Goal: Task Accomplishment & Management: Use online tool/utility

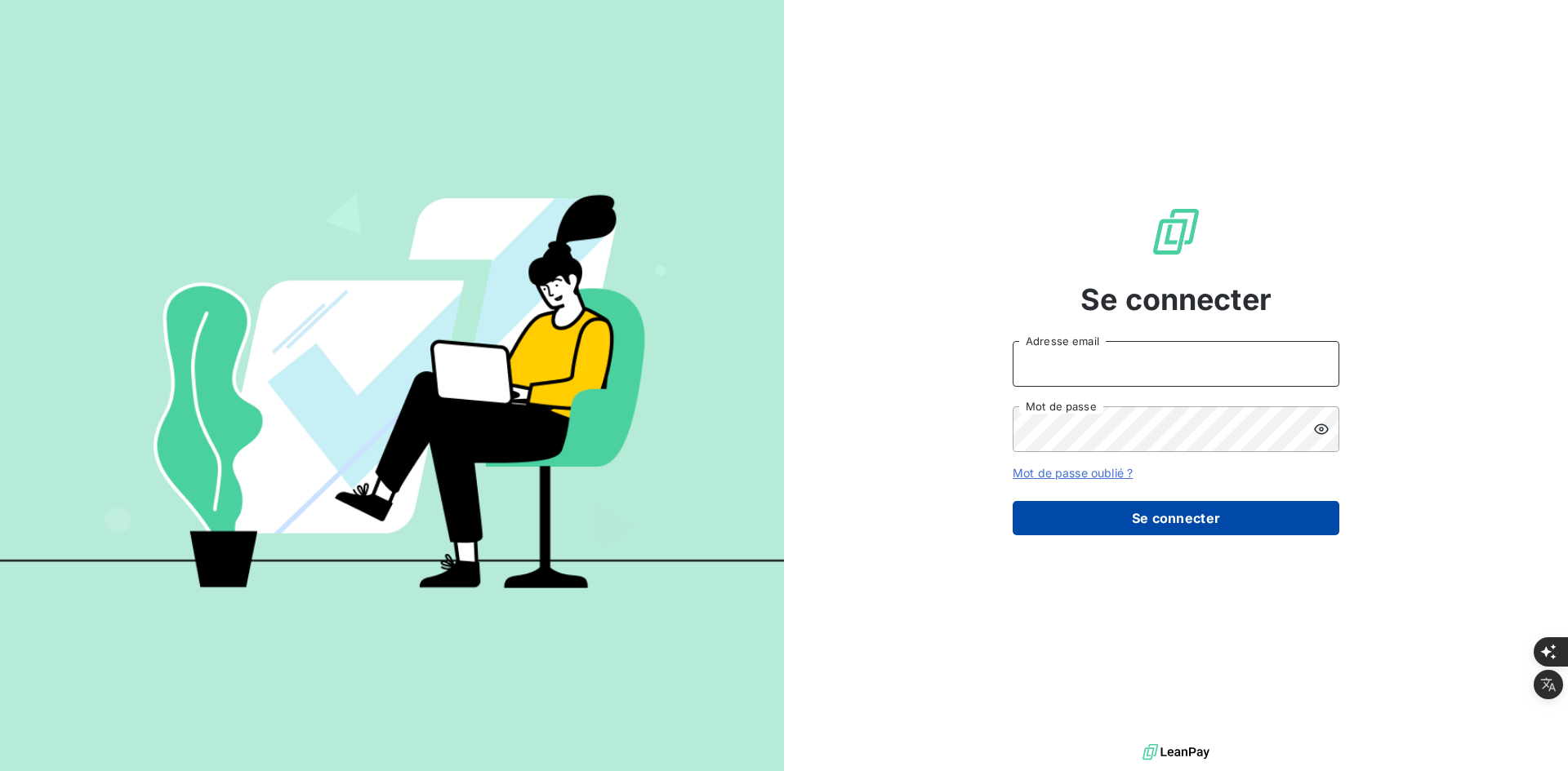
type input "[PERSON_NAME][EMAIL_ADDRESS][DOMAIN_NAME]"
click at [1146, 528] on button "Se connecter" at bounding box center [1176, 517] width 327 height 34
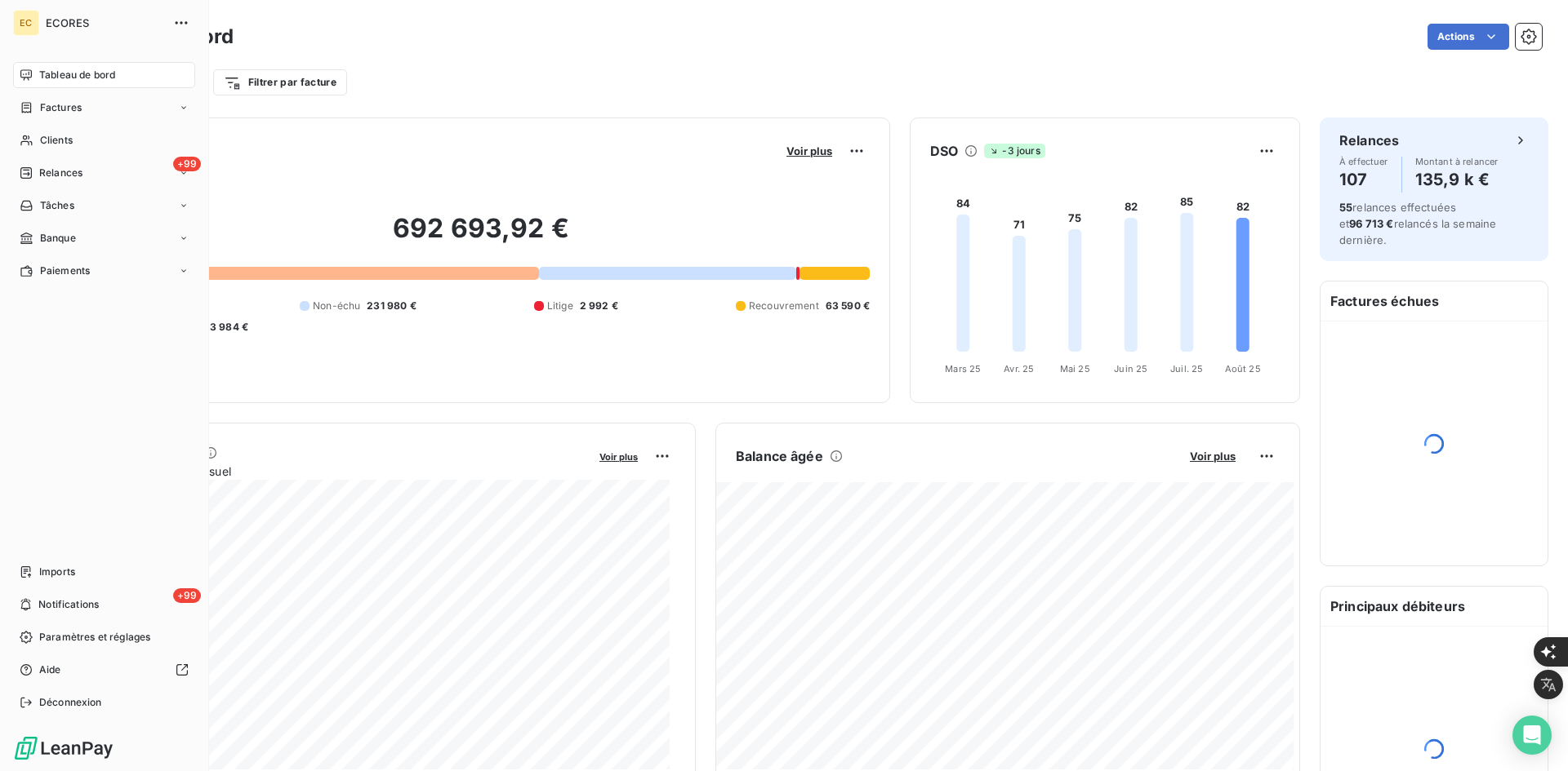
click at [46, 585] on nav "Imports +99 Notifications Paramètres et réglages Aide Déconnexion" at bounding box center [104, 637] width 182 height 157
click at [49, 576] on span "Imports" at bounding box center [56, 571] width 36 height 15
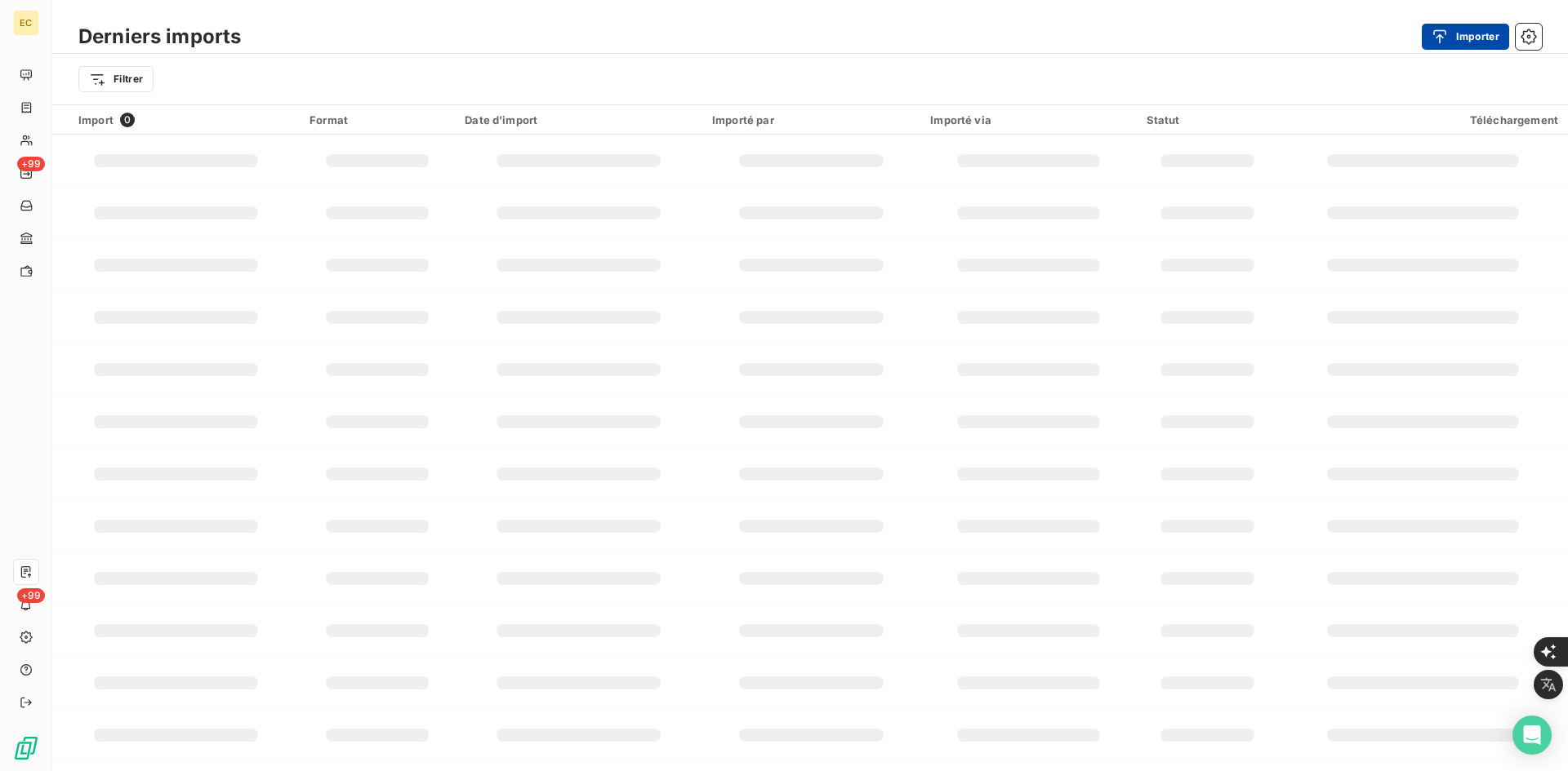
click at [1467, 41] on button "Importer" at bounding box center [1465, 36] width 87 height 26
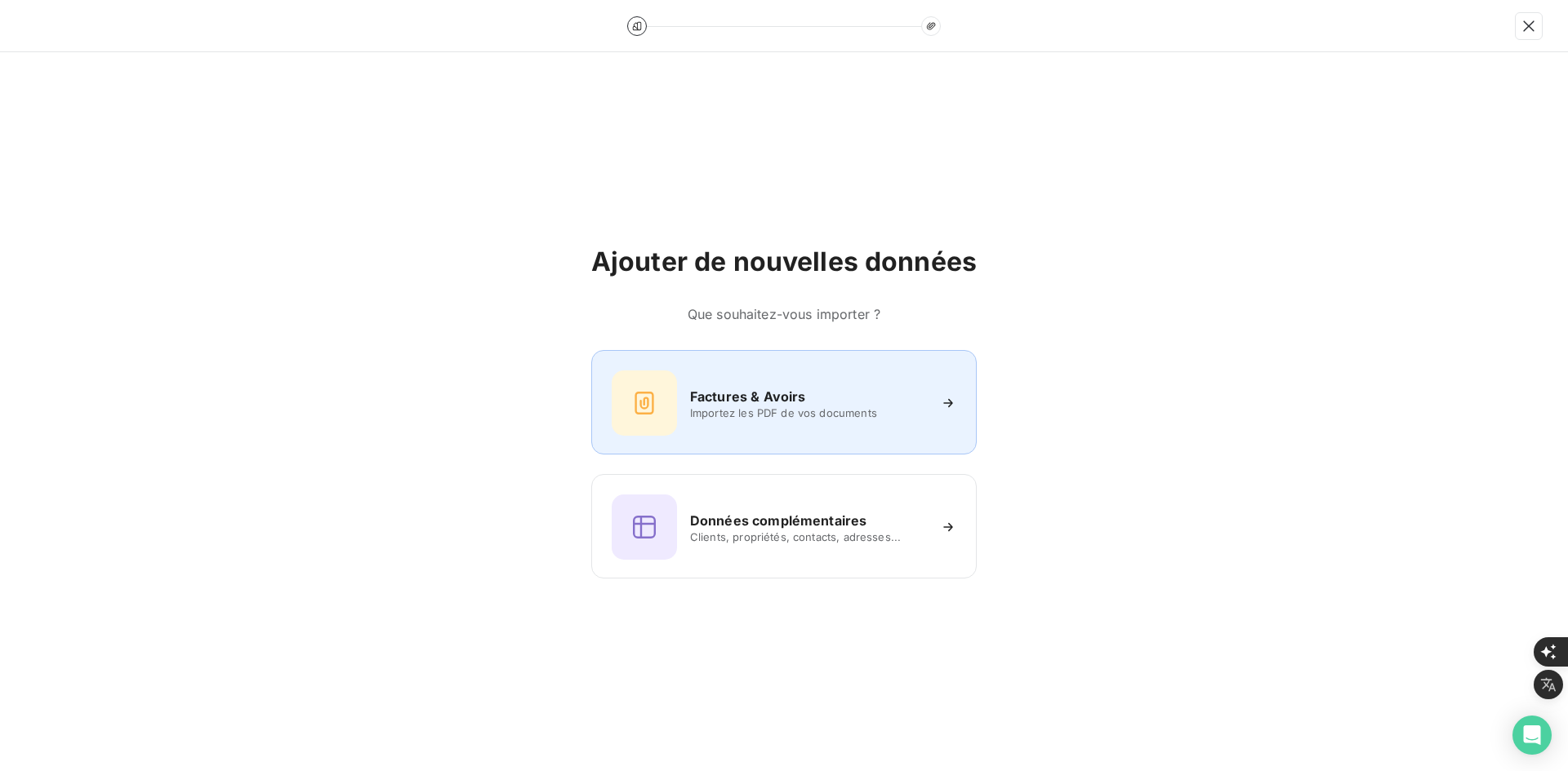
click at [848, 416] on span "Importez les PDF de vos documents" at bounding box center [808, 413] width 236 height 13
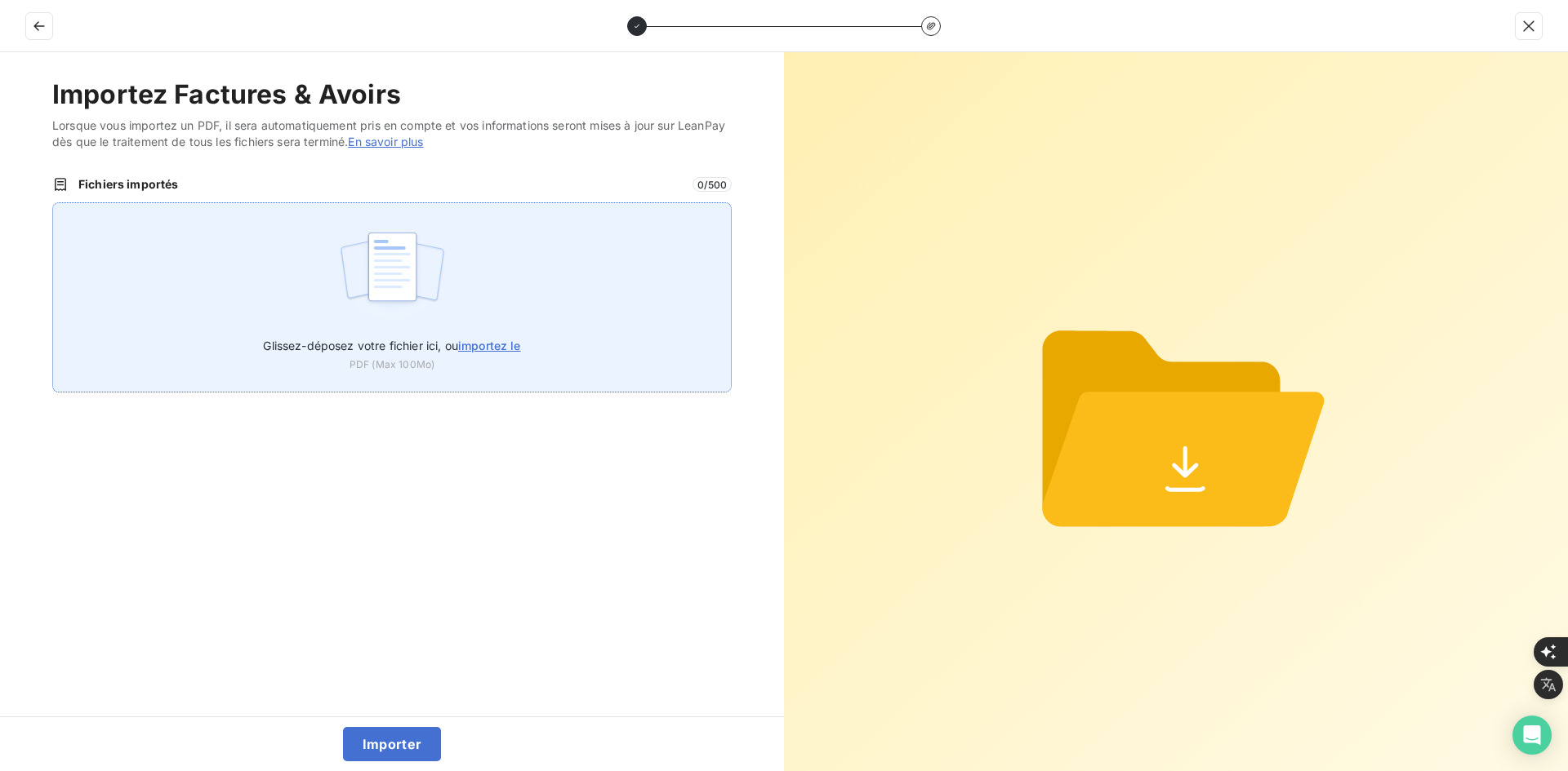
click at [550, 269] on div "Glissez-déposez votre fichier ici, ou importez le PDF (Max 100Mo)" at bounding box center [392, 297] width 679 height 190
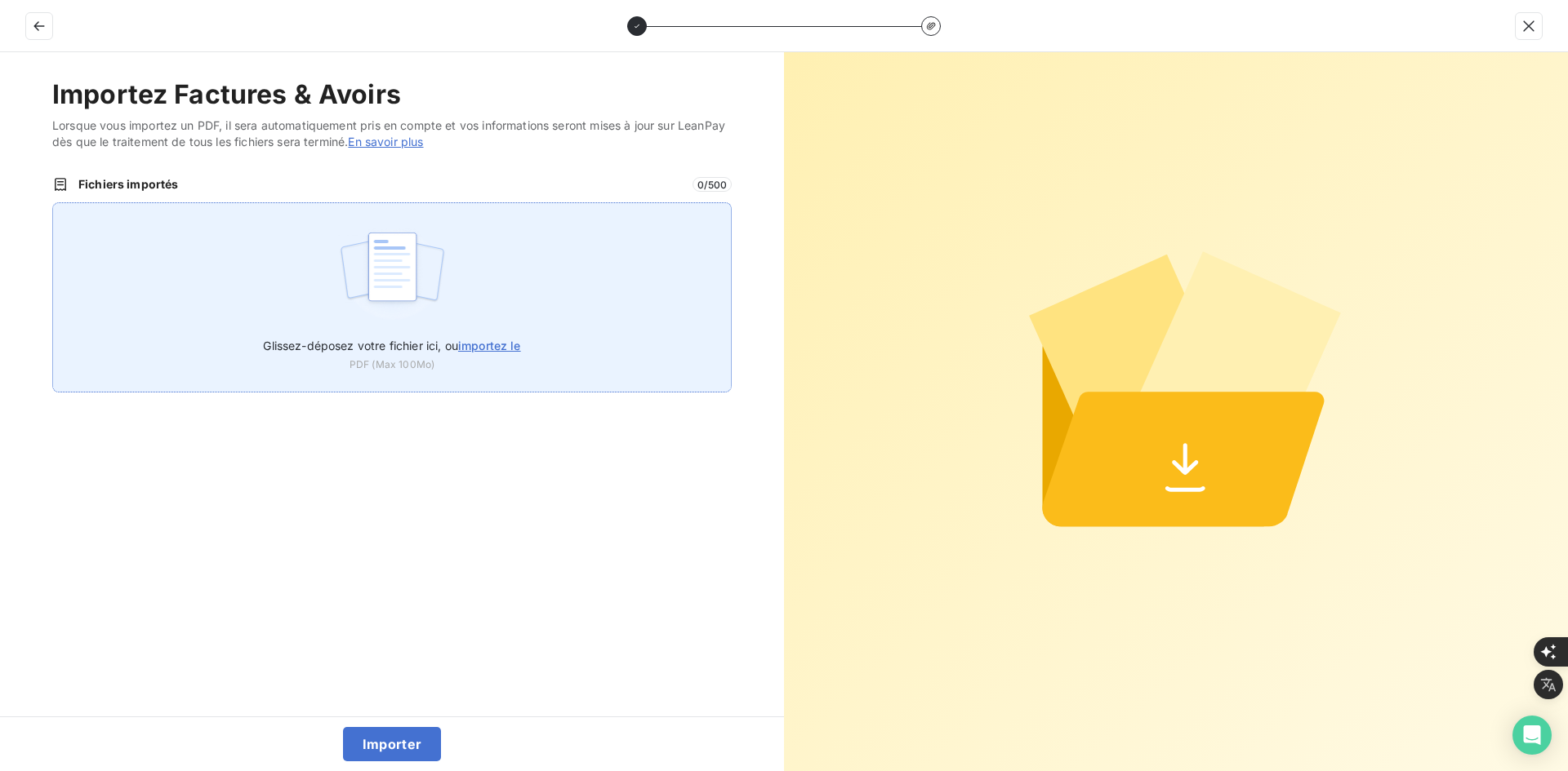
type input "C:\fakepath\FEF-2025-2453.pdf"
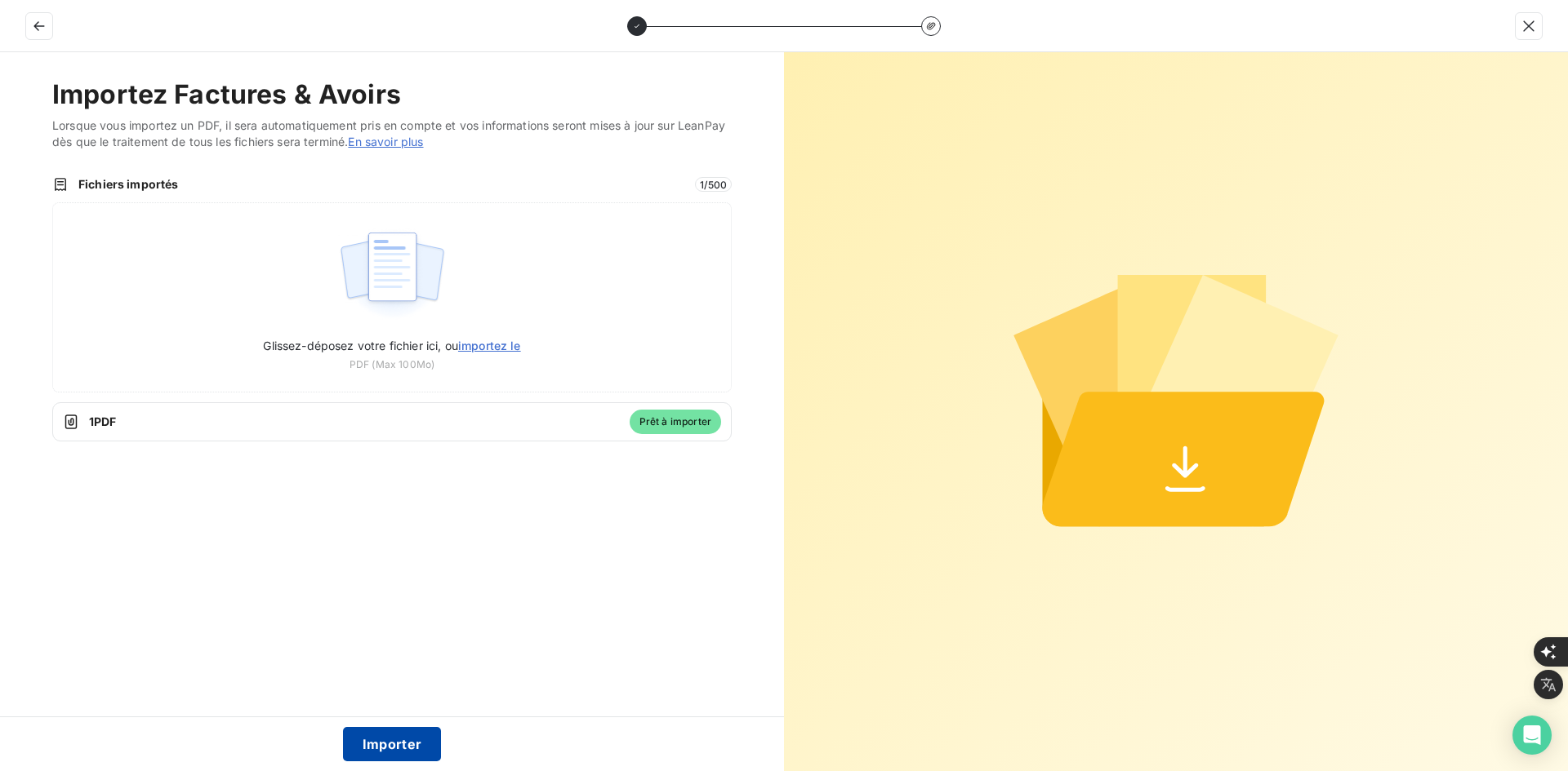
click at [394, 744] on button "Importer" at bounding box center [392, 744] width 99 height 34
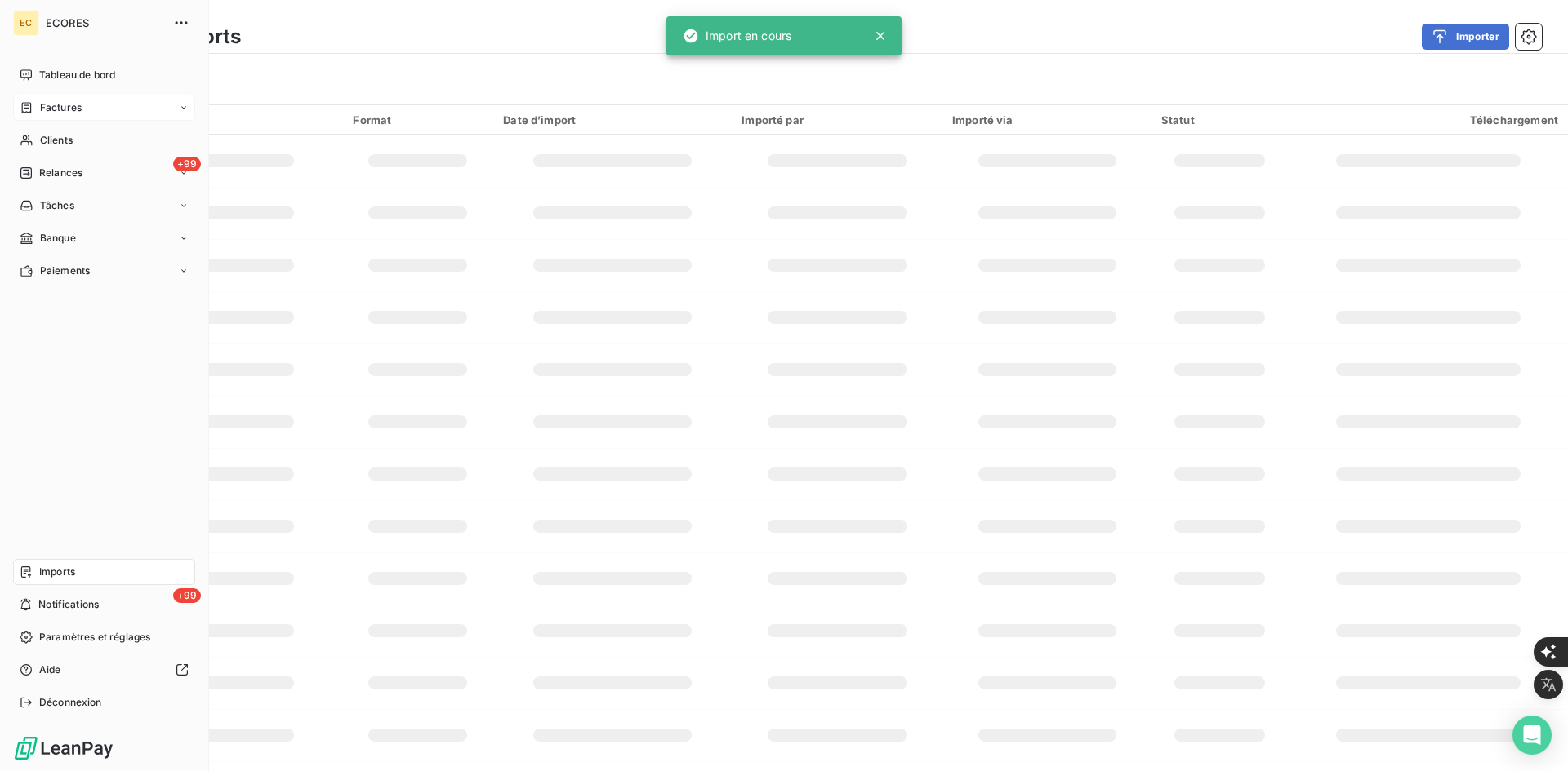
click at [45, 108] on span "Factures" at bounding box center [60, 108] width 42 height 15
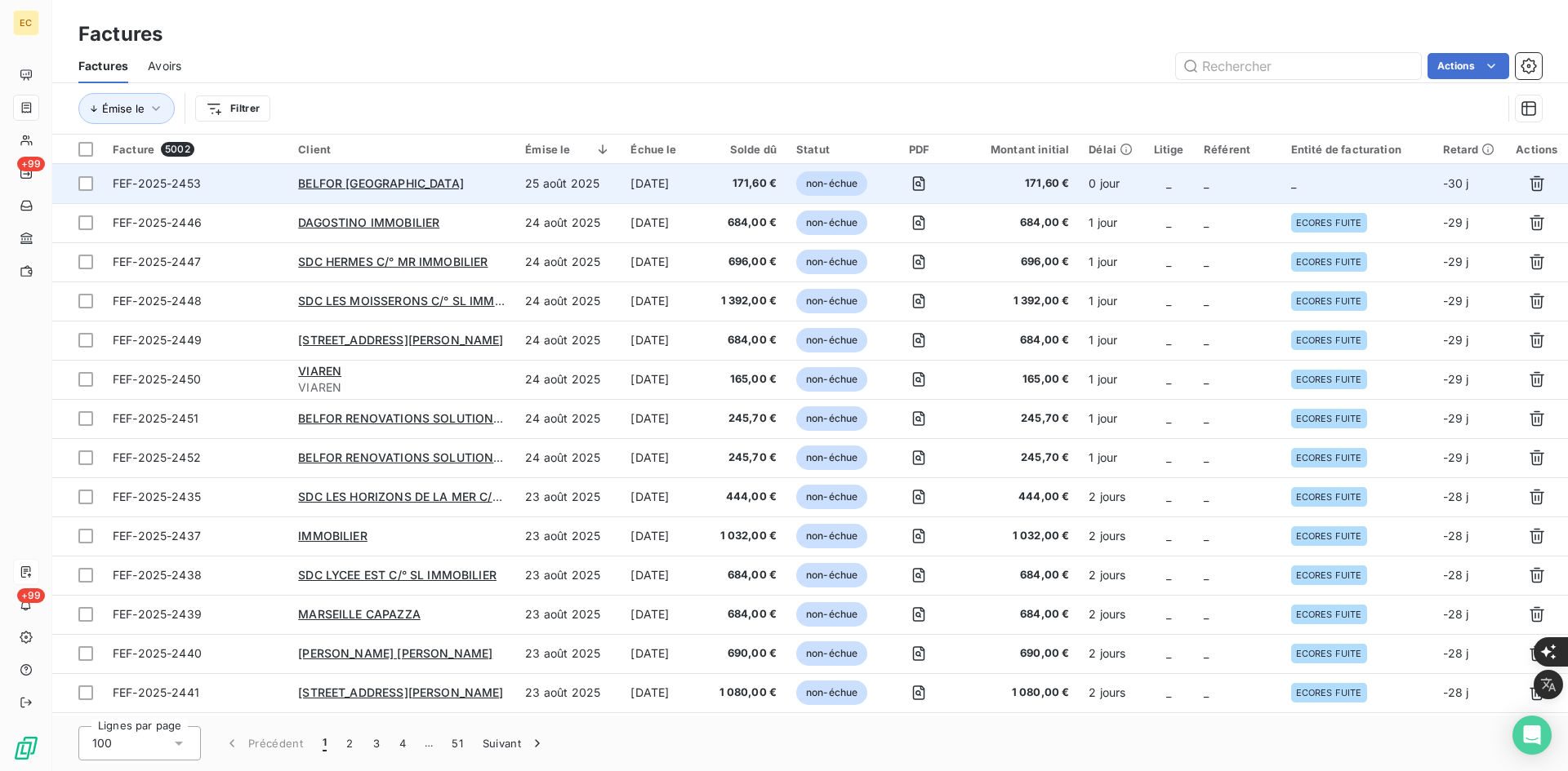
click at [1286, 192] on td "_" at bounding box center [1357, 183] width 152 height 39
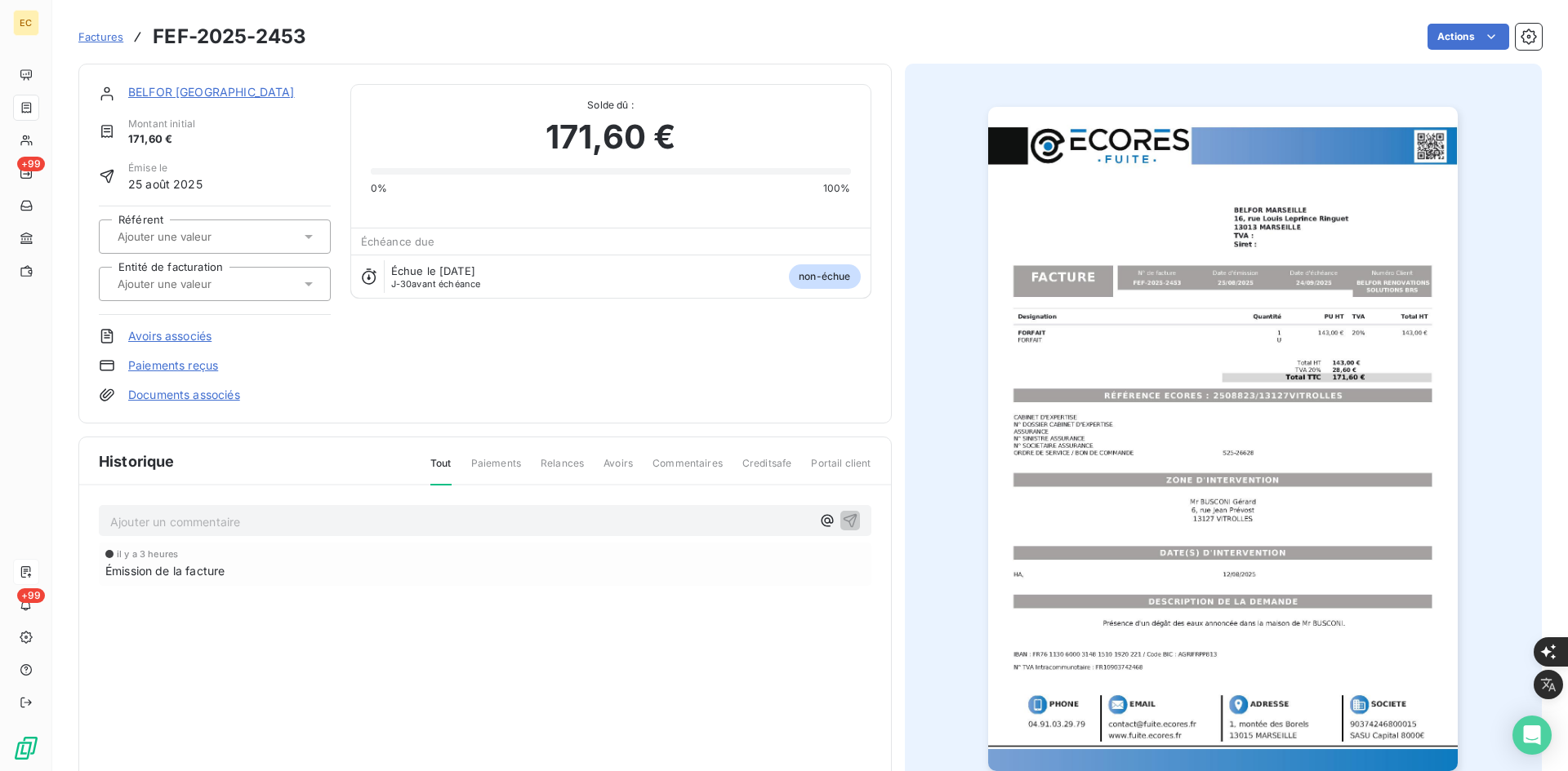
click at [149, 388] on link "Documents associés" at bounding box center [183, 394] width 111 height 16
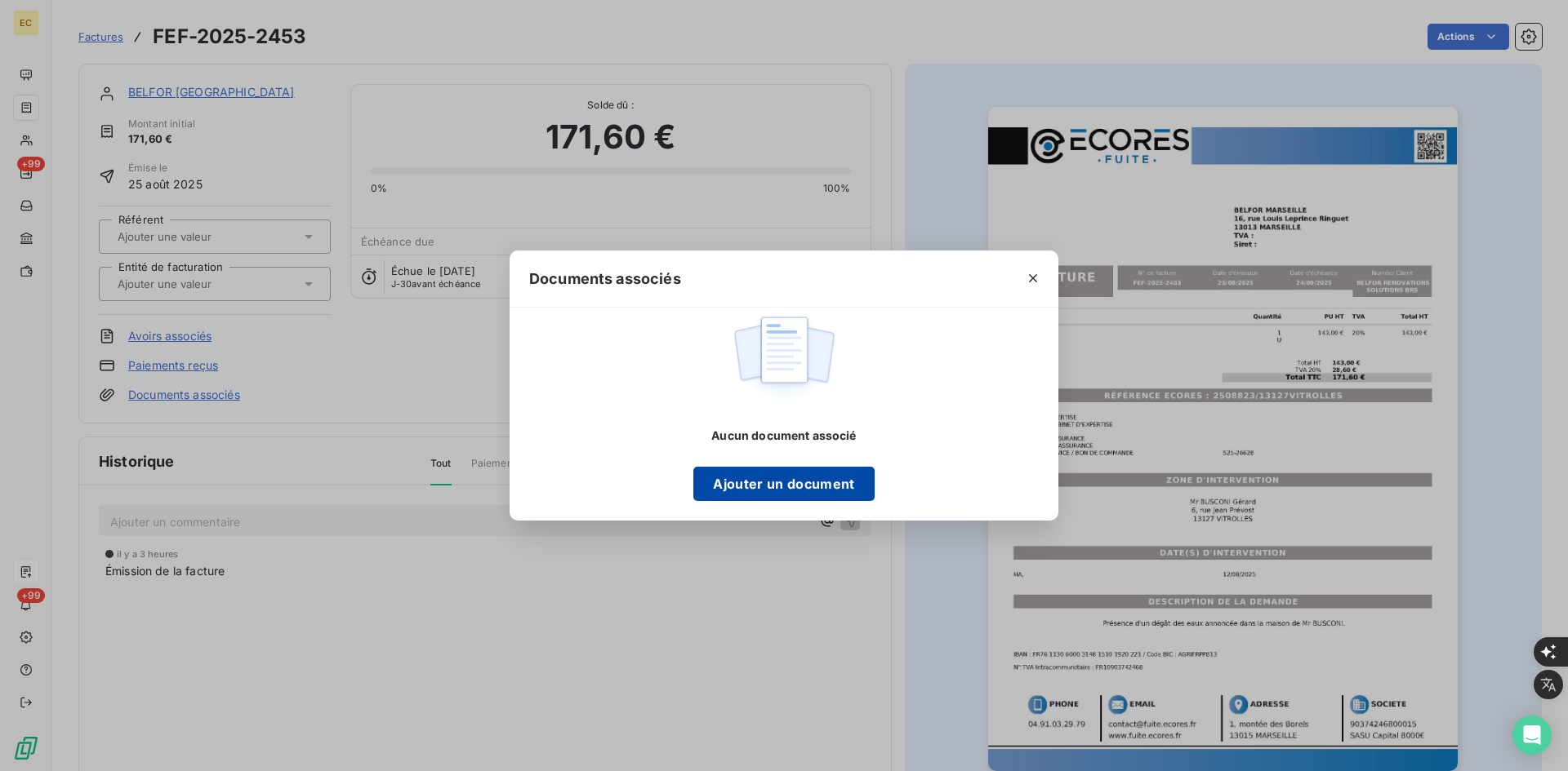
click at [790, 485] on button "Ajouter un document" at bounding box center [784, 483] width 180 height 34
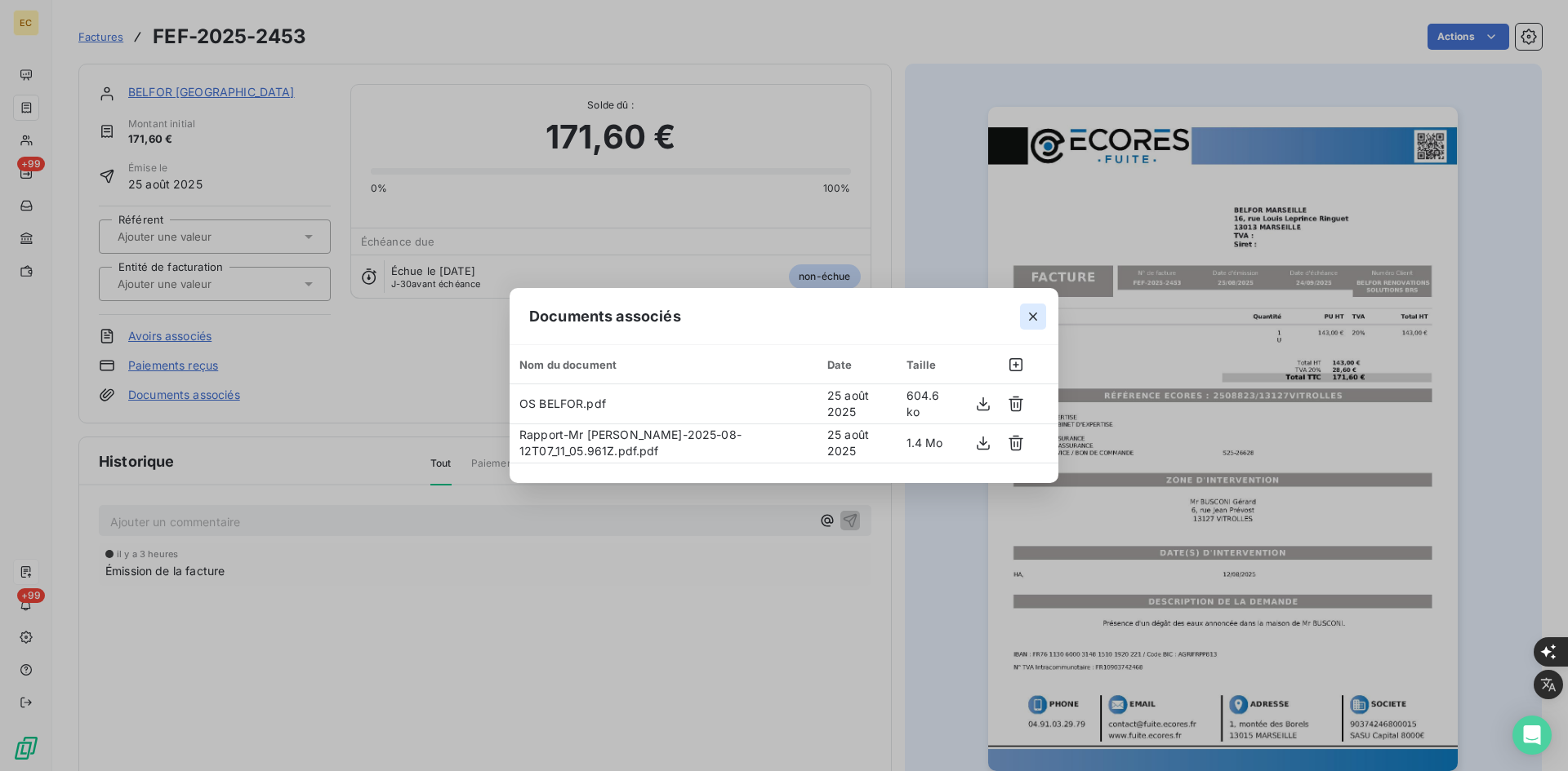
click at [1031, 307] on button "button" at bounding box center [1033, 317] width 26 height 26
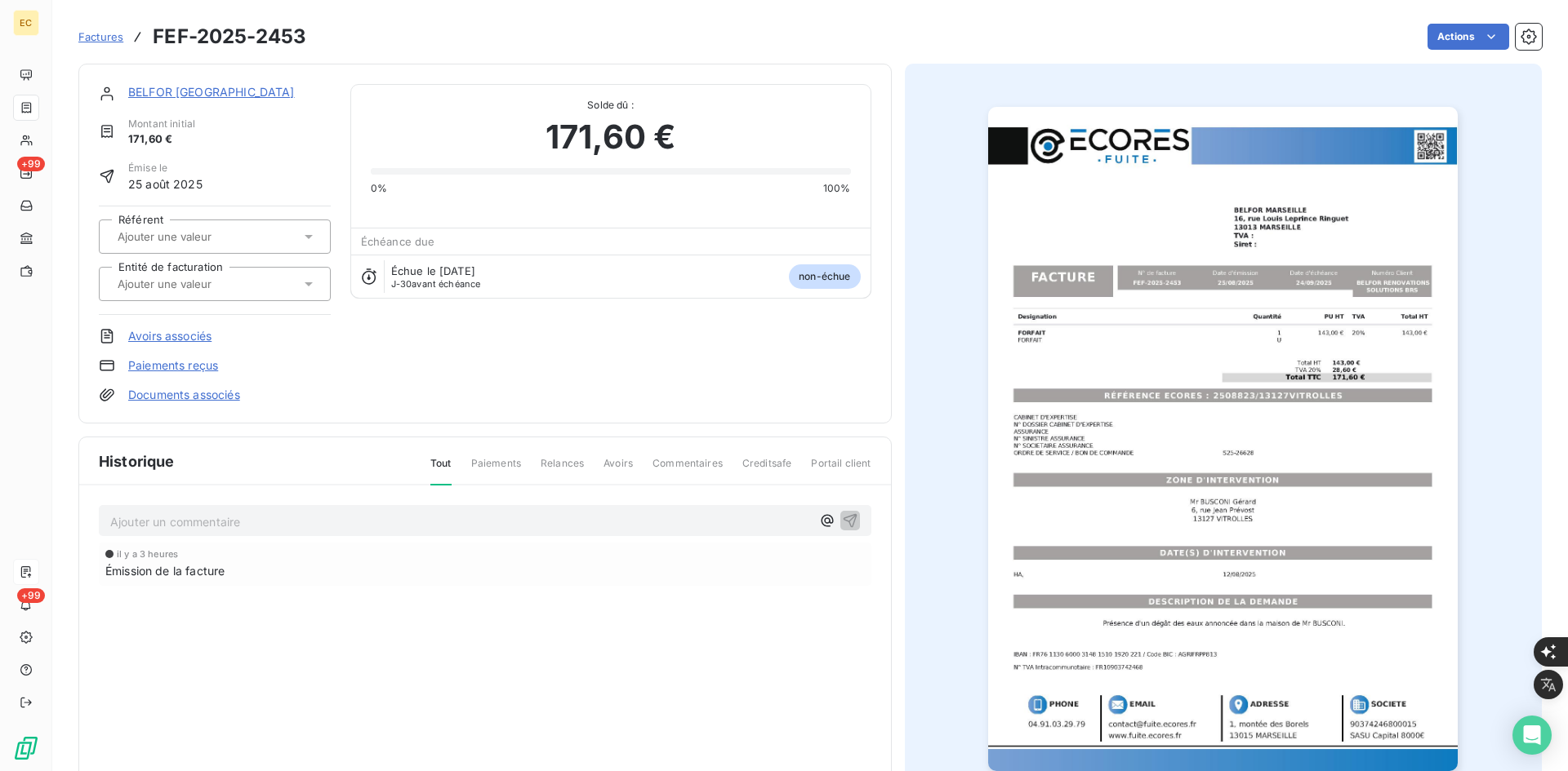
click at [325, 284] on div at bounding box center [214, 284] width 232 height 34
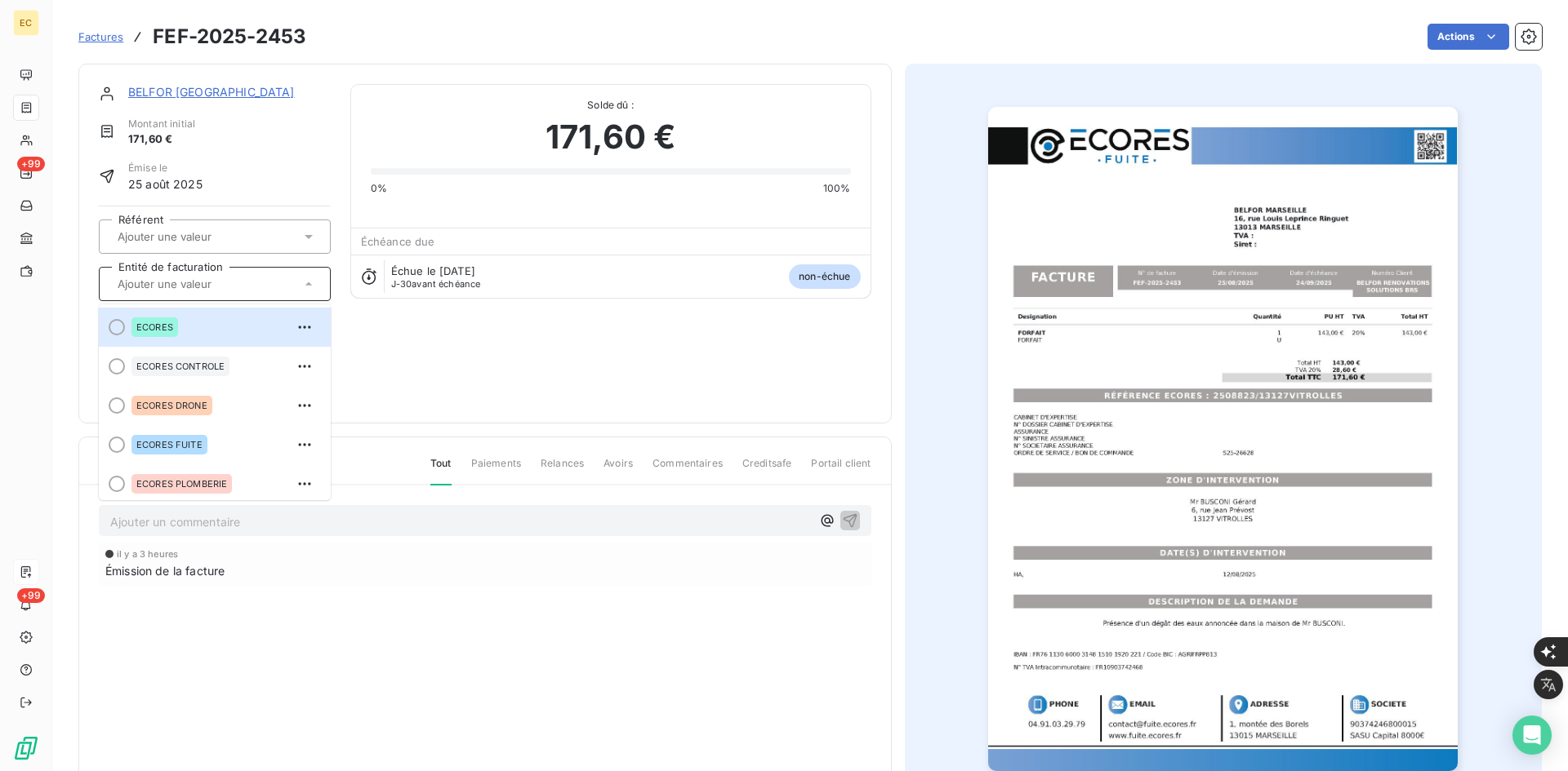
click at [294, 286] on div at bounding box center [206, 284] width 188 height 21
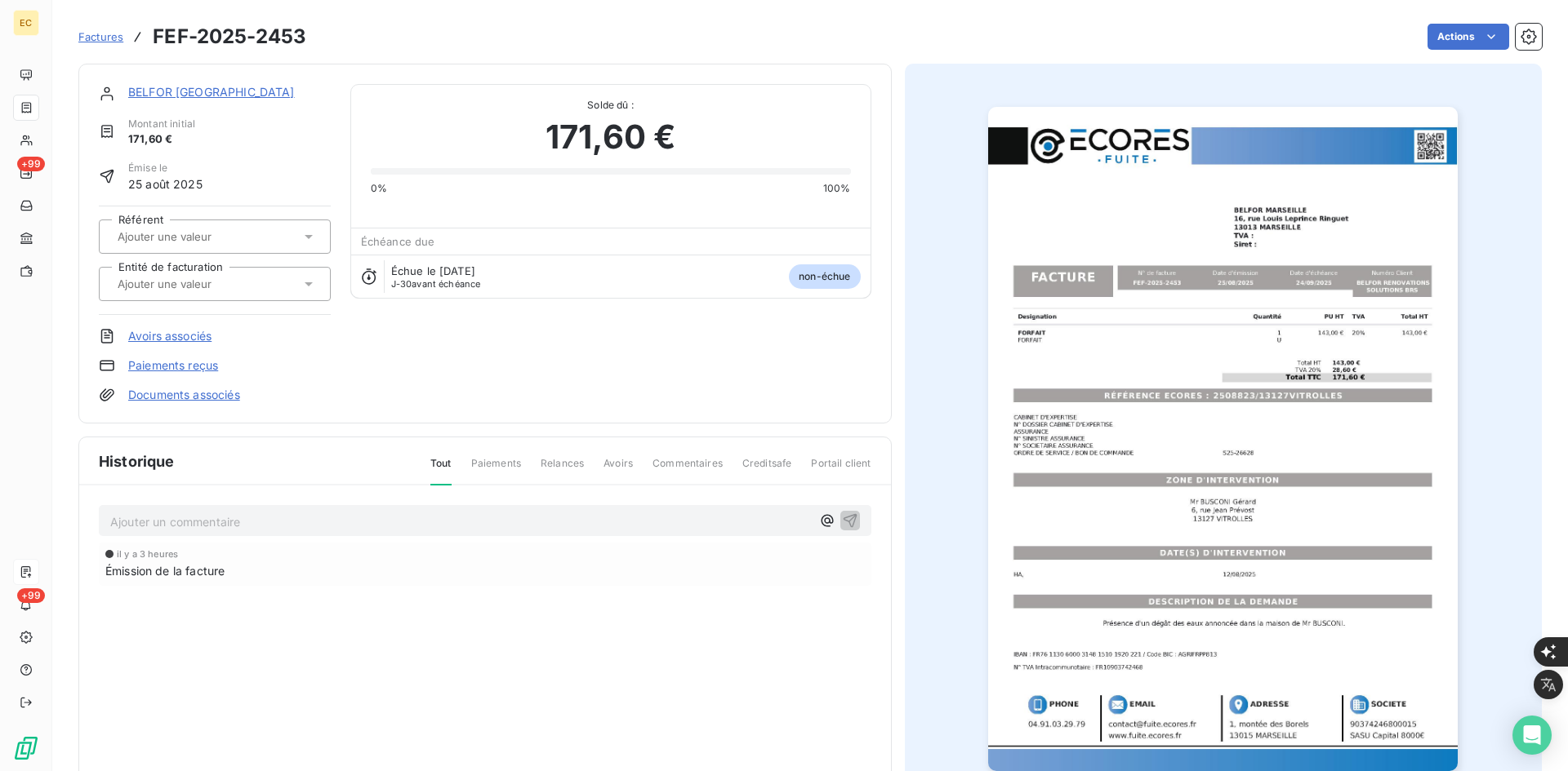
click at [289, 285] on div at bounding box center [206, 284] width 188 height 21
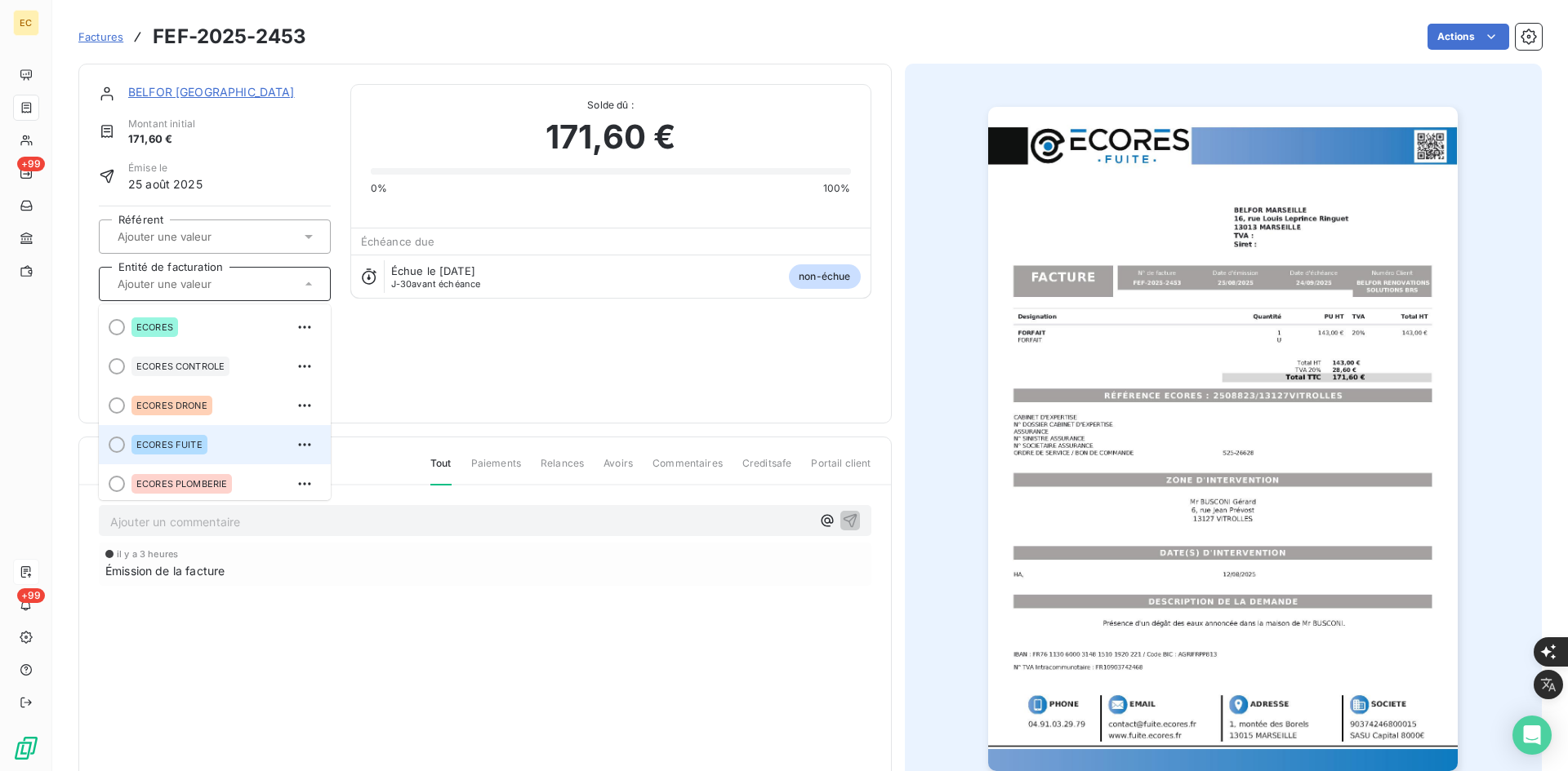
click at [161, 448] on span "ECORES FUITE" at bounding box center [170, 445] width 66 height 10
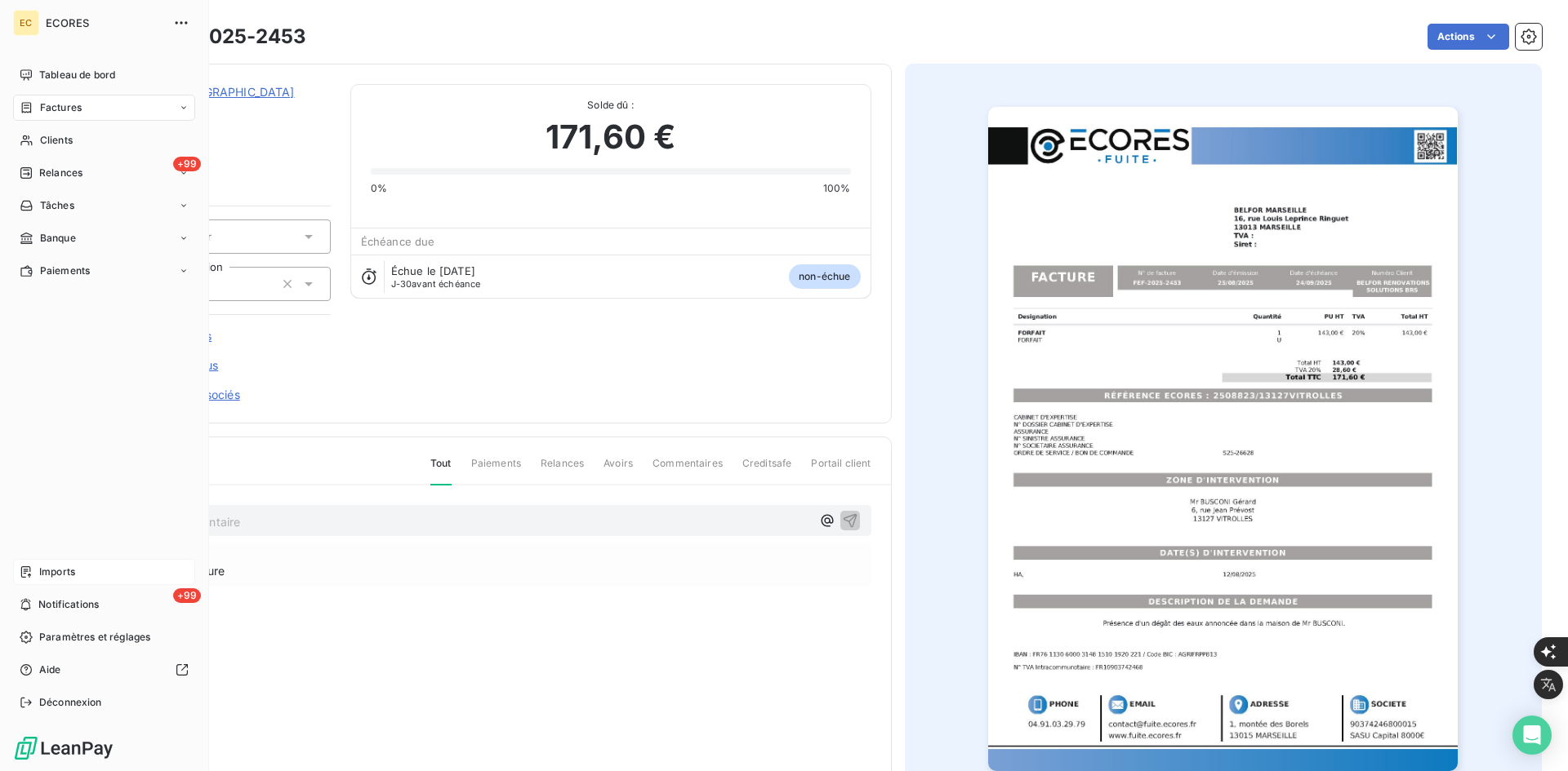
click at [39, 577] on div "Imports" at bounding box center [104, 571] width 182 height 26
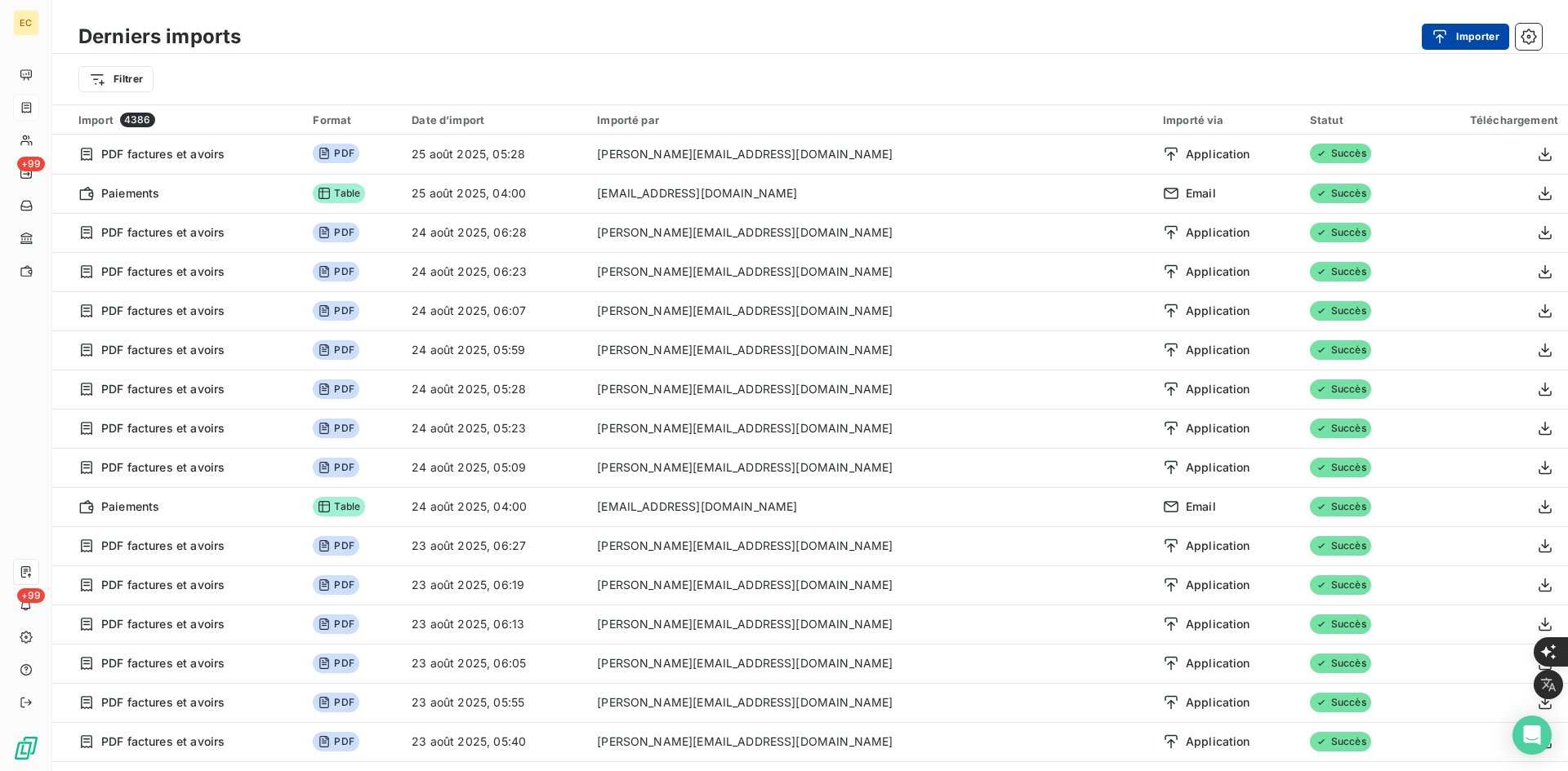
click at [1449, 29] on div "button" at bounding box center [1443, 36] width 24 height 16
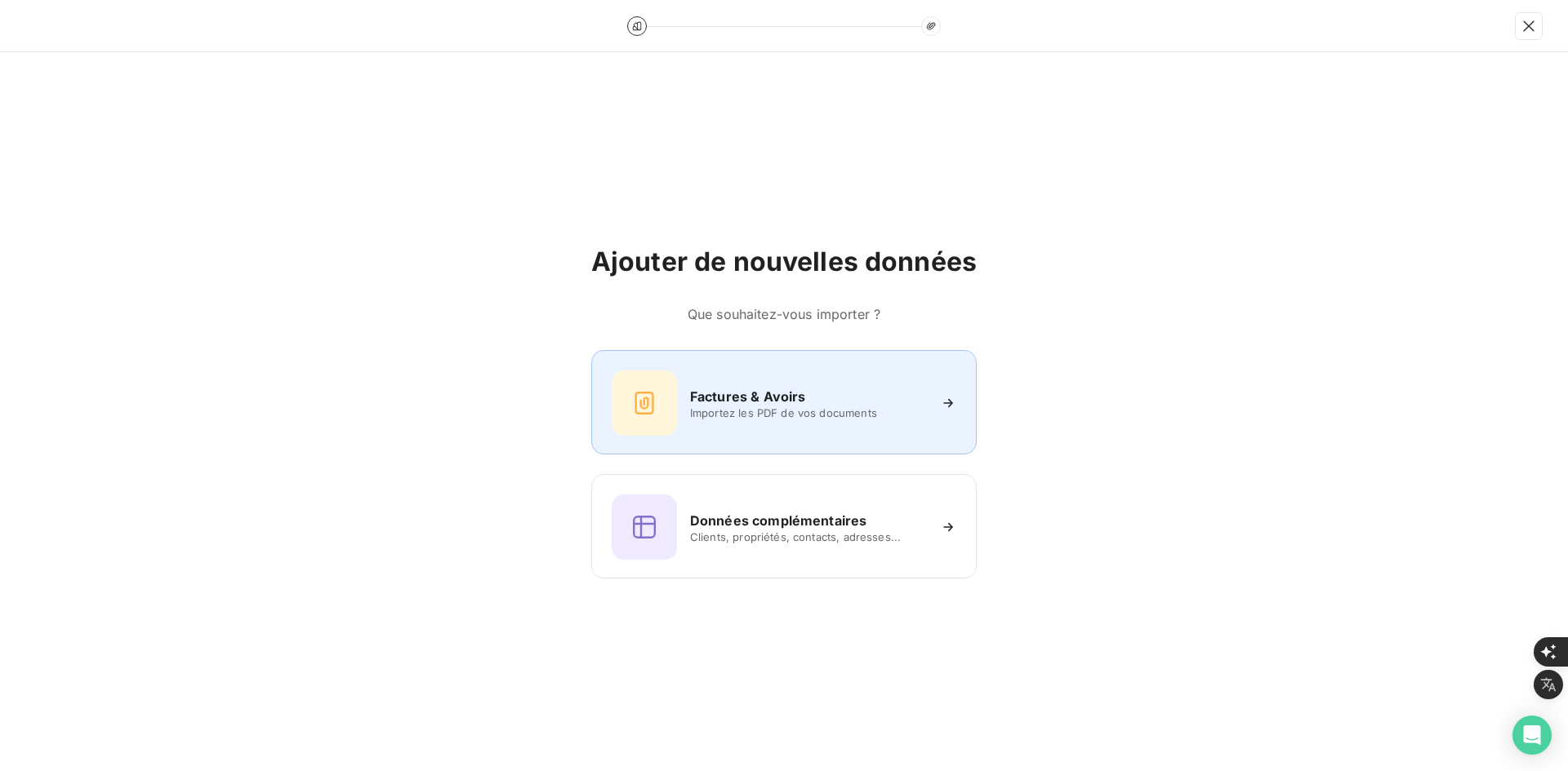
click at [745, 447] on div "Factures & Avoirs Importez les PDF de vos documents" at bounding box center [784, 403] width 386 height 105
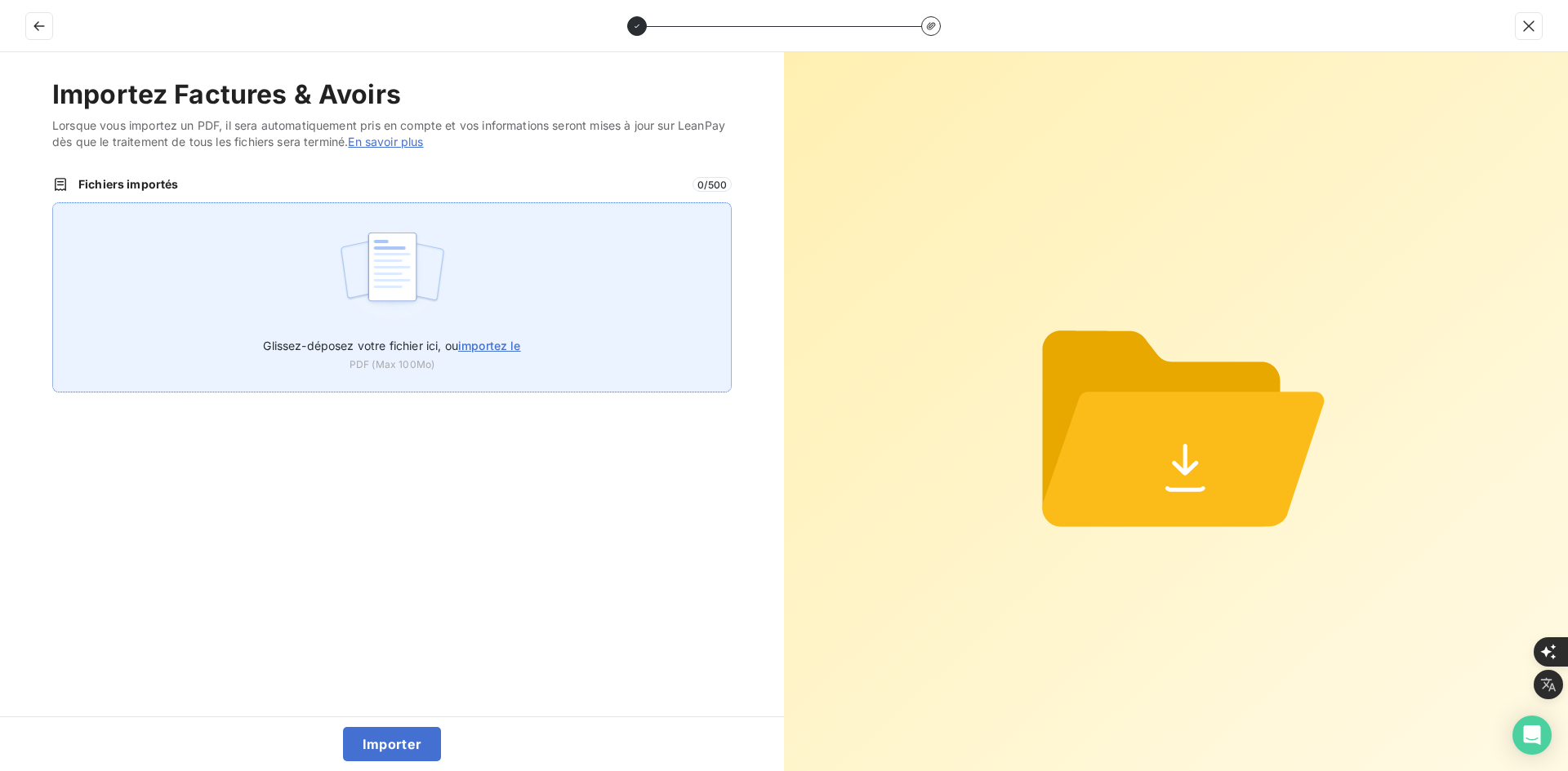
click at [527, 316] on div "Glissez-déposez votre fichier ici, ou importez le PDF (Max 100Mo)" at bounding box center [392, 297] width 679 height 190
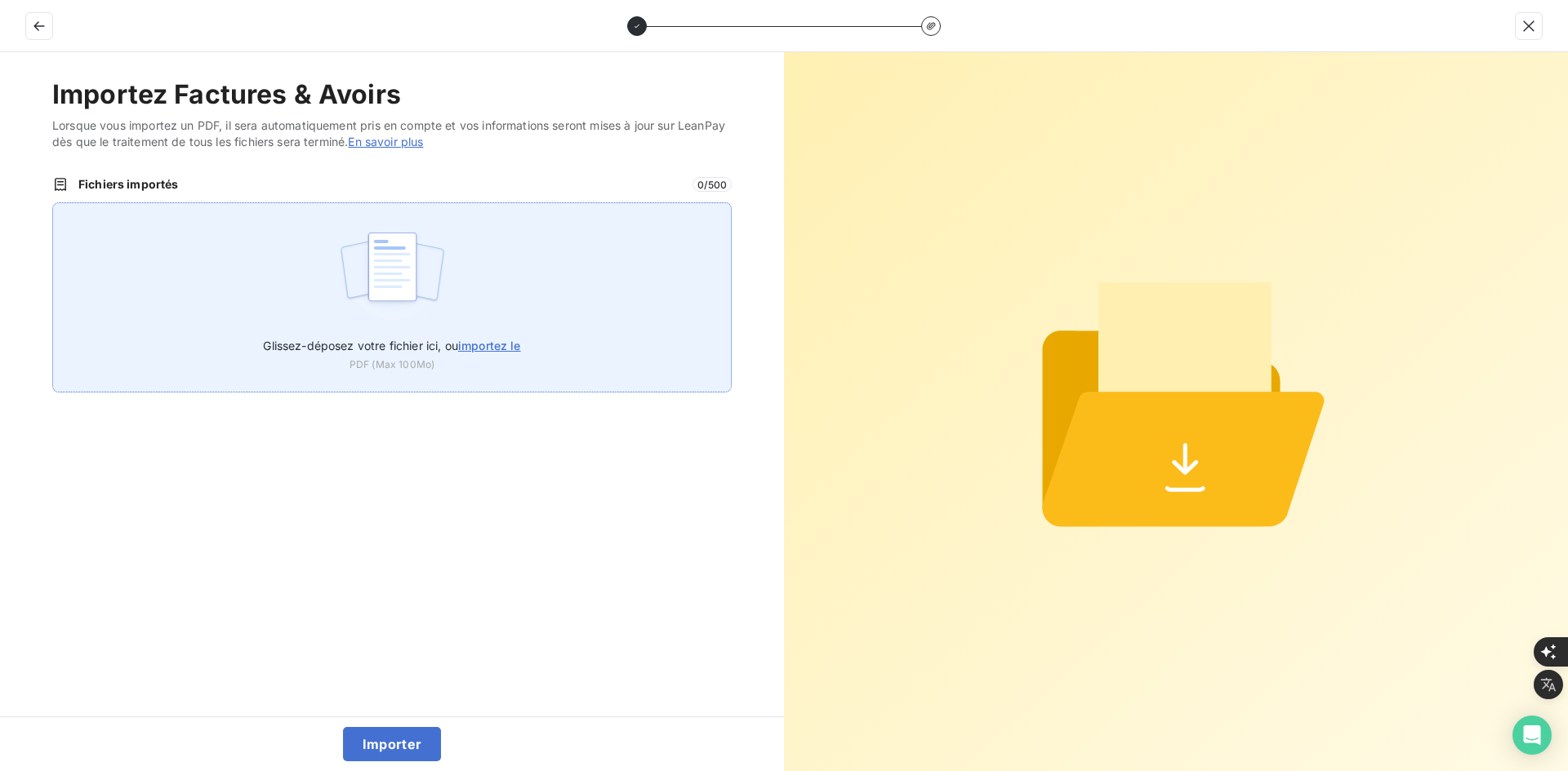
type input "C:\fakepath\FEF-2025-2454.pdf"
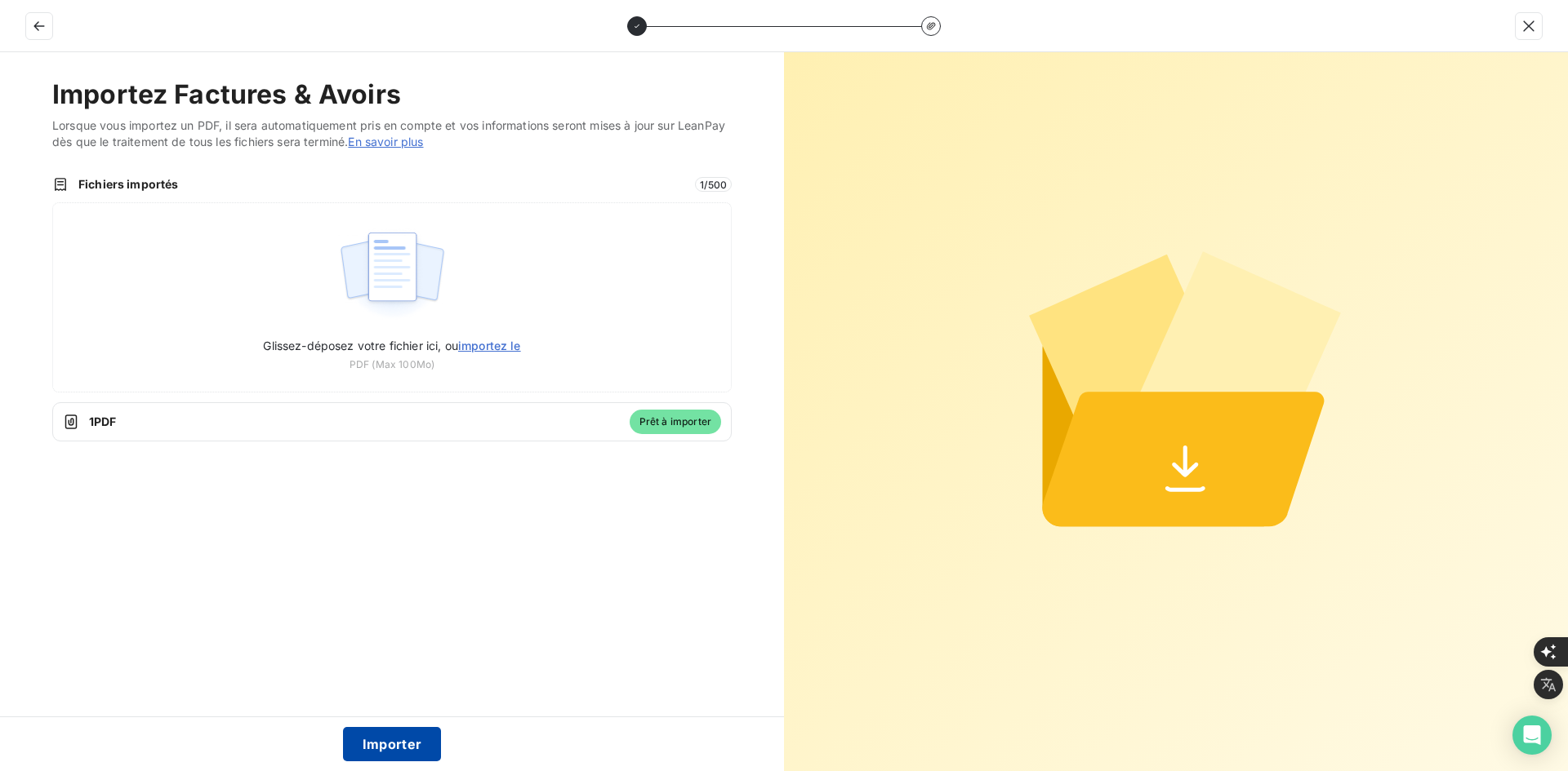
click at [382, 738] on button "Importer" at bounding box center [392, 744] width 99 height 34
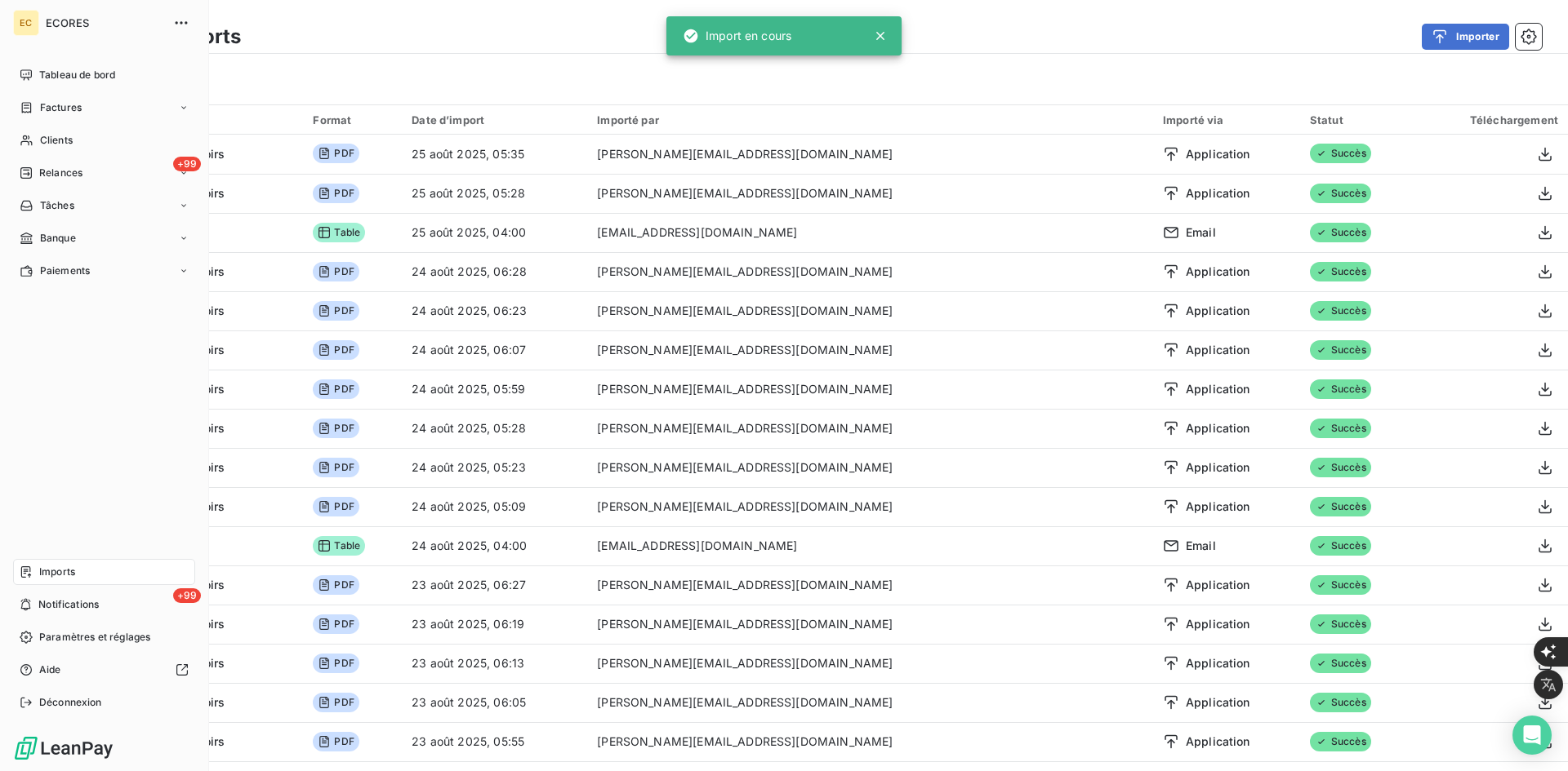
click at [37, 97] on div "Factures" at bounding box center [104, 108] width 182 height 26
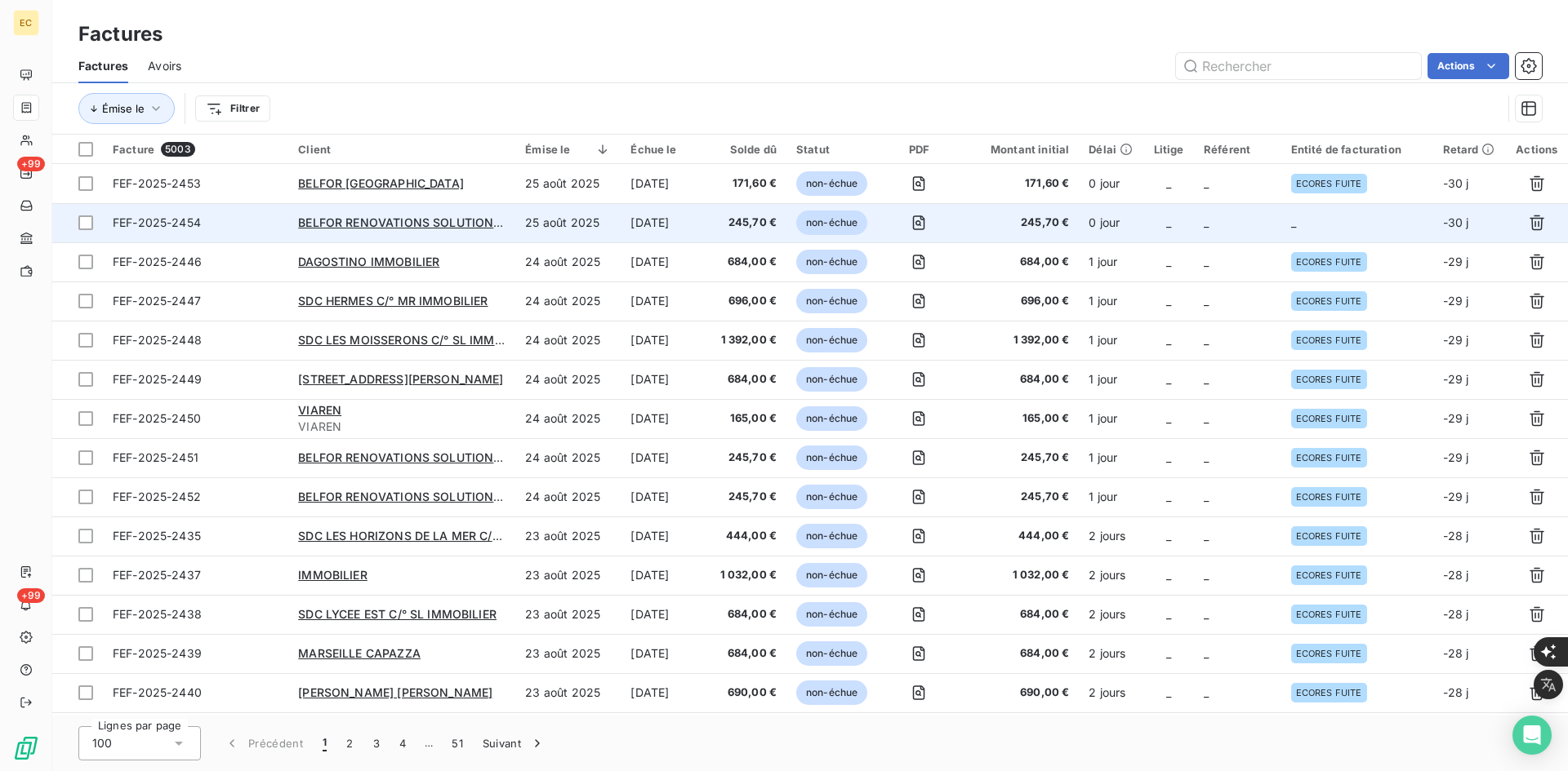
click at [1246, 220] on td "_" at bounding box center [1238, 223] width 87 height 39
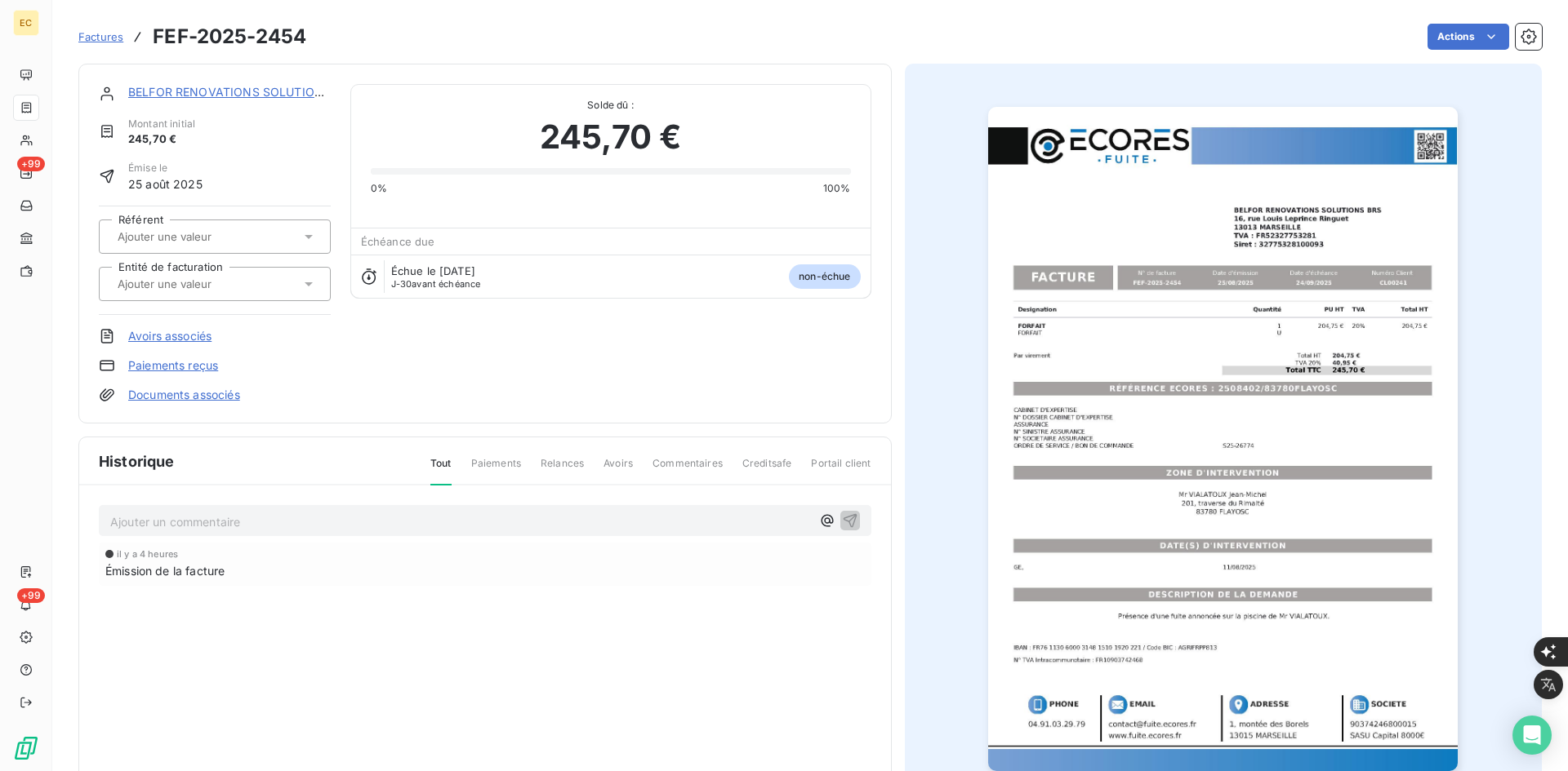
click at [189, 287] on input "text" at bounding box center [198, 284] width 164 height 15
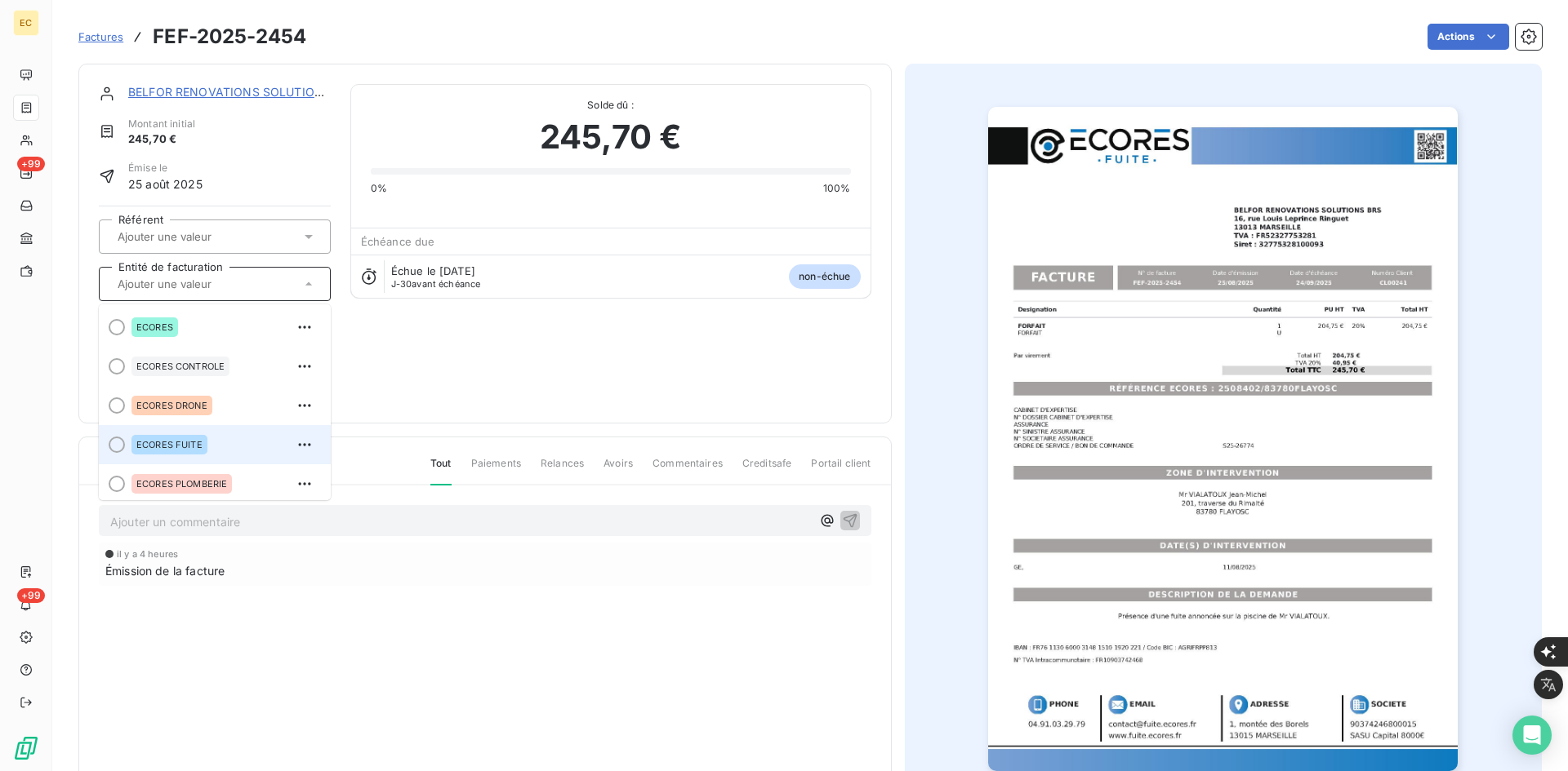
click at [186, 445] on span "ECORES FUITE" at bounding box center [170, 445] width 66 height 10
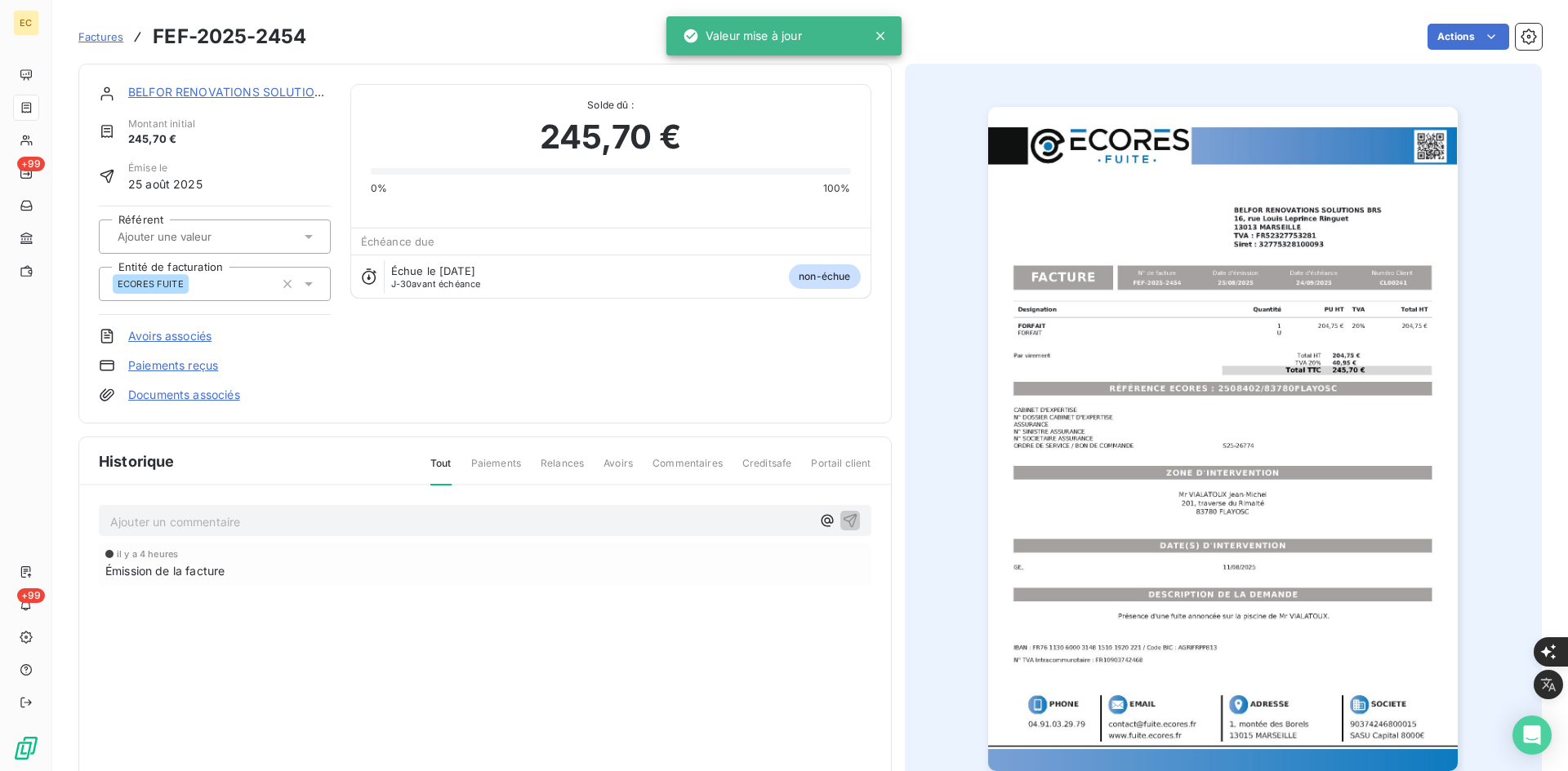
click at [236, 394] on link "Documents associés" at bounding box center [183, 394] width 111 height 16
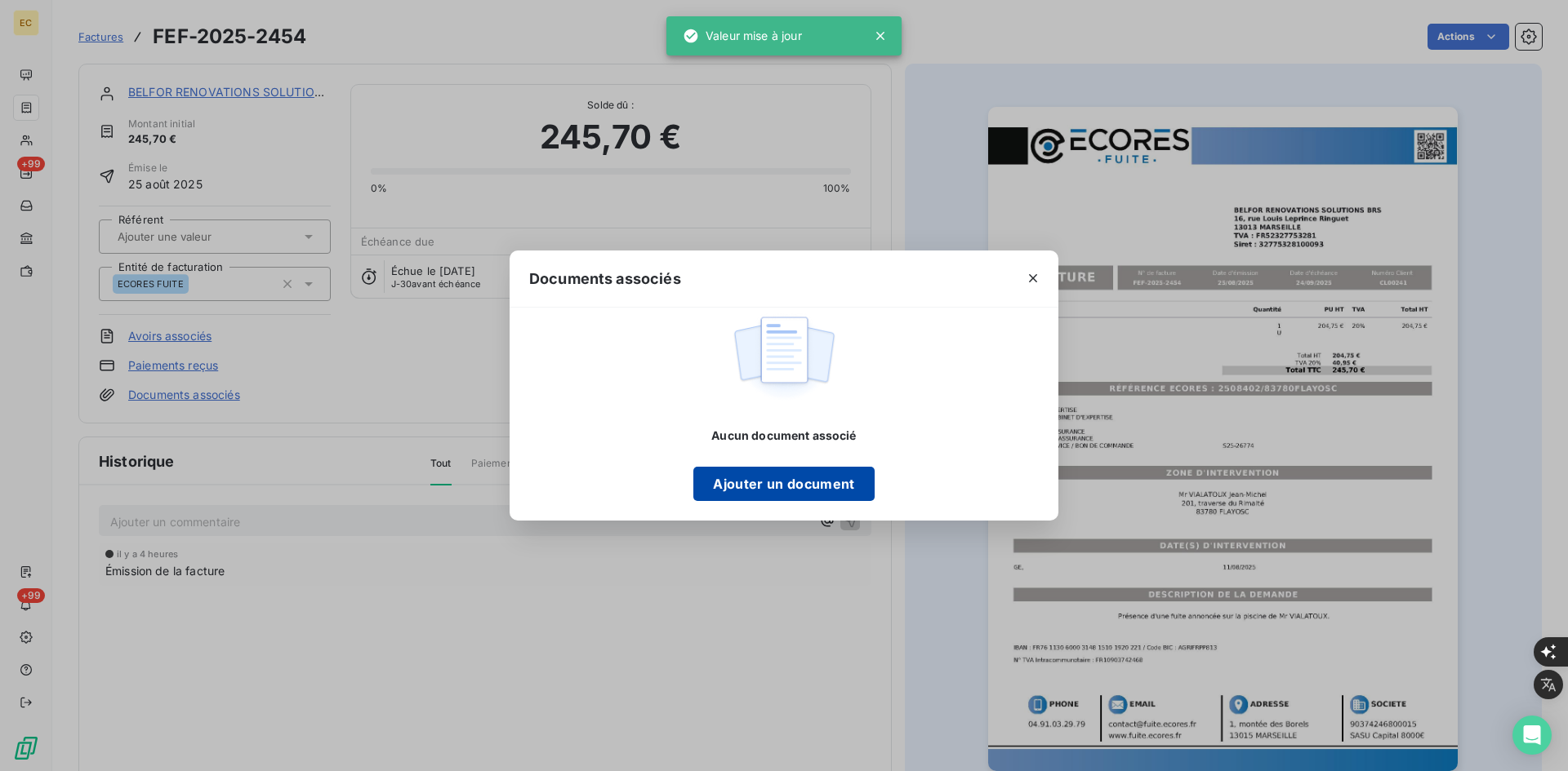
click at [794, 485] on button "Ajouter un document" at bounding box center [784, 483] width 180 height 34
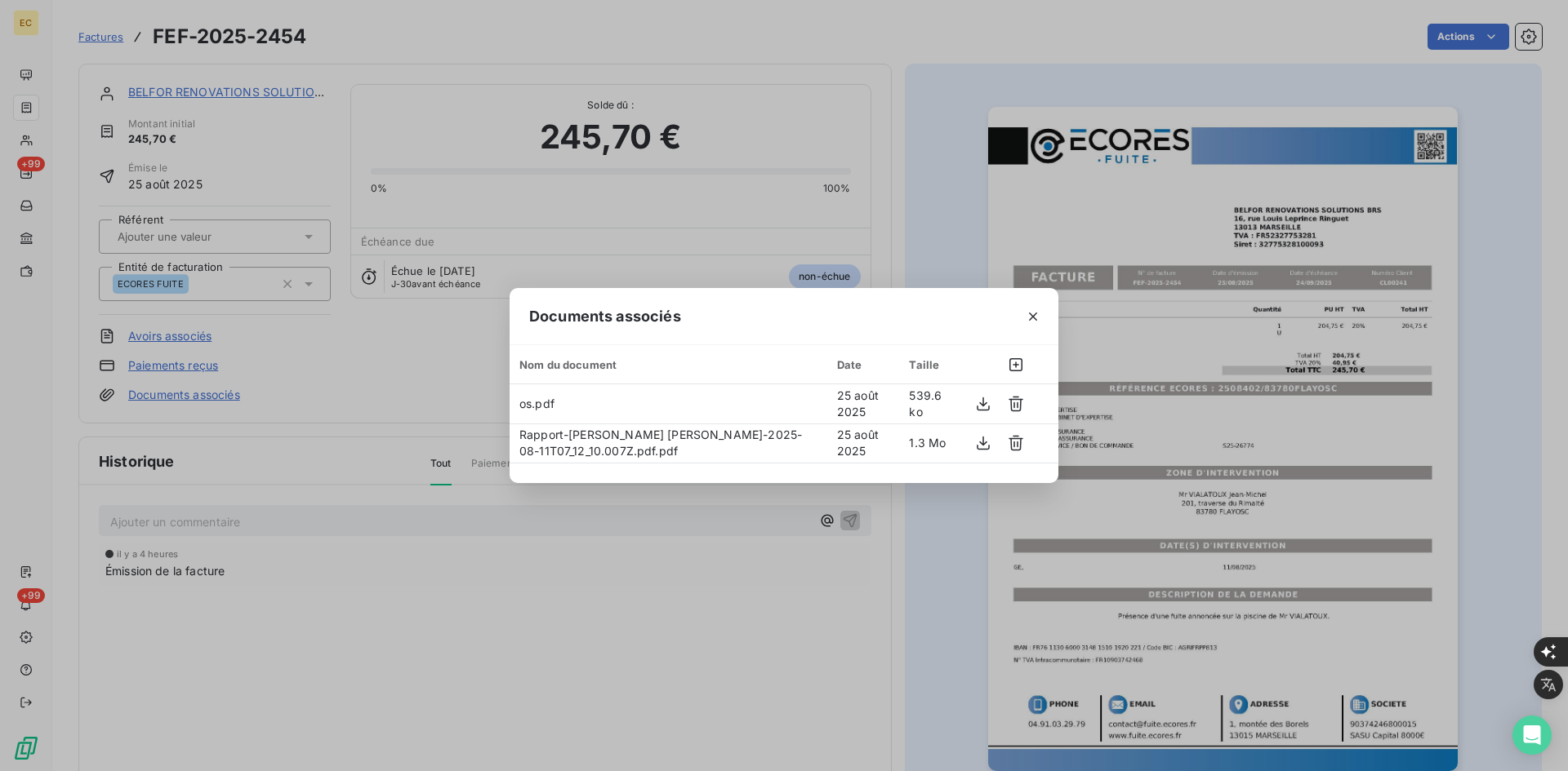
click at [1027, 294] on div at bounding box center [1033, 317] width 50 height 56
click at [1031, 316] on icon "button" at bounding box center [1033, 317] width 16 height 16
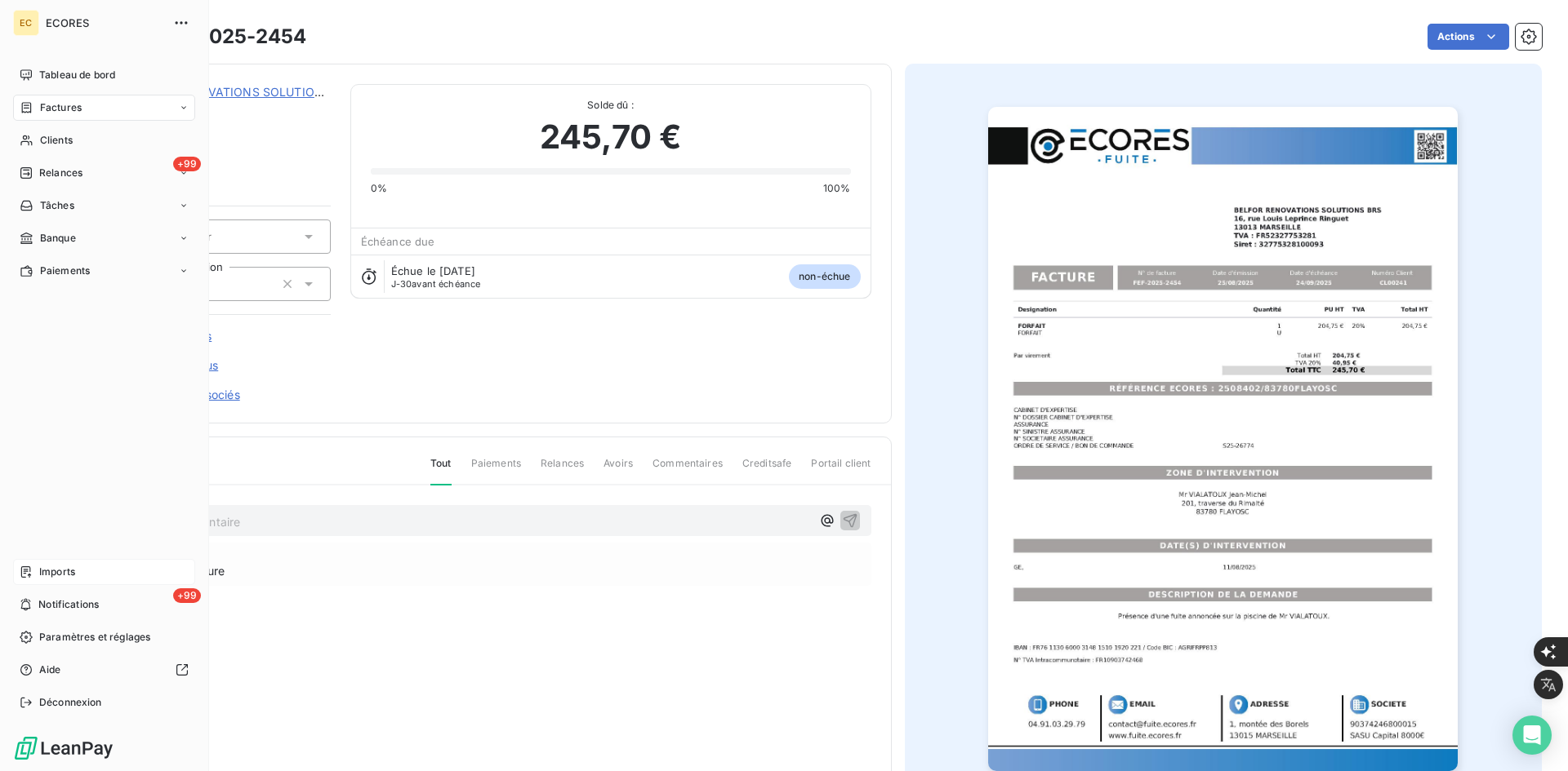
drag, startPoint x: 39, startPoint y: 577, endPoint x: 76, endPoint y: 562, distance: 39.9
click at [39, 577] on div "Imports" at bounding box center [104, 571] width 182 height 26
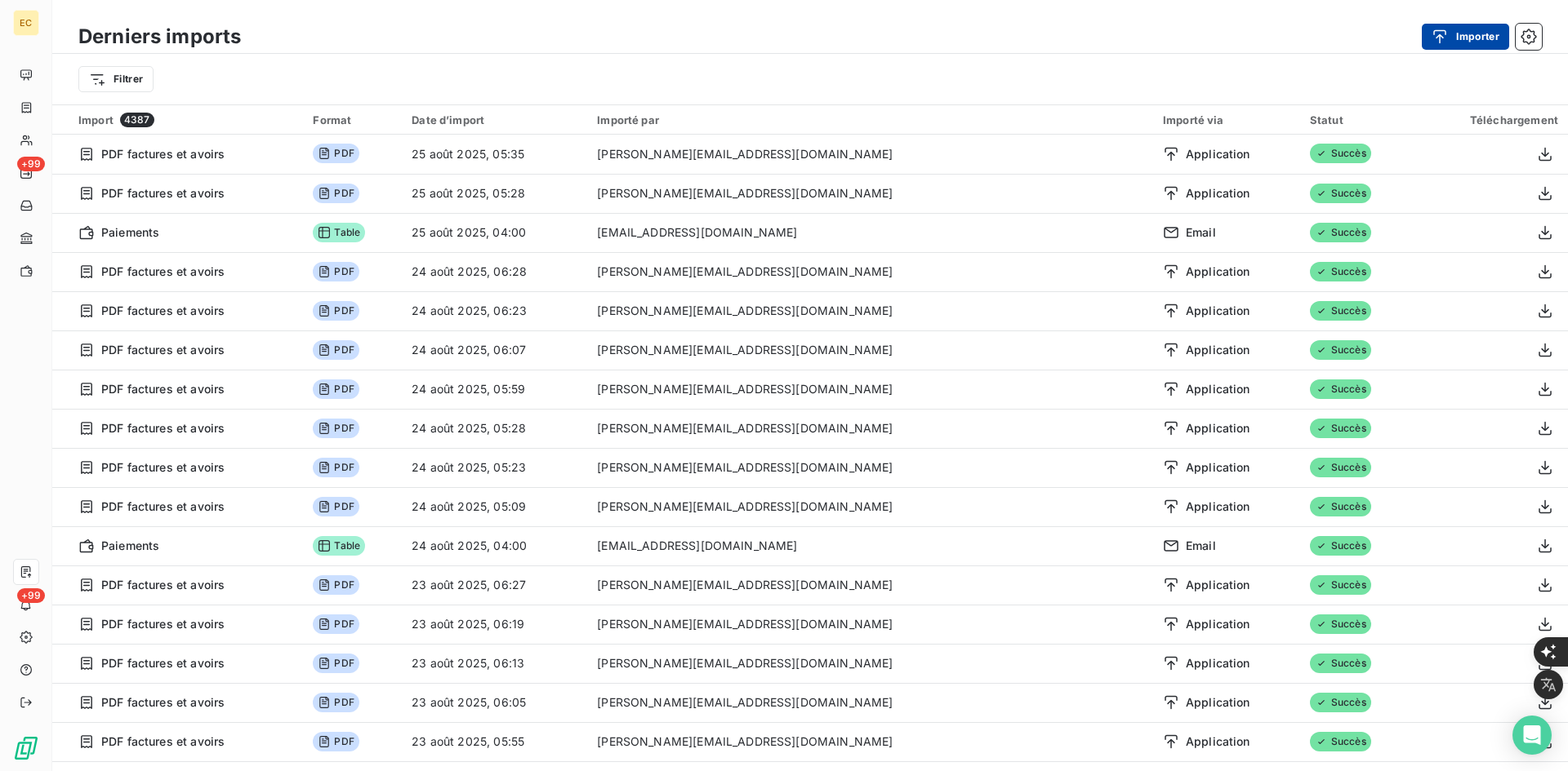
click at [1450, 41] on div "button" at bounding box center [1443, 36] width 24 height 16
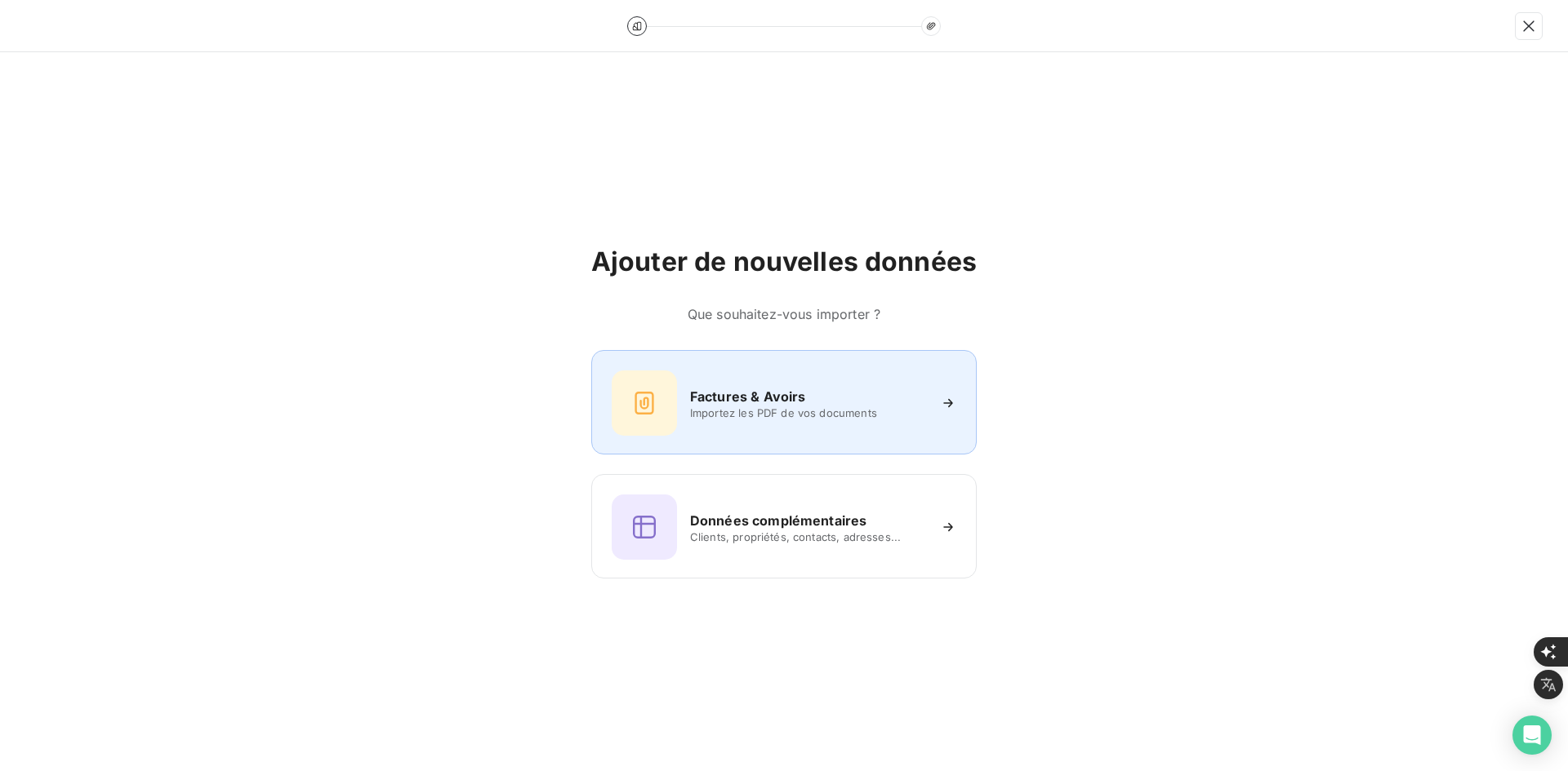
click at [827, 420] on div "Factures & Avoirs Importez les PDF de vos documents" at bounding box center [784, 403] width 345 height 65
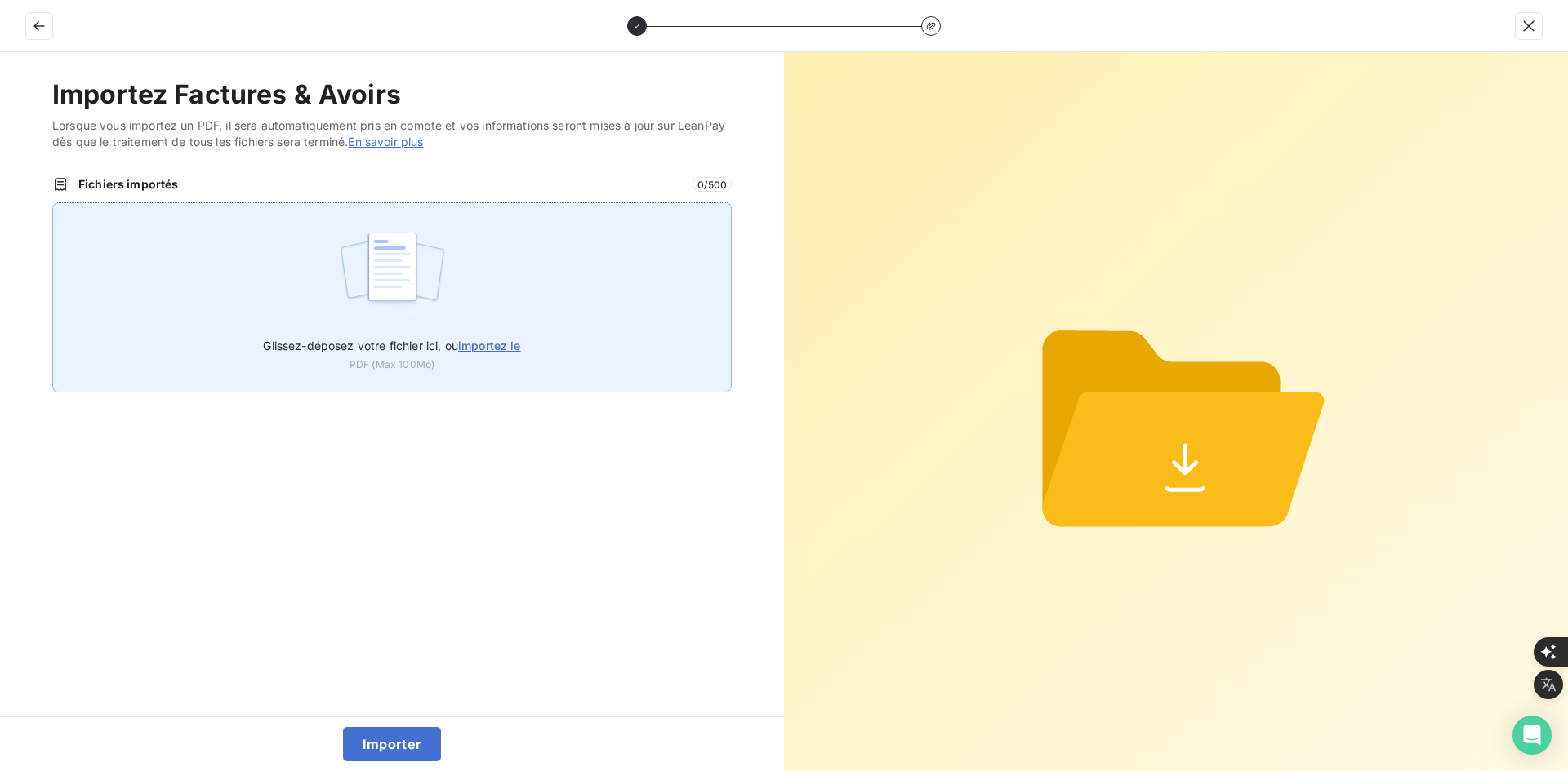
click at [566, 297] on div "Glissez-déposez votre fichier ici, ou importez le PDF (Max 100Mo)" at bounding box center [392, 297] width 679 height 190
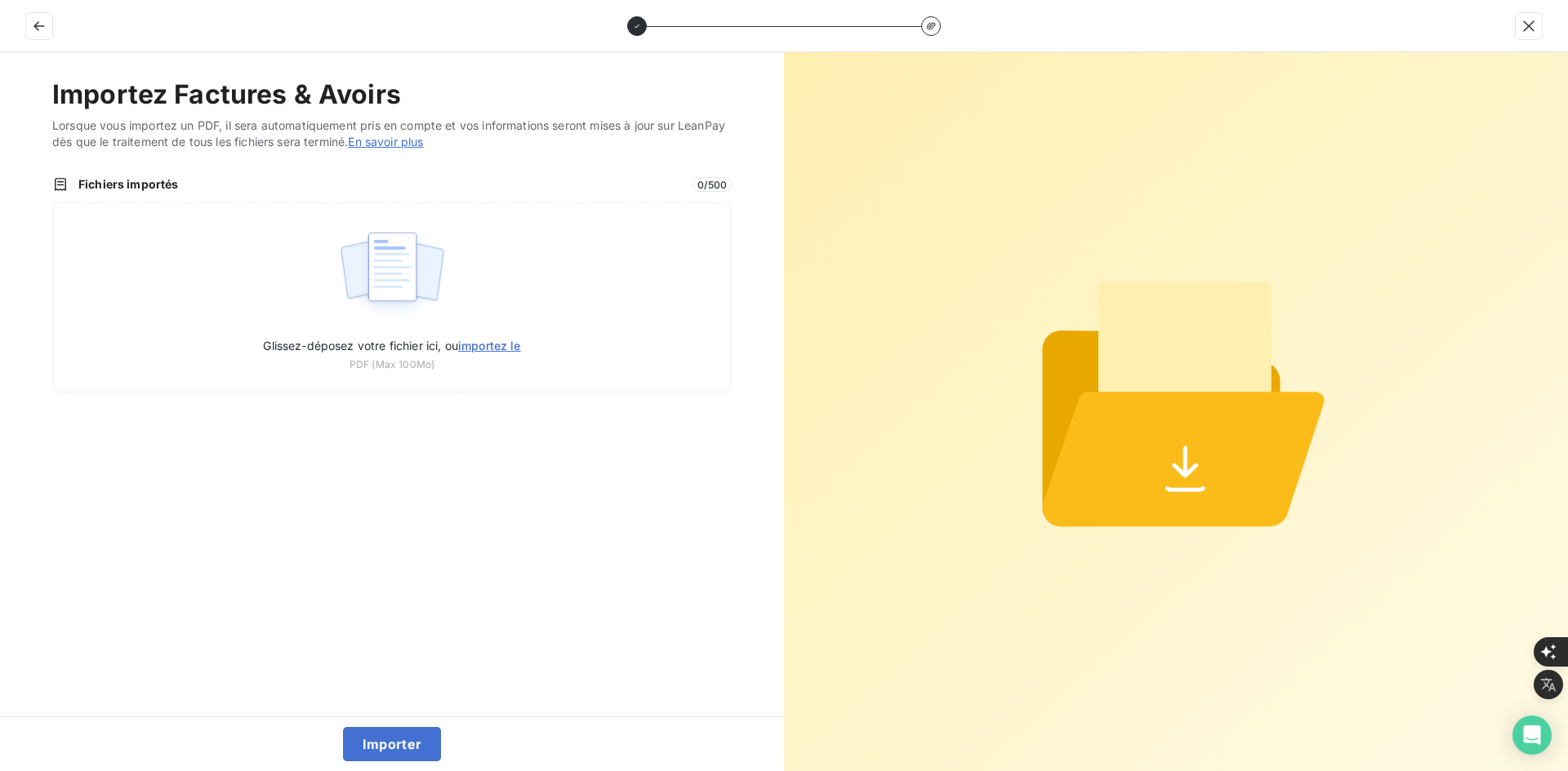
type input "C:\fakepath\FEF-2025-2455.pdf"
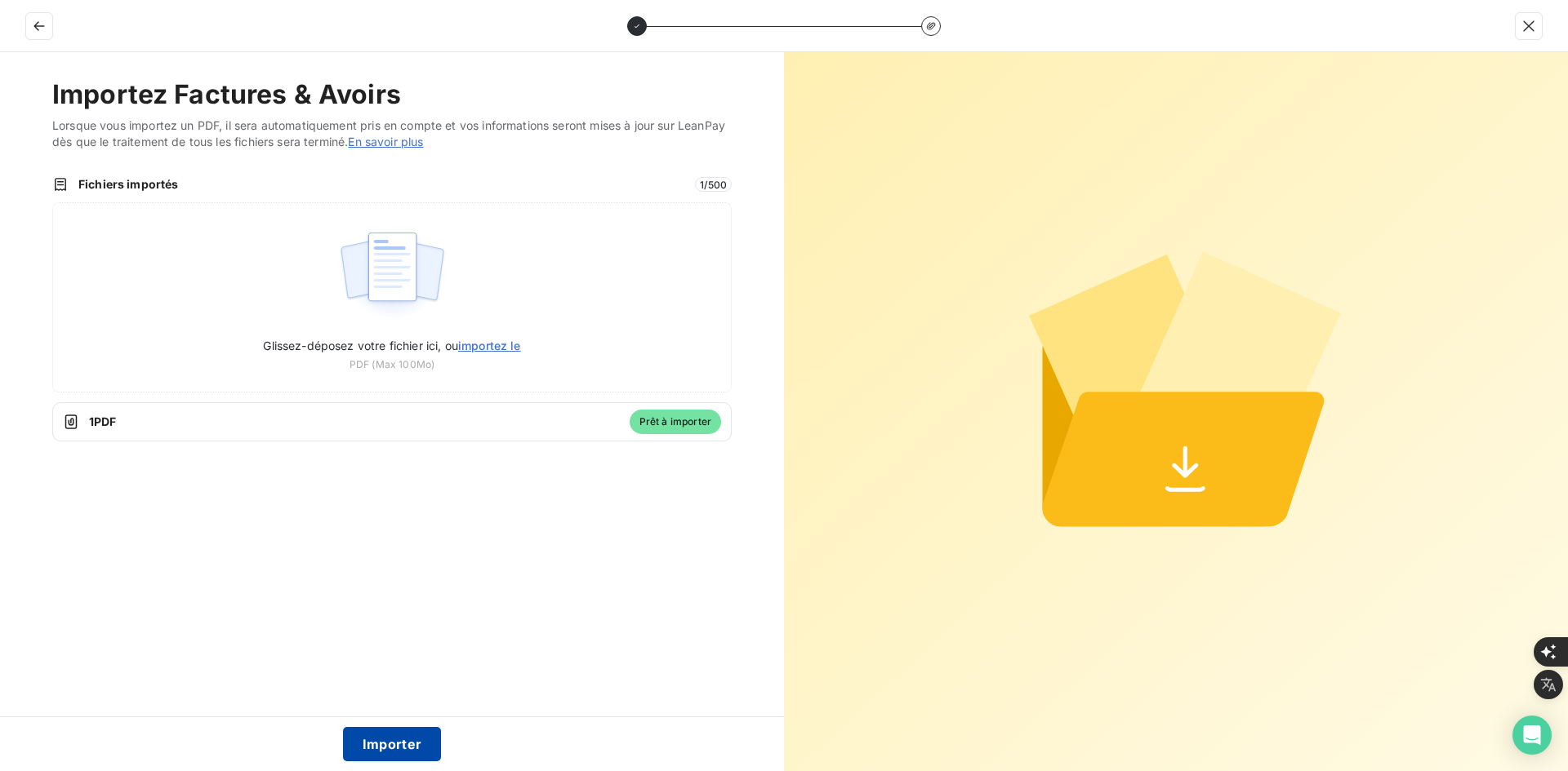
click at [392, 747] on button "Importer" at bounding box center [392, 744] width 99 height 34
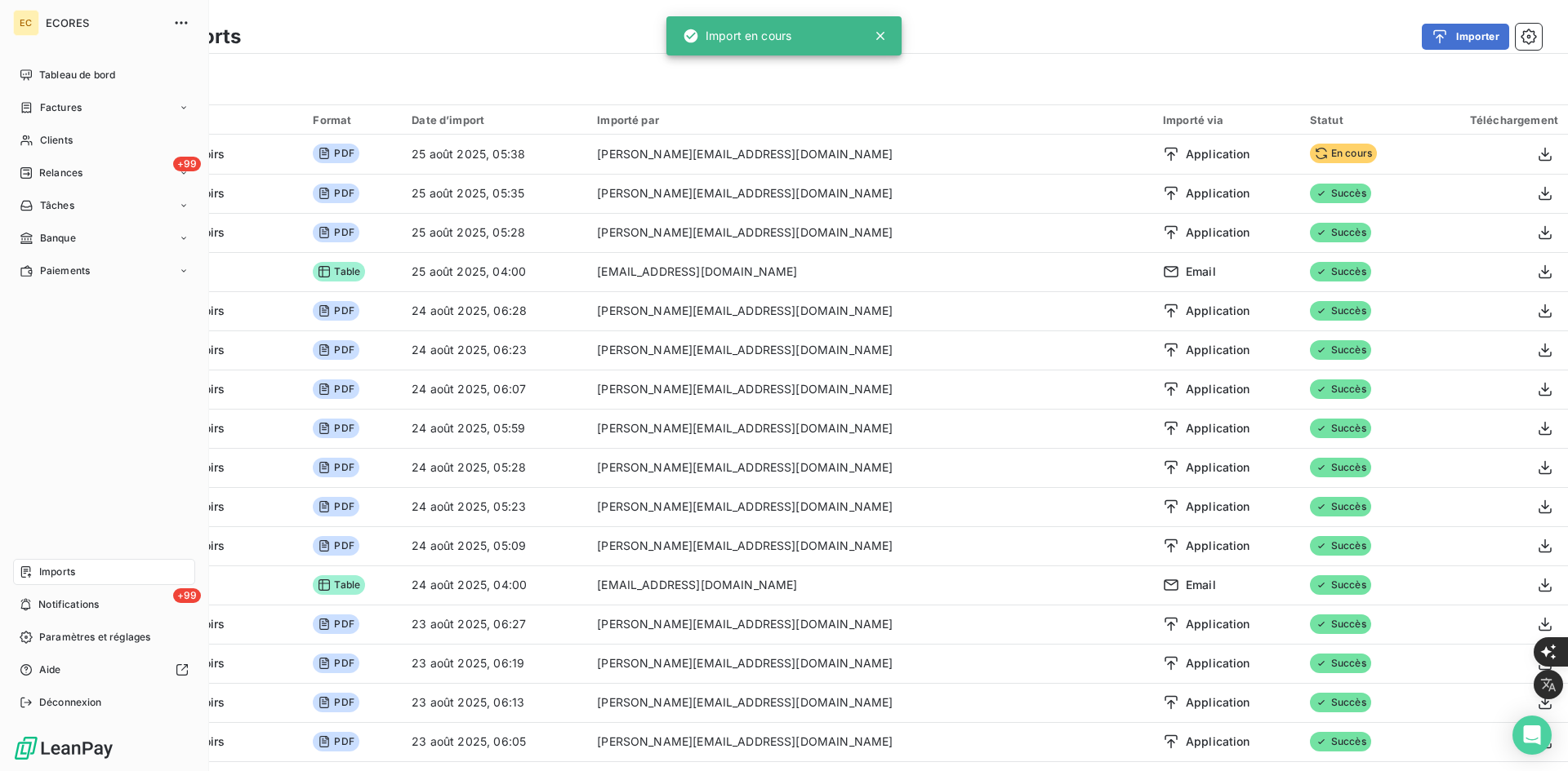
click at [42, 111] on span "Factures" at bounding box center [60, 108] width 42 height 15
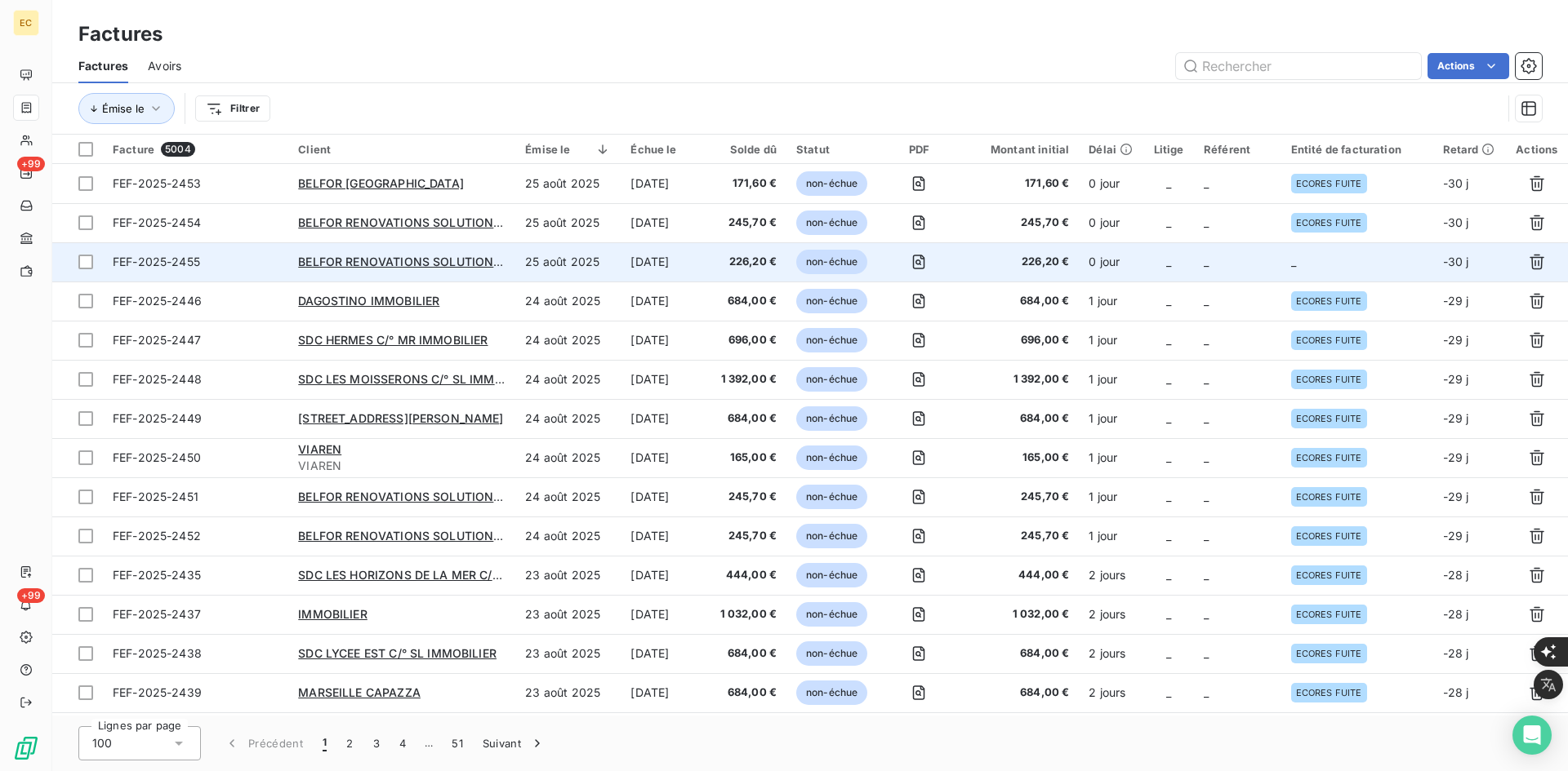
click at [1348, 247] on td "_" at bounding box center [1357, 262] width 152 height 39
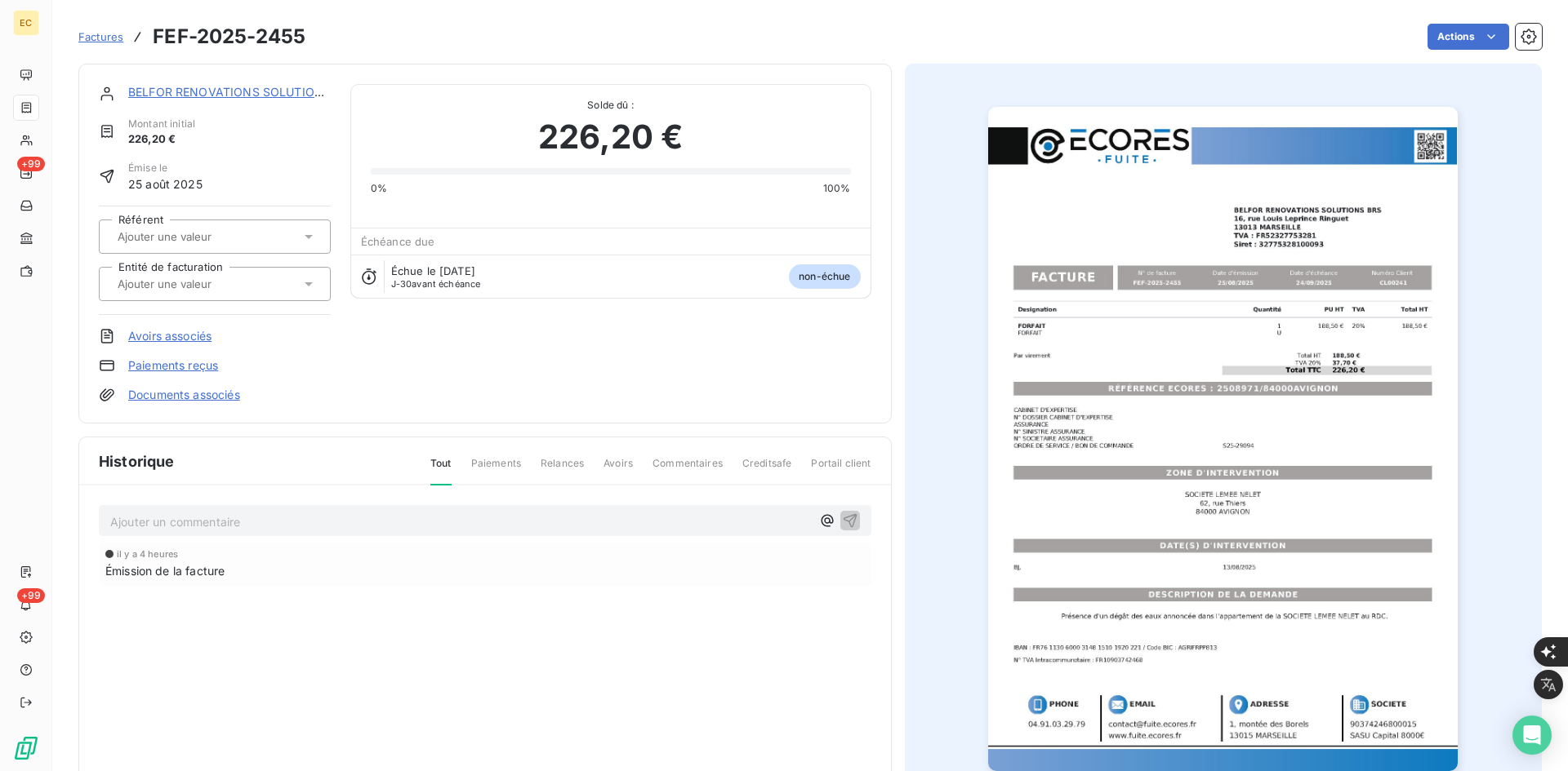
click at [213, 293] on div at bounding box center [206, 284] width 188 height 21
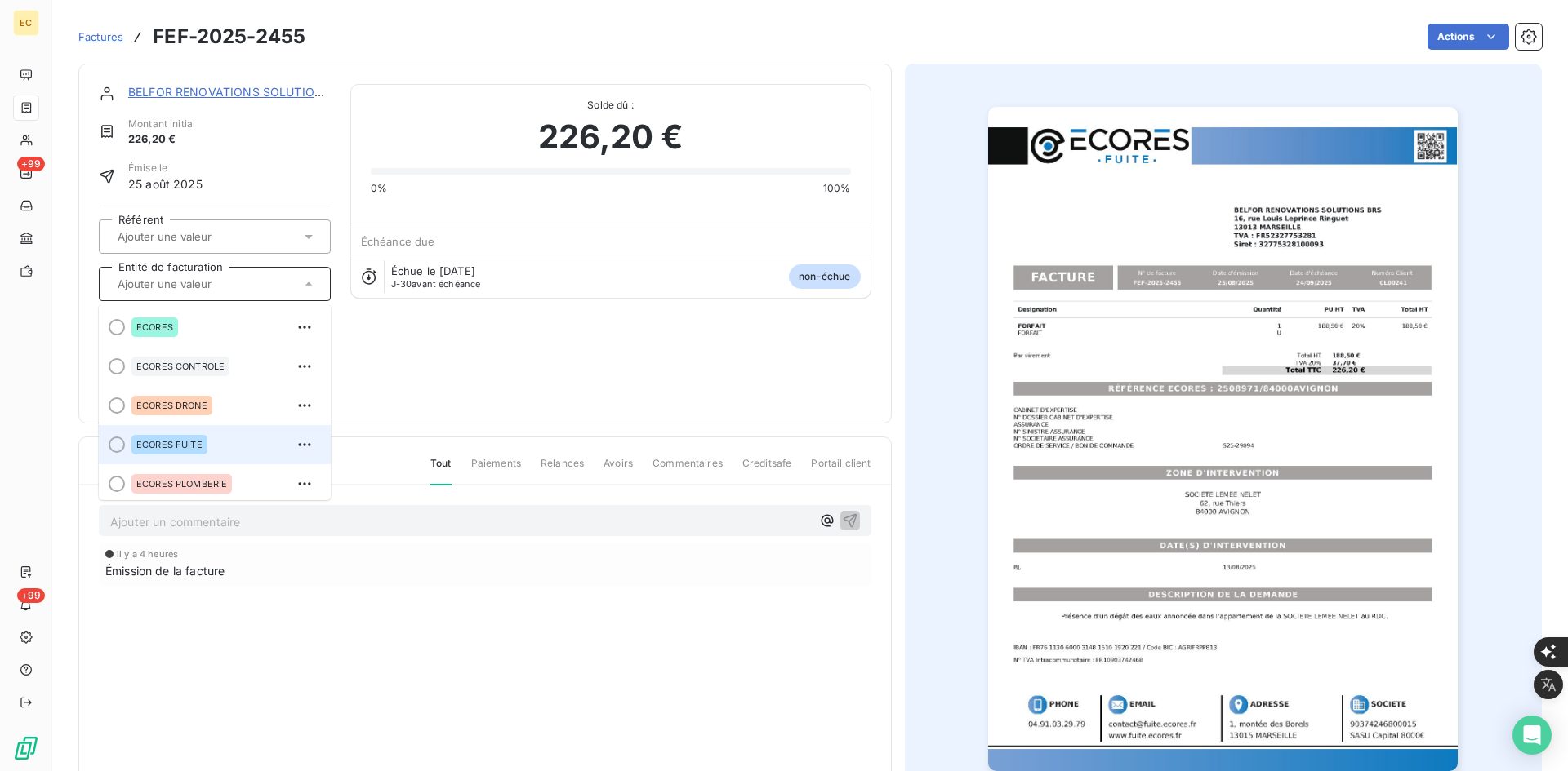
click at [166, 435] on div "ECORES FUITE" at bounding box center [170, 445] width 76 height 19
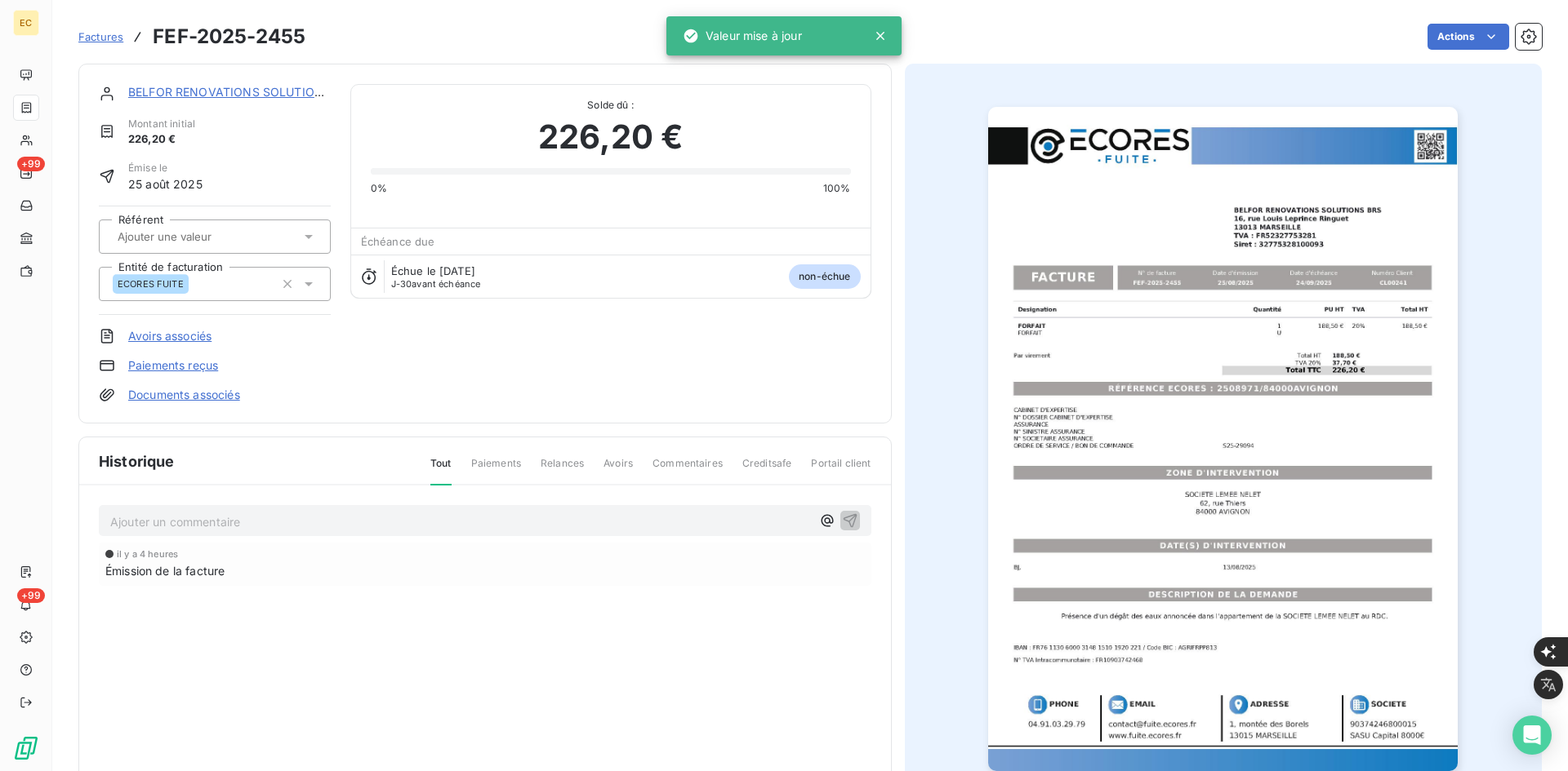
click at [185, 389] on link "Documents associés" at bounding box center [183, 394] width 111 height 16
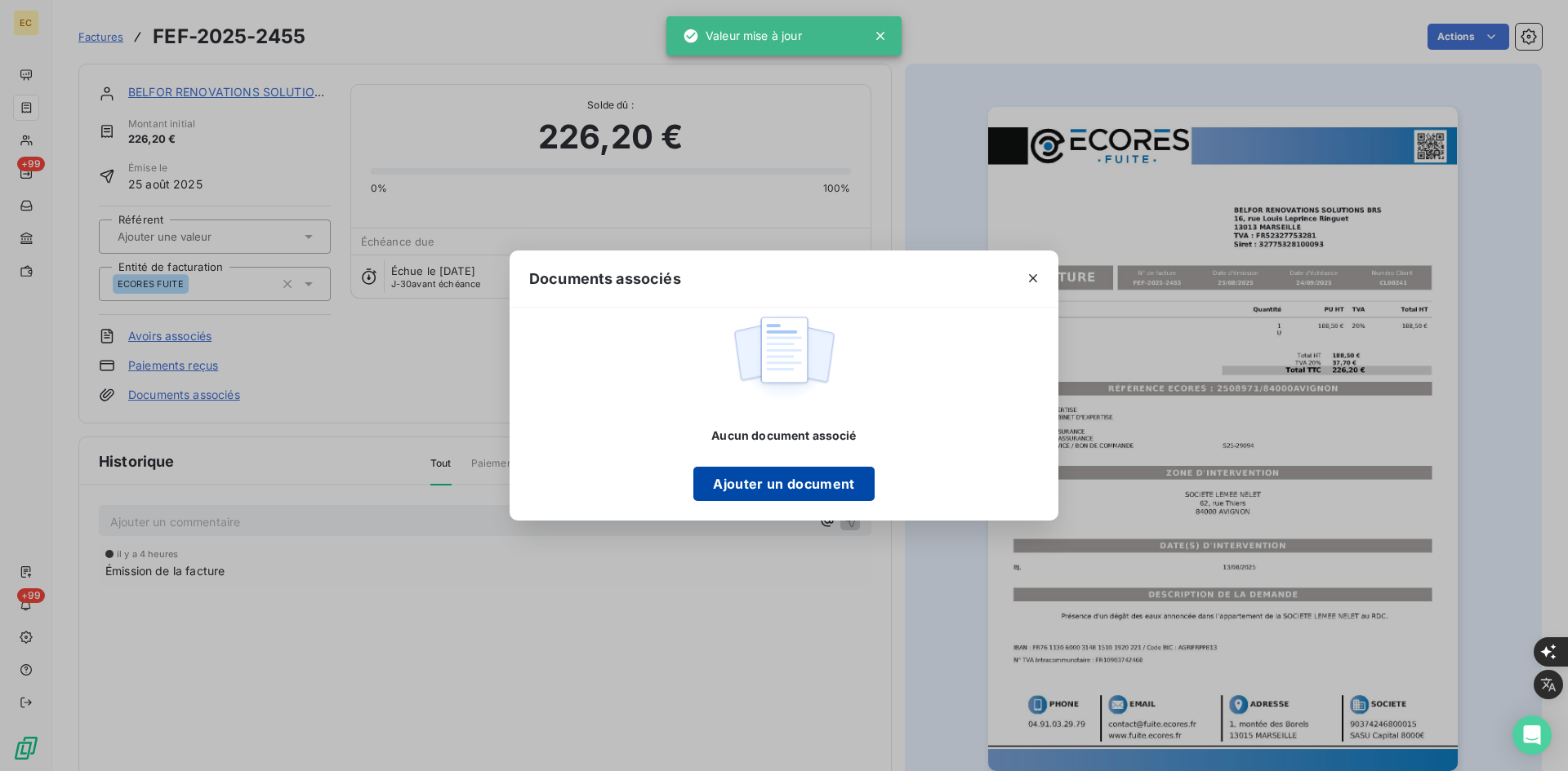
click at [841, 480] on button "Ajouter un document" at bounding box center [784, 483] width 180 height 34
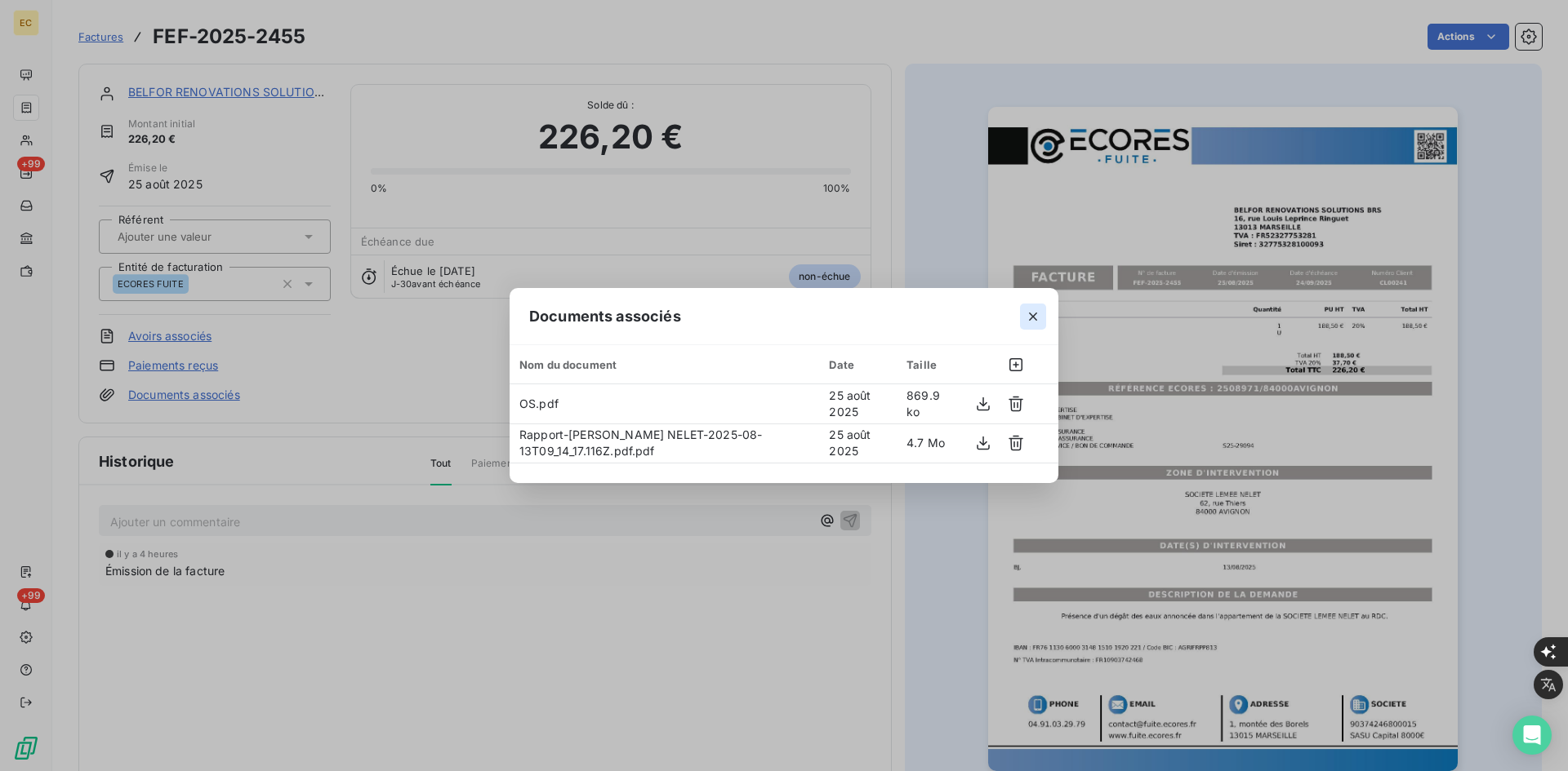
click at [1036, 326] on button "button" at bounding box center [1033, 317] width 26 height 26
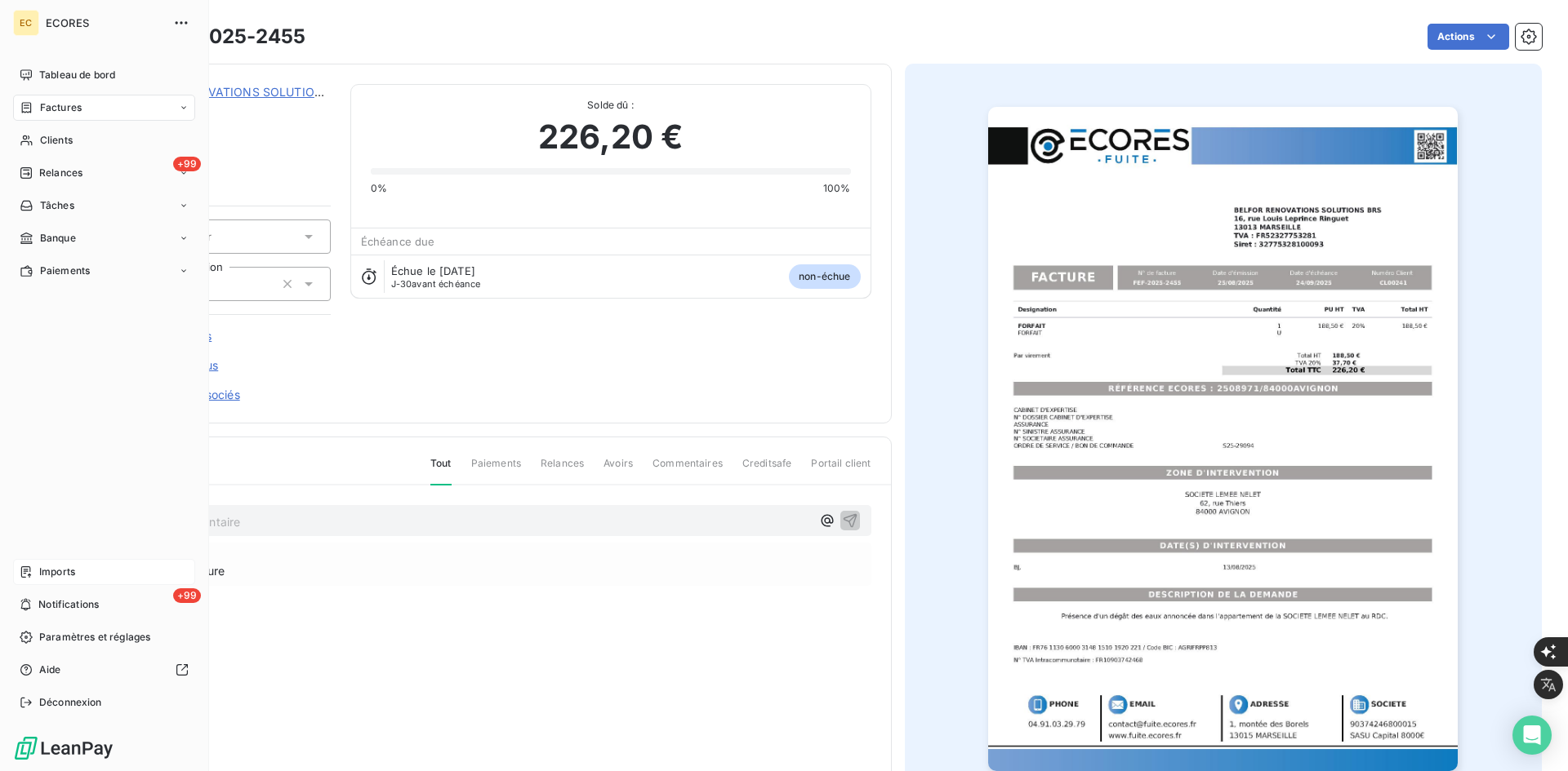
click at [51, 564] on div "Imports" at bounding box center [104, 571] width 182 height 26
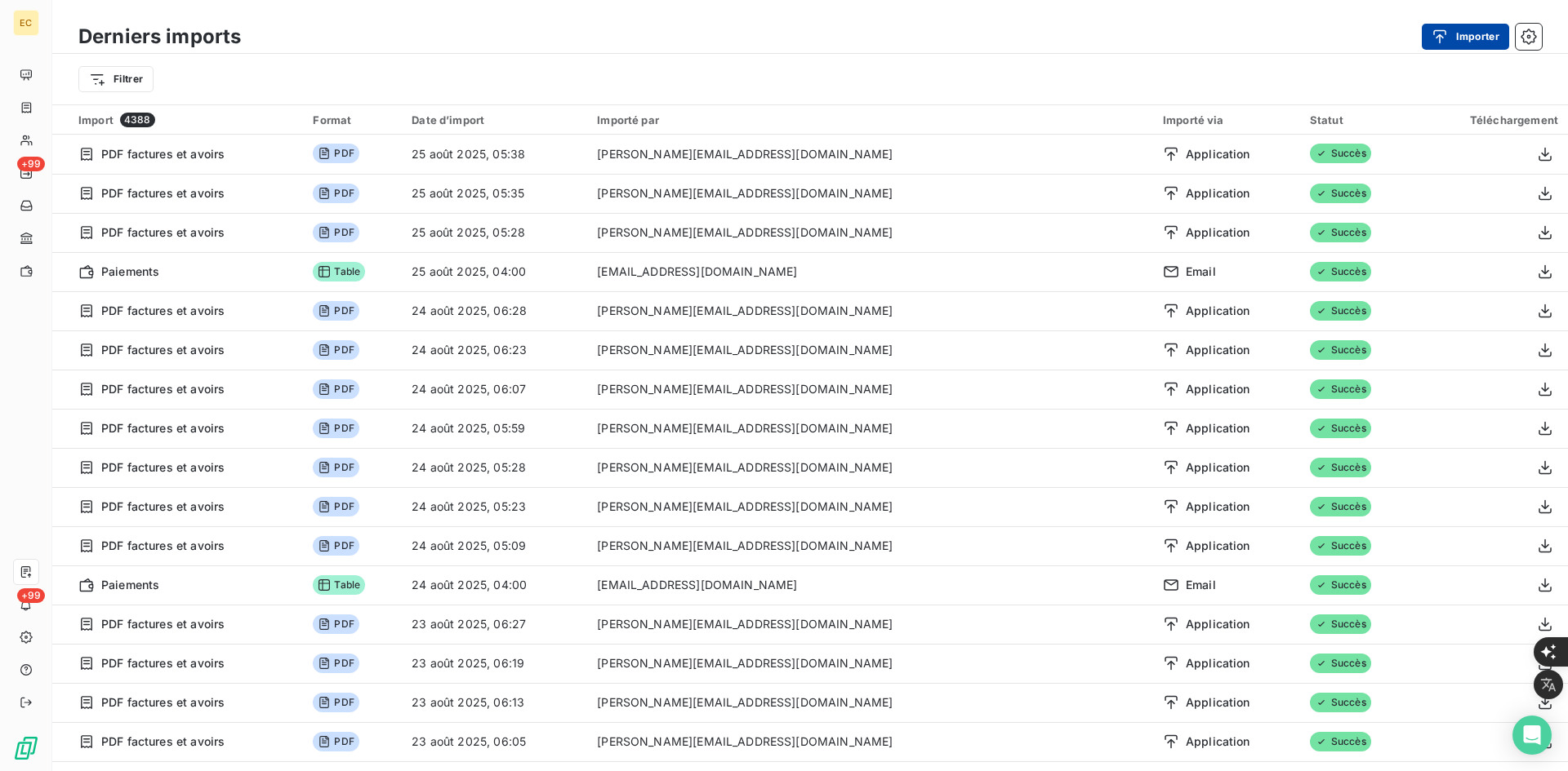
click at [1474, 44] on button "Importer" at bounding box center [1465, 36] width 87 height 26
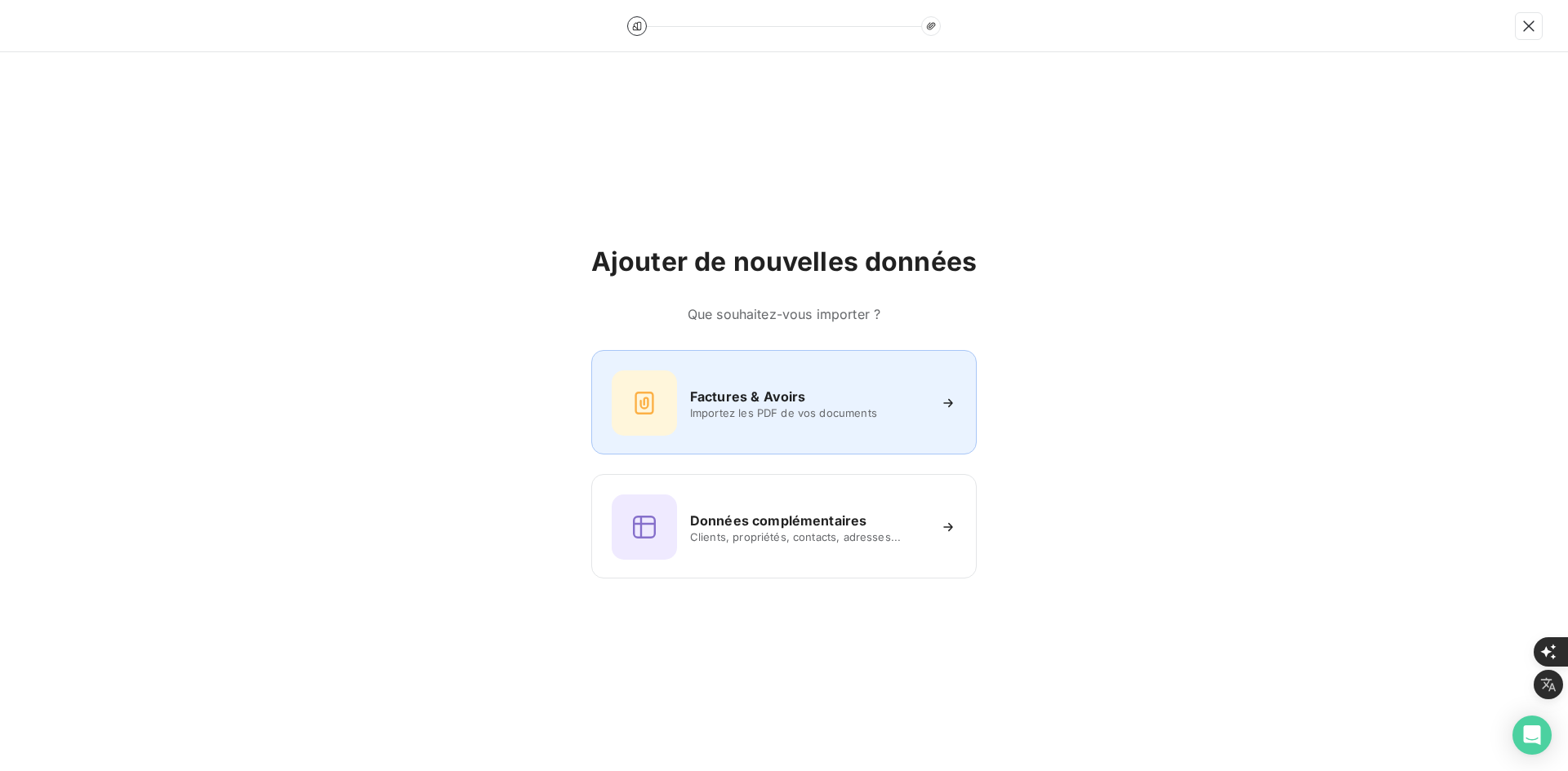
click at [670, 397] on div at bounding box center [643, 403] width 65 height 65
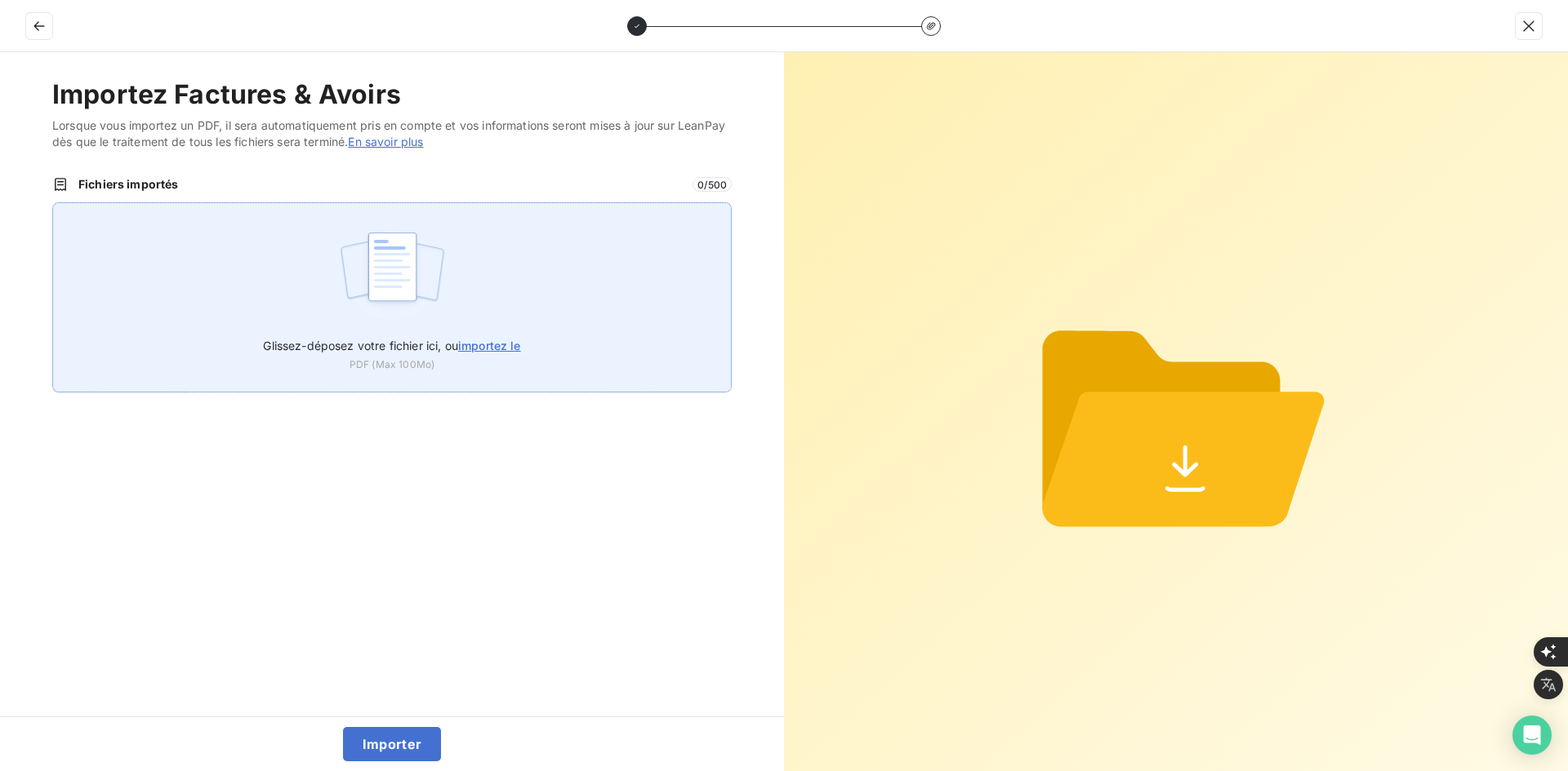
click at [524, 293] on div "Glissez-déposez votre fichier ici, ou importez le PDF (Max 100Mo)" at bounding box center [392, 297] width 679 height 190
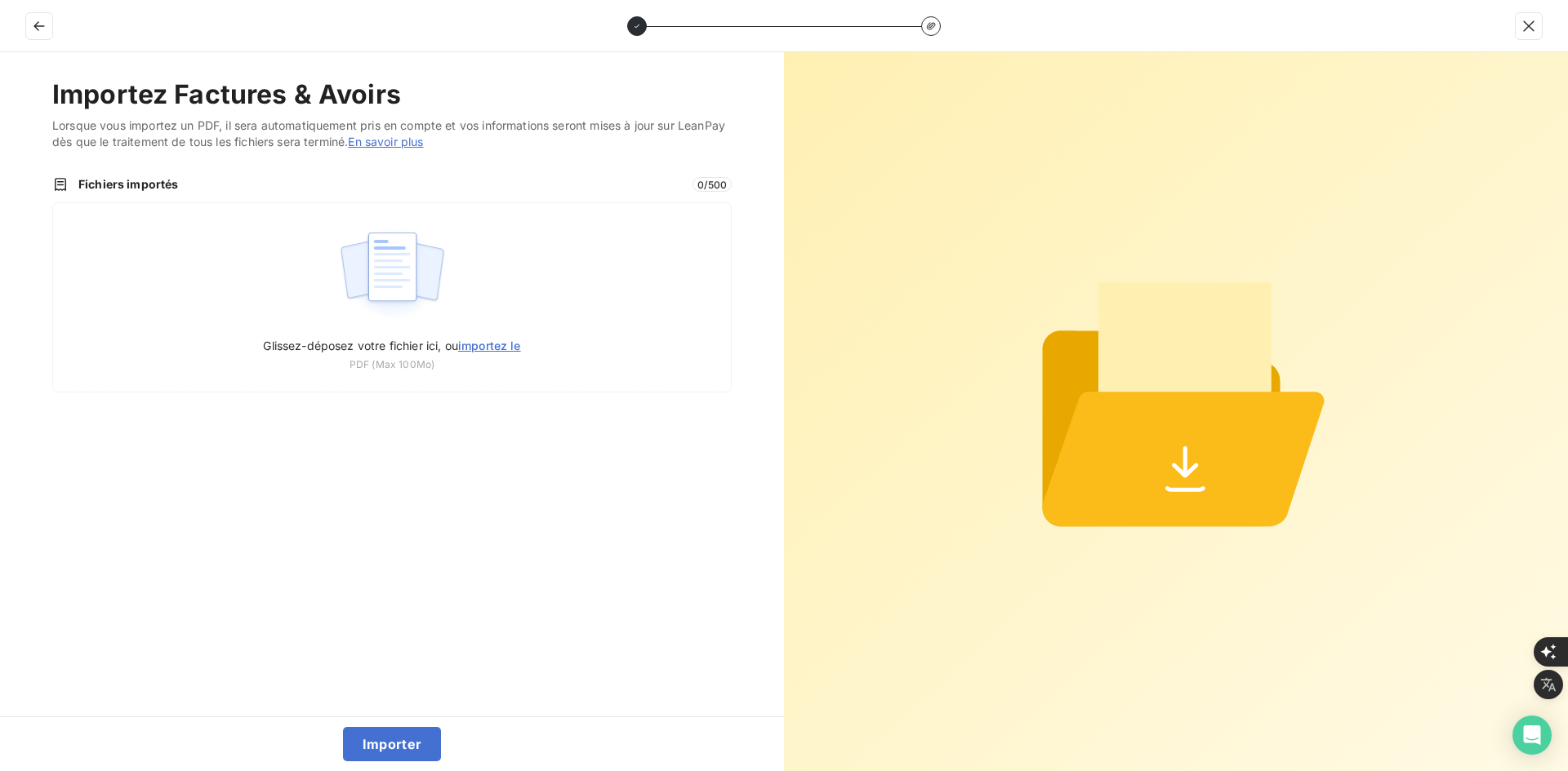
type input "C:\fakepath\FEF-2025-2456.pdf"
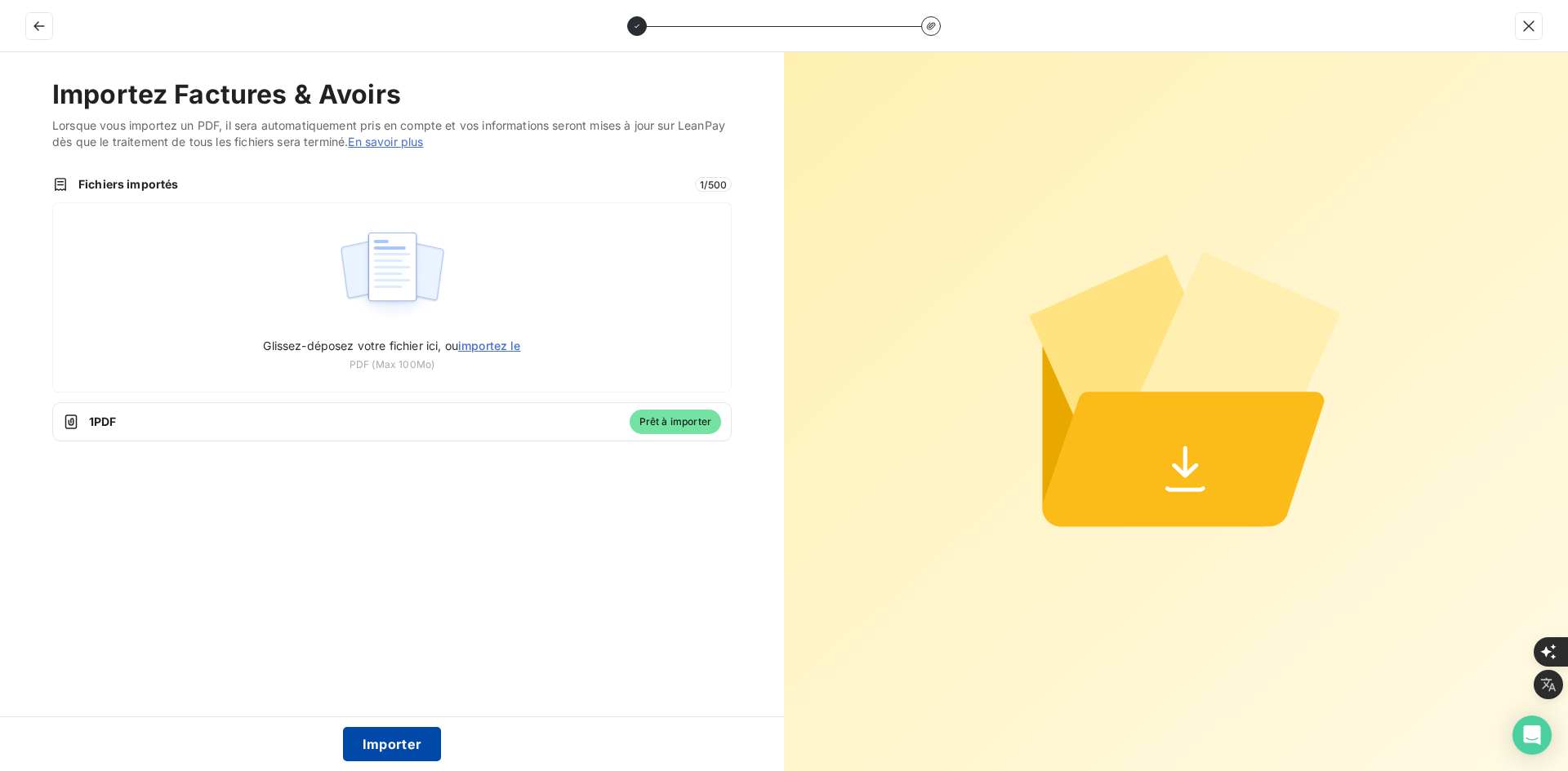
click at [386, 760] on button "Importer" at bounding box center [392, 744] width 99 height 34
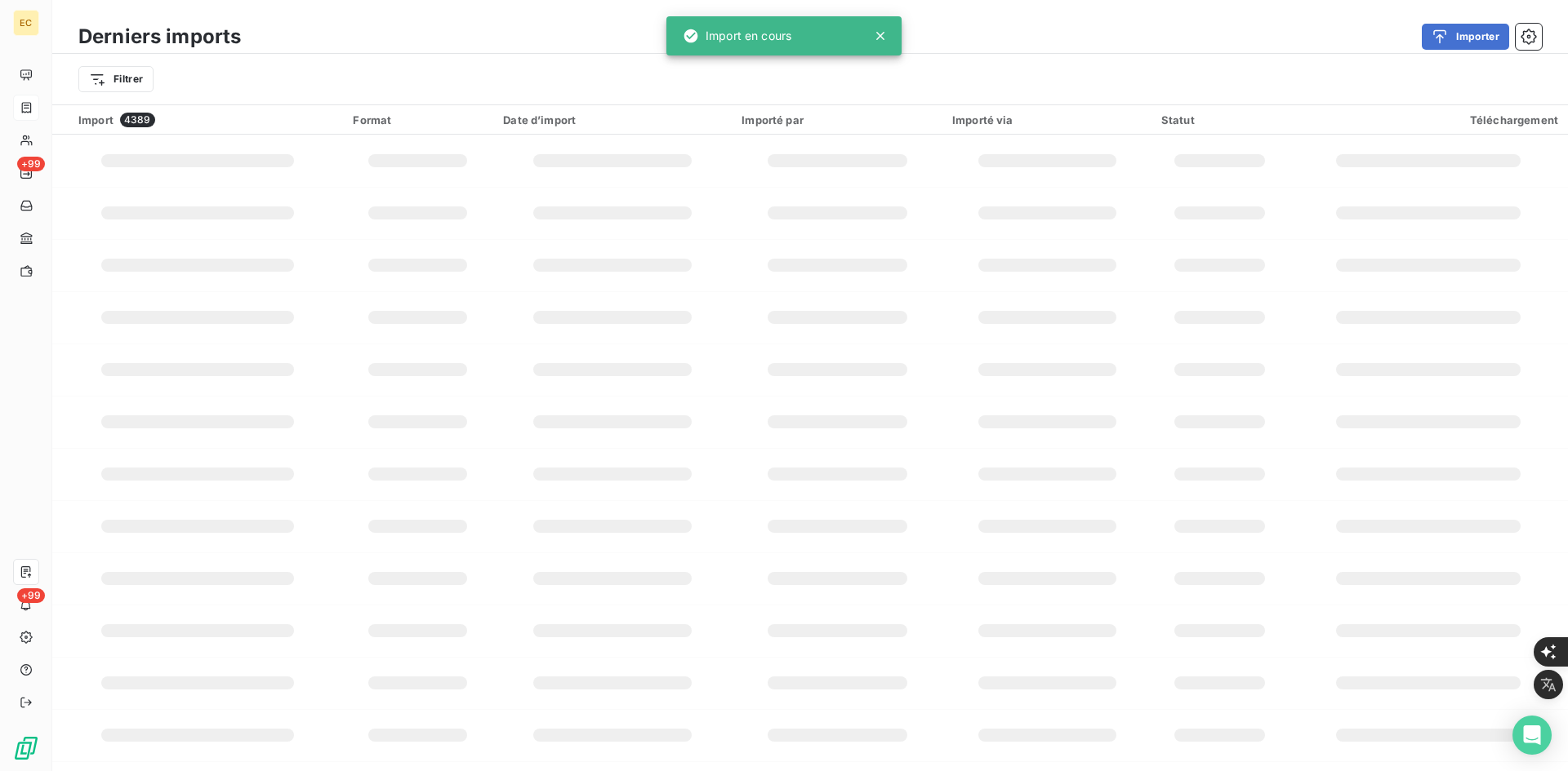
click at [14, 101] on div at bounding box center [25, 108] width 26 height 26
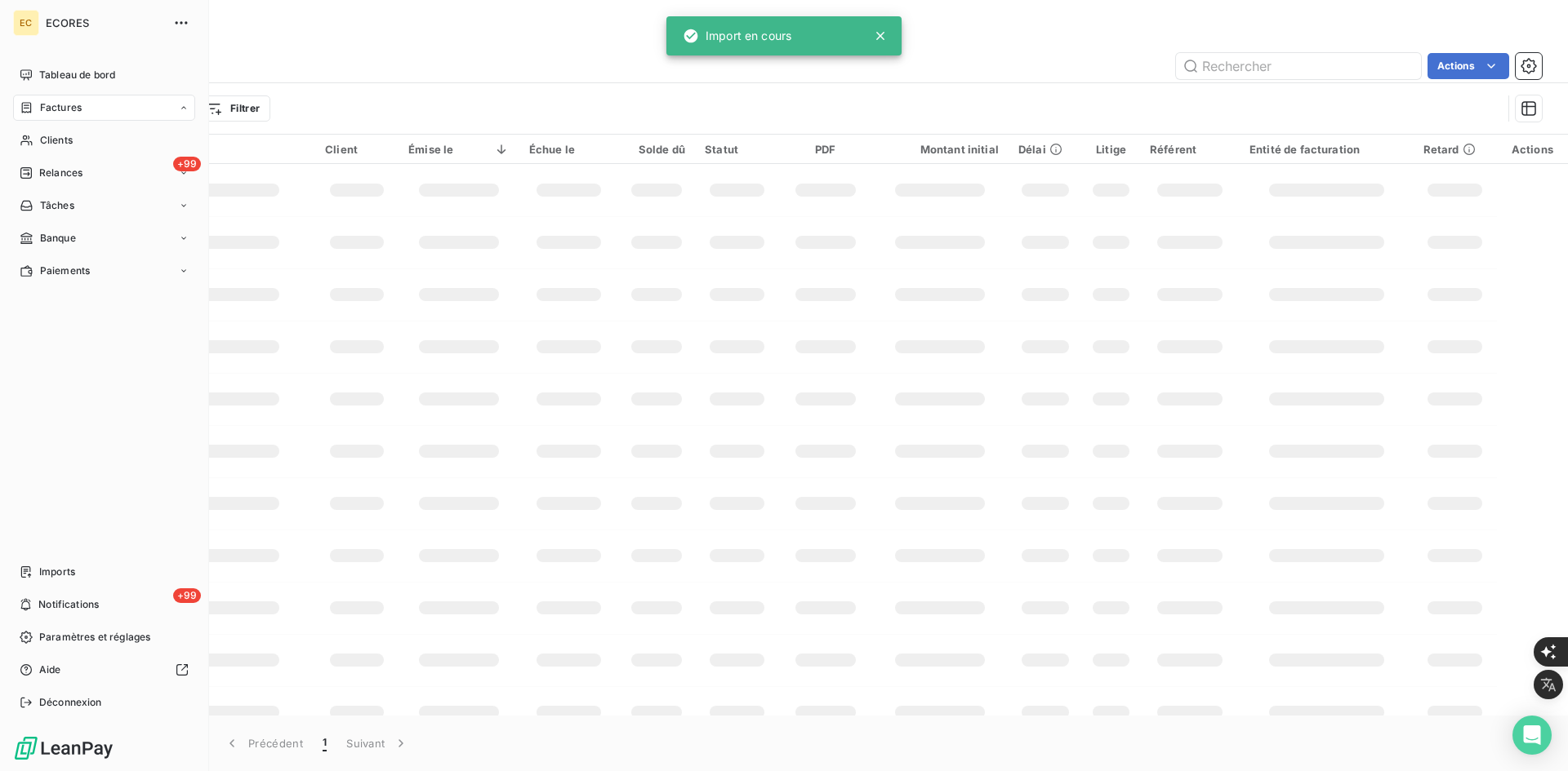
click at [26, 106] on icon at bounding box center [27, 107] width 10 height 11
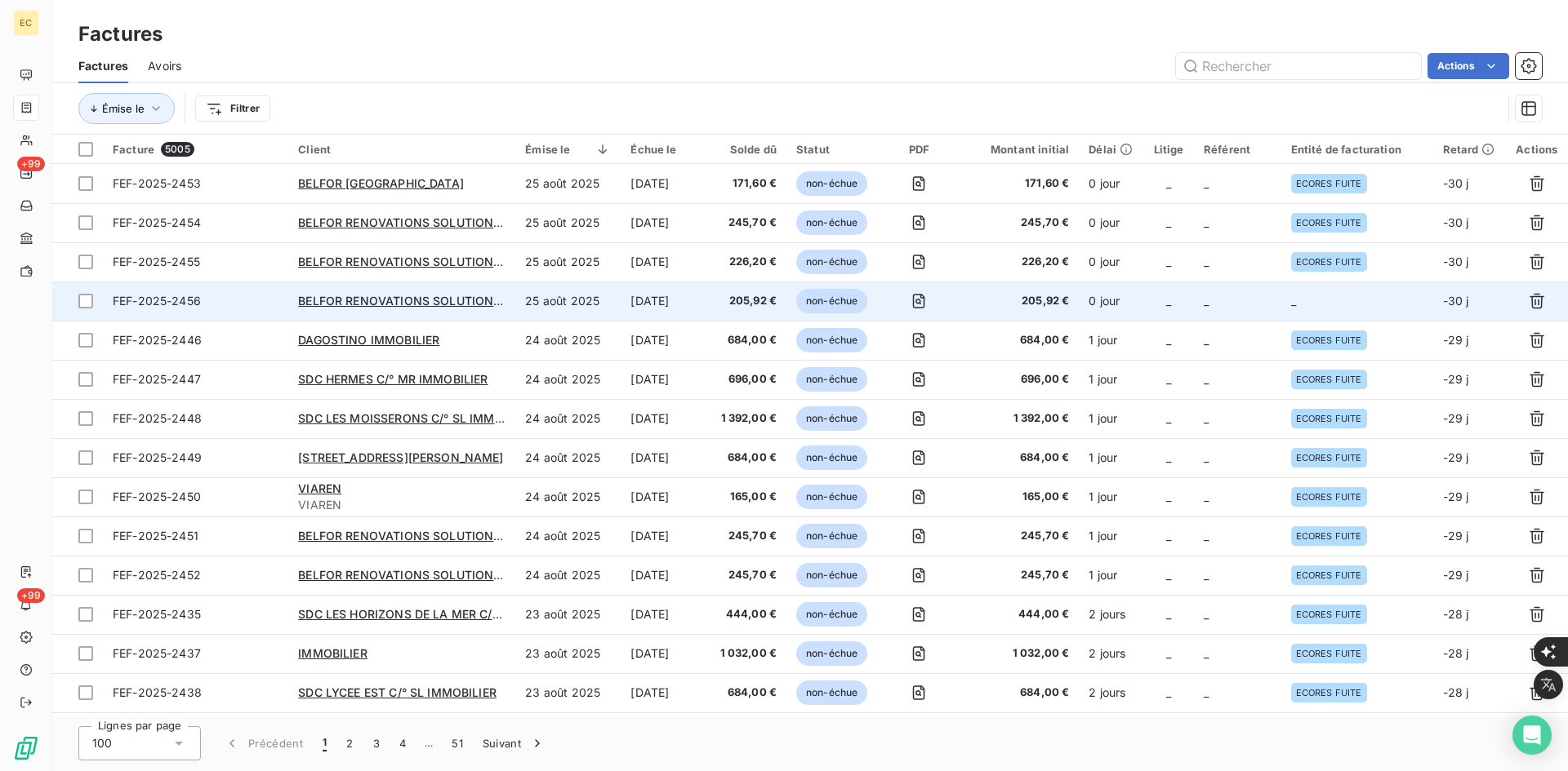
click at [1259, 302] on td "_" at bounding box center [1238, 301] width 87 height 39
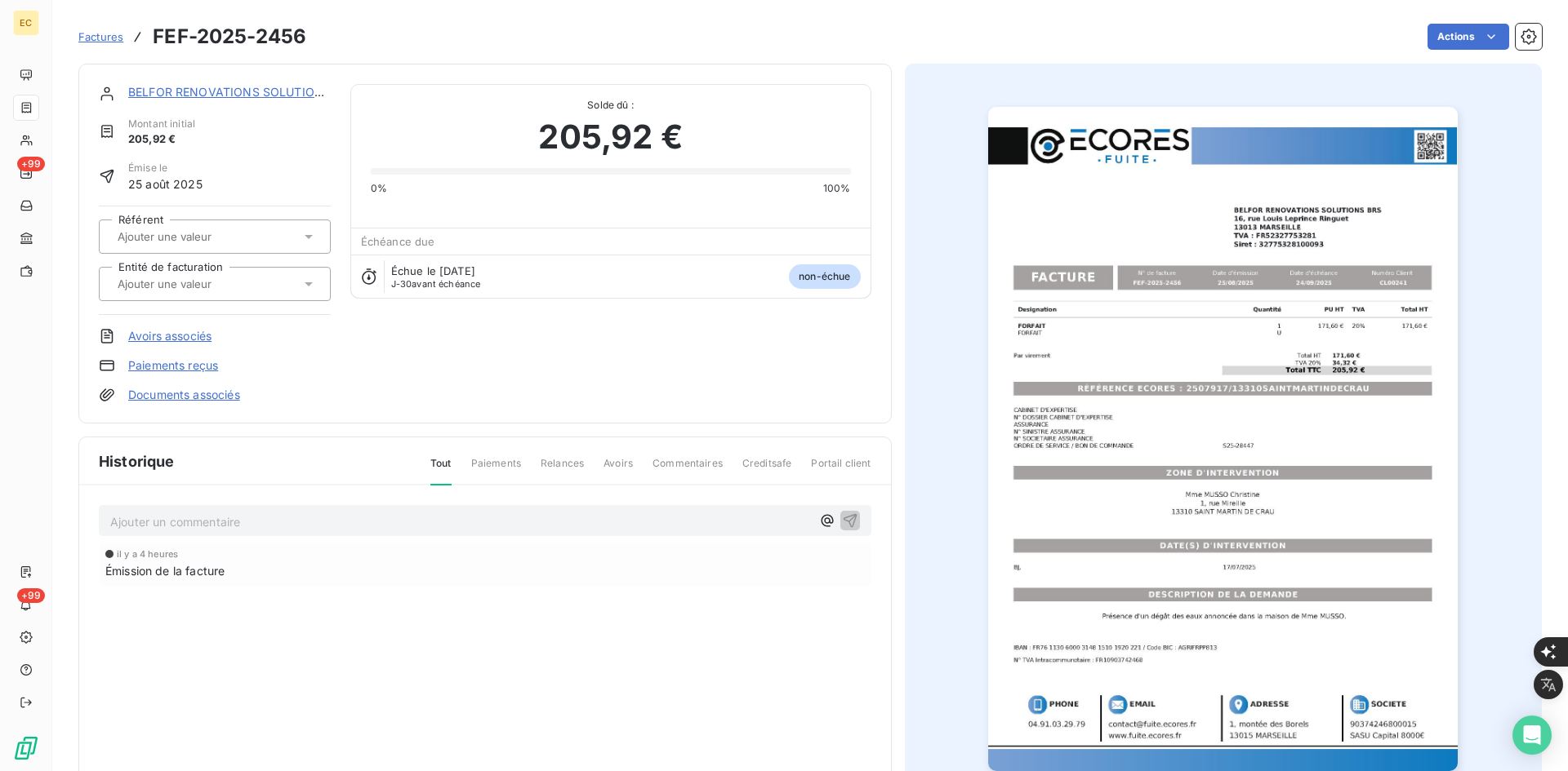
click at [236, 293] on div at bounding box center [206, 284] width 188 height 21
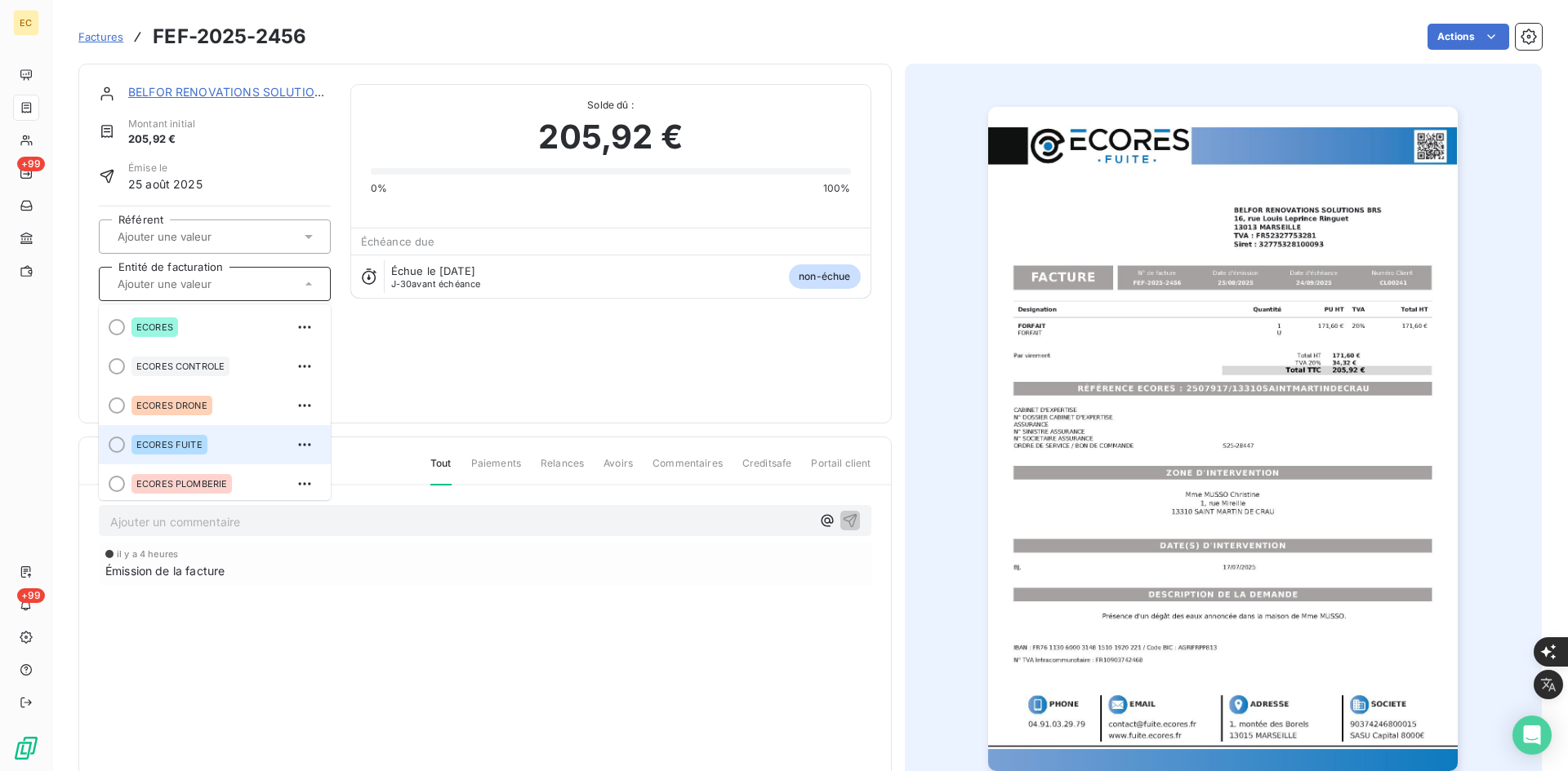
click at [175, 447] on span "ECORES FUITE" at bounding box center [170, 445] width 66 height 10
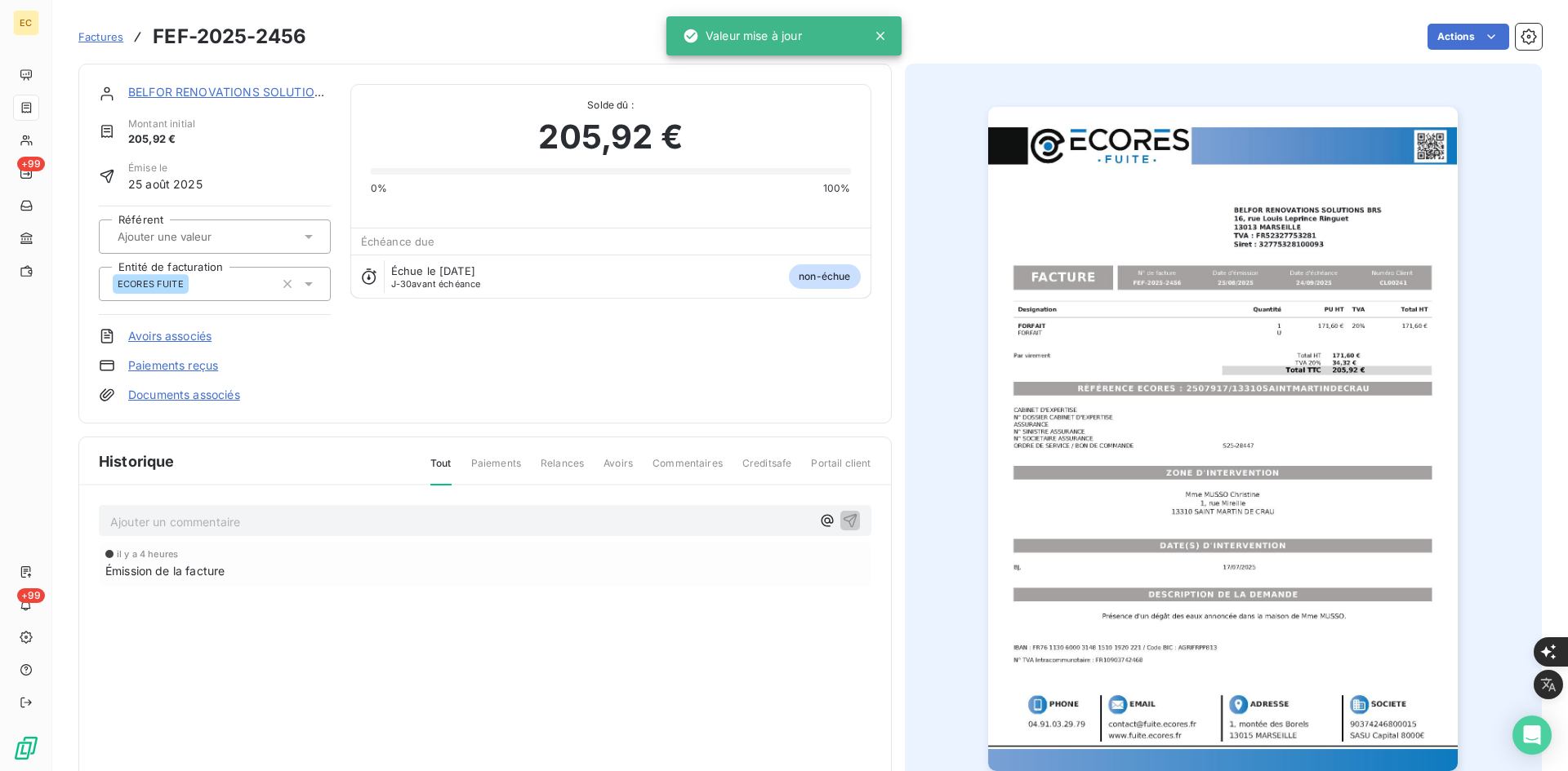
click at [199, 397] on link "Documents associés" at bounding box center [183, 394] width 111 height 16
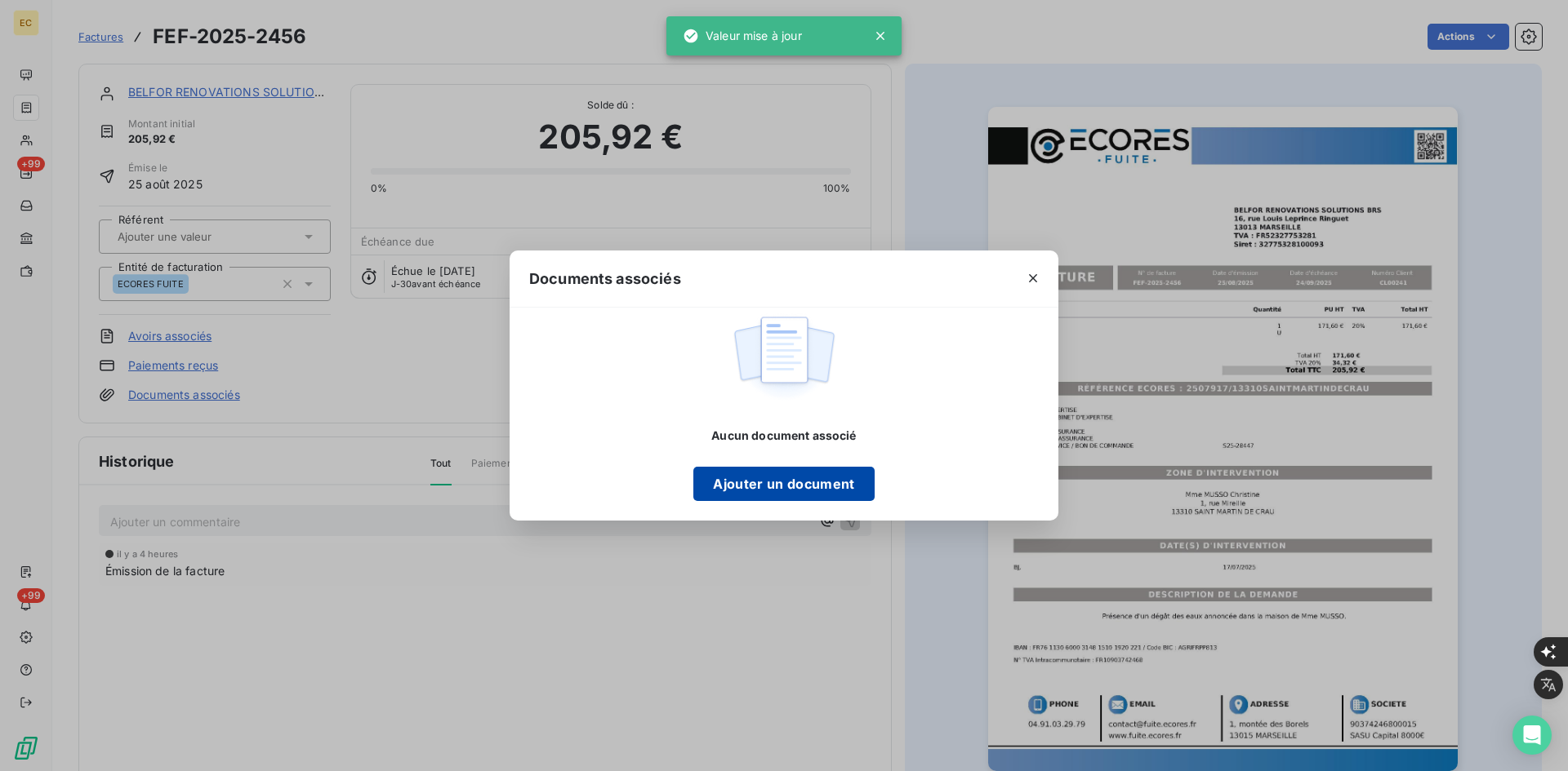
click at [791, 483] on button "Ajouter un document" at bounding box center [784, 483] width 180 height 34
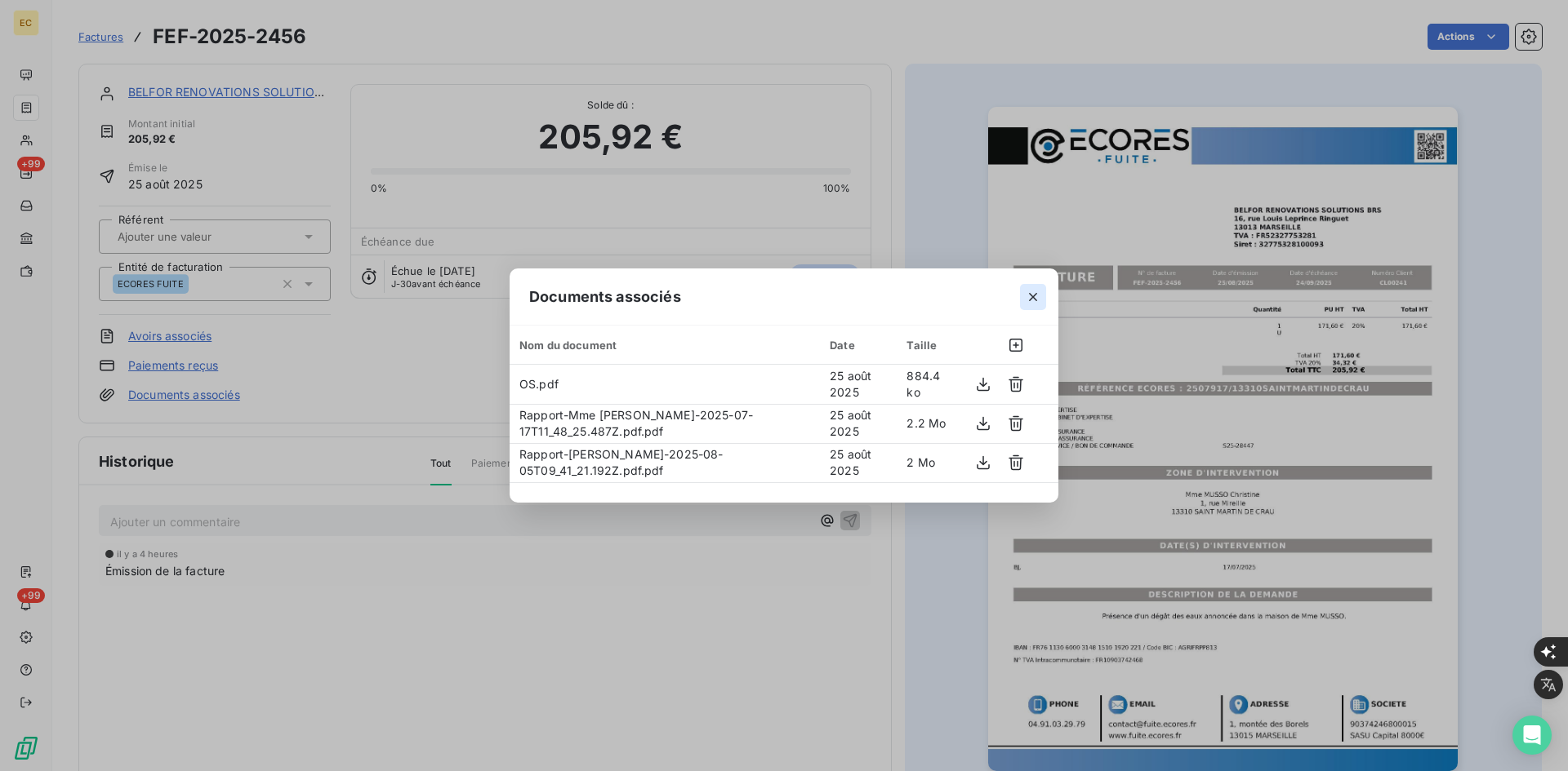
click at [1036, 301] on icon "button" at bounding box center [1033, 296] width 16 height 16
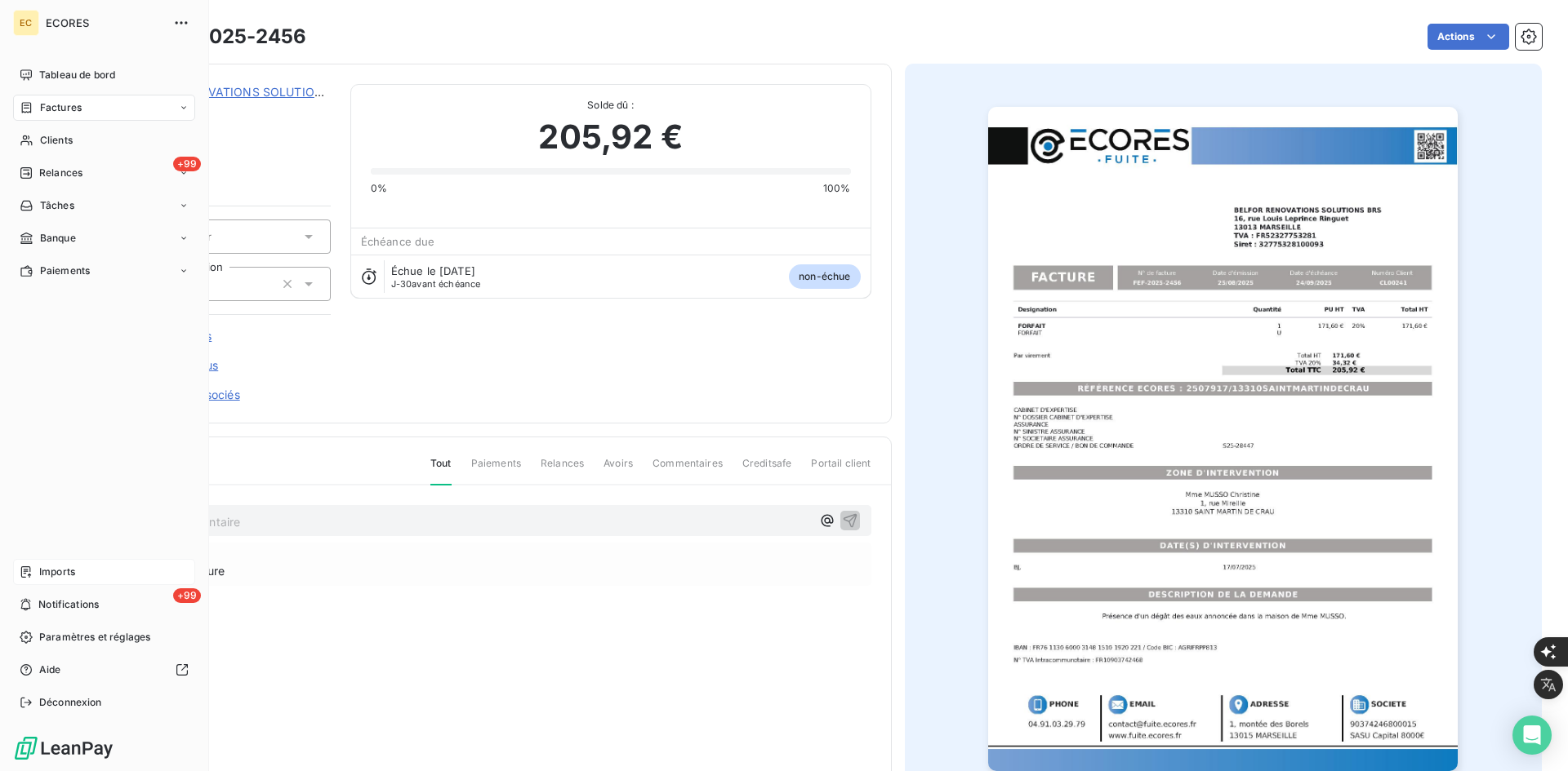
click at [90, 568] on div "Imports" at bounding box center [104, 571] width 182 height 26
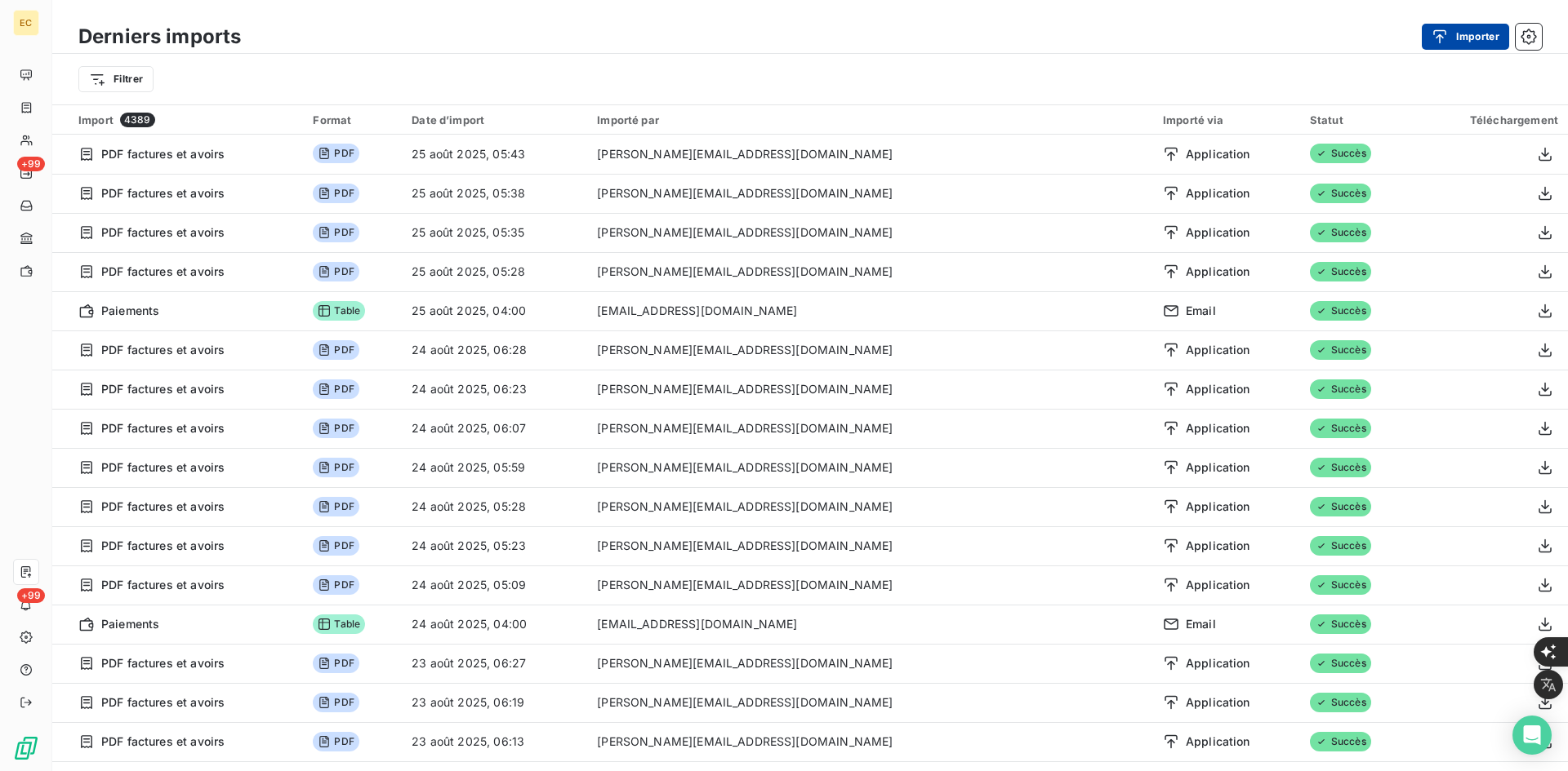
click at [1458, 32] on button "Importer" at bounding box center [1465, 36] width 87 height 26
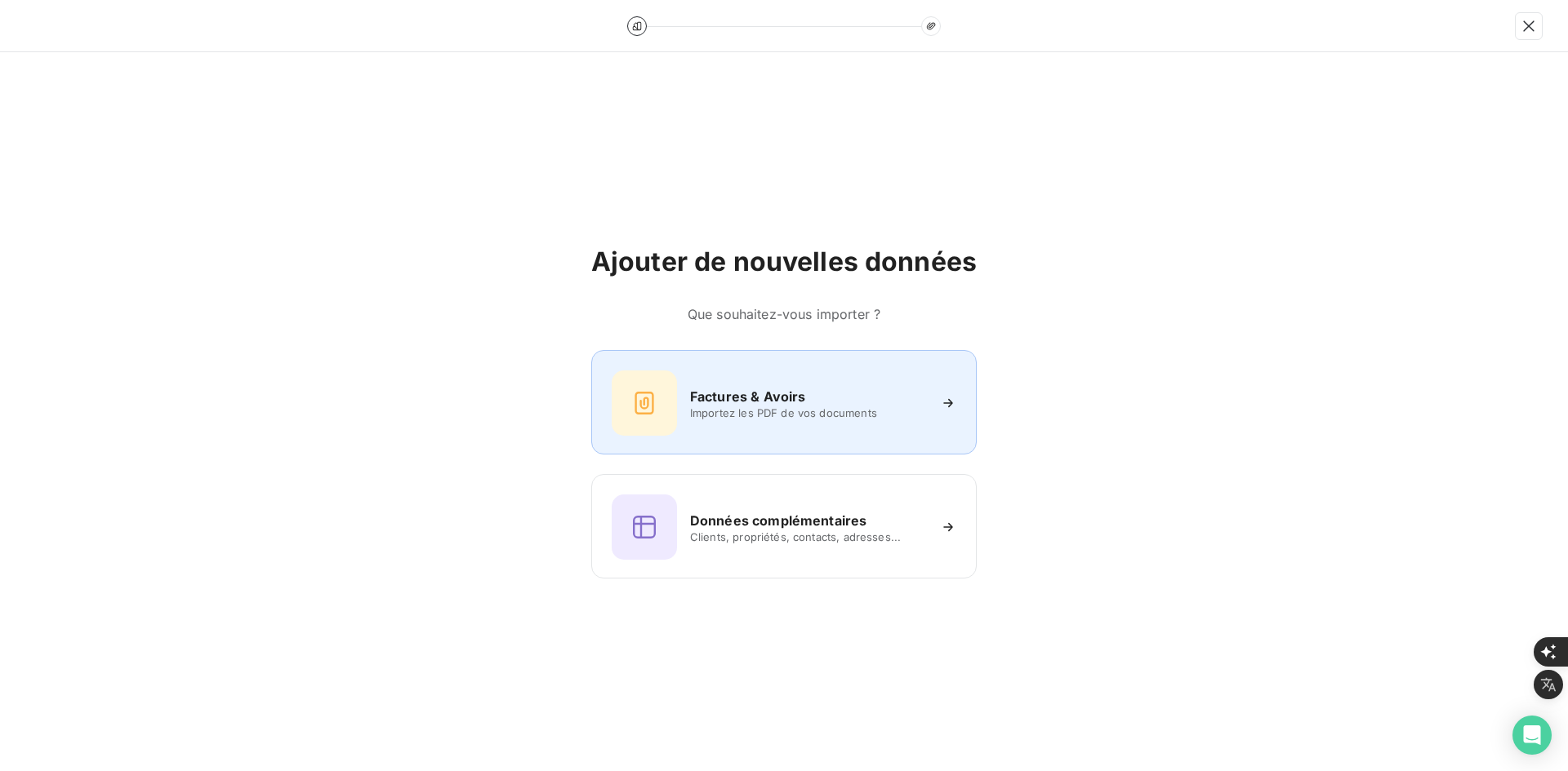
click at [796, 387] on h6 "Factures & Avoirs" at bounding box center [748, 396] width 116 height 19
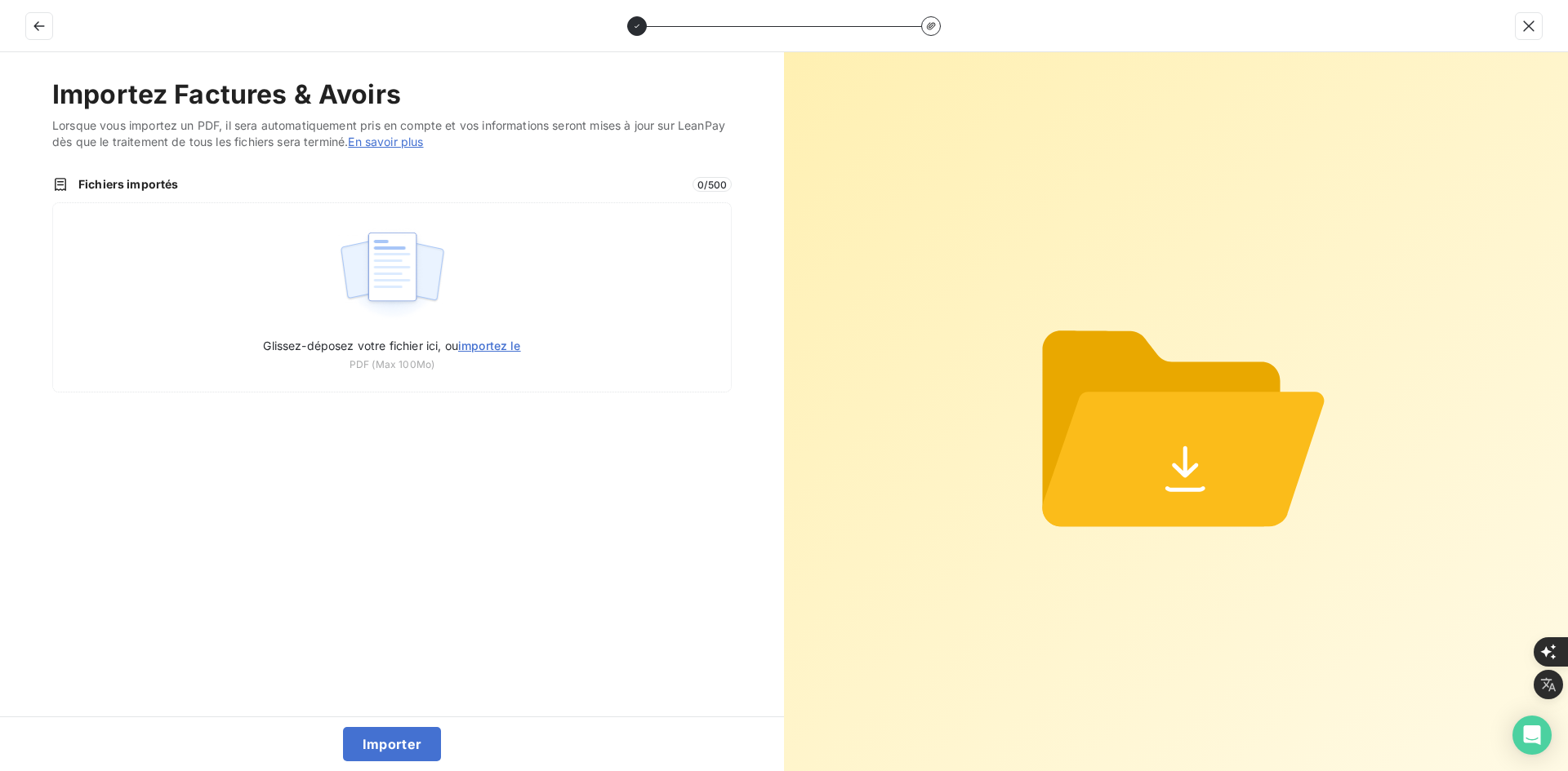
click at [599, 272] on div "Glissez-déposez votre fichier ici, ou importez le PDF (Max 100Mo)" at bounding box center [392, 297] width 679 height 190
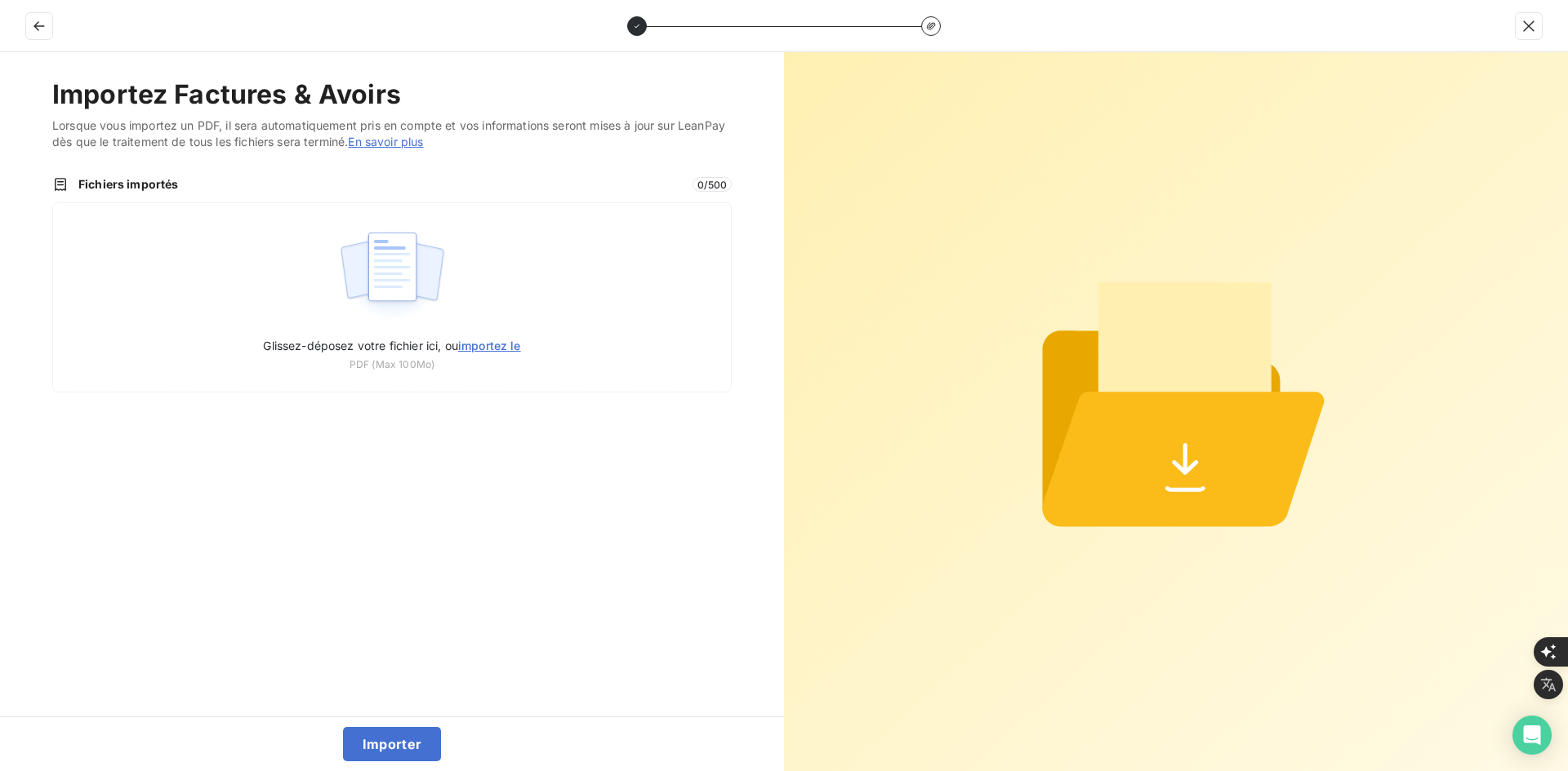
type input "C:\fakepath\FEF-2025-2457.pdf"
click at [387, 733] on button "Importer" at bounding box center [392, 744] width 99 height 34
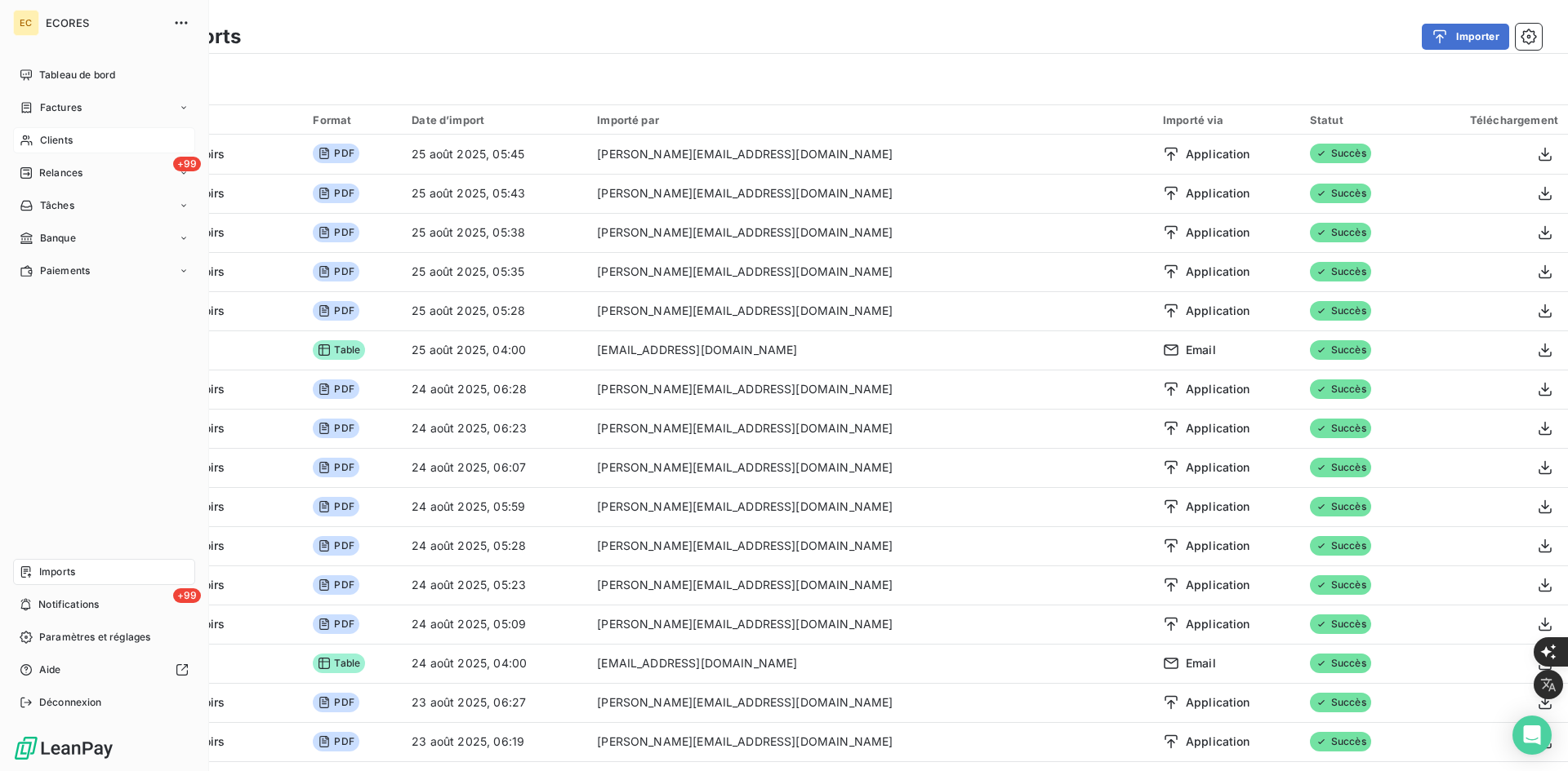
drag, startPoint x: 30, startPoint y: 108, endPoint x: 170, endPoint y: 129, distance: 141.6
click at [30, 108] on icon at bounding box center [27, 107] width 10 height 11
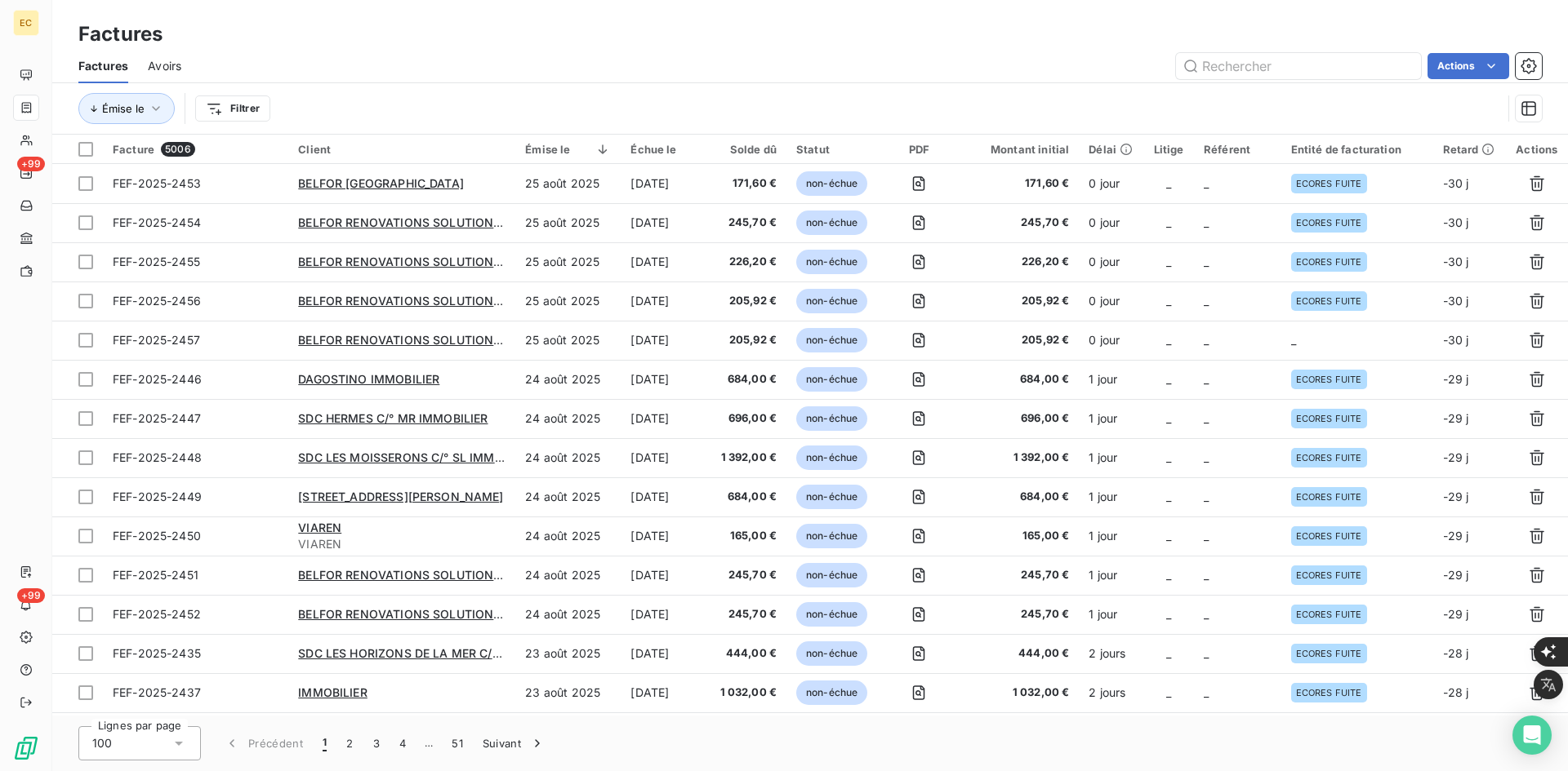
click at [1322, 355] on td "_" at bounding box center [1357, 340] width 152 height 39
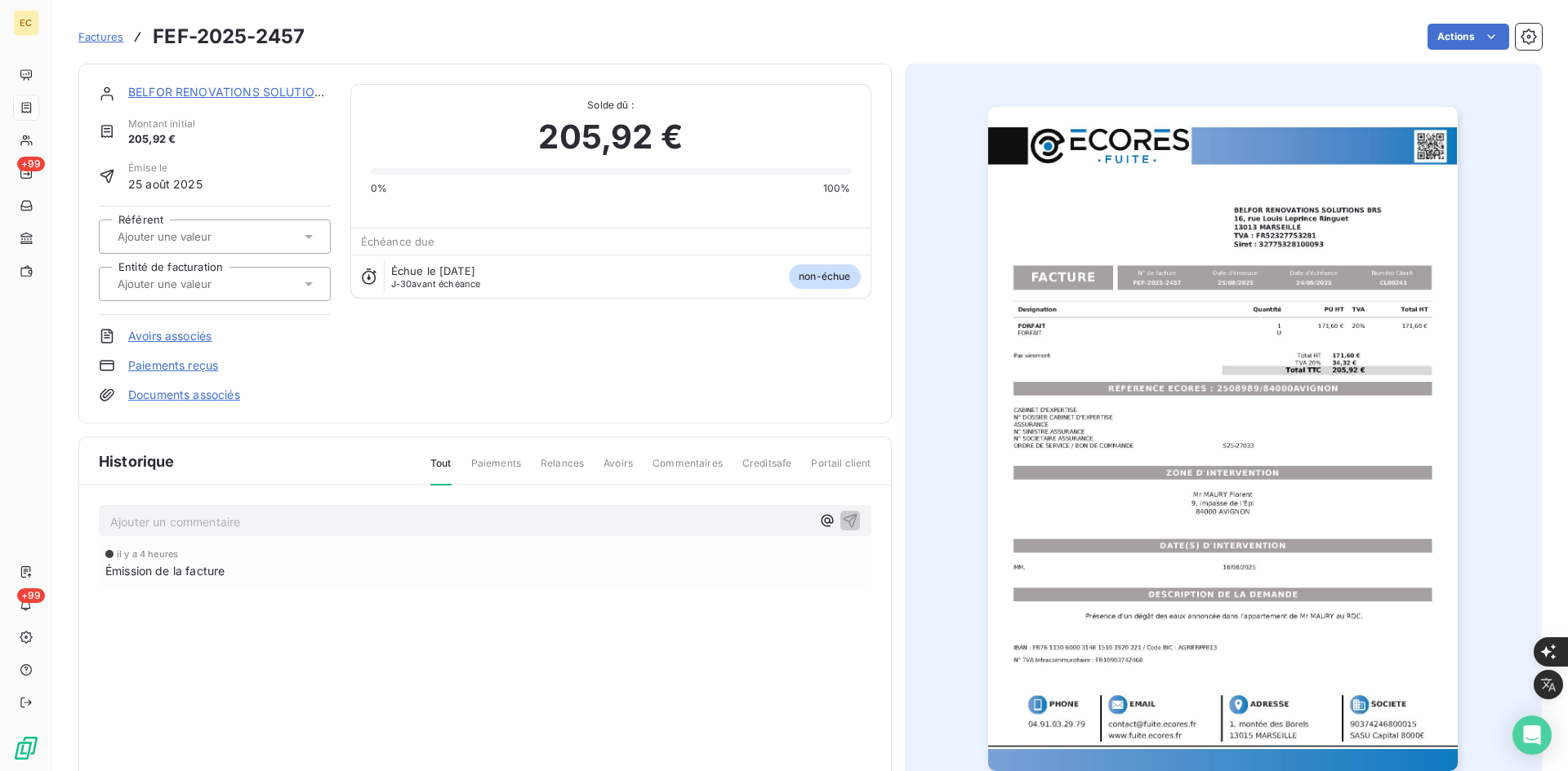
click at [215, 281] on input "text" at bounding box center [198, 284] width 164 height 15
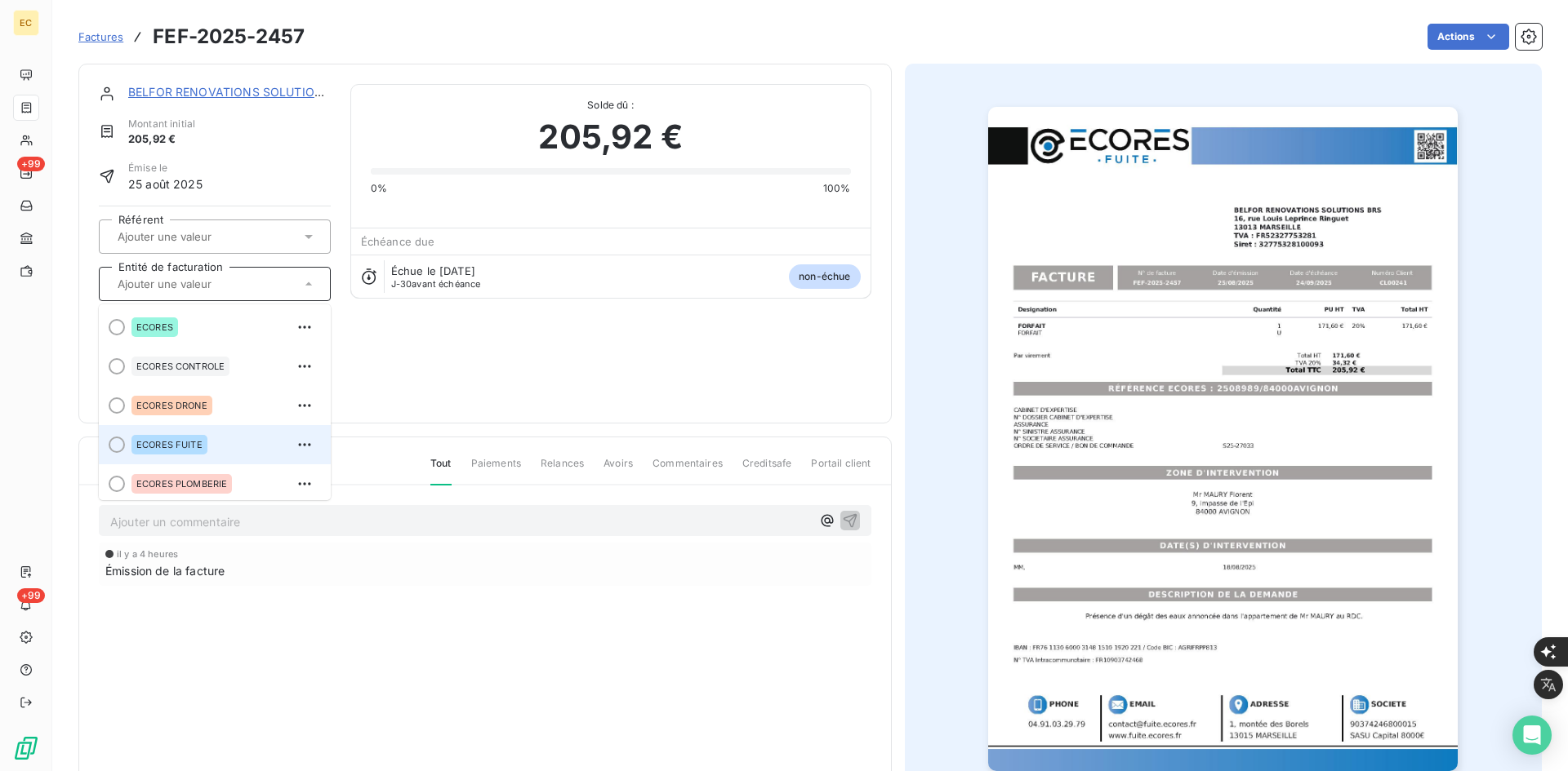
click at [225, 440] on div "ECORES FUITE" at bounding box center [225, 445] width 186 height 26
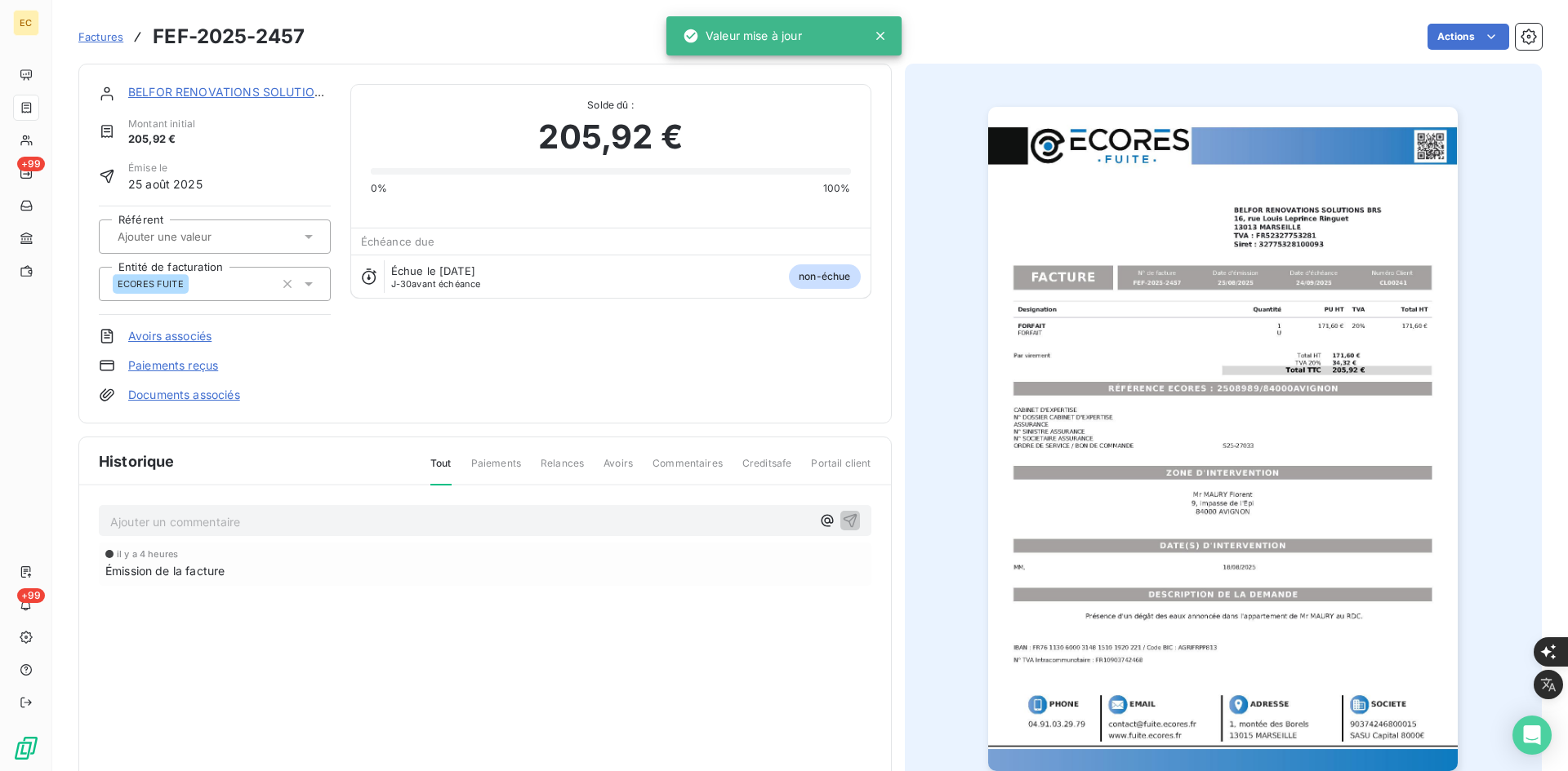
click at [224, 396] on link "Documents associés" at bounding box center [183, 394] width 111 height 16
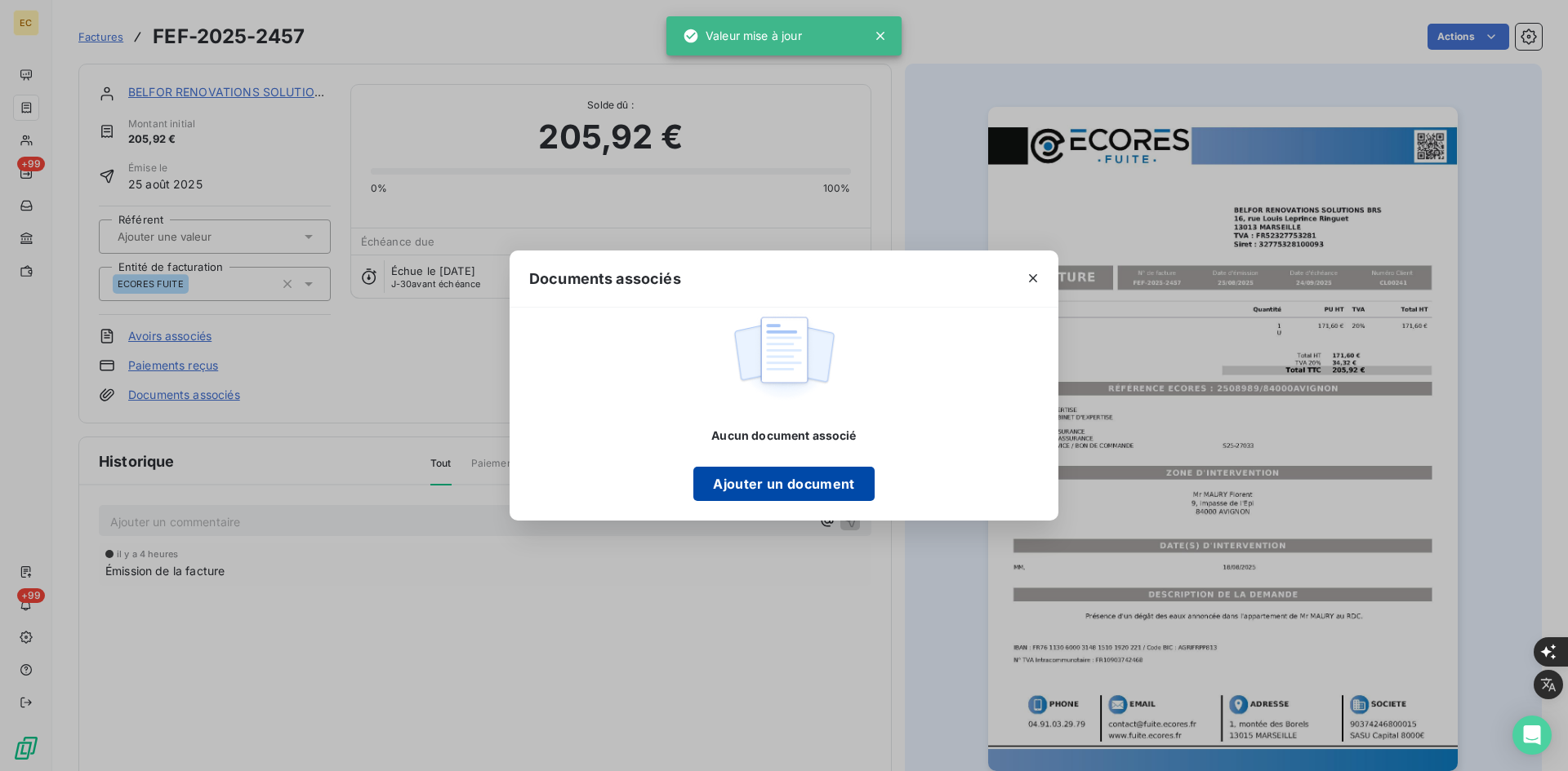
click at [749, 469] on button "Ajouter un document" at bounding box center [784, 483] width 180 height 34
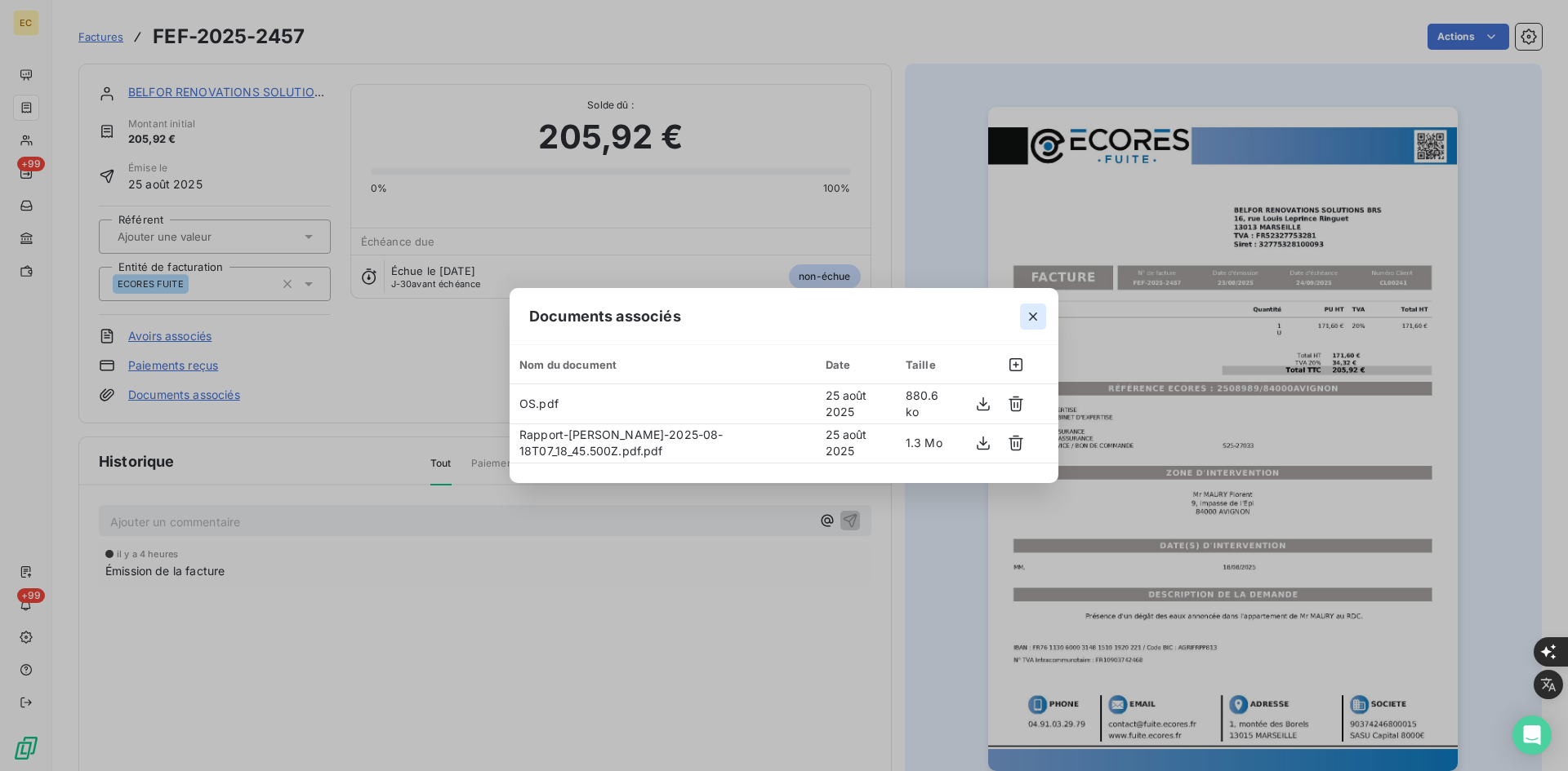
click at [1037, 316] on icon "button" at bounding box center [1033, 317] width 16 height 16
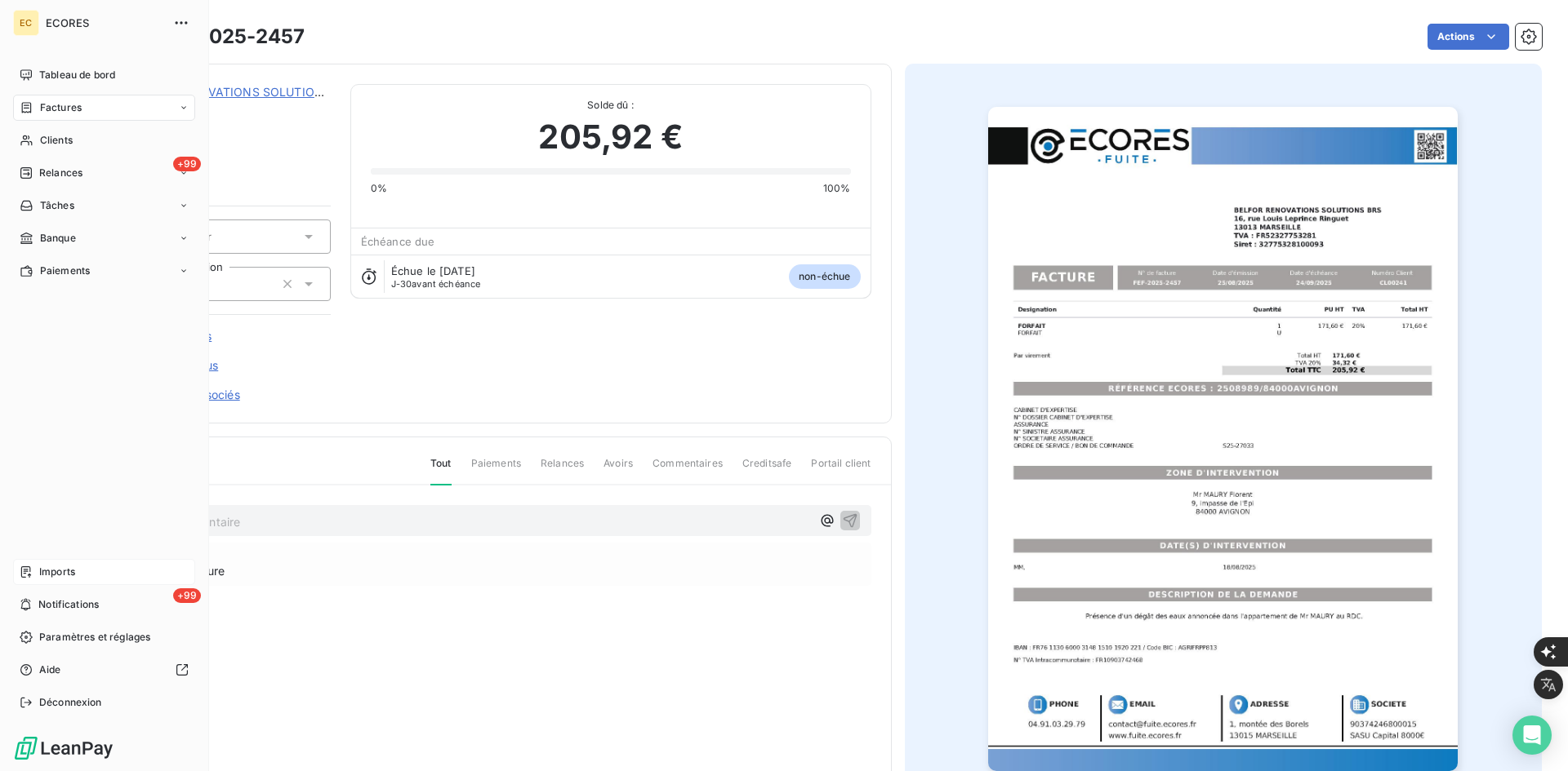
click at [72, 566] on span "Imports" at bounding box center [56, 571] width 36 height 15
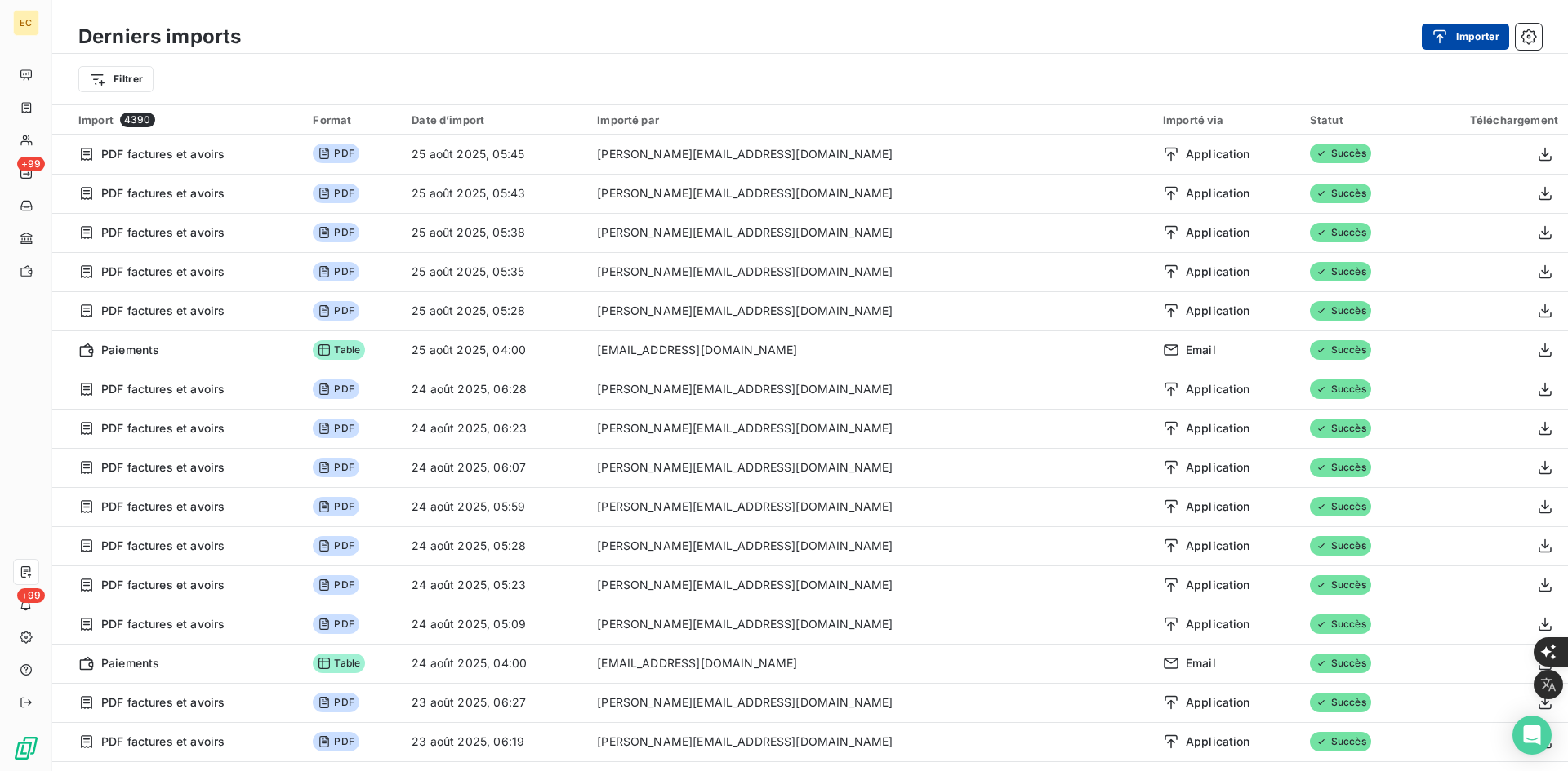
click at [1449, 24] on button "Importer" at bounding box center [1465, 36] width 87 height 26
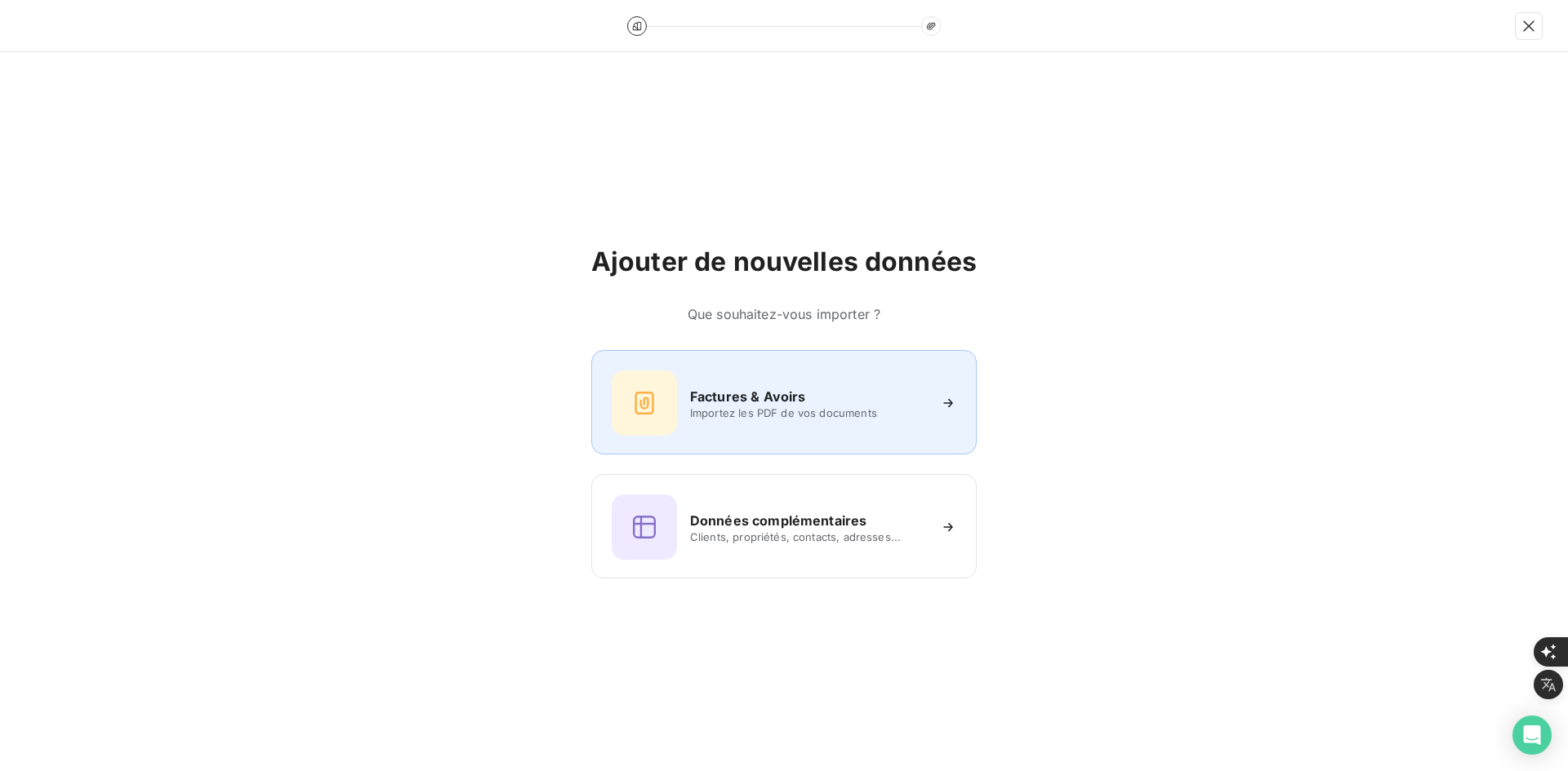
click at [839, 429] on div "Factures & Avoirs Importez les PDF de vos documents" at bounding box center [784, 403] width 345 height 65
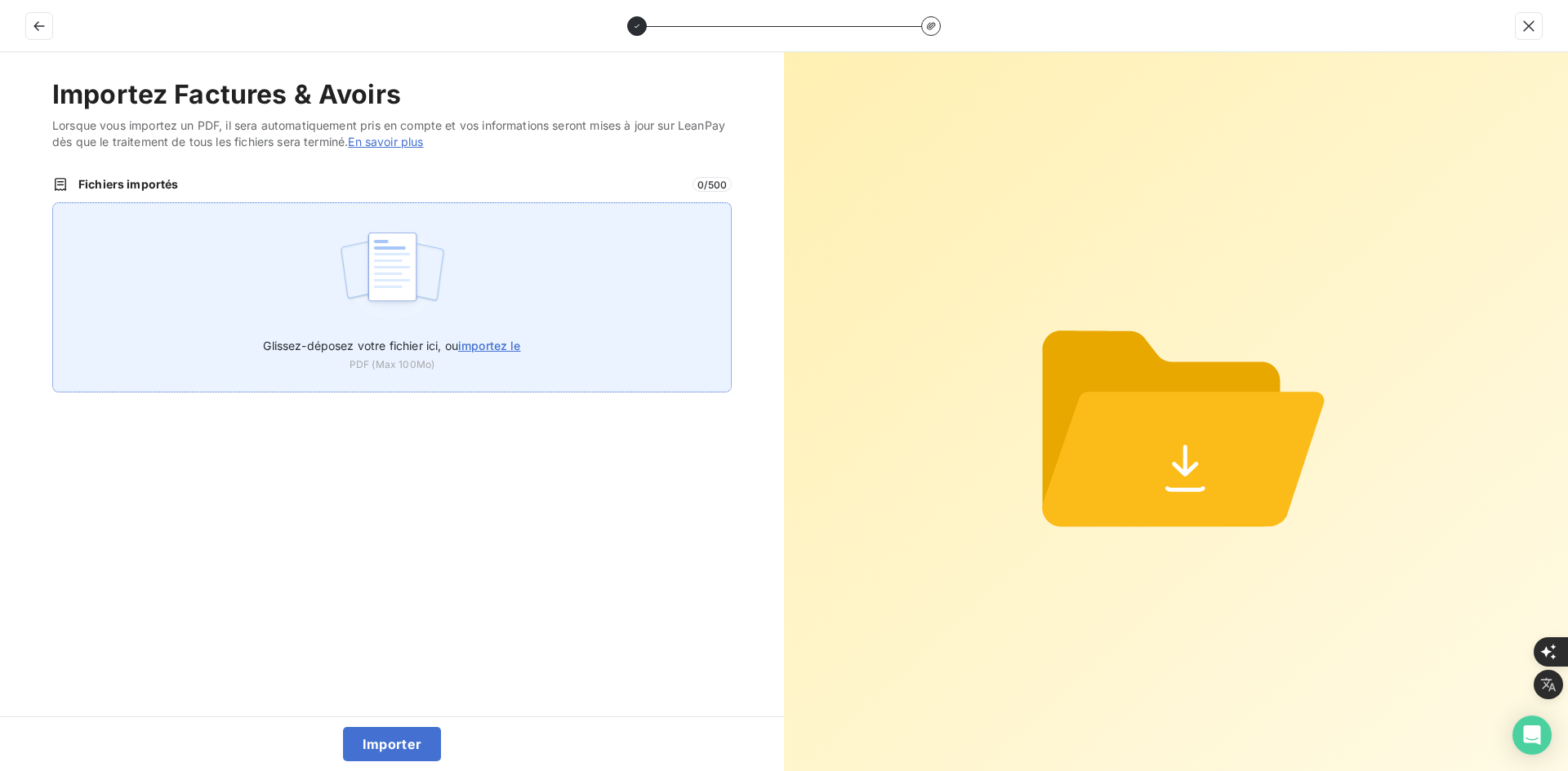
click at [408, 241] on img at bounding box center [392, 275] width 109 height 105
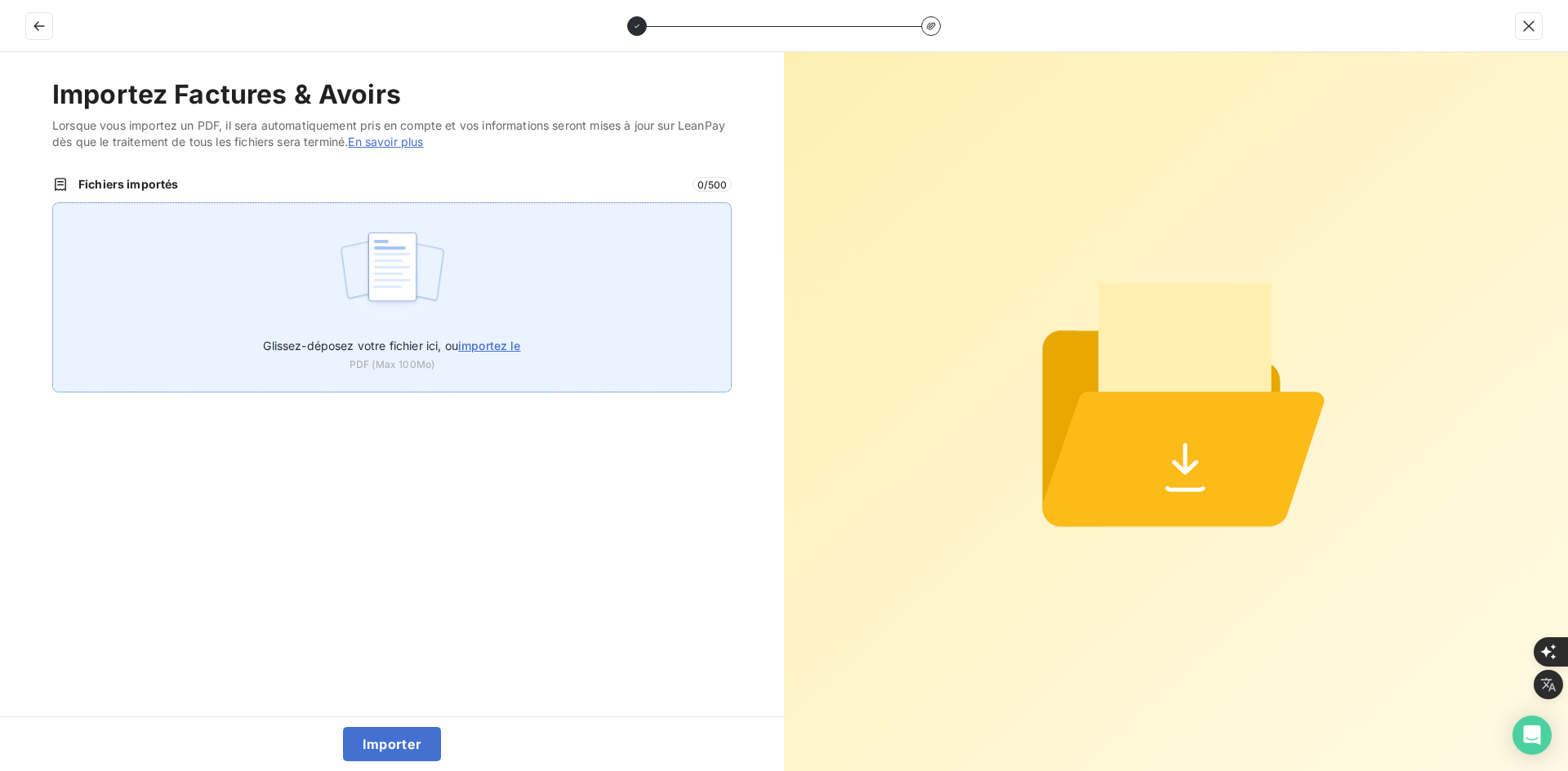
type input "C:\fakepath\FEF-2025-2458.pdf"
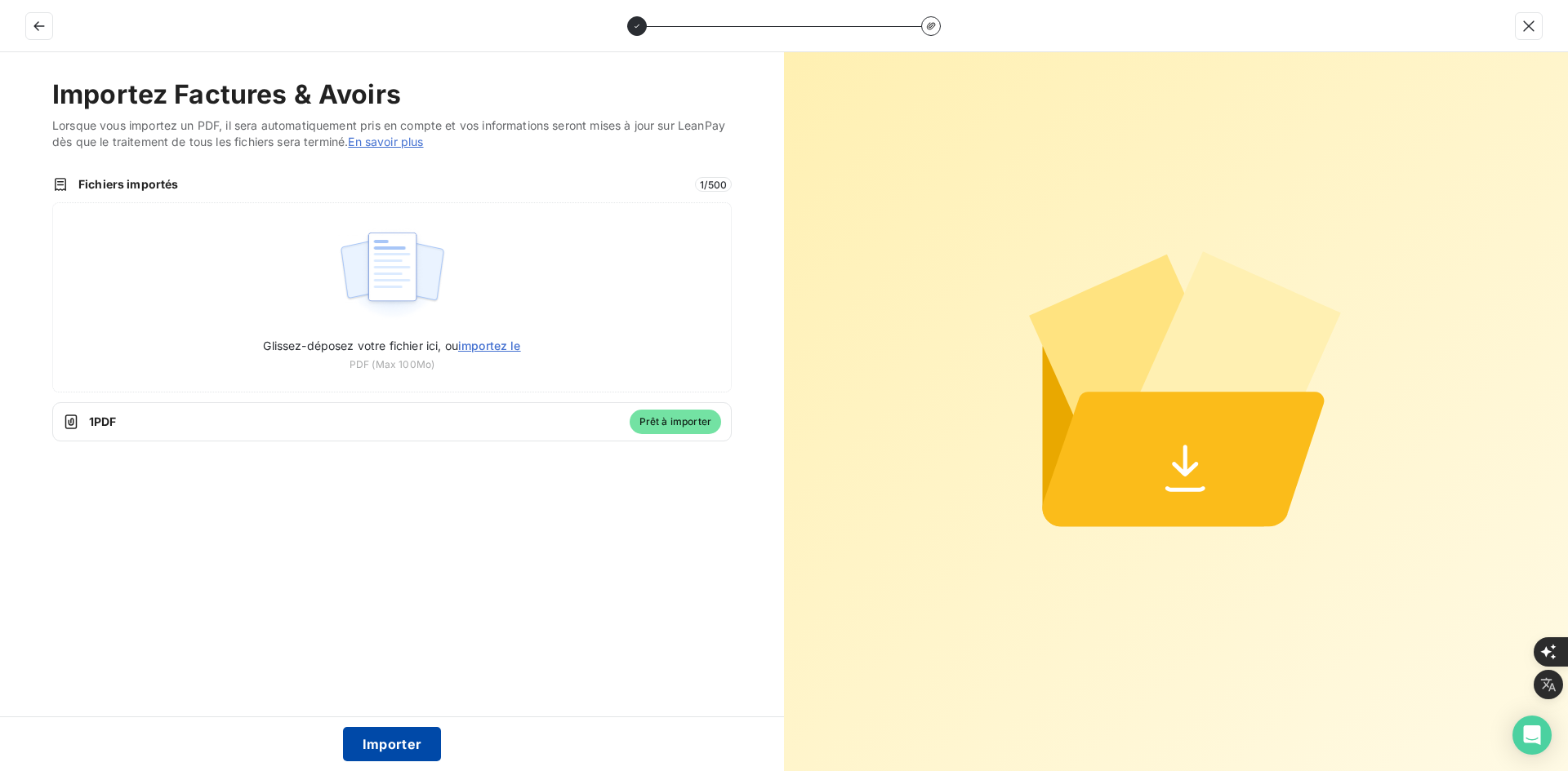
click at [394, 735] on button "Importer" at bounding box center [392, 744] width 99 height 34
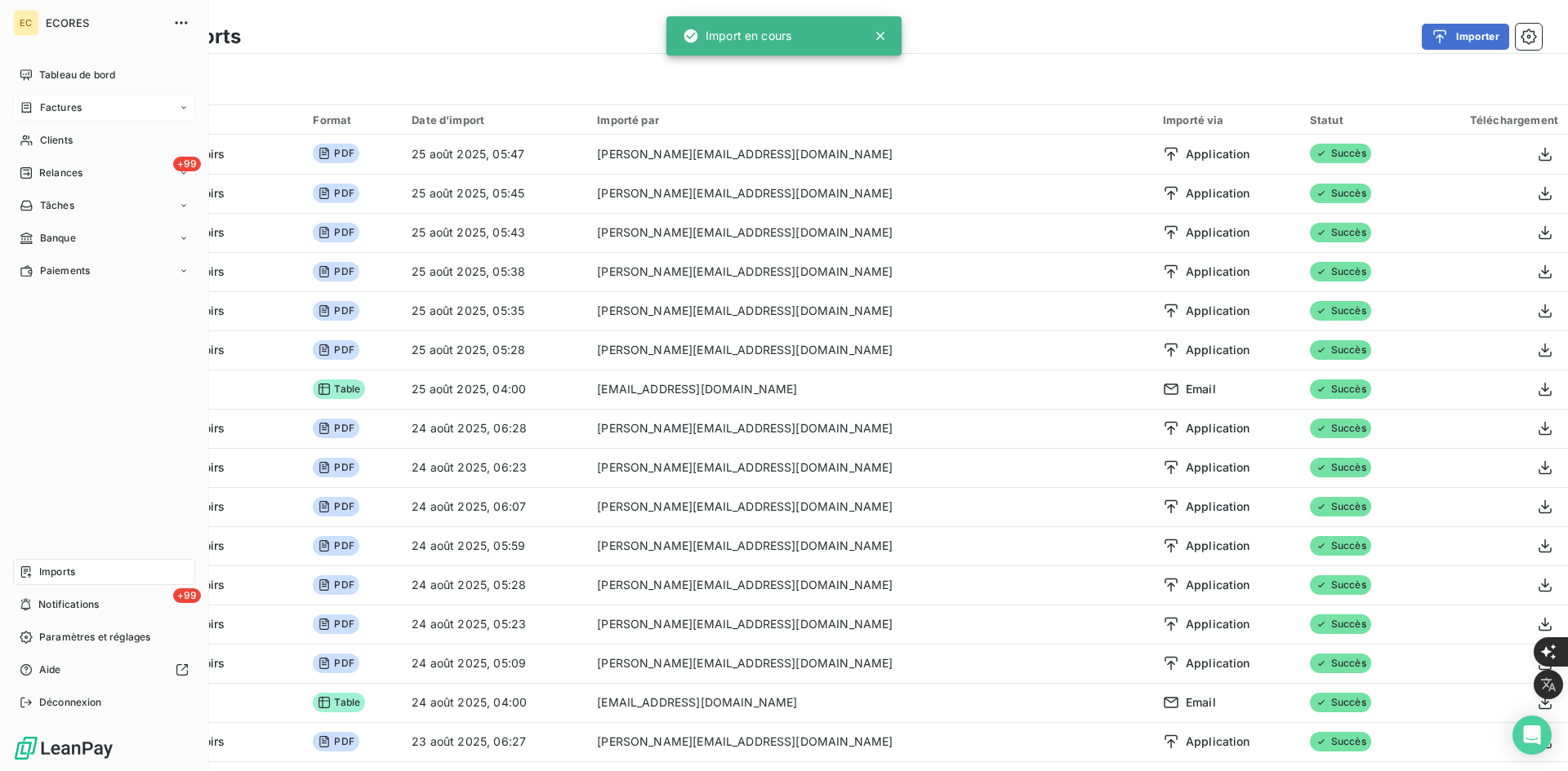
click at [32, 108] on icon at bounding box center [26, 108] width 14 height 13
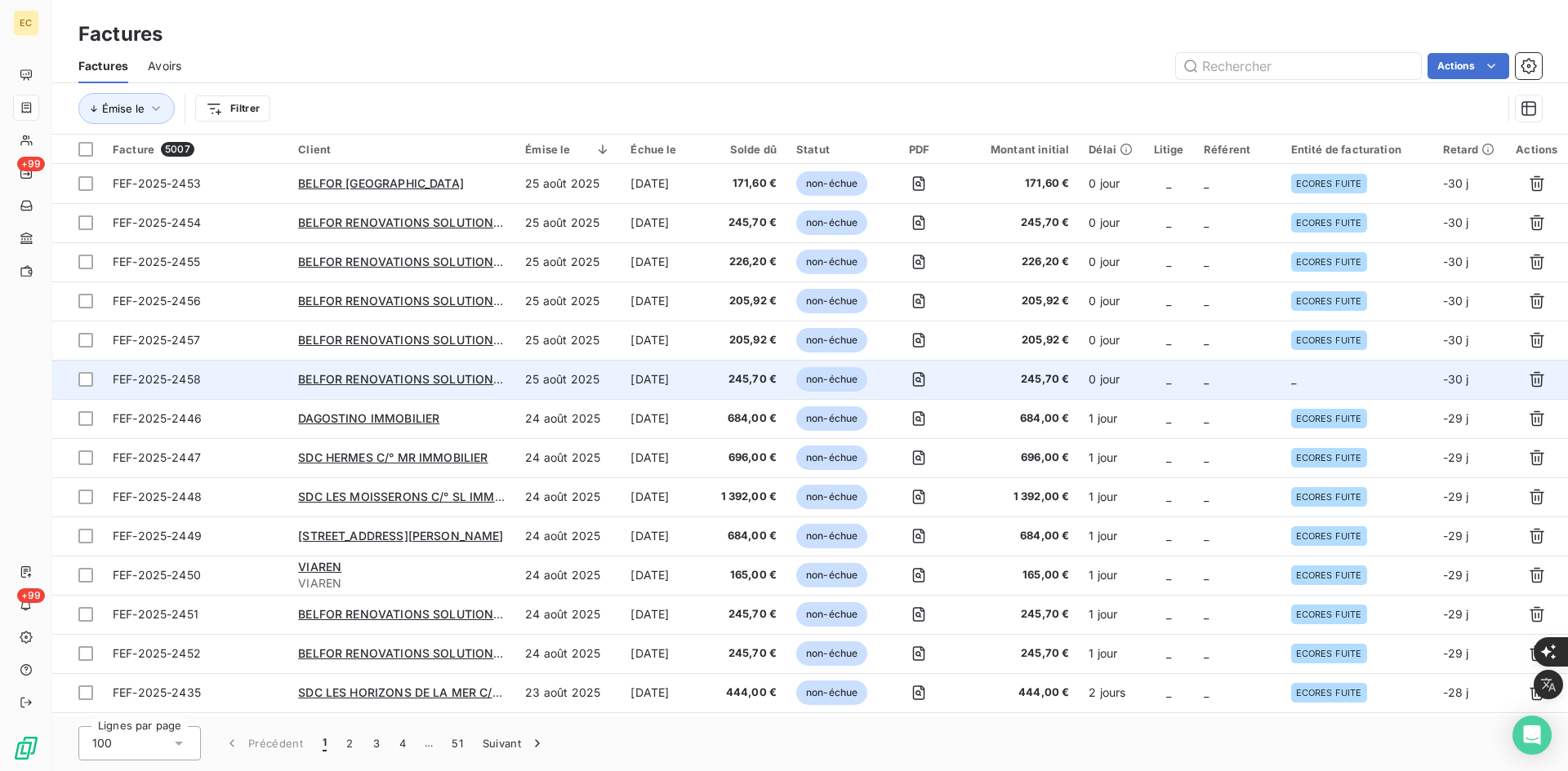
click at [1265, 384] on td "_" at bounding box center [1238, 380] width 87 height 39
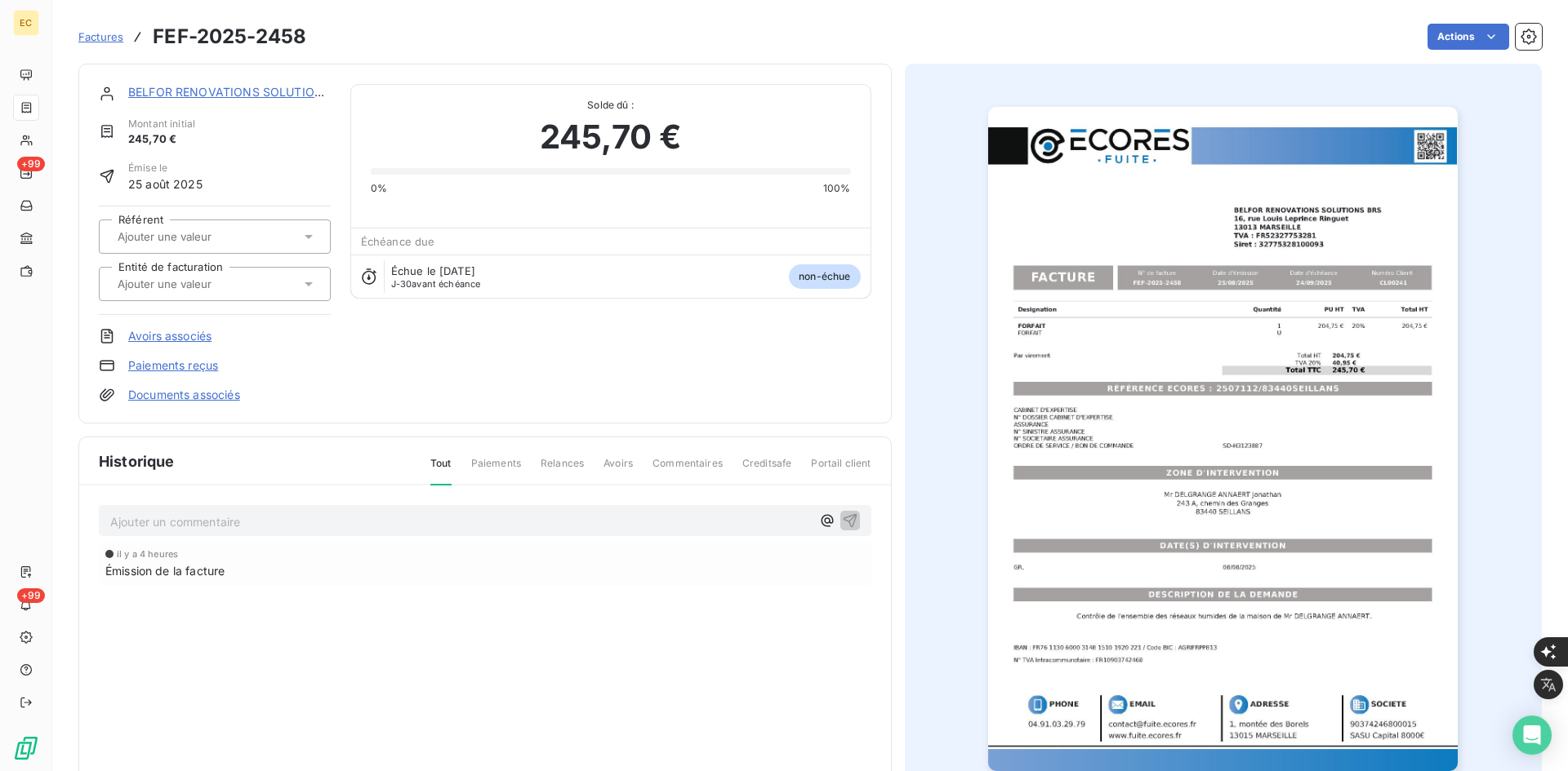
click at [227, 293] on div at bounding box center [206, 284] width 188 height 21
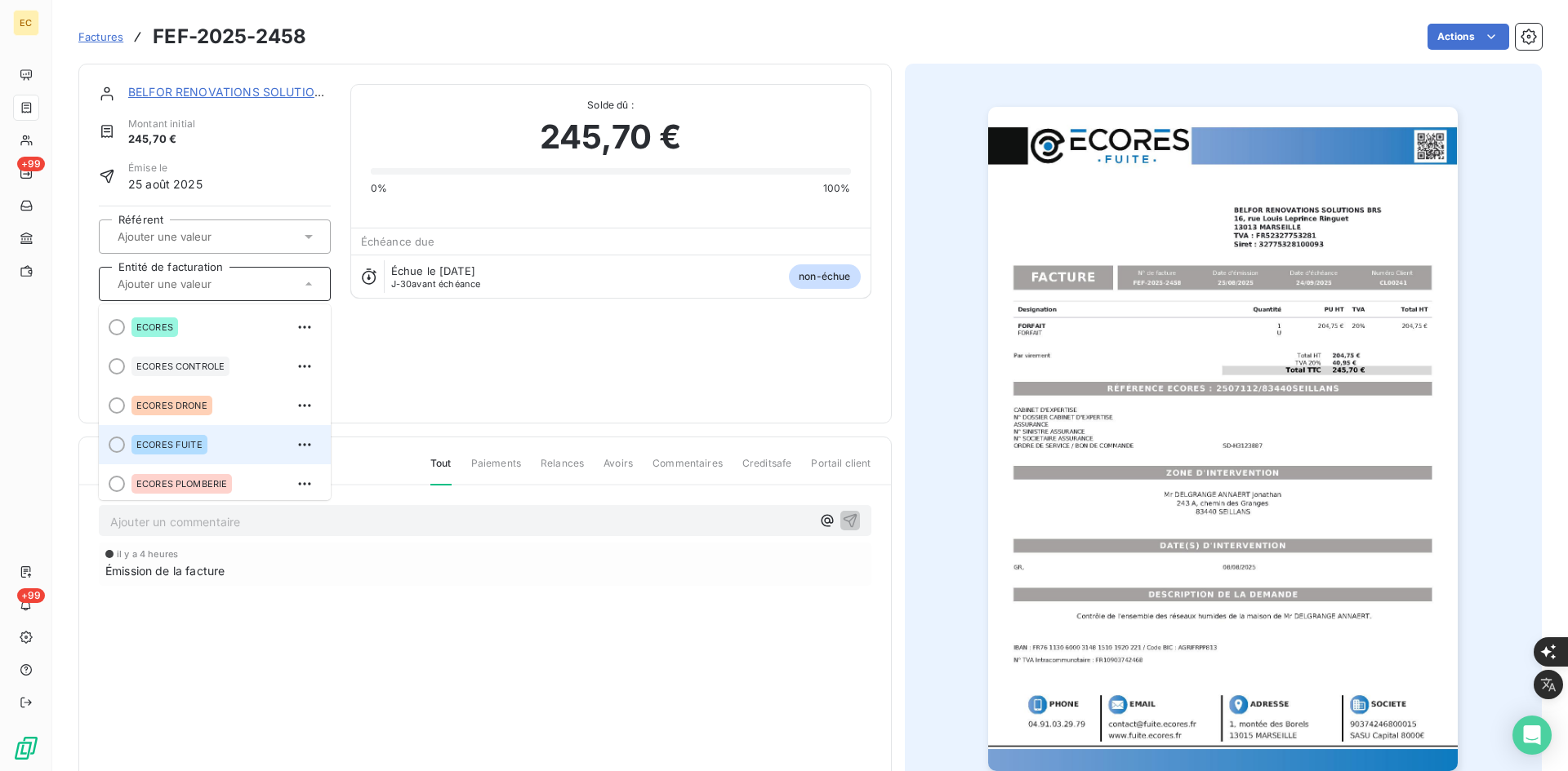
click at [204, 439] on div "ECORES FUITE" at bounding box center [170, 445] width 76 height 19
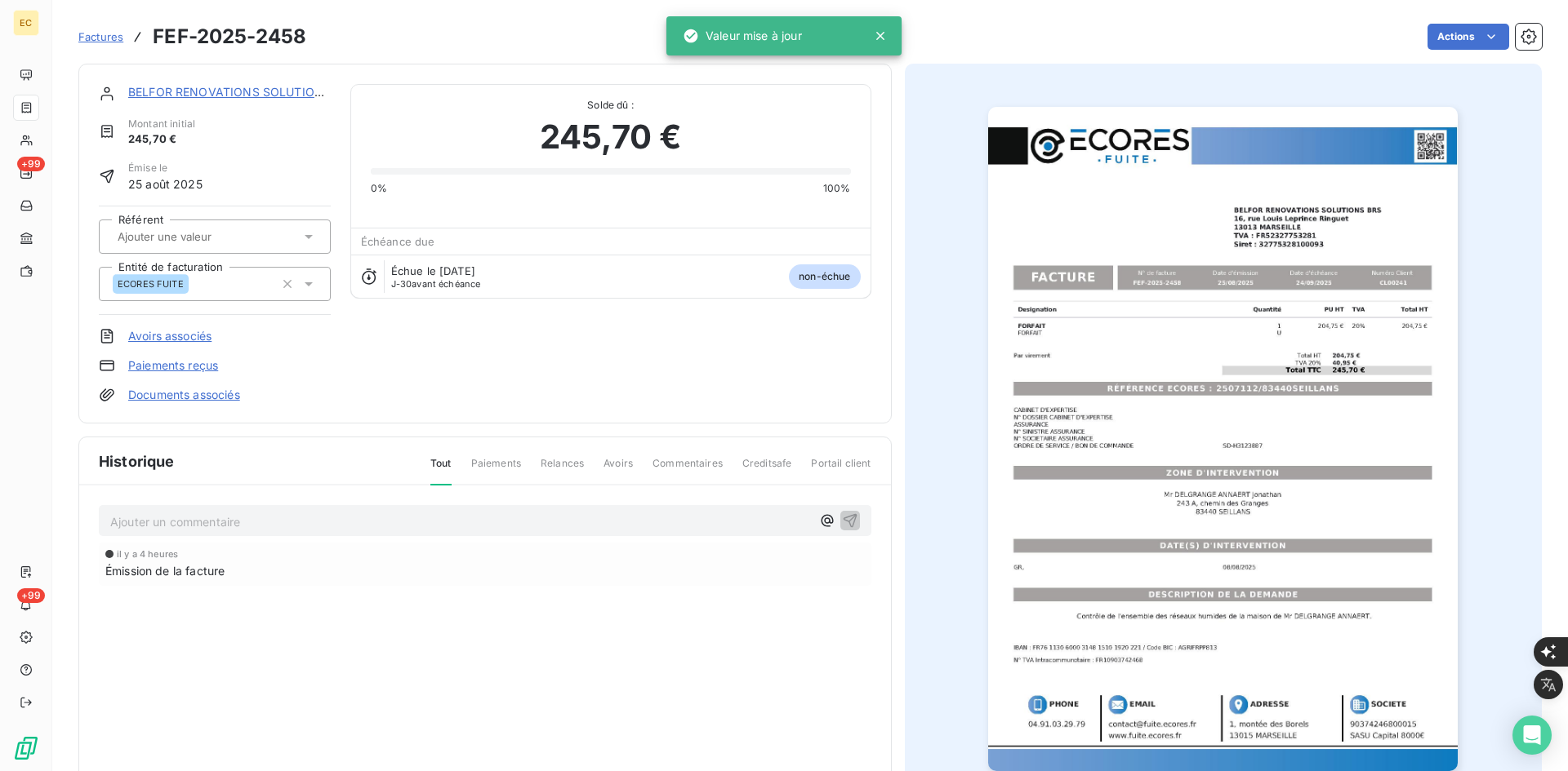
click at [215, 398] on link "Documents associés" at bounding box center [183, 394] width 111 height 16
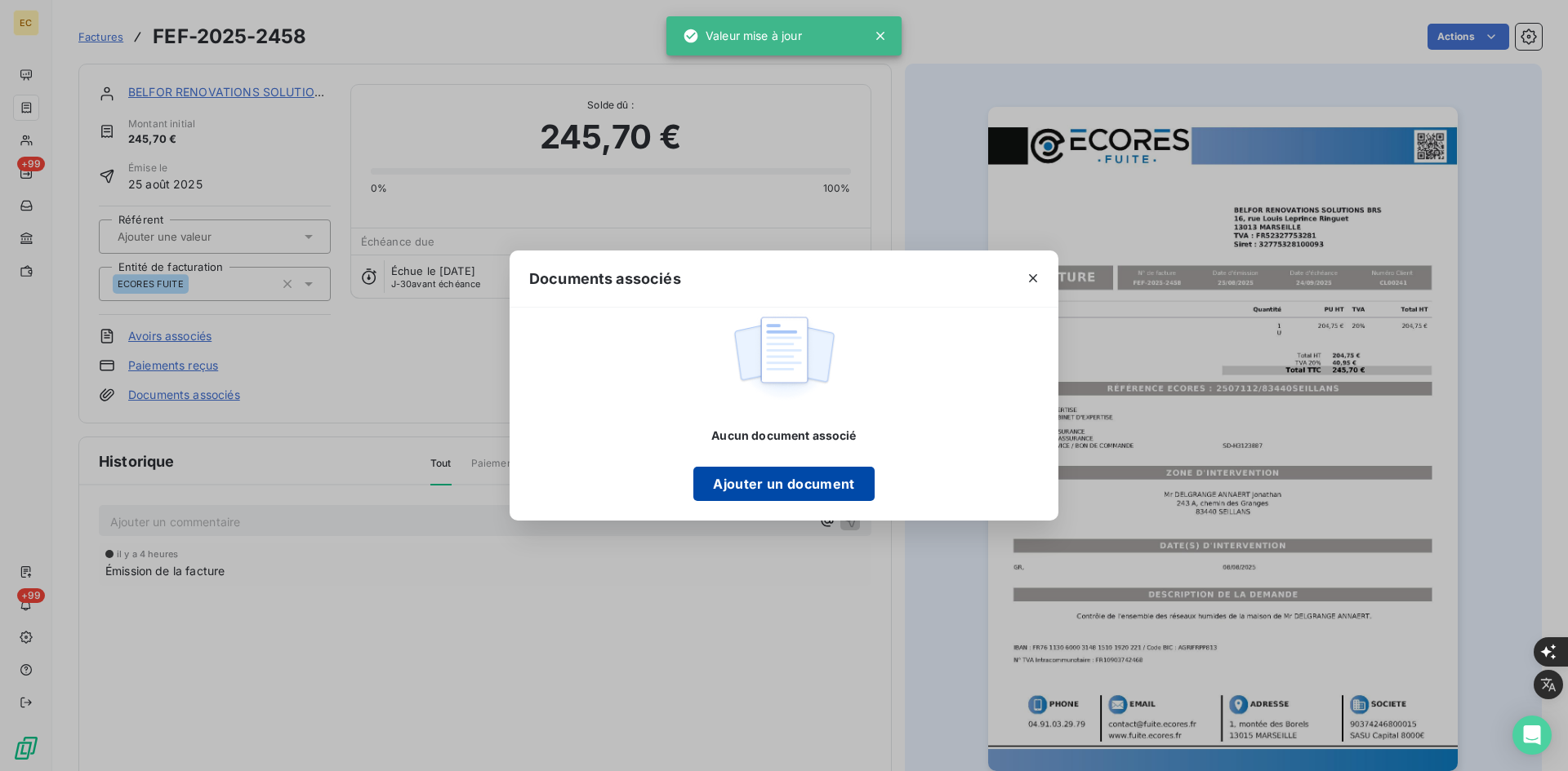
click at [704, 486] on button "Ajouter un document" at bounding box center [784, 483] width 180 height 34
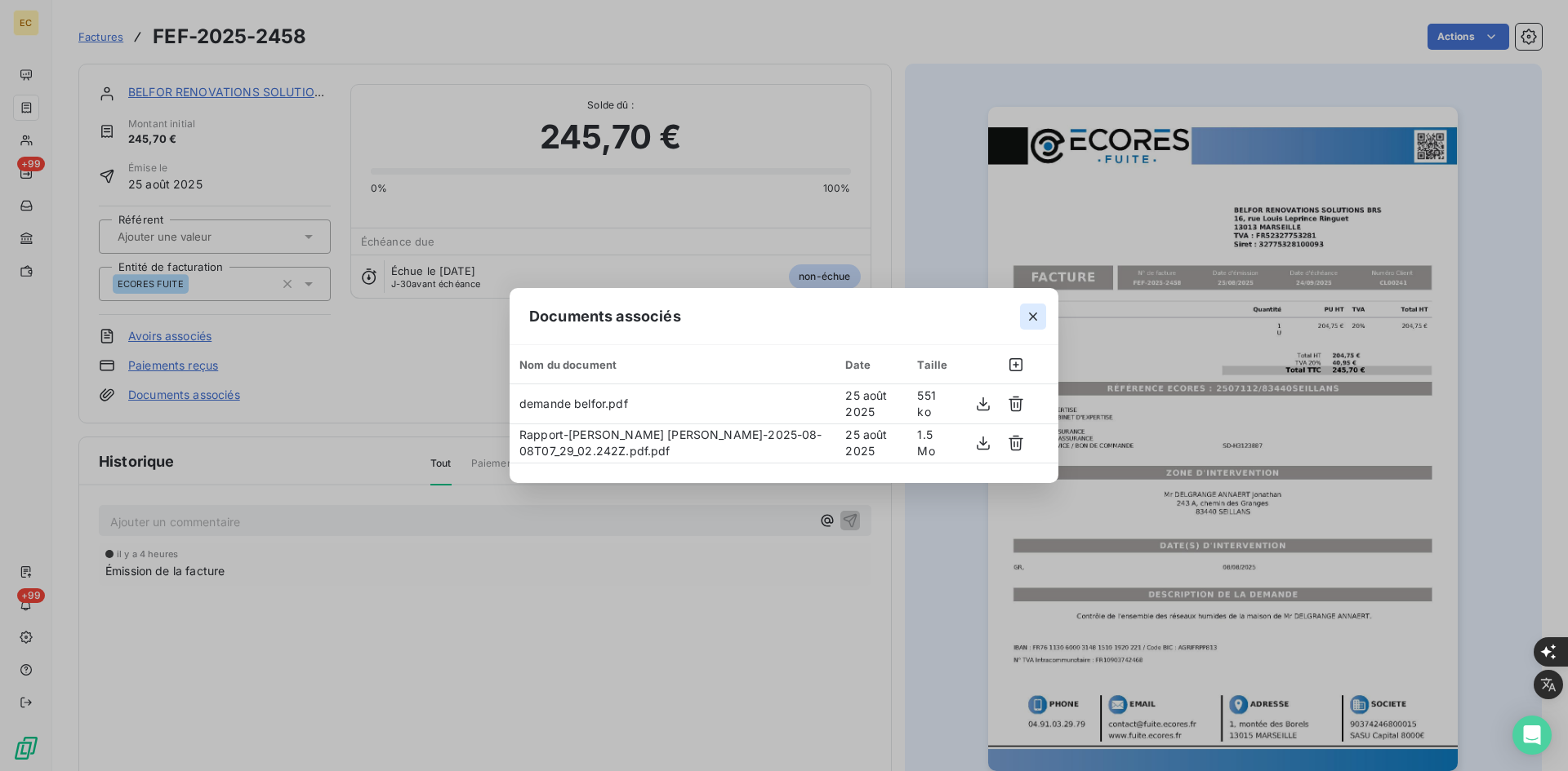
click at [1028, 324] on button "button" at bounding box center [1033, 317] width 26 height 26
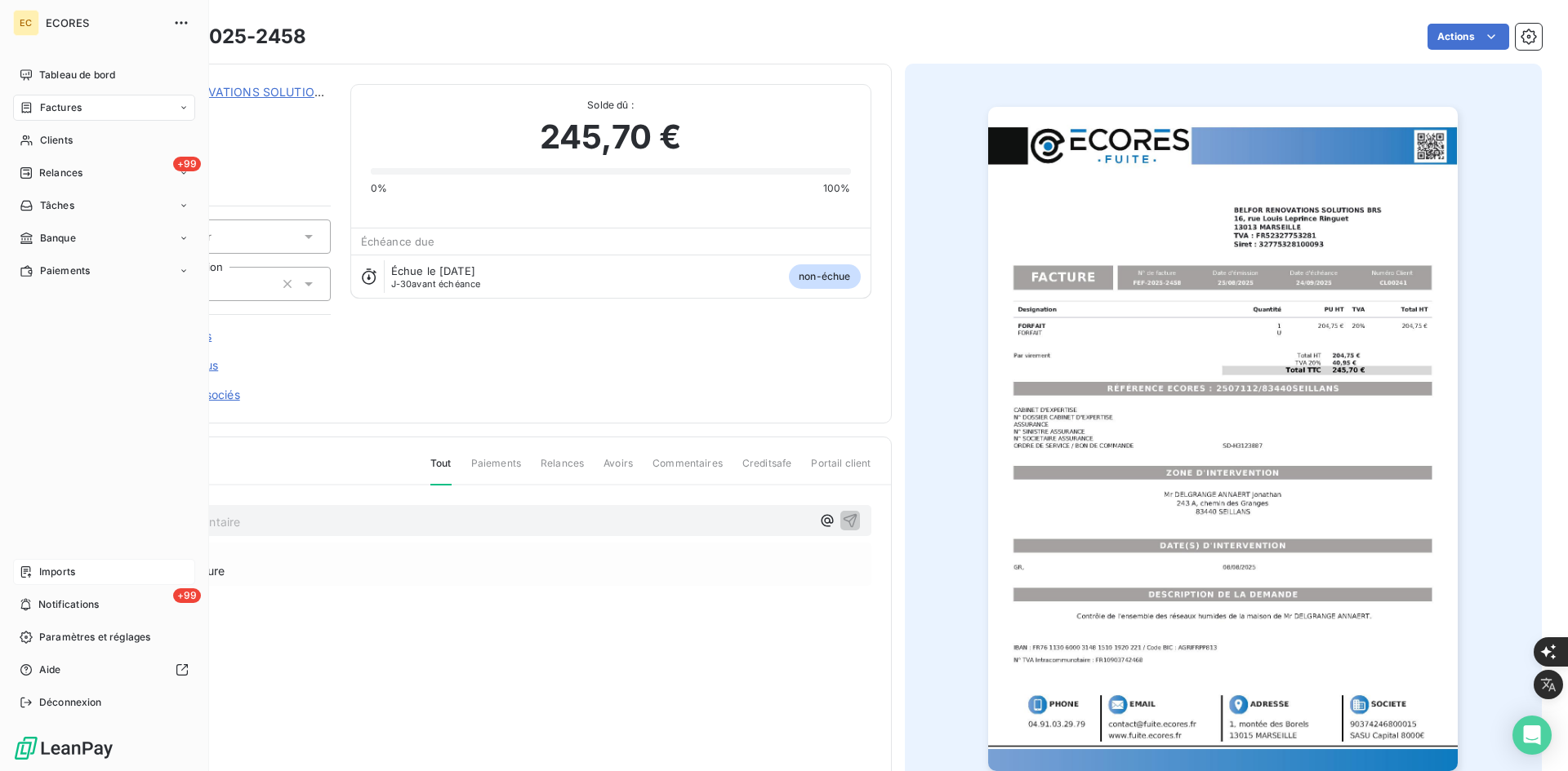
click at [41, 573] on span "Imports" at bounding box center [56, 571] width 36 height 15
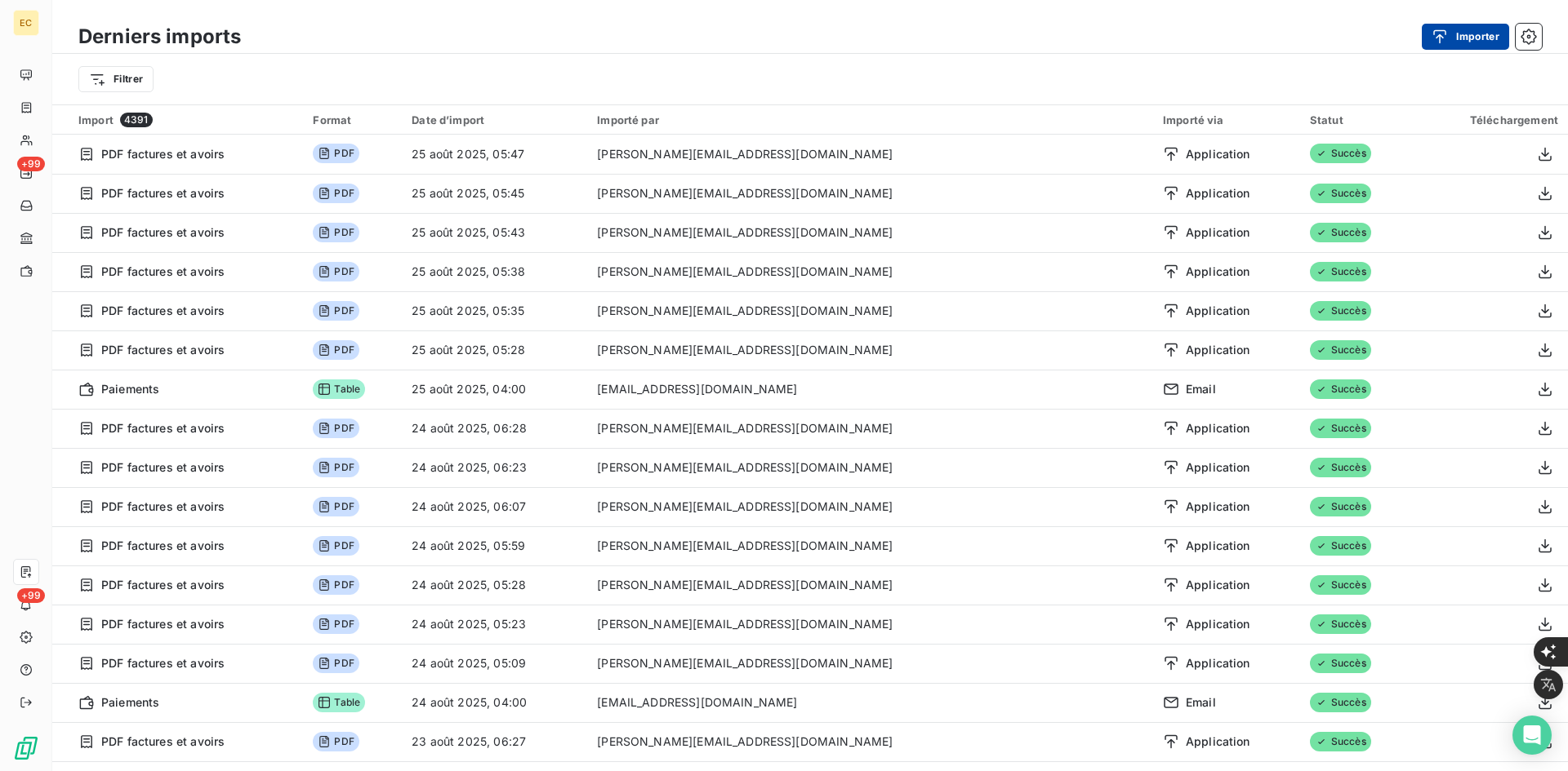
click at [1452, 39] on div "button" at bounding box center [1443, 36] width 24 height 16
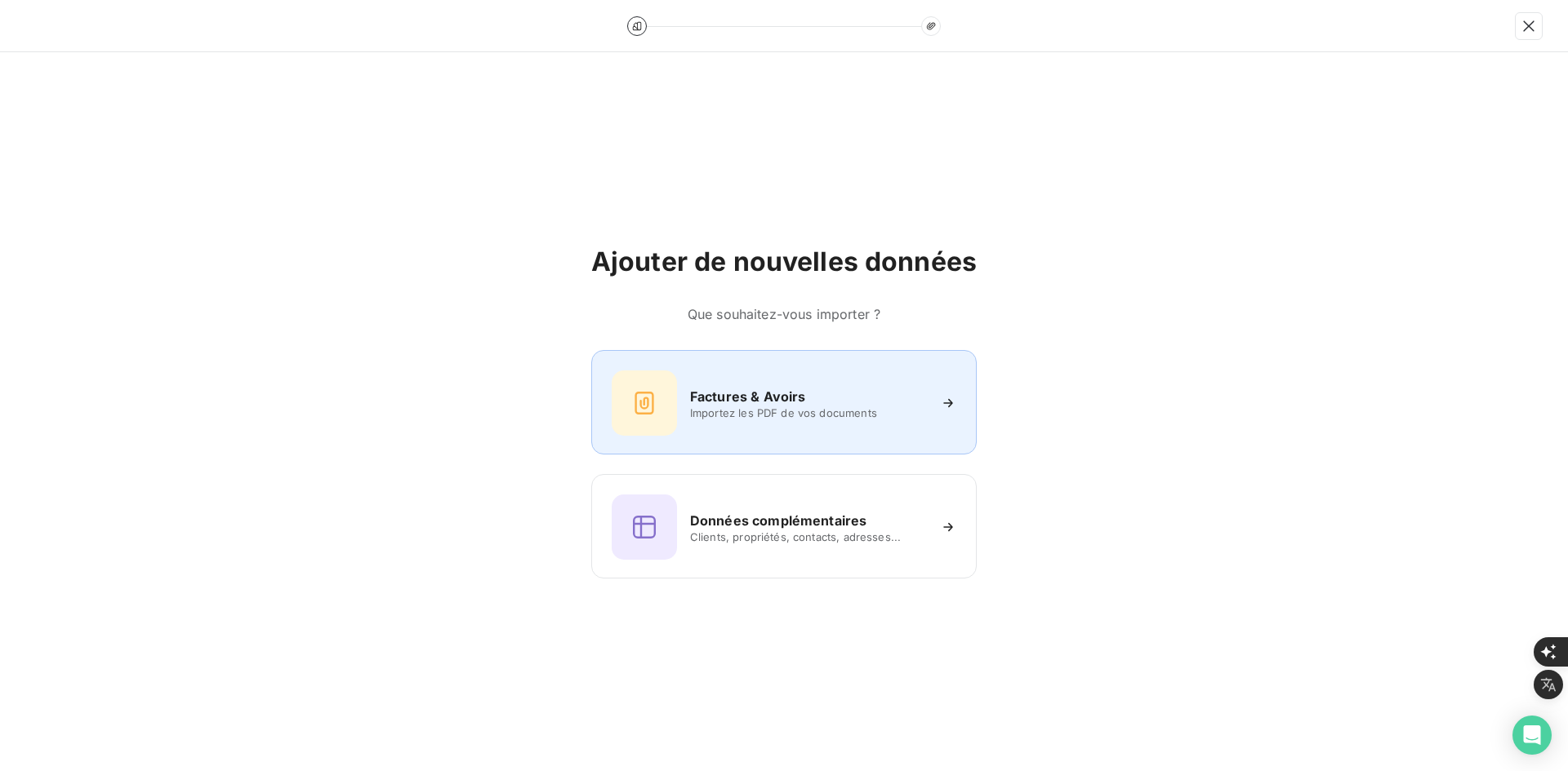
click at [755, 395] on h6 "Factures & Avoirs" at bounding box center [748, 396] width 116 height 19
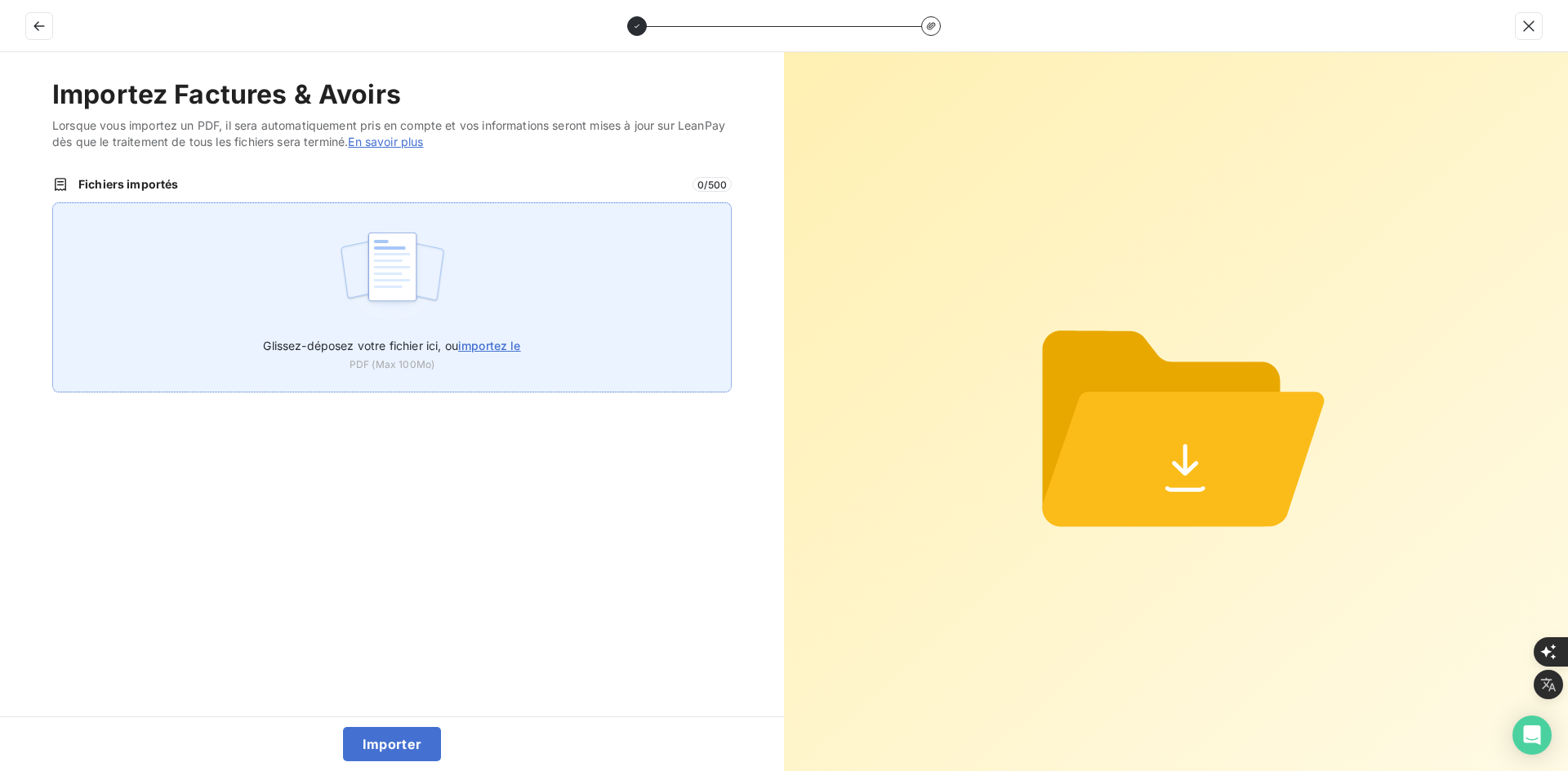
click at [475, 273] on div "Glissez-déposez votre fichier ici, ou importez le PDF (Max 100Mo)" at bounding box center [392, 297] width 679 height 190
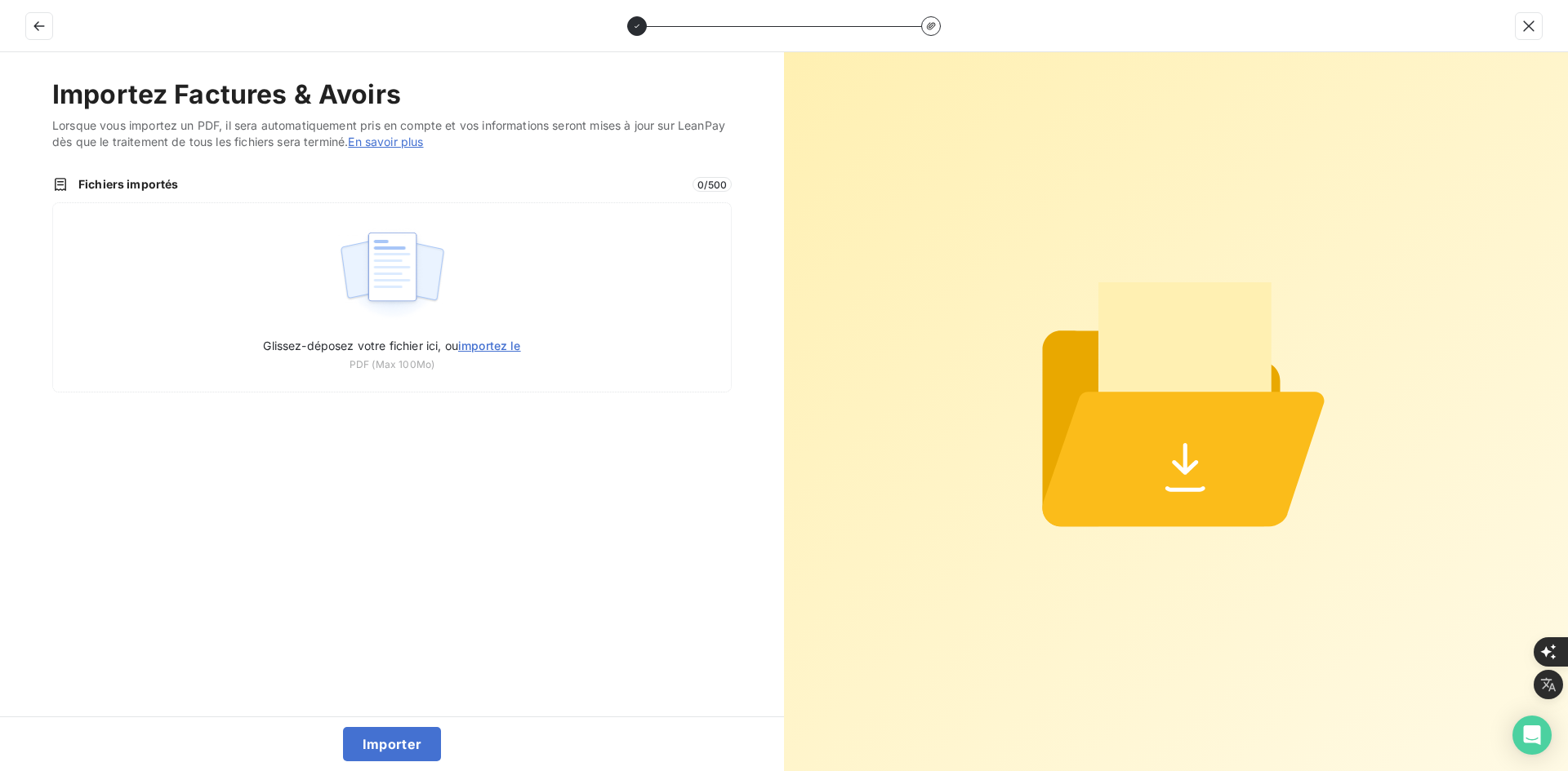
type input "C:\fakepath\FEF-2025-2459.pdf"
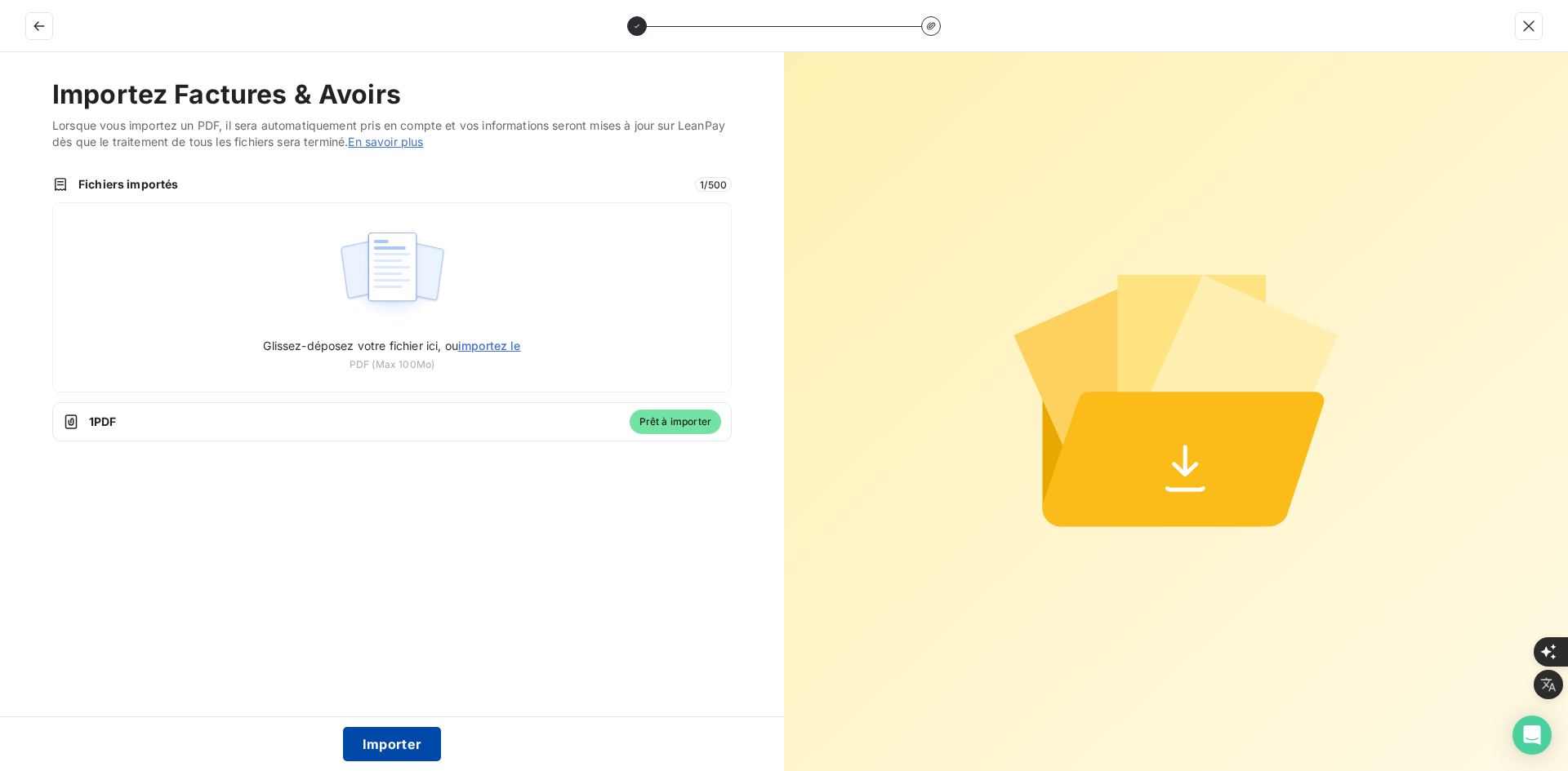
click at [393, 756] on button "Importer" at bounding box center [392, 744] width 99 height 34
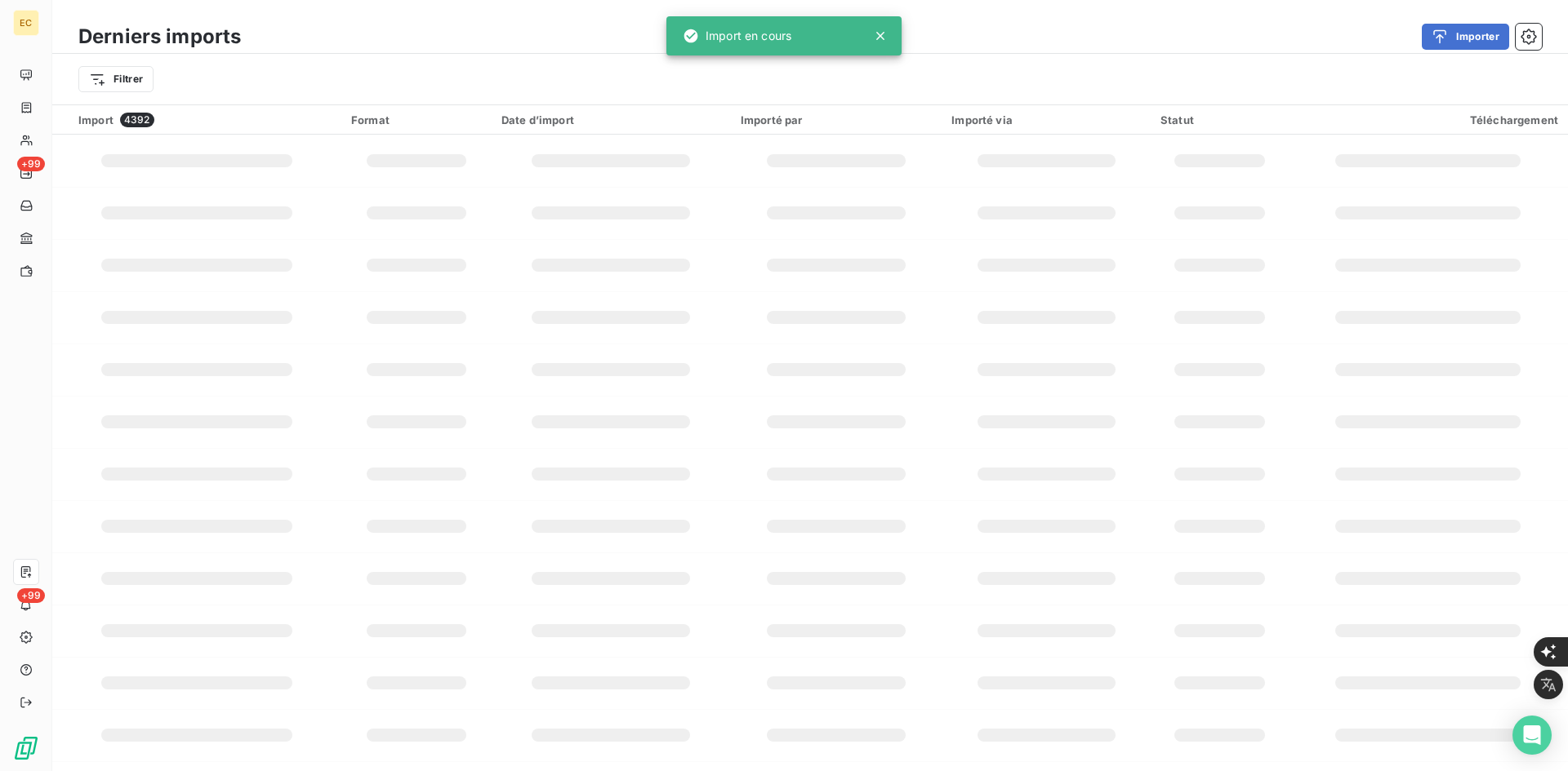
click at [40, 98] on div "EC +99 +99" at bounding box center [26, 386] width 52 height 771
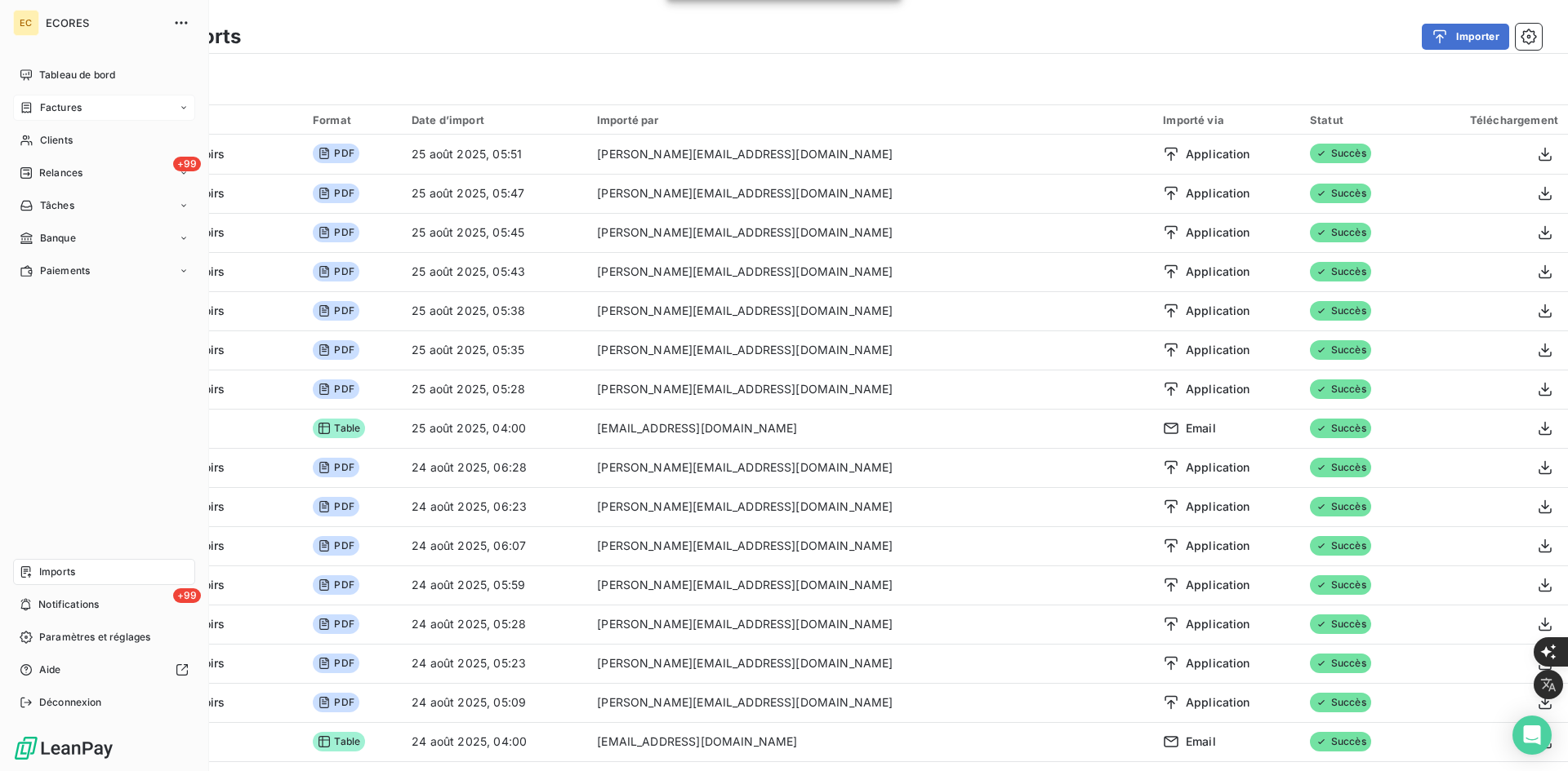
click at [39, 102] on div "Factures" at bounding box center [50, 108] width 62 height 15
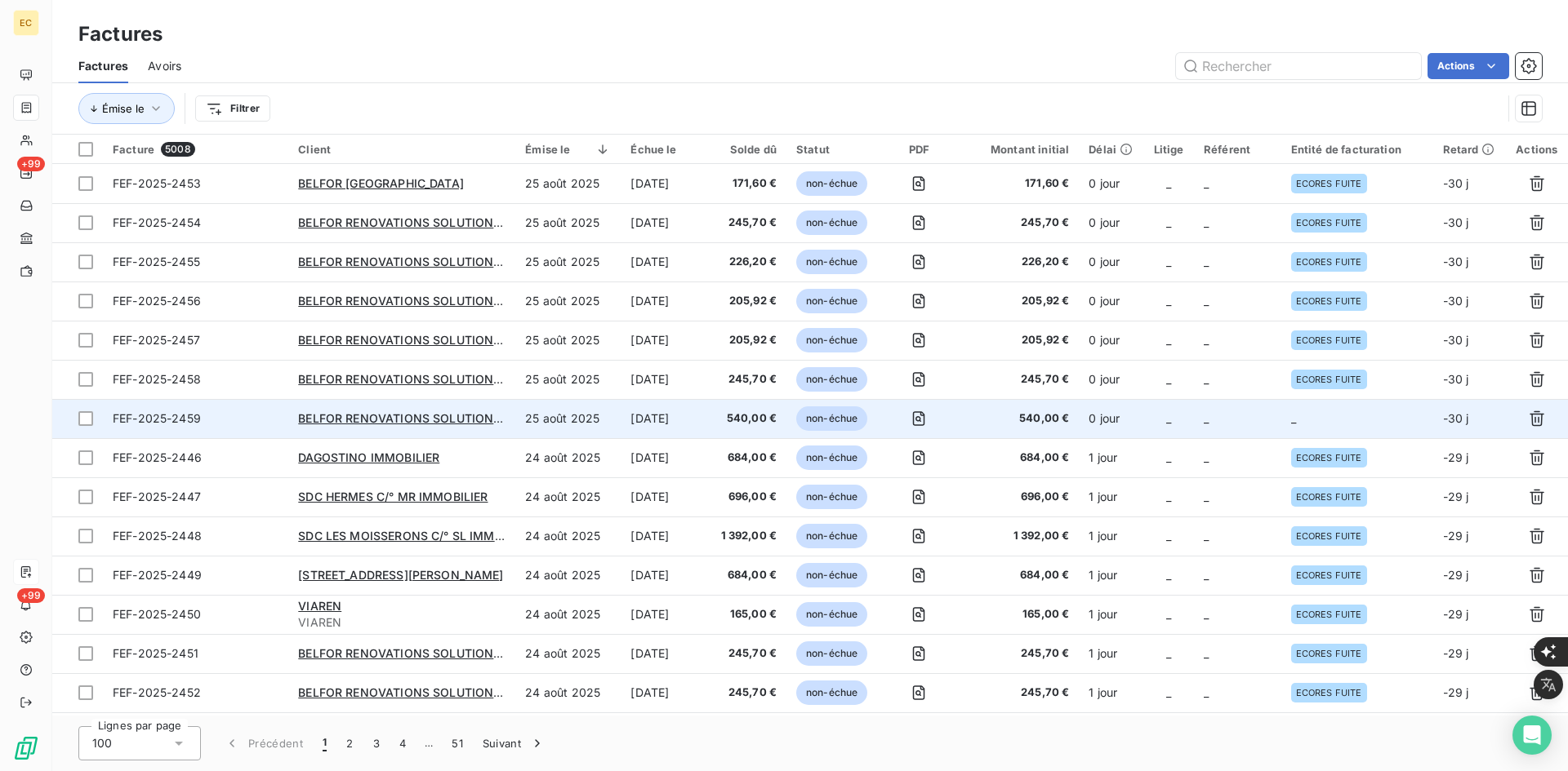
click at [1336, 408] on td "_" at bounding box center [1357, 418] width 152 height 39
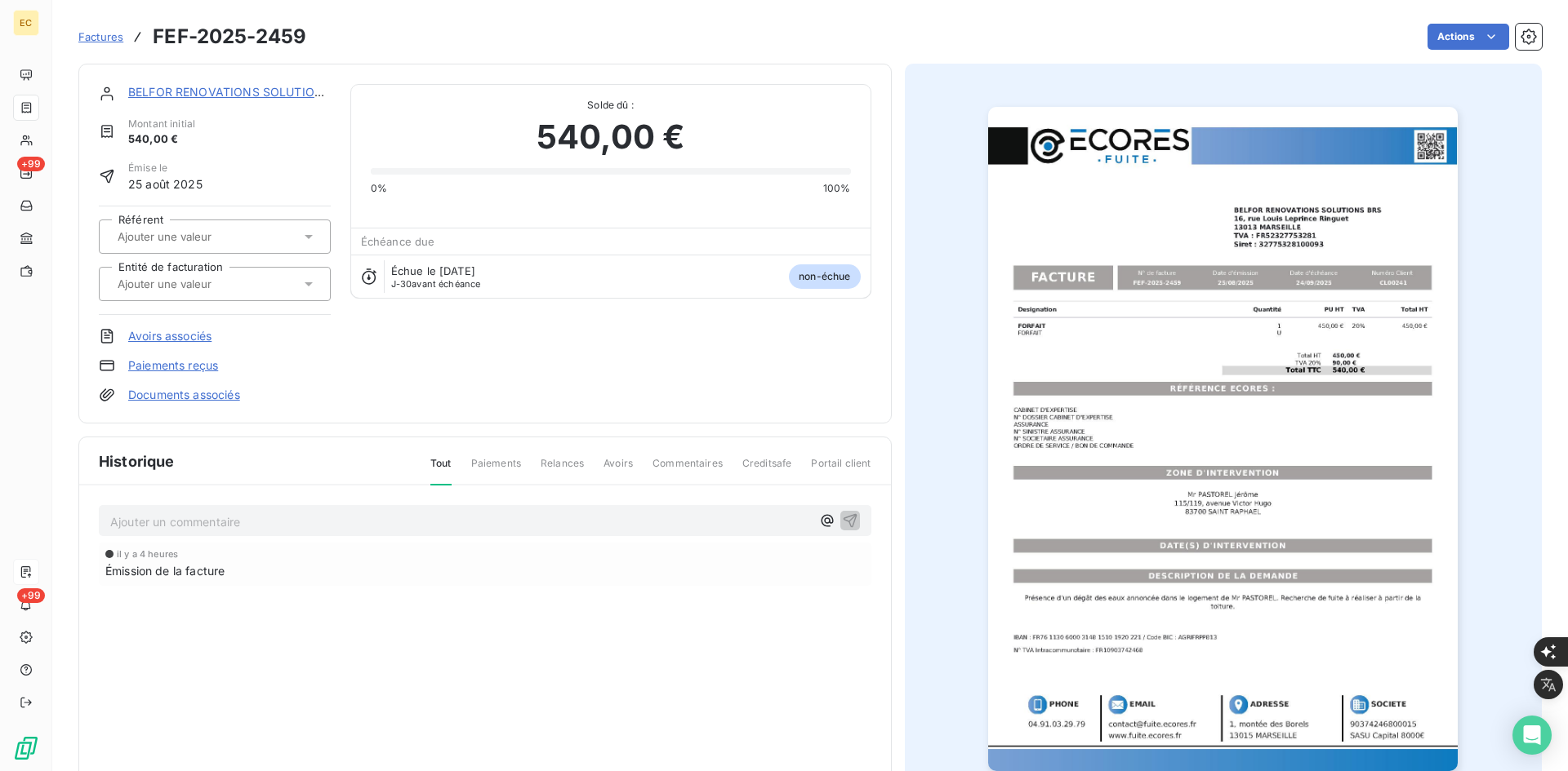
click at [255, 292] on div at bounding box center [206, 284] width 188 height 21
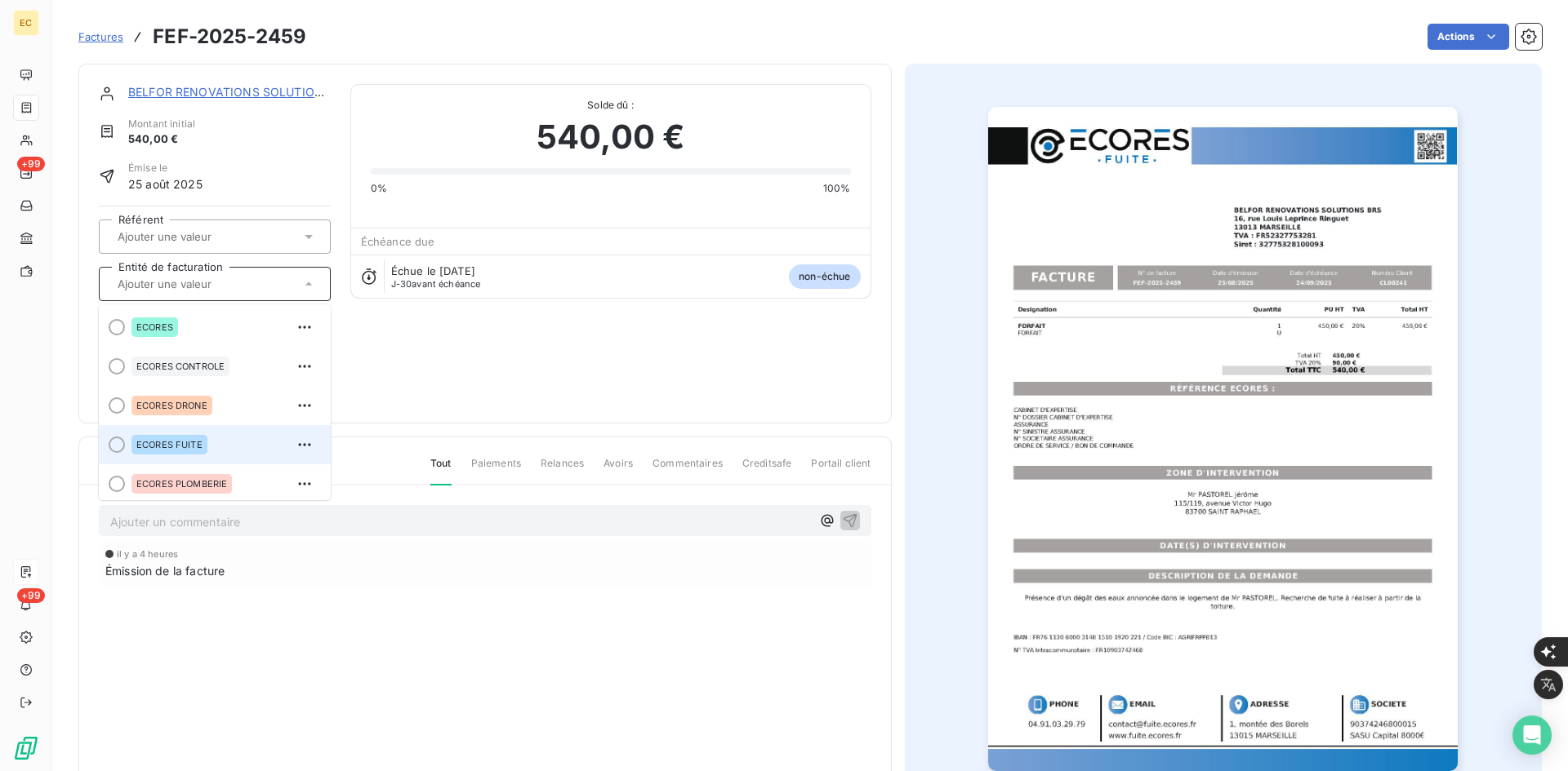
click at [211, 443] on div "ECORES FUITE" at bounding box center [225, 445] width 186 height 26
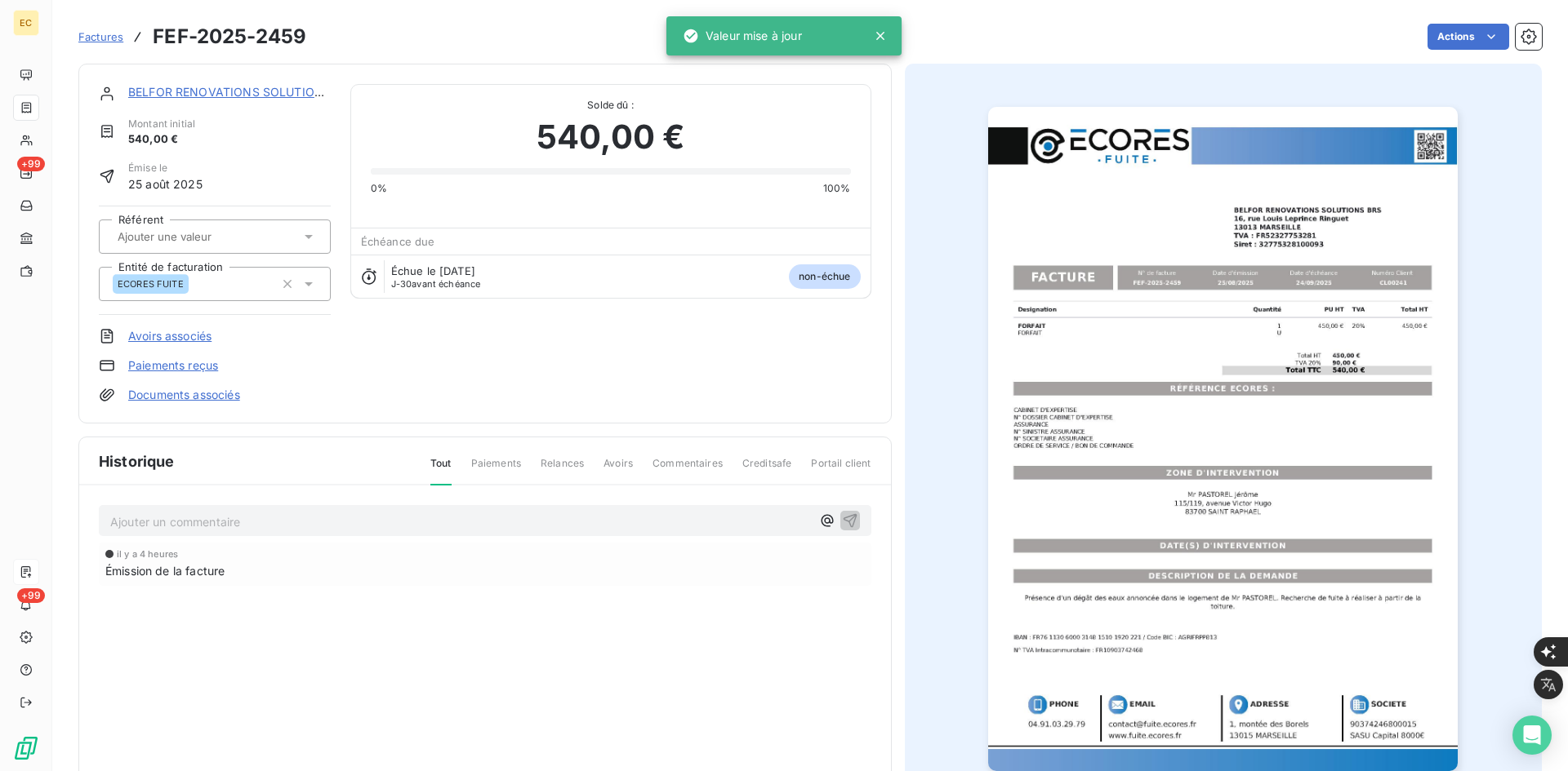
click at [217, 397] on link "Documents associés" at bounding box center [183, 394] width 111 height 16
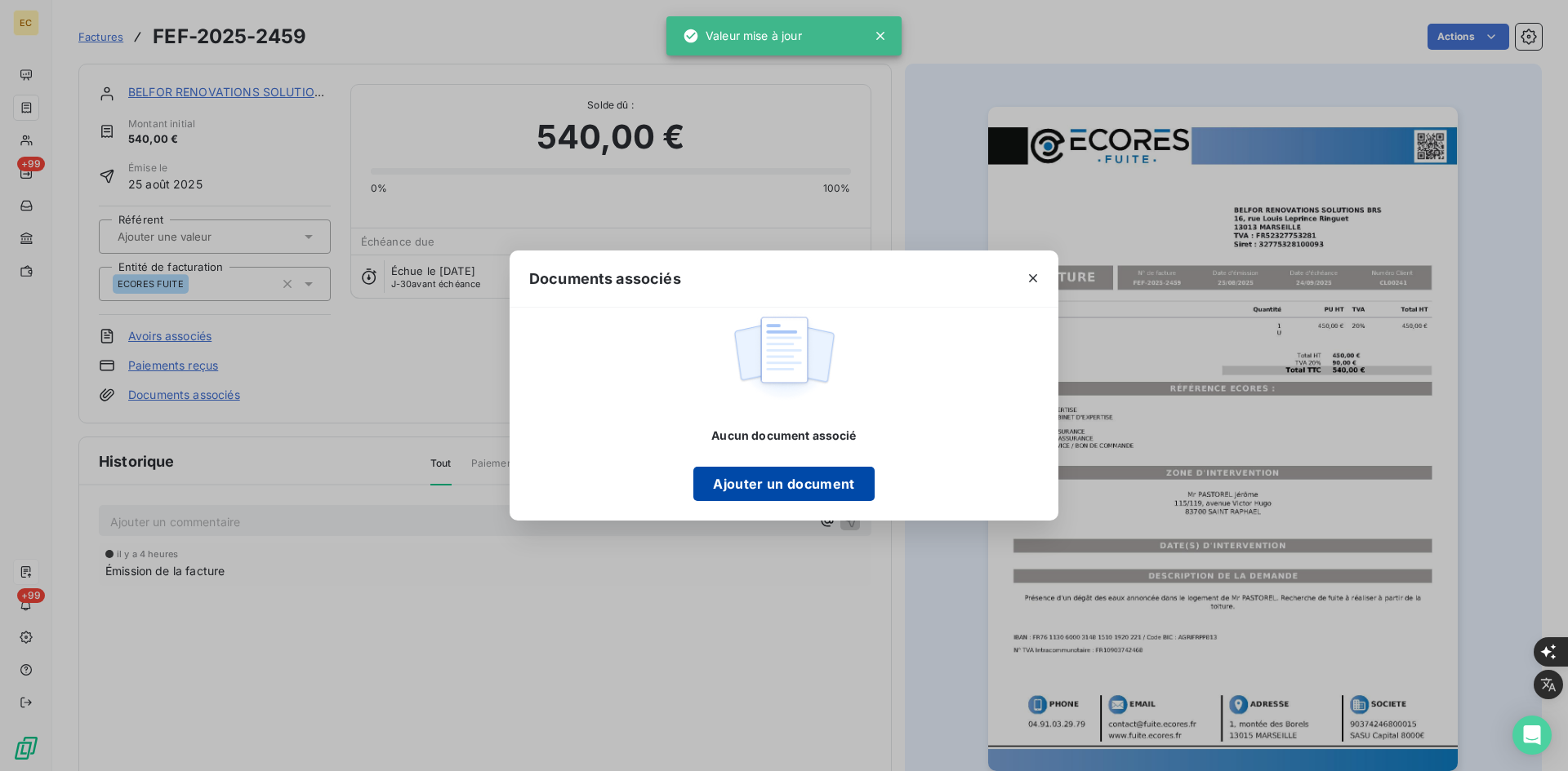
click at [745, 476] on button "Ajouter un document" at bounding box center [784, 483] width 180 height 34
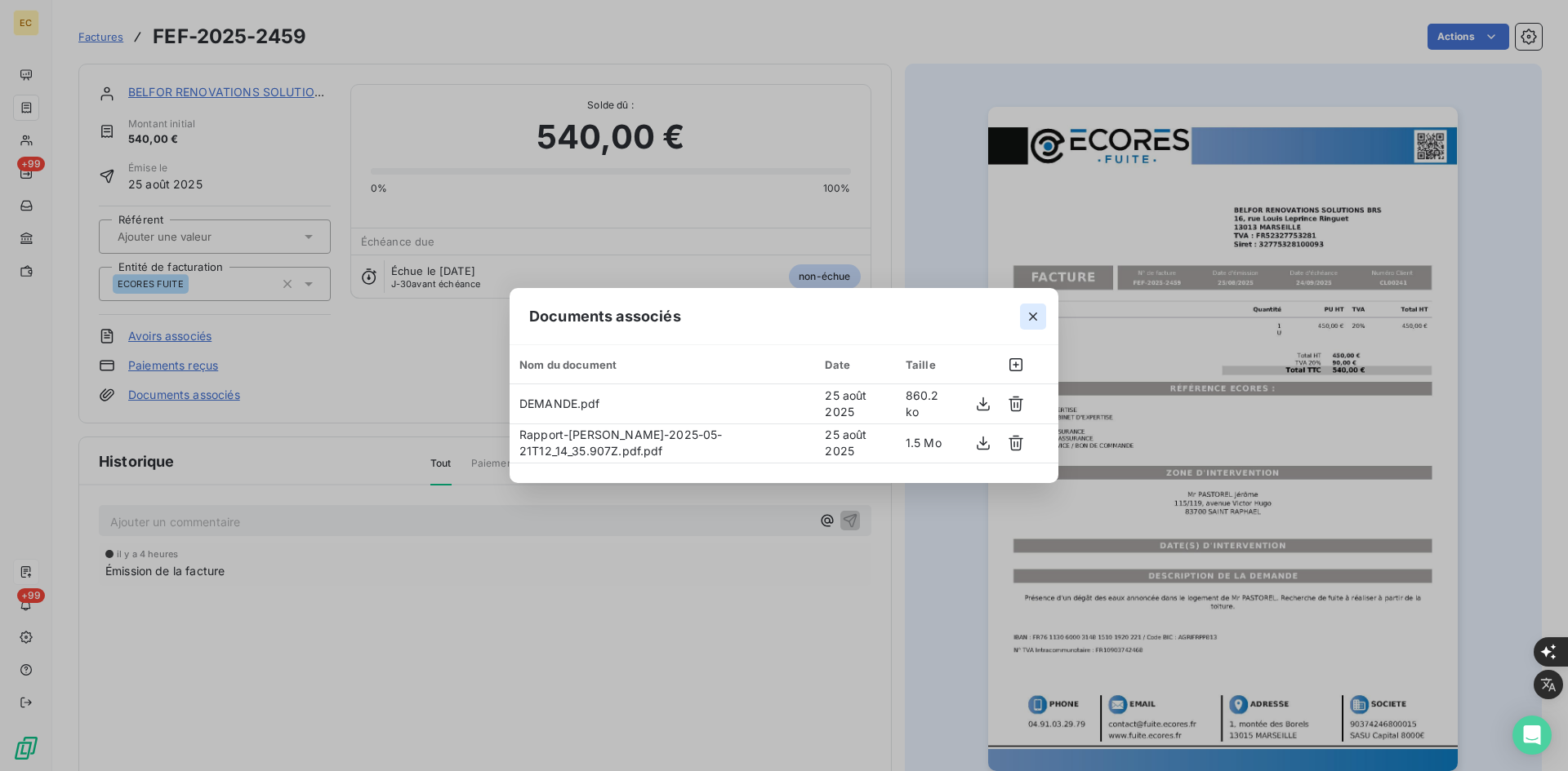
click at [1035, 318] on icon "button" at bounding box center [1033, 317] width 8 height 8
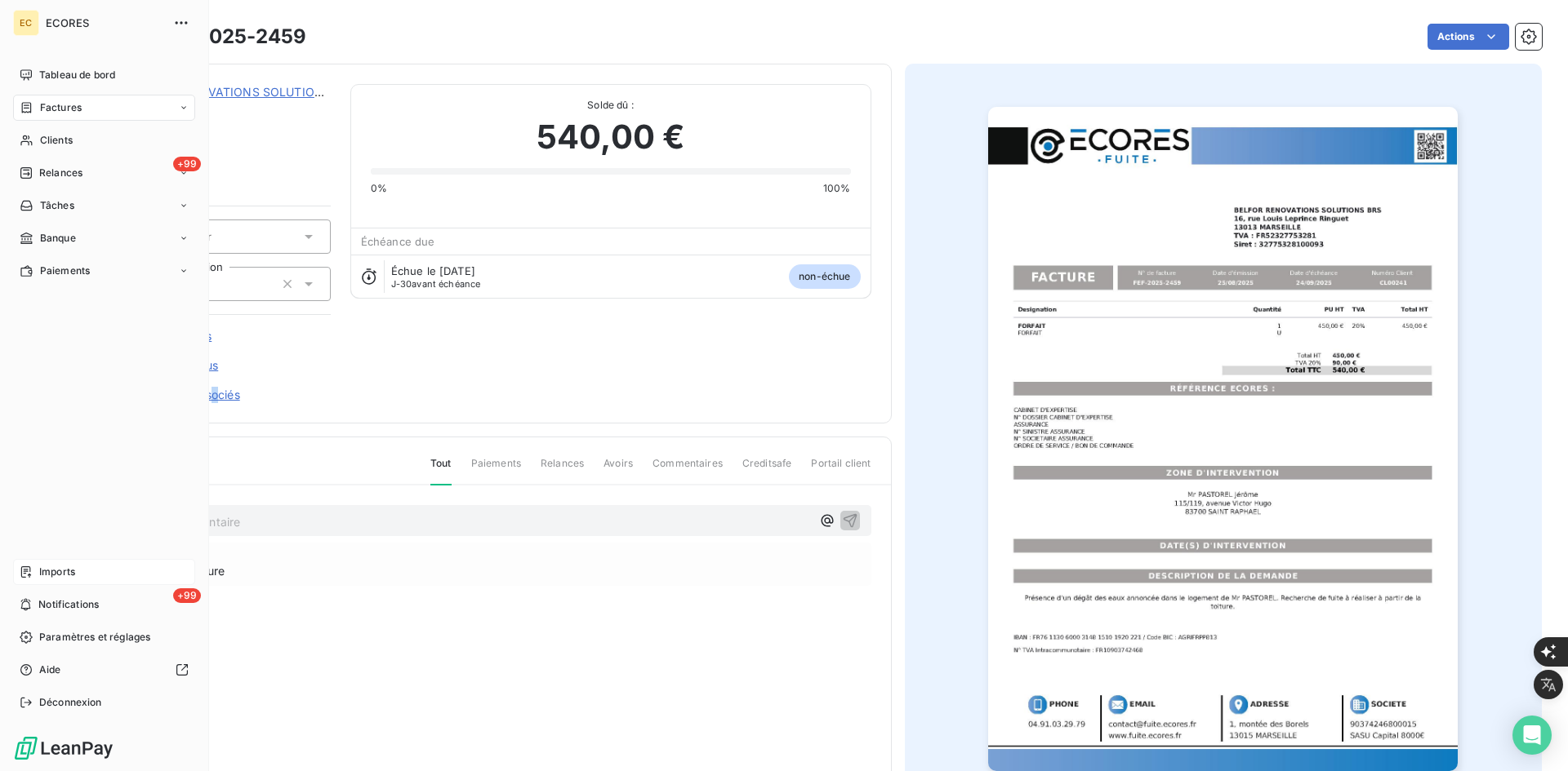
click at [36, 570] on div "Imports" at bounding box center [104, 571] width 182 height 26
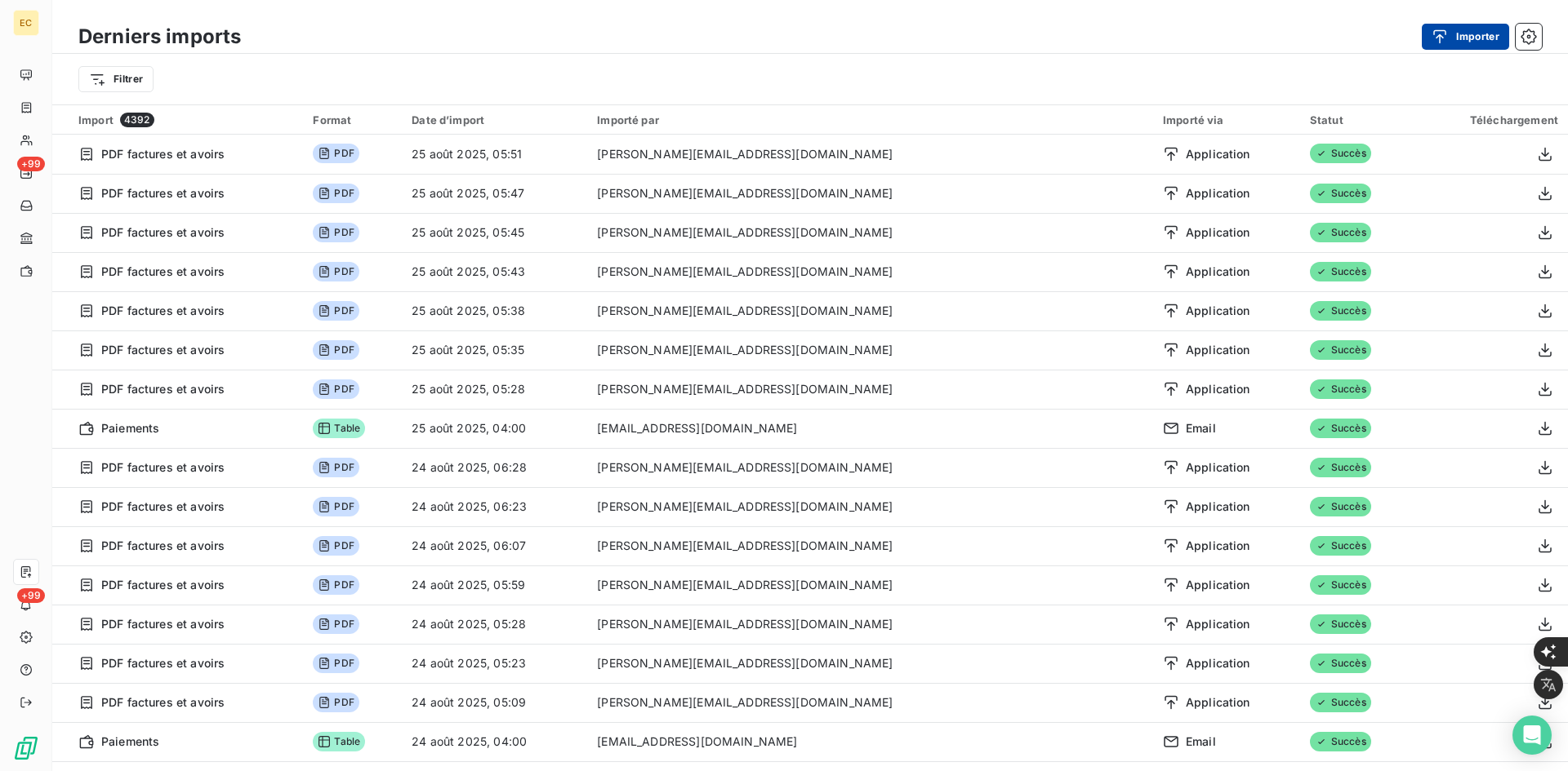
click at [1435, 38] on icon "button" at bounding box center [1439, 36] width 16 height 16
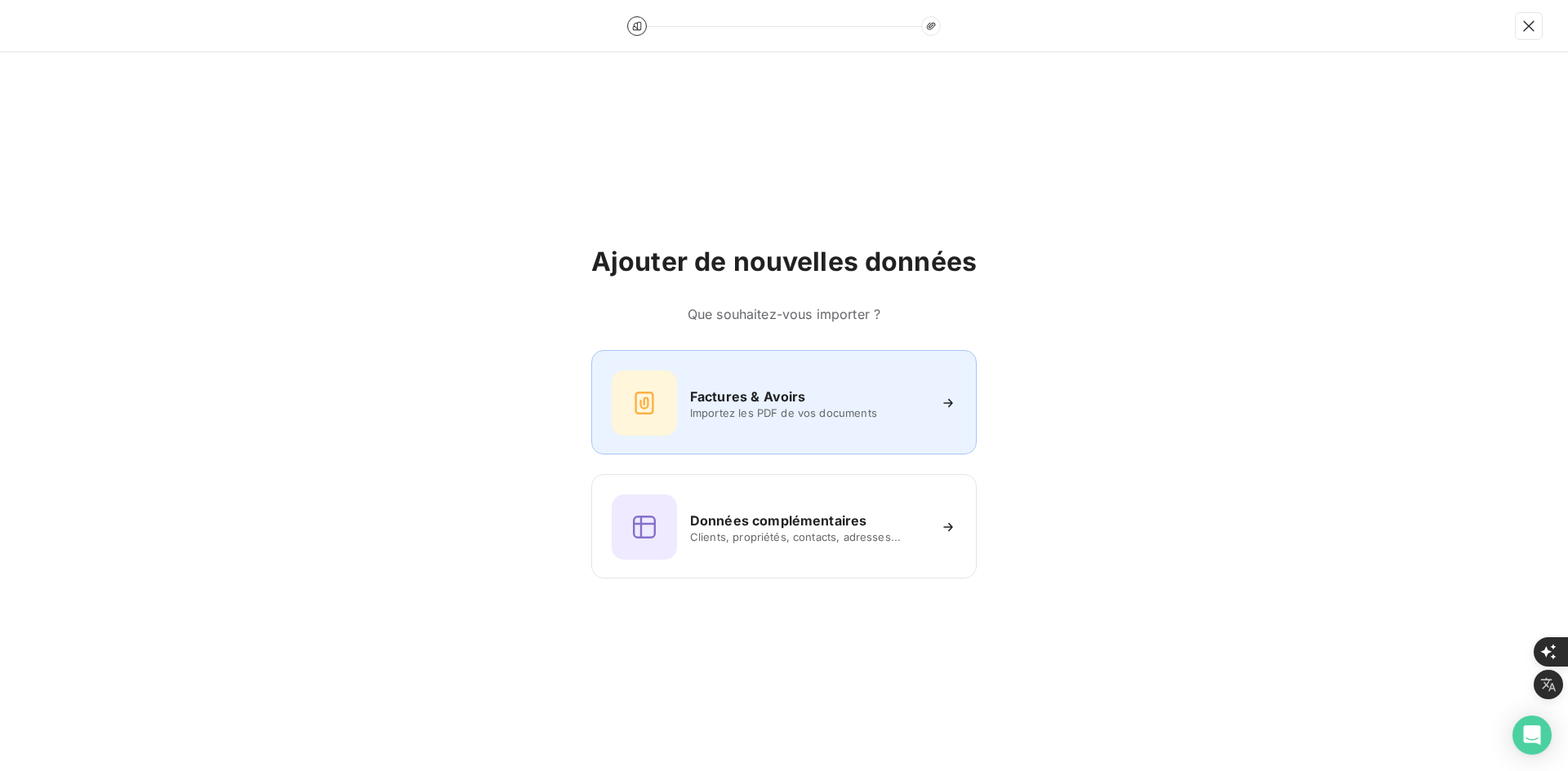
click at [762, 398] on h6 "Factures & Avoirs" at bounding box center [748, 396] width 116 height 19
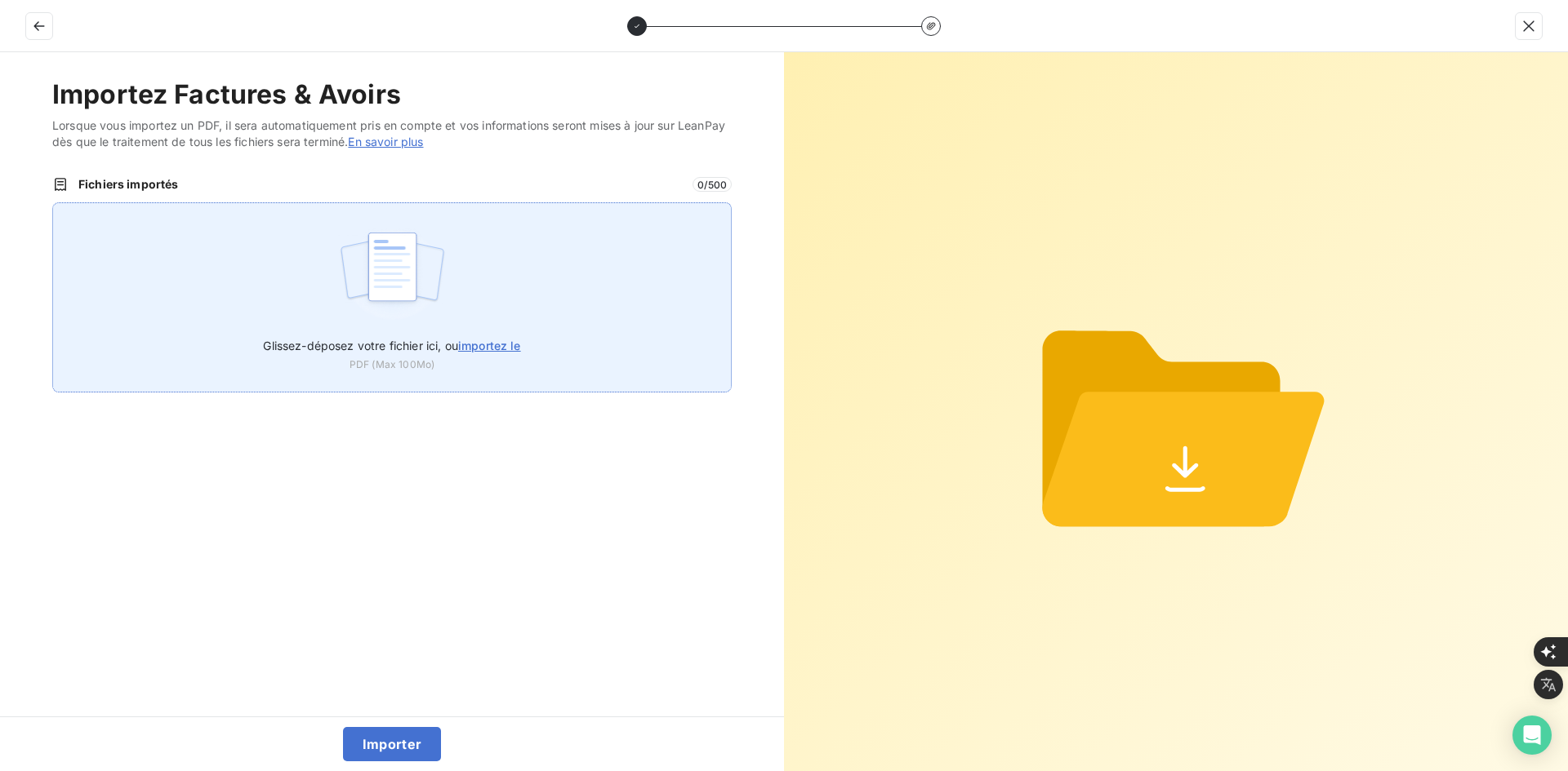
click at [428, 285] on img at bounding box center [392, 275] width 109 height 105
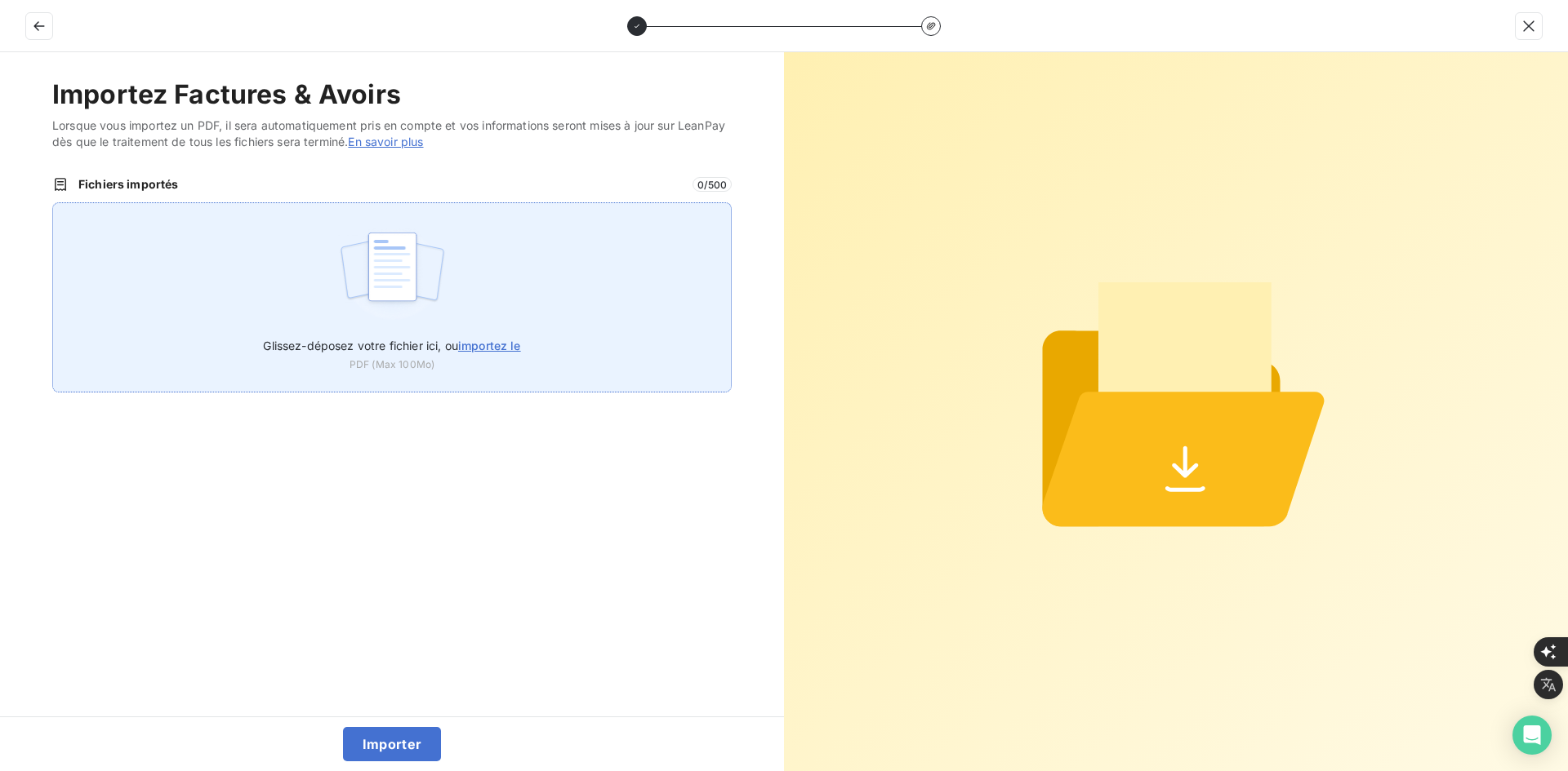
type input "C:\fakepath\FEF-2025-2460.pdf"
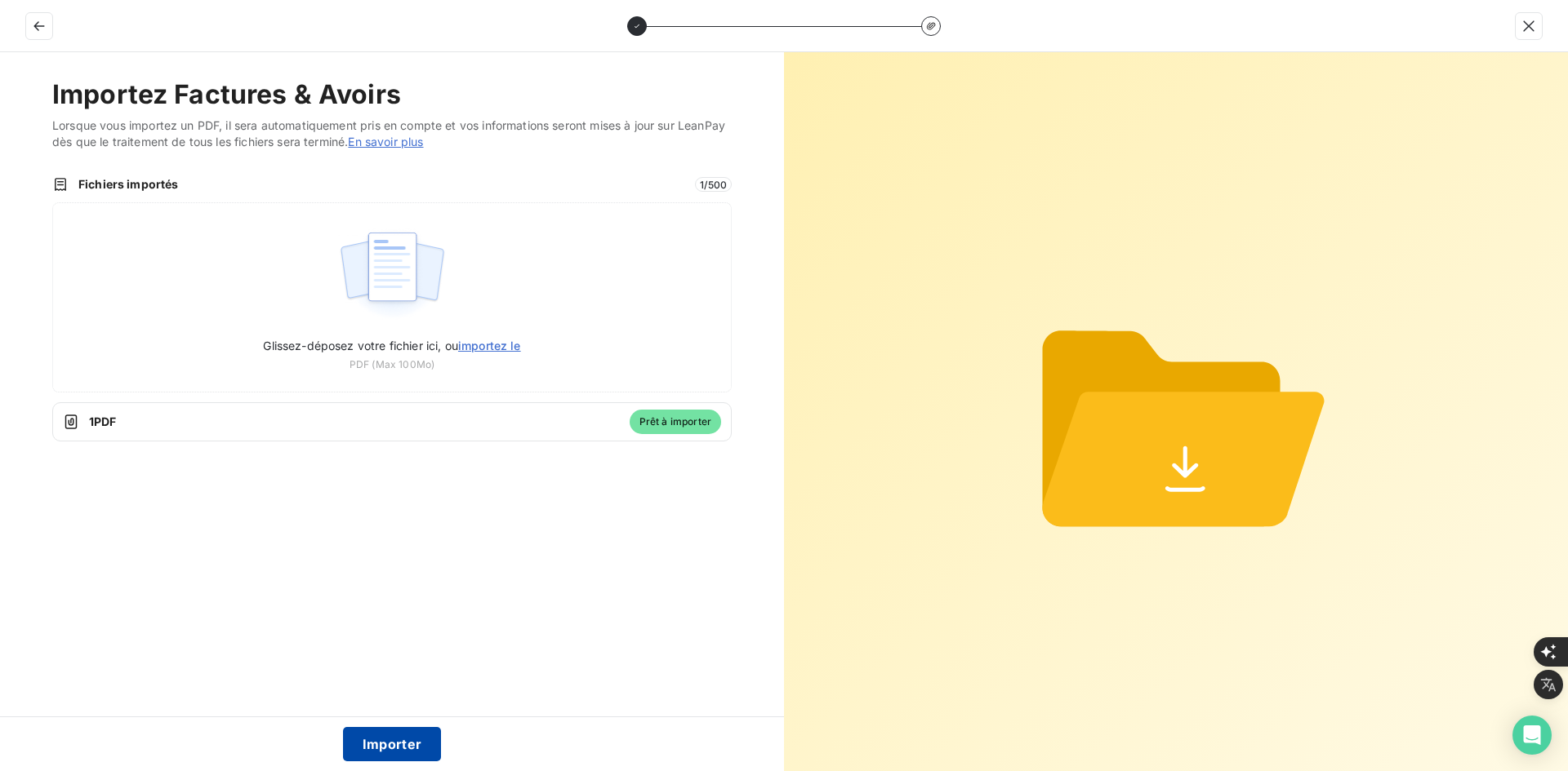
click at [389, 729] on button "Importer" at bounding box center [392, 744] width 99 height 34
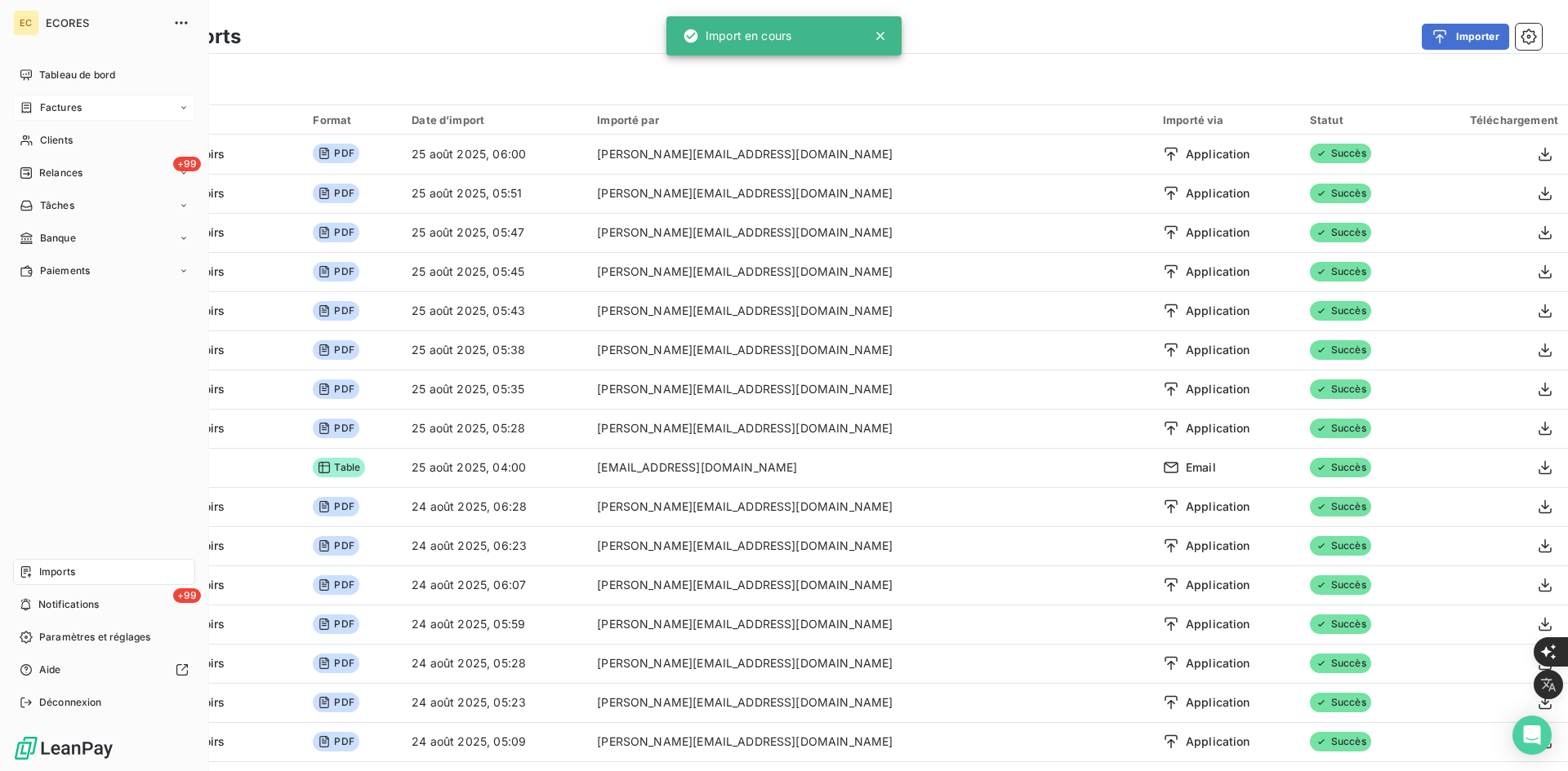
drag, startPoint x: 30, startPoint y: 108, endPoint x: 169, endPoint y: 120, distance: 139.5
click at [30, 108] on icon at bounding box center [27, 107] width 10 height 11
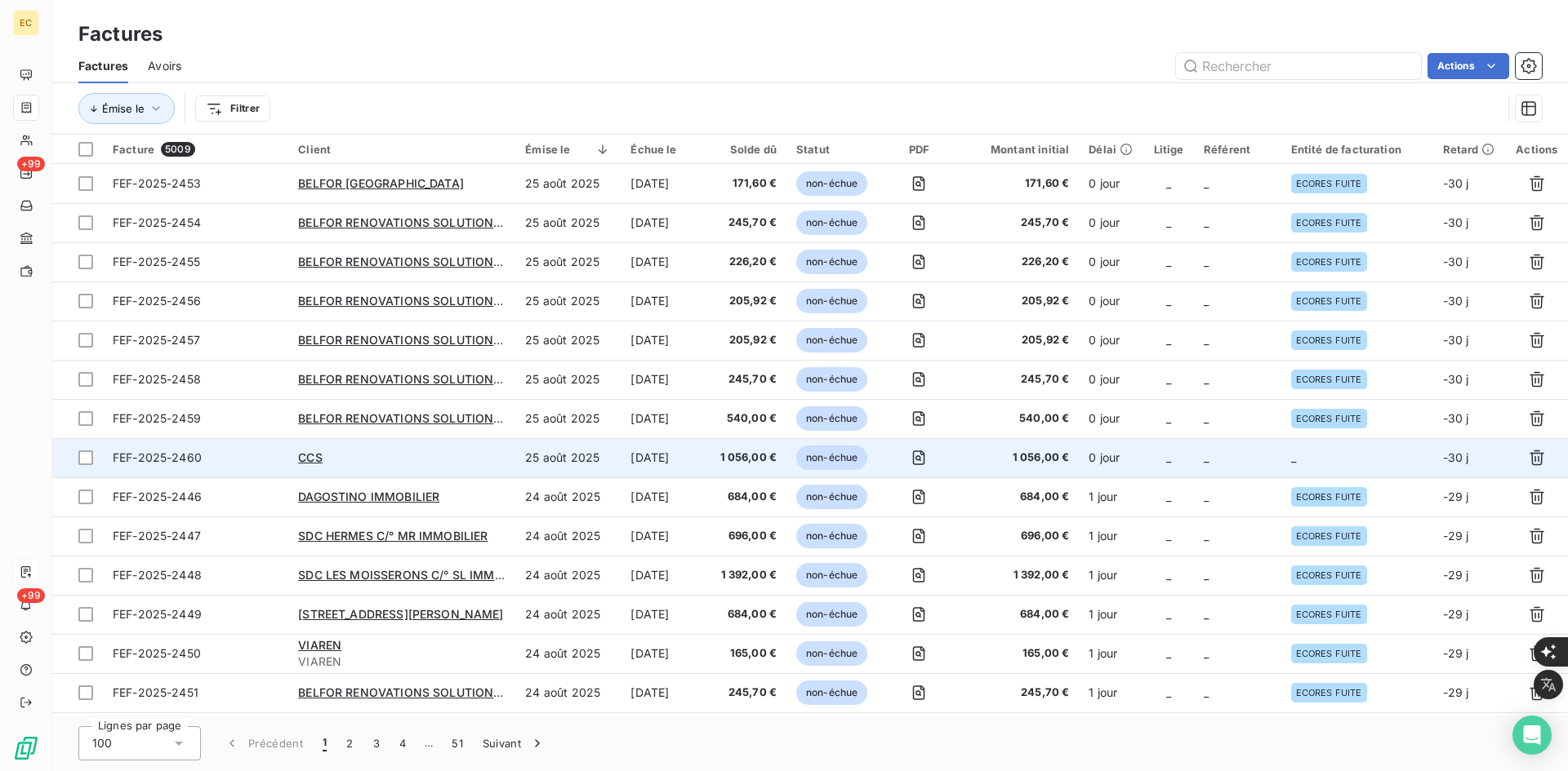
click at [1238, 455] on td "_" at bounding box center [1238, 458] width 87 height 39
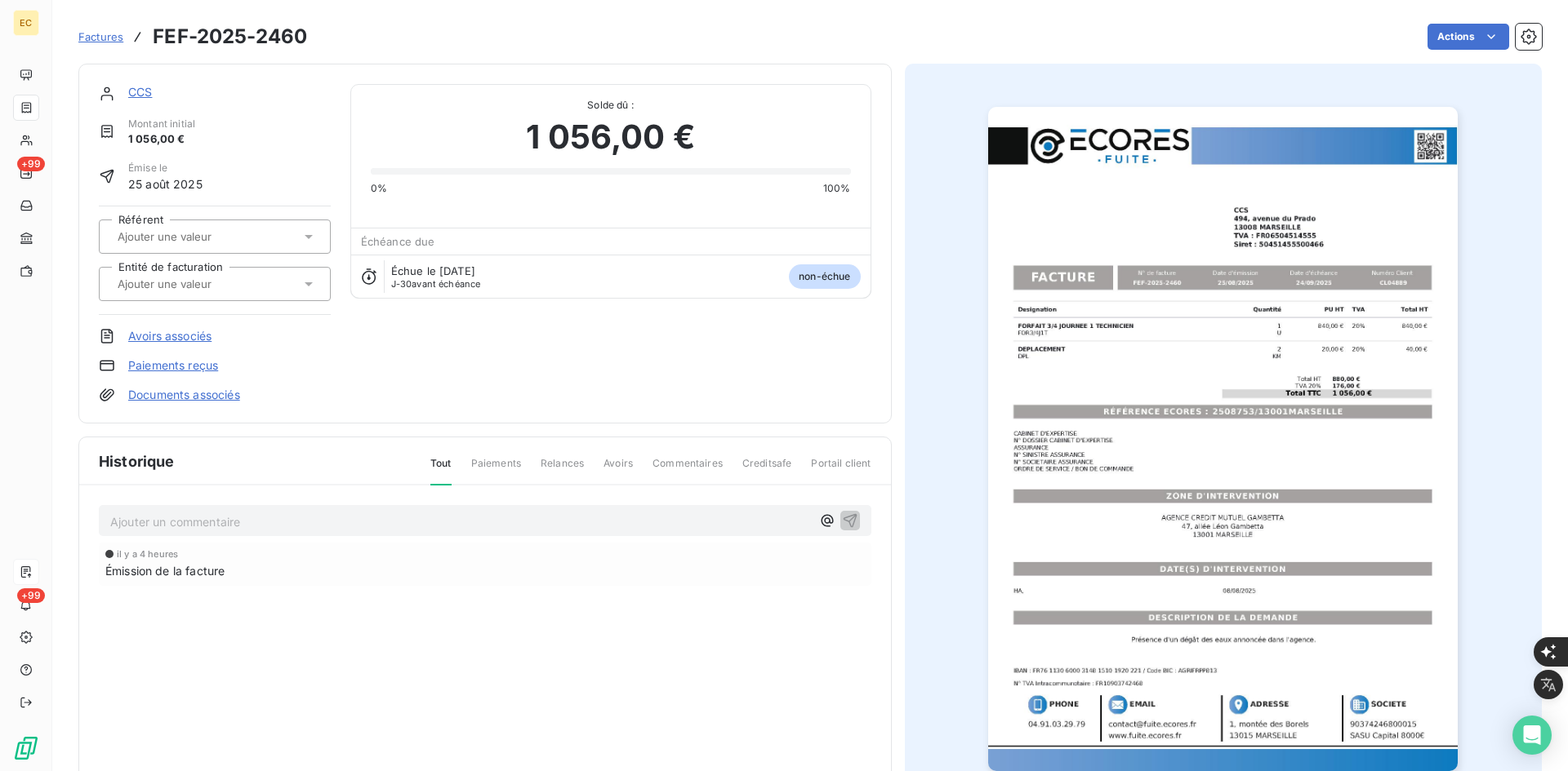
click at [213, 298] on div at bounding box center [214, 284] width 232 height 34
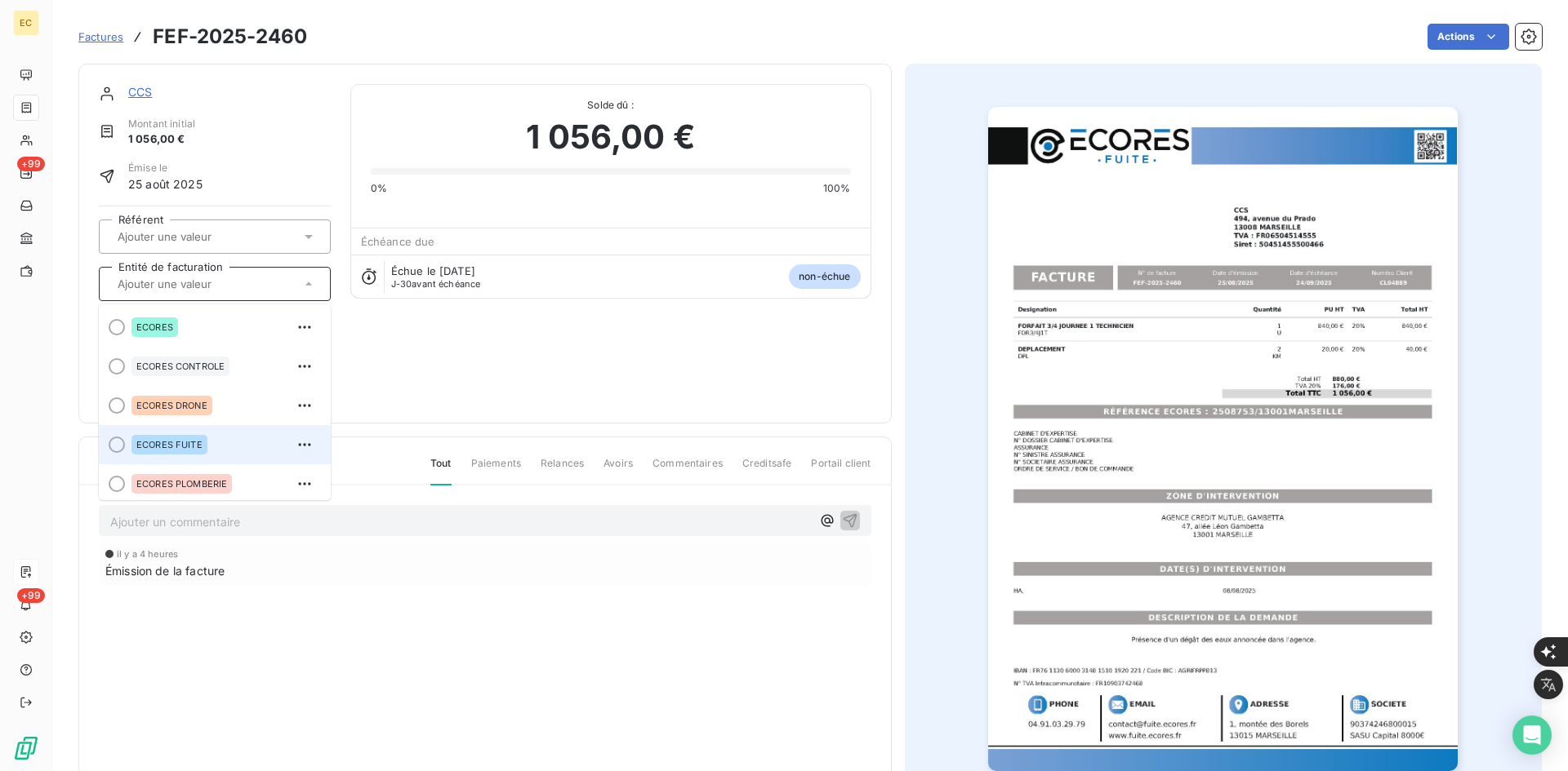
click at [204, 439] on div "ECORES FUITE" at bounding box center [170, 445] width 76 height 19
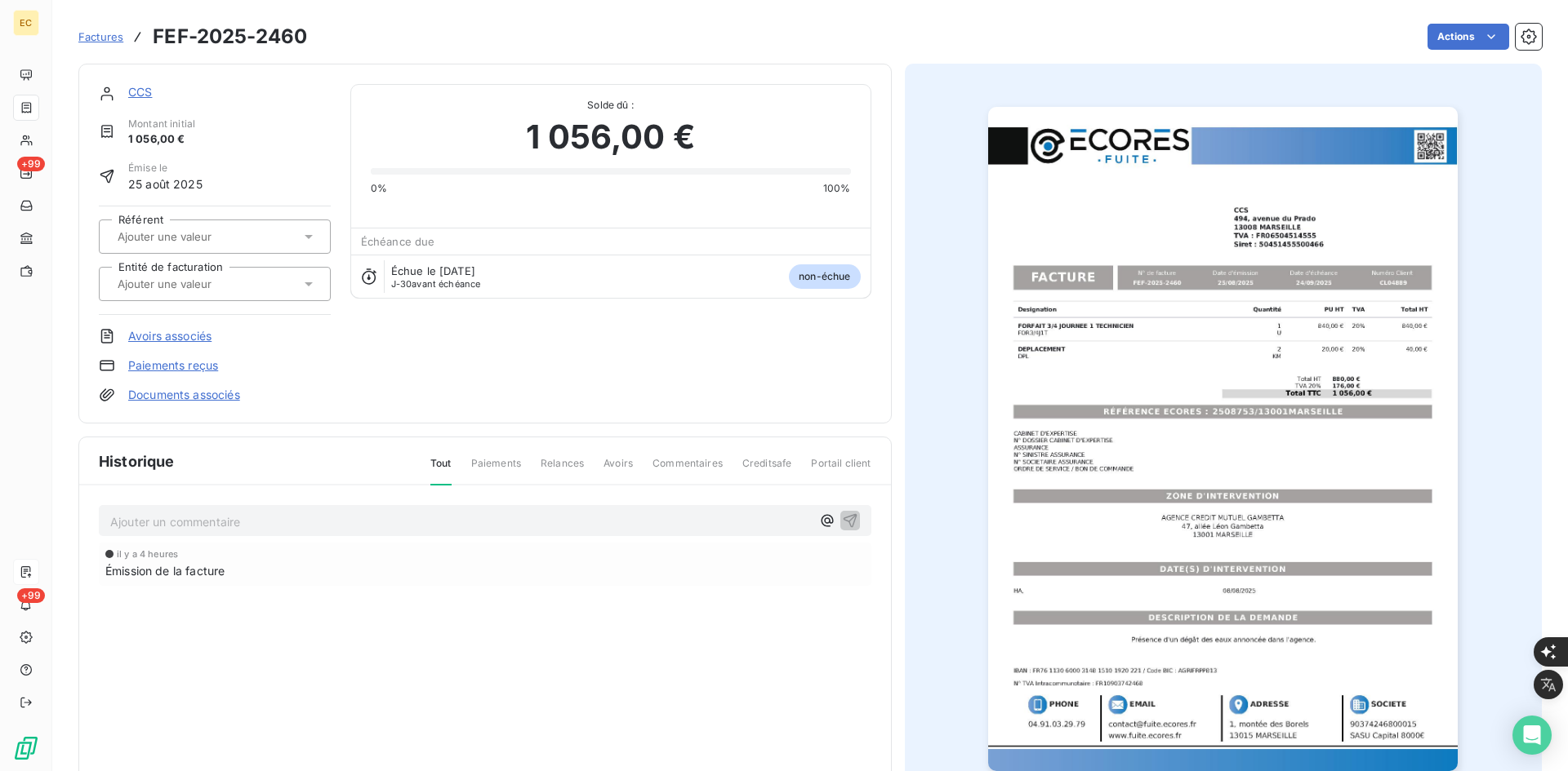
click at [213, 398] on link "Documents associés" at bounding box center [183, 394] width 111 height 16
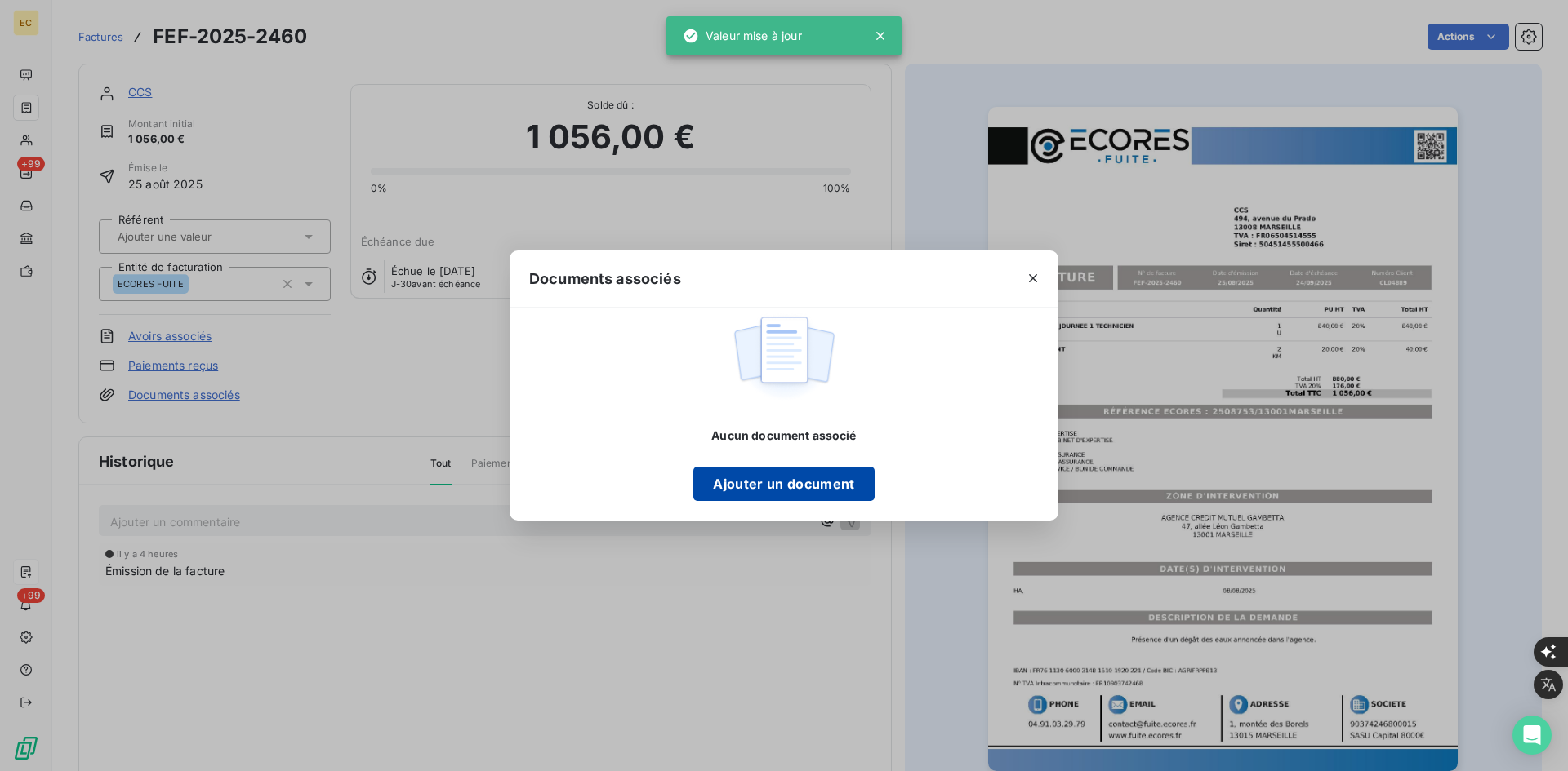
click at [768, 487] on button "Ajouter un document" at bounding box center [784, 483] width 180 height 34
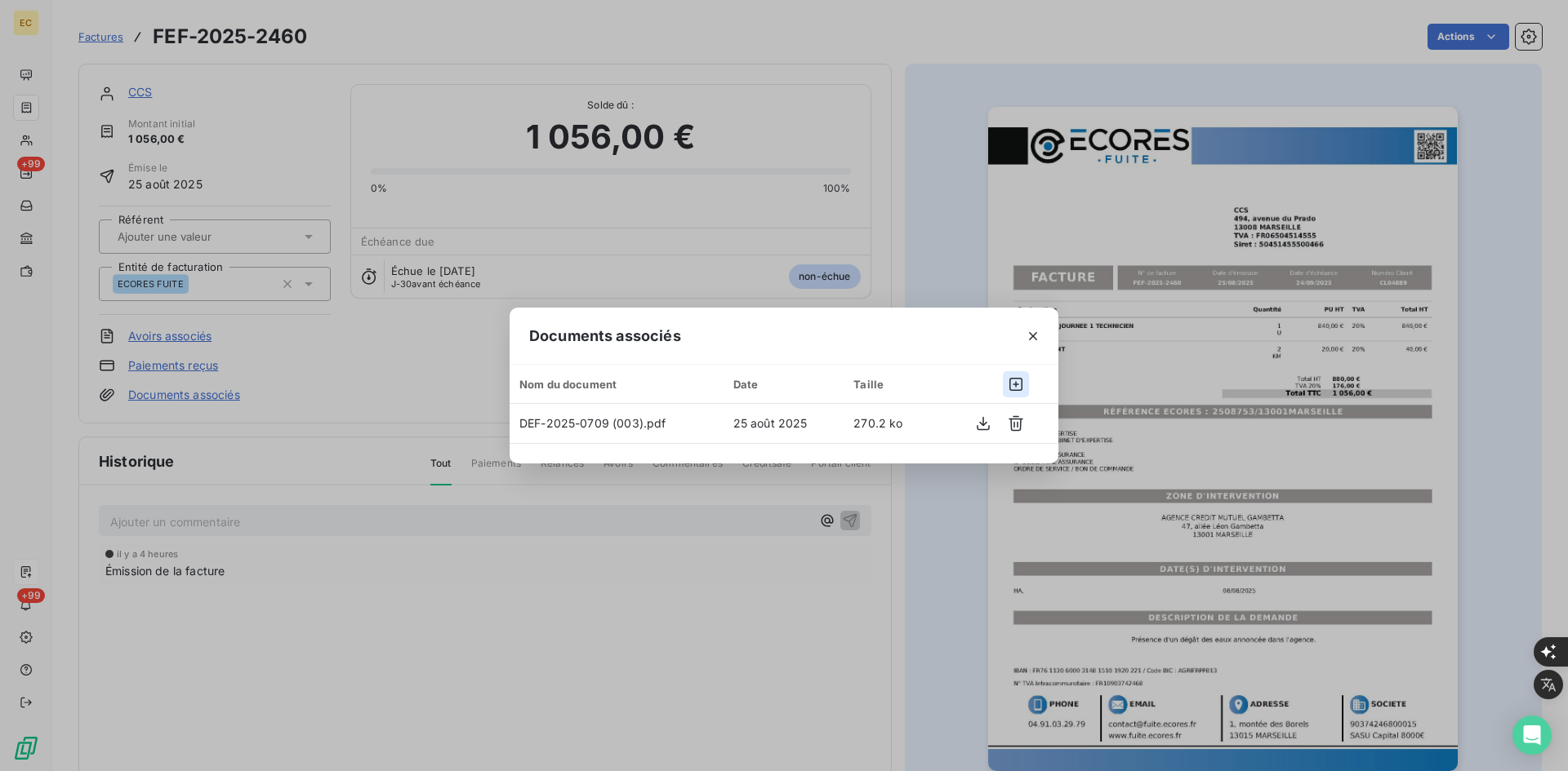
click at [1011, 382] on icon "button" at bounding box center [1016, 384] width 13 height 13
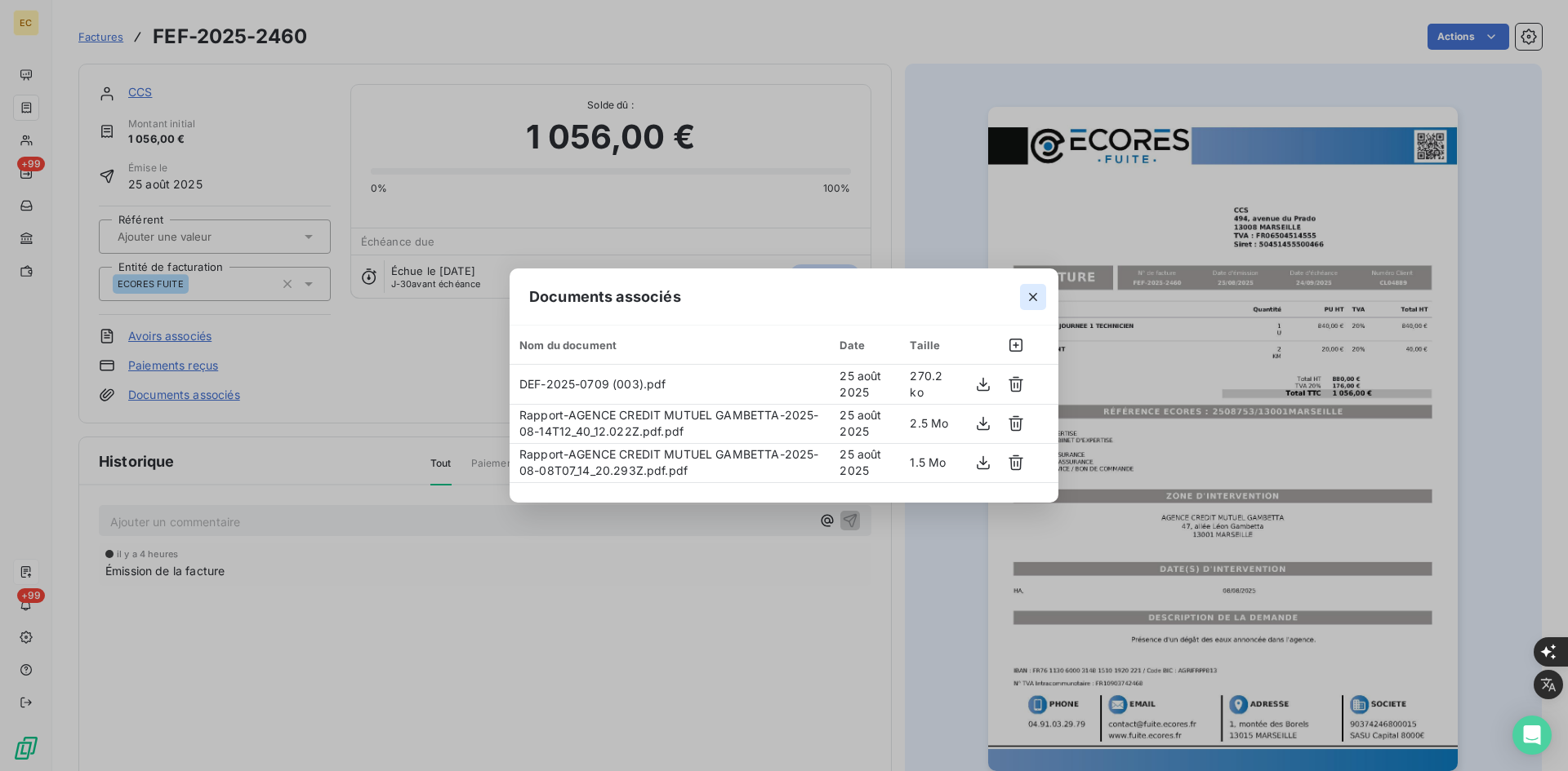
click at [1028, 303] on icon "button" at bounding box center [1033, 296] width 16 height 16
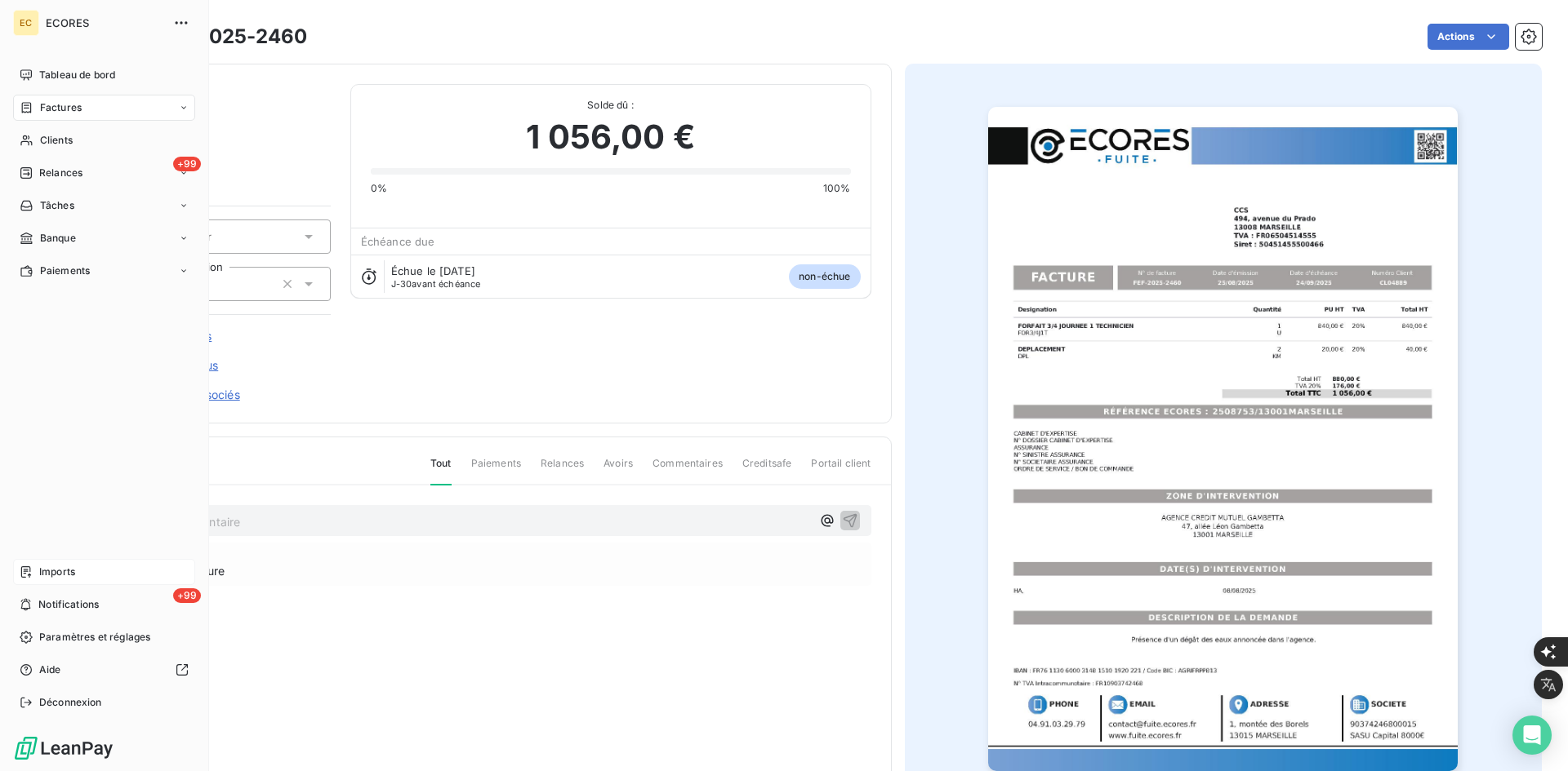
click at [44, 583] on div "Imports" at bounding box center [104, 571] width 182 height 26
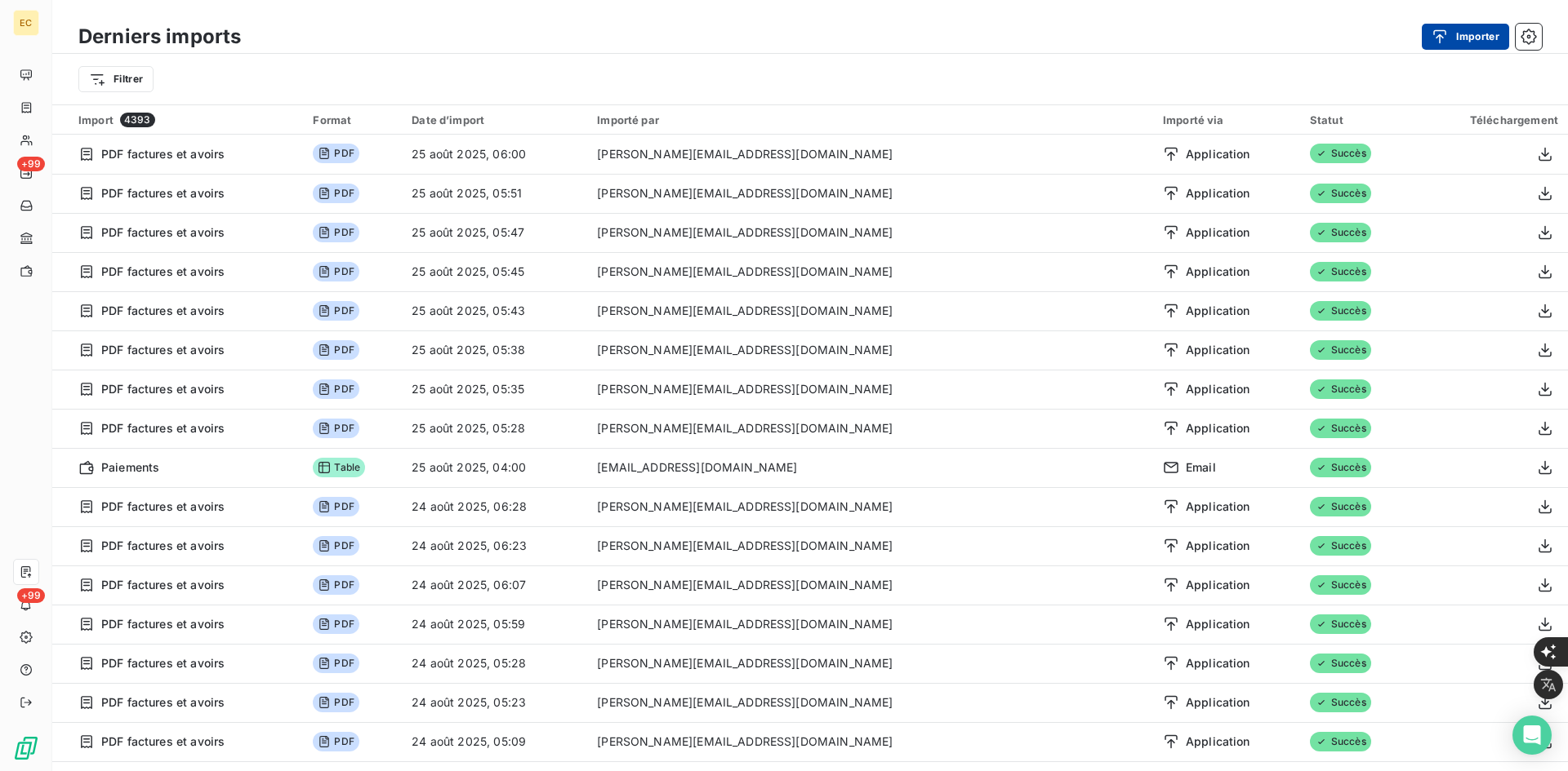
click at [1456, 39] on button "Importer" at bounding box center [1465, 36] width 87 height 26
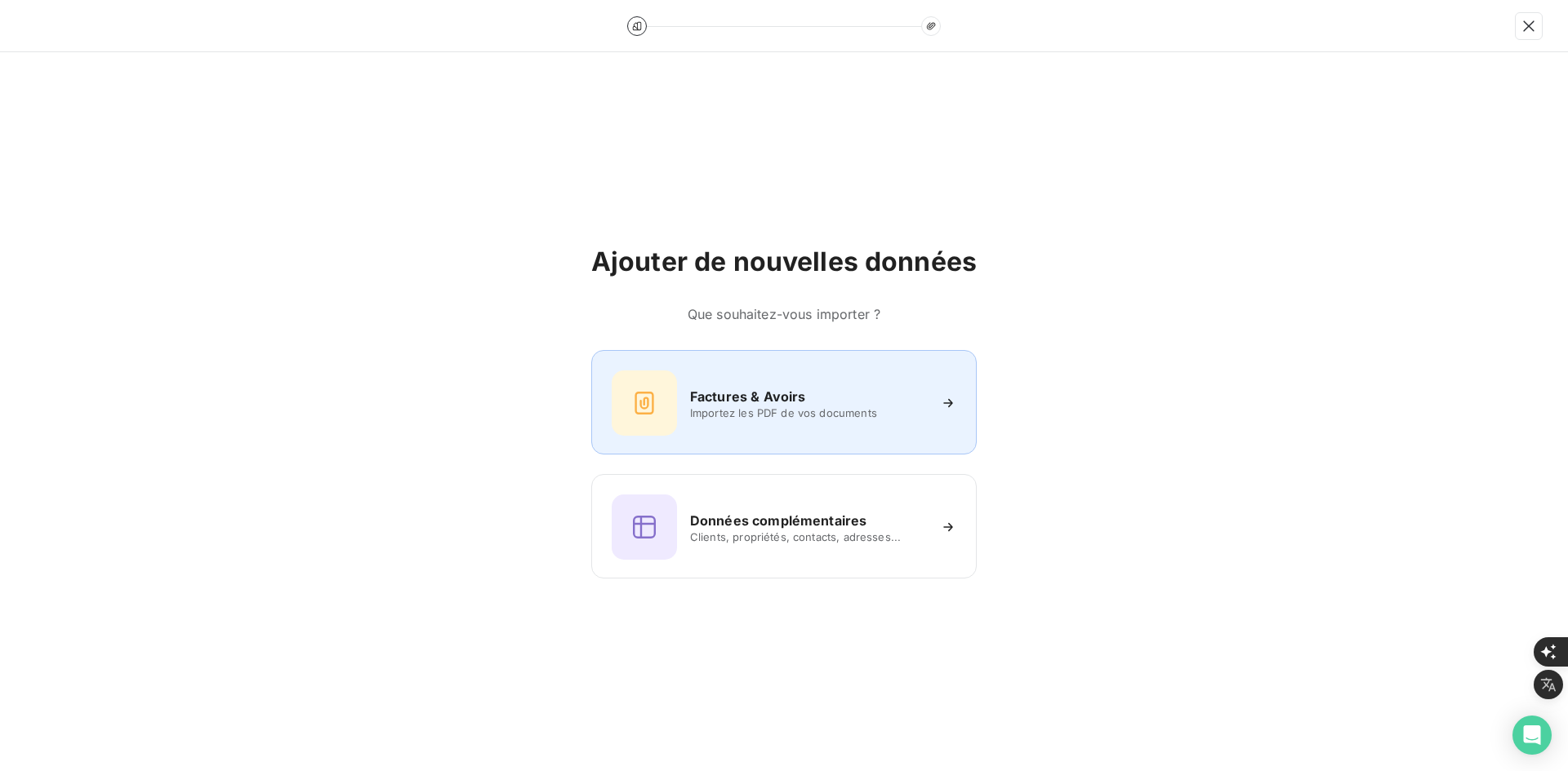
click at [798, 384] on div "Factures & Avoirs Importez les PDF de vos documents" at bounding box center [784, 403] width 345 height 65
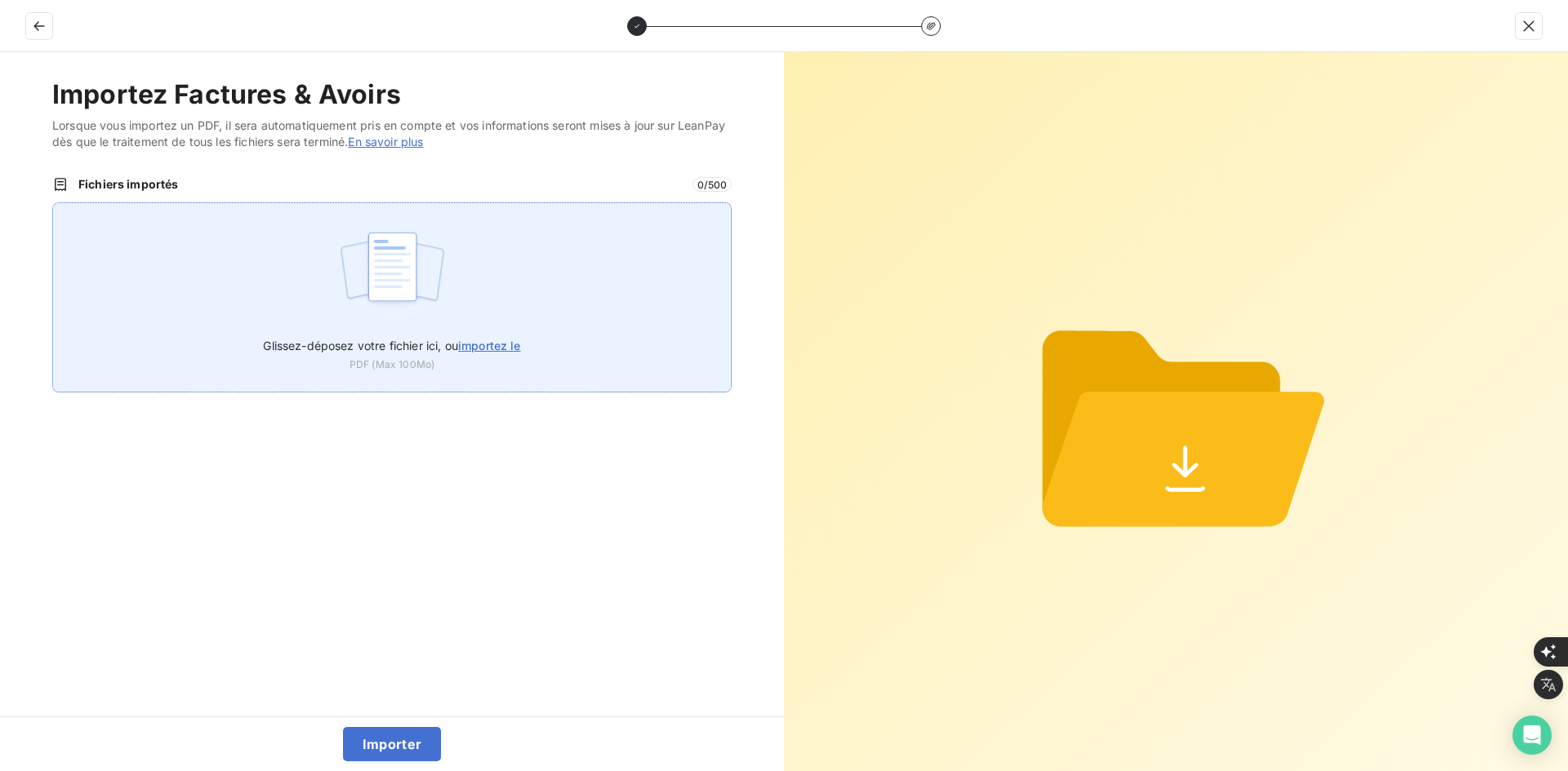
click at [477, 256] on div "Glissez-déposez votre fichier ici, ou importez le PDF (Max 100Mo)" at bounding box center [392, 297] width 679 height 190
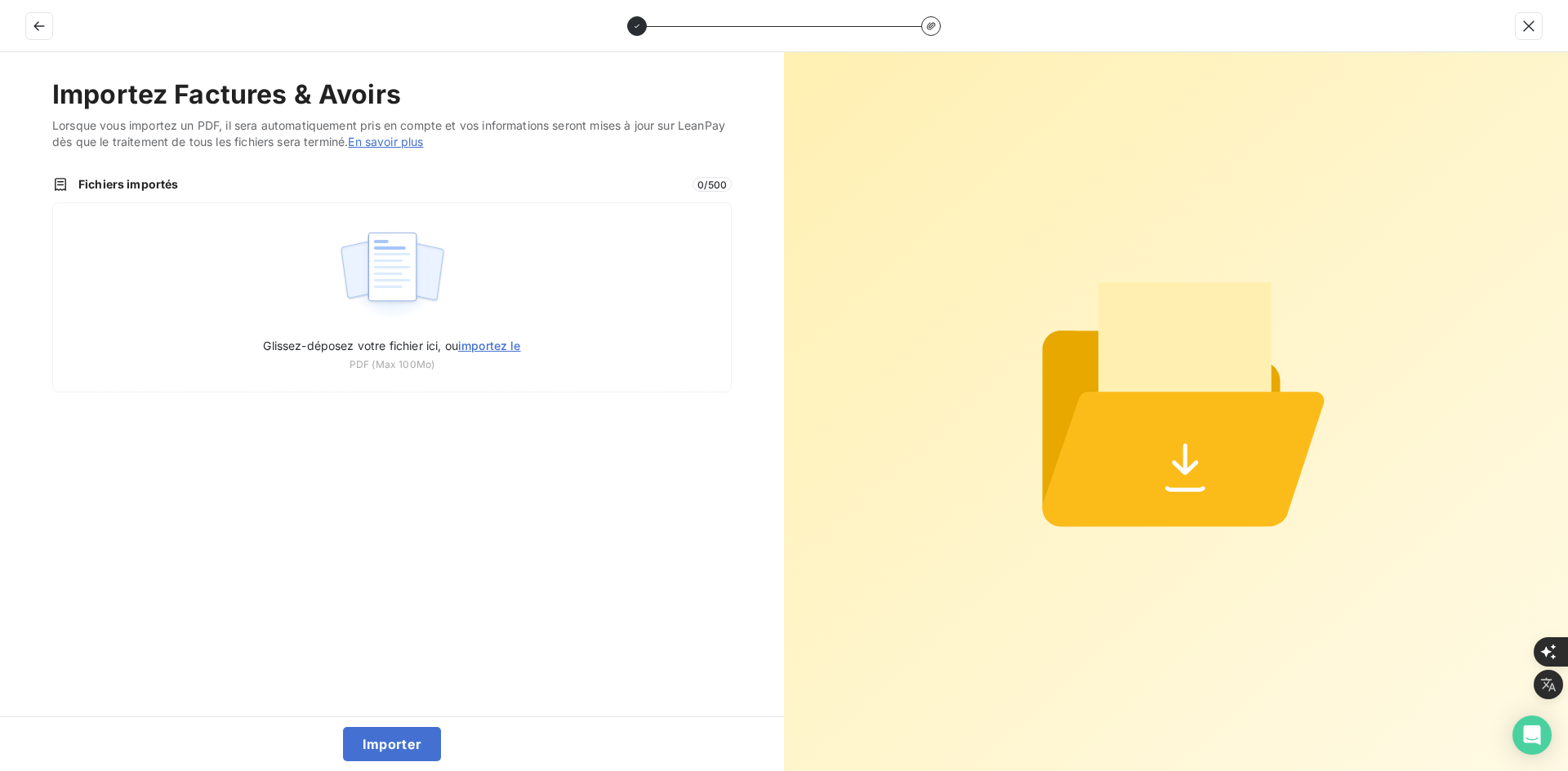
type input "C:\fakepath\FEF-2025-2461.pdf"
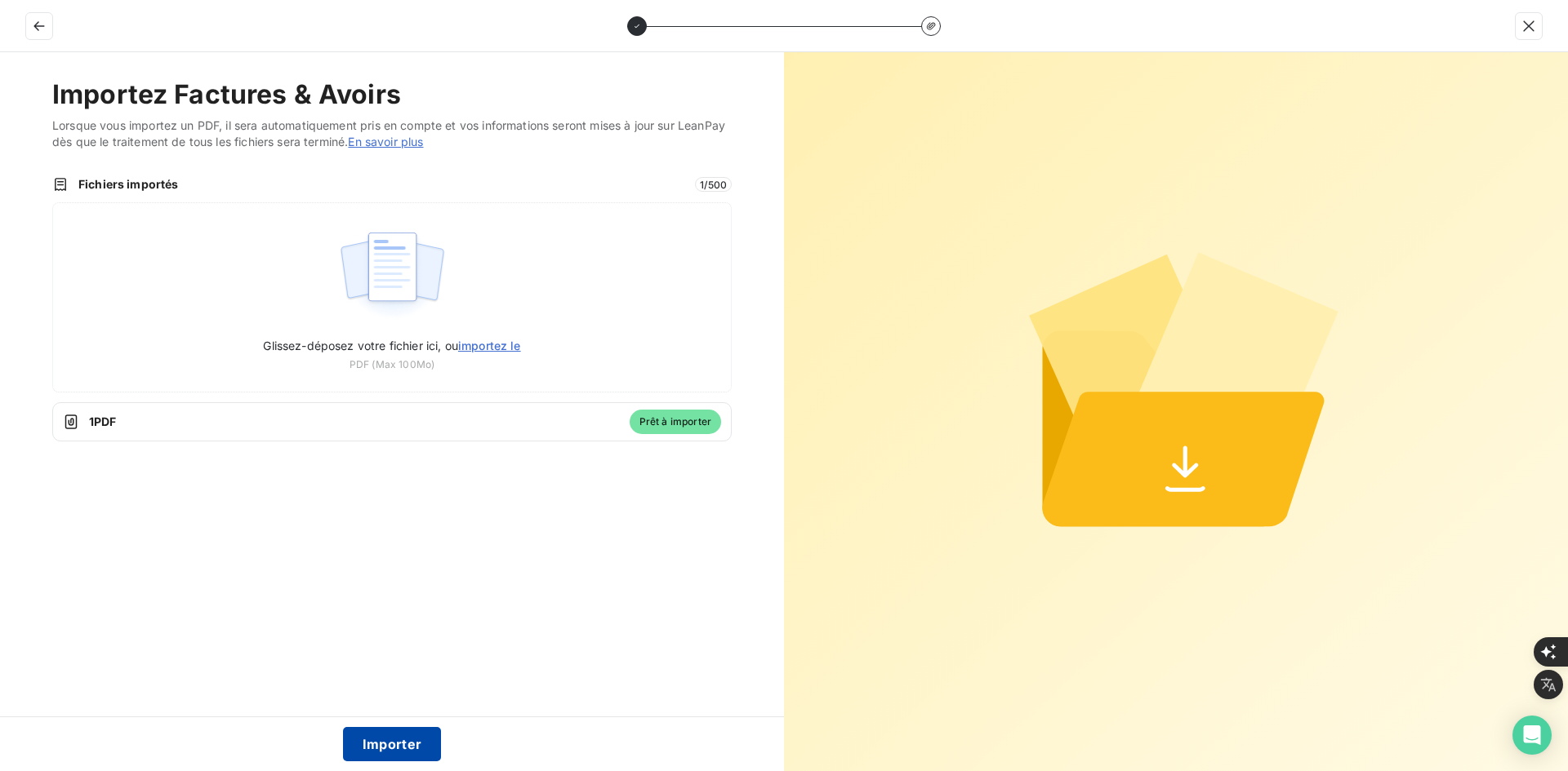
click at [403, 740] on button "Importer" at bounding box center [392, 744] width 99 height 34
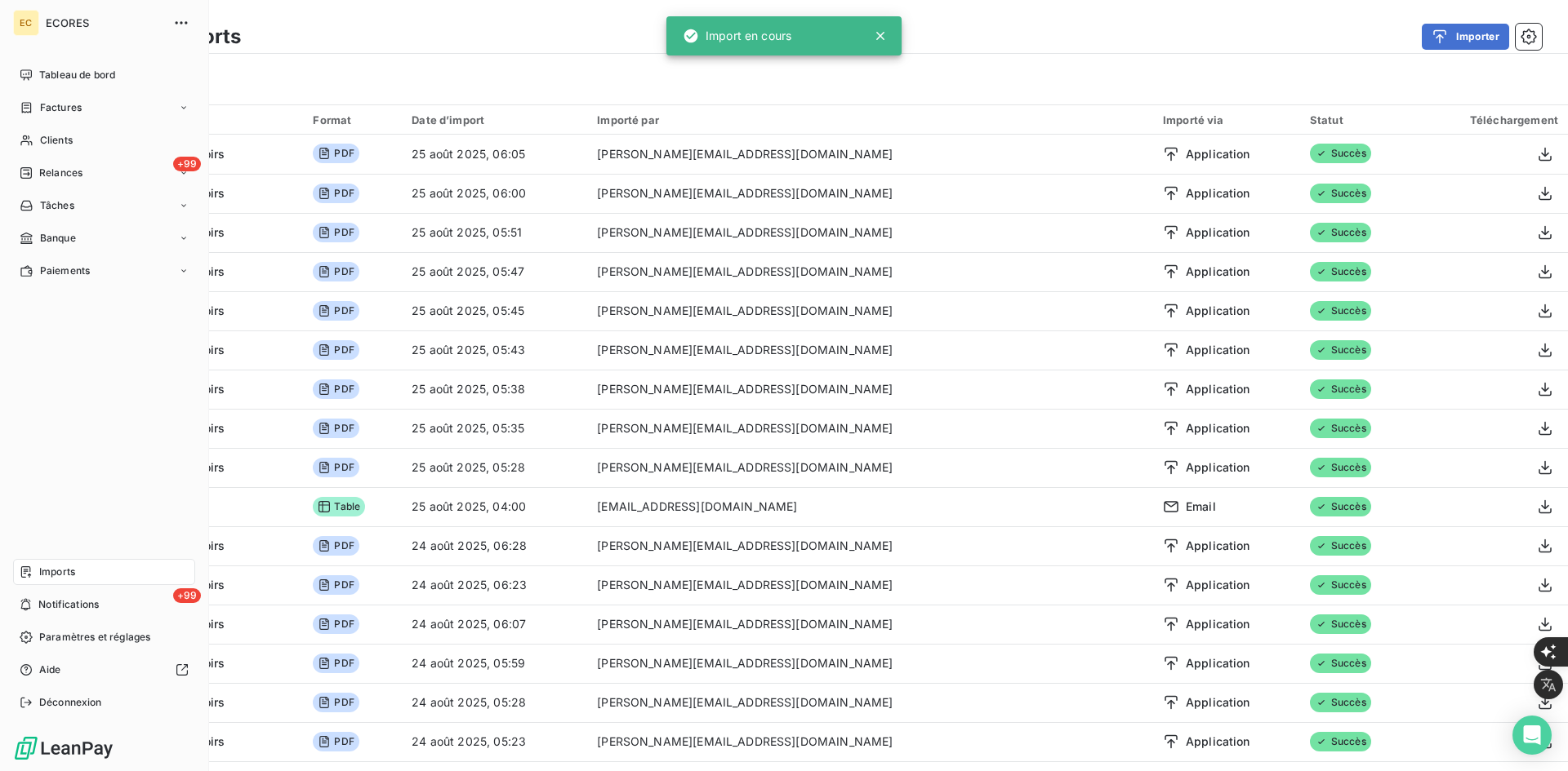
drag, startPoint x: 60, startPoint y: 107, endPoint x: 205, endPoint y: 136, distance: 147.9
click at [60, 107] on span "Factures" at bounding box center [60, 108] width 42 height 15
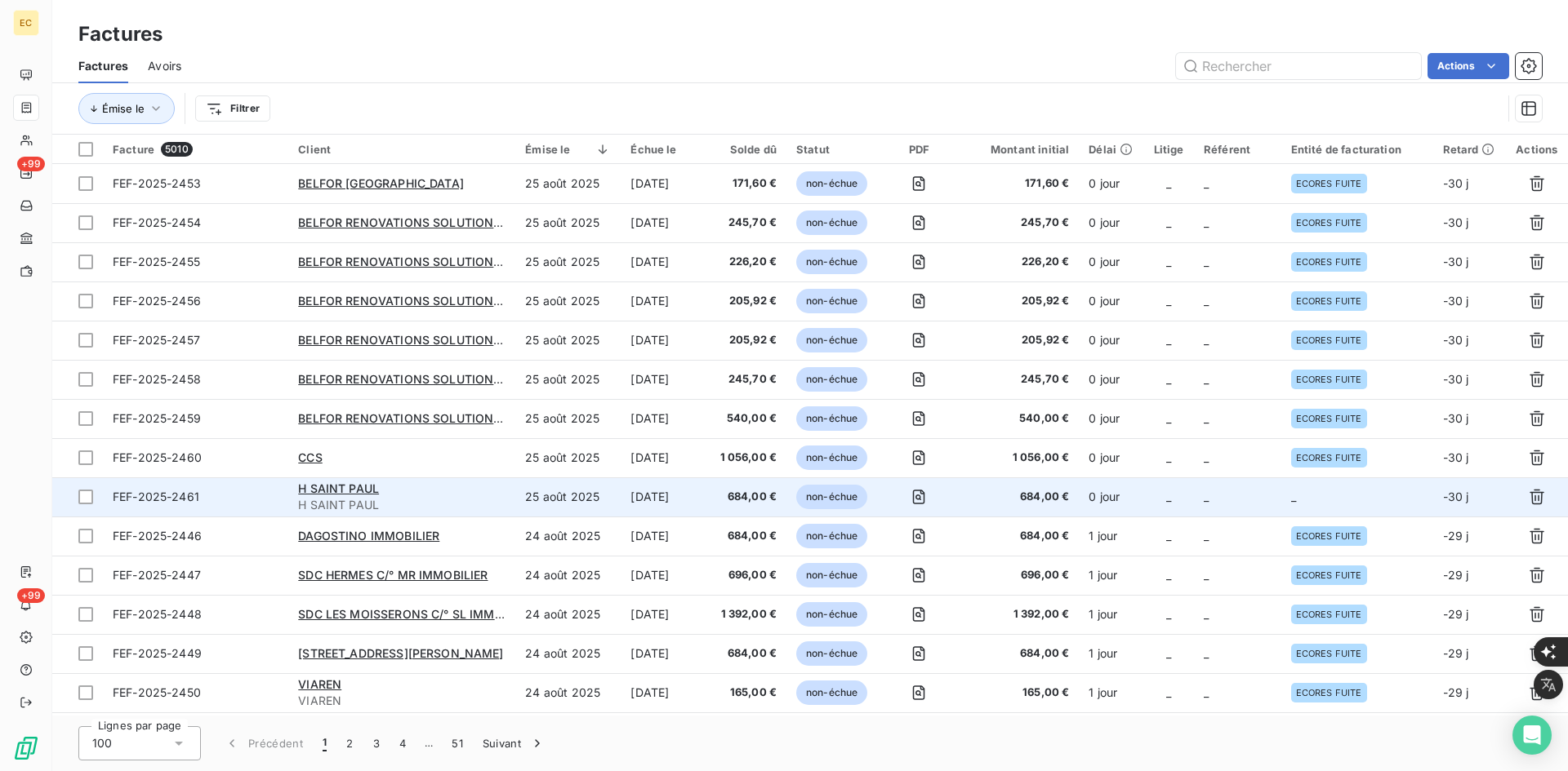
click at [1241, 479] on td "_" at bounding box center [1238, 497] width 87 height 39
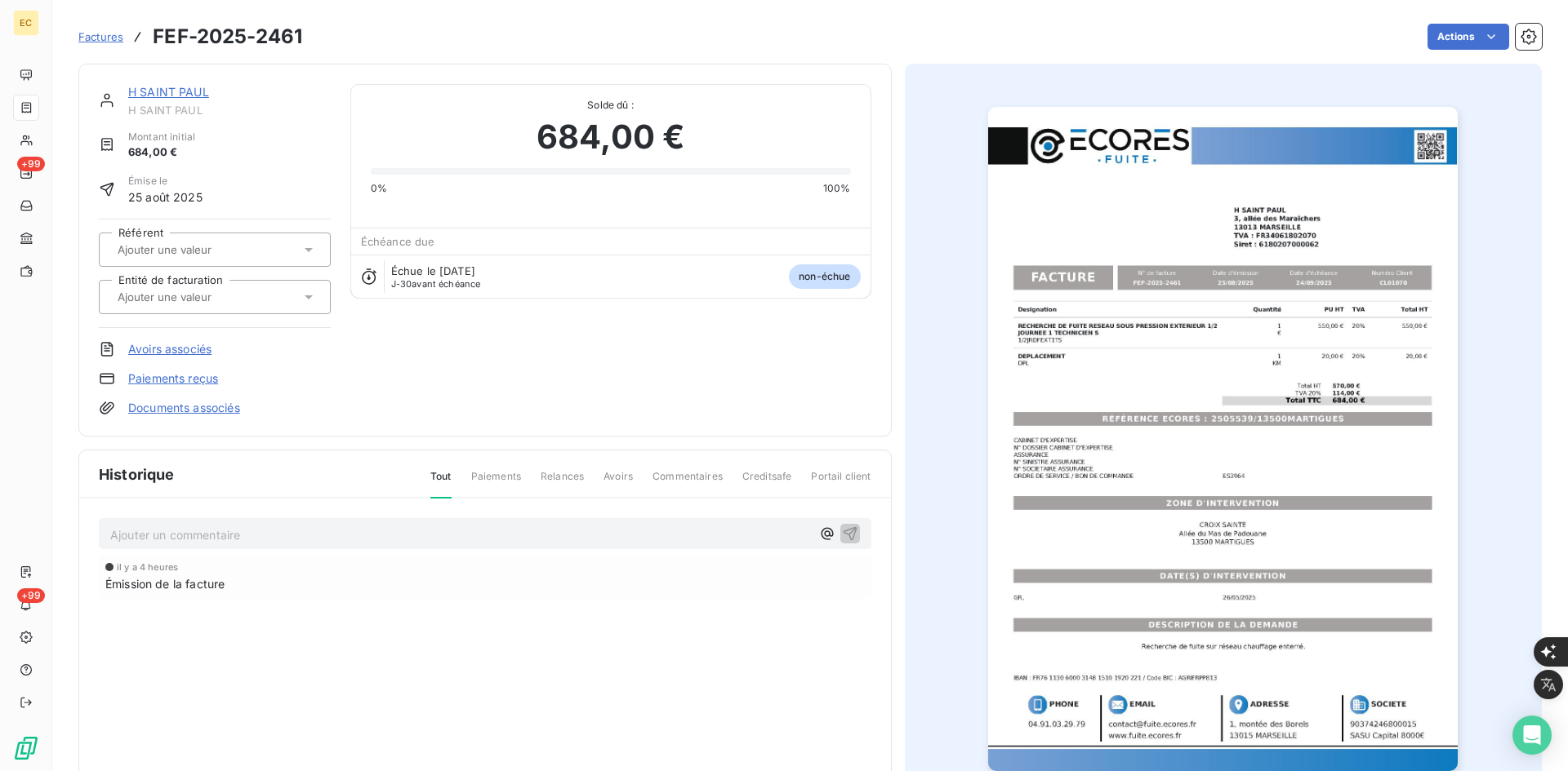
click at [228, 299] on input "text" at bounding box center [198, 296] width 164 height 15
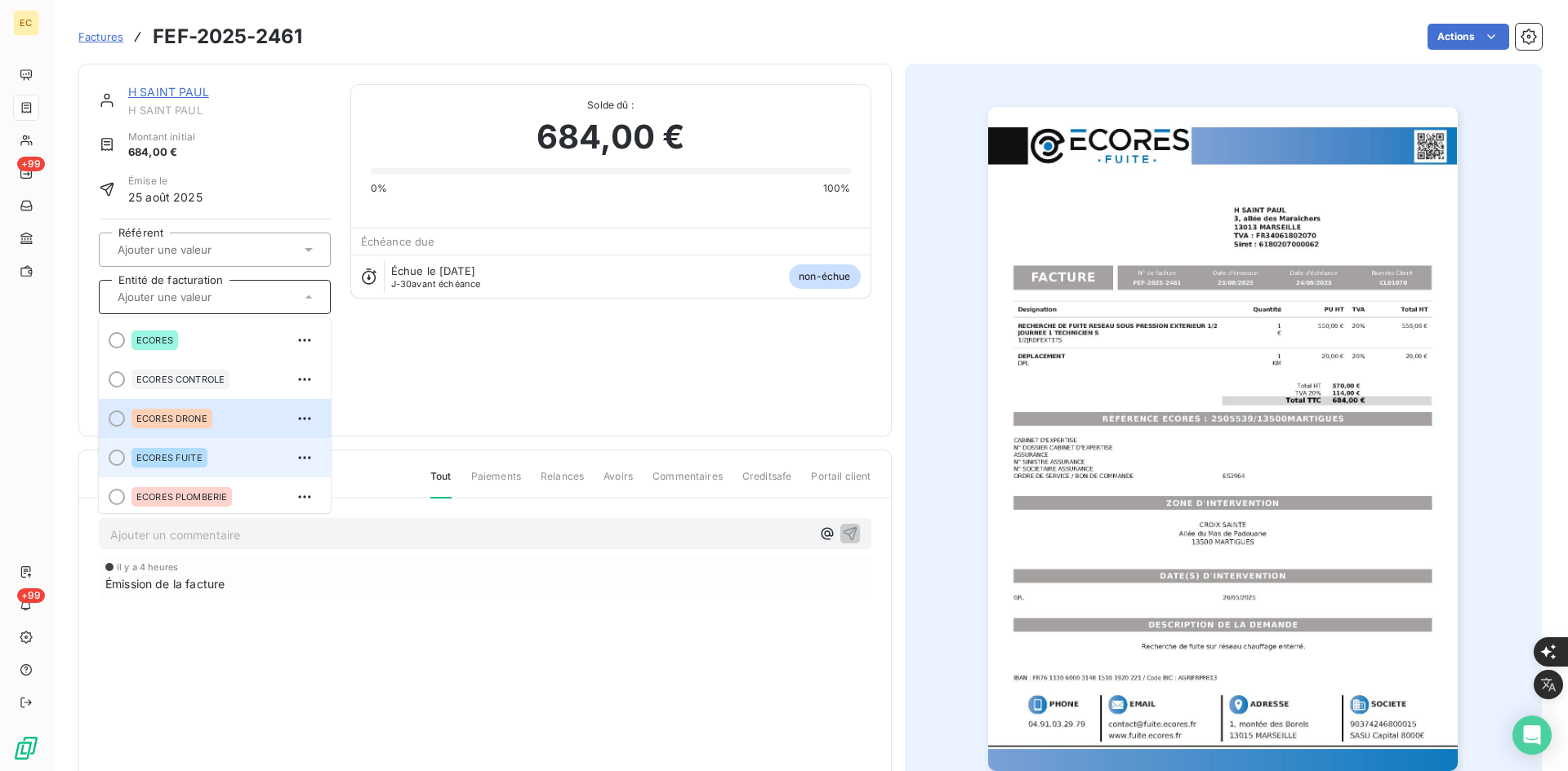
click at [213, 447] on div "ECORES FUITE" at bounding box center [225, 457] width 186 height 26
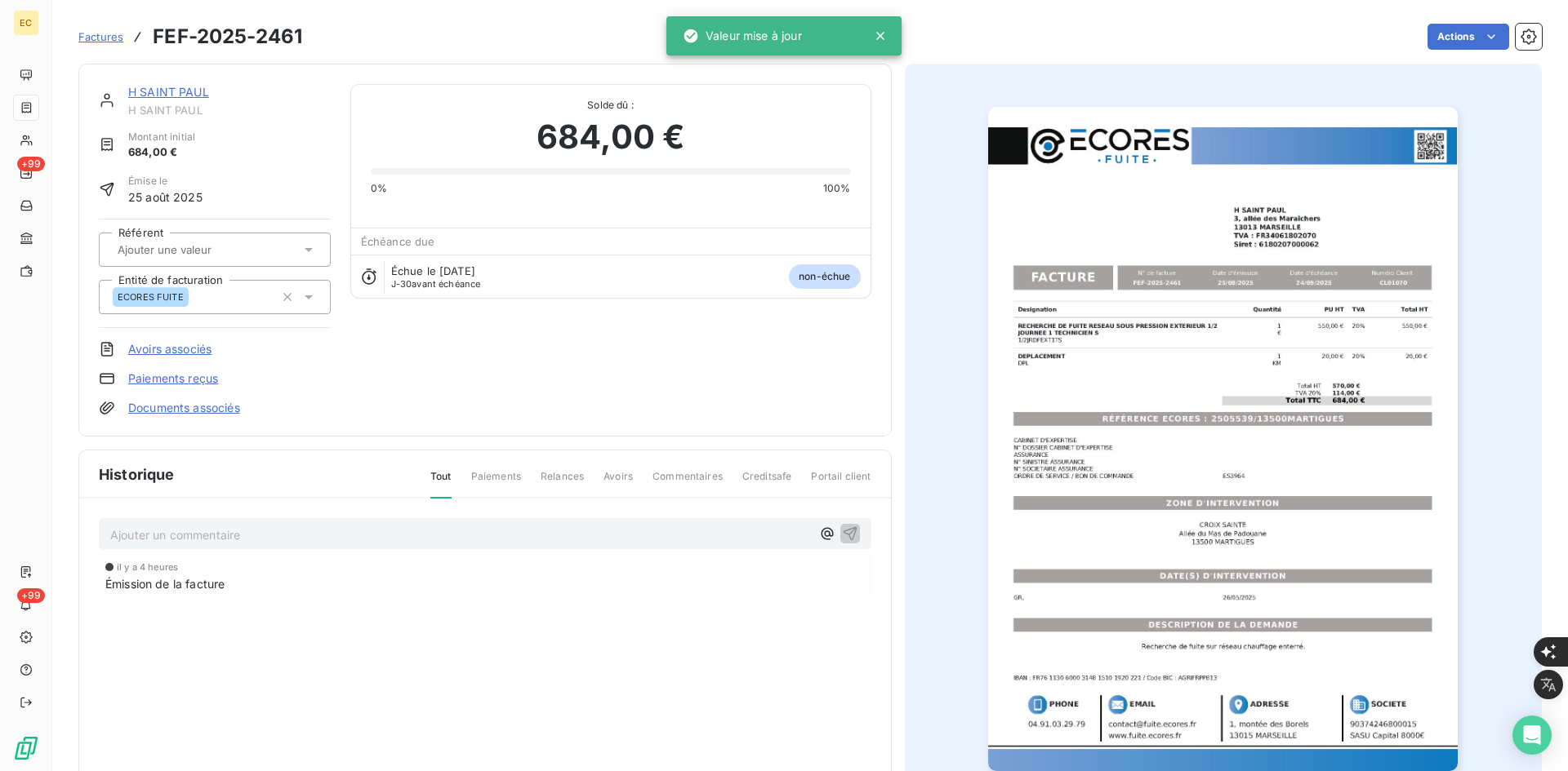
click at [218, 401] on link "Documents associés" at bounding box center [183, 408] width 111 height 16
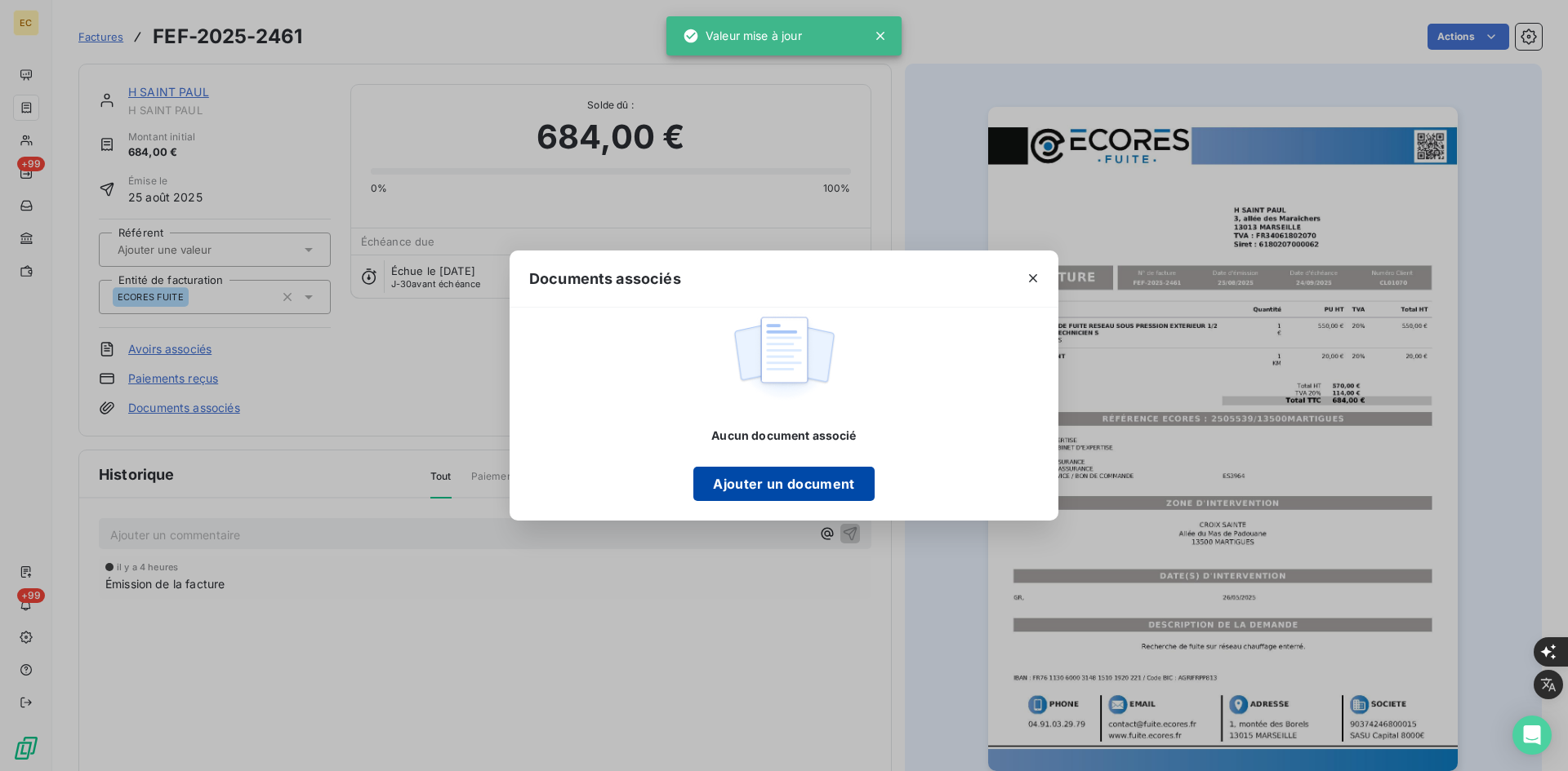
click at [777, 482] on button "Ajouter un document" at bounding box center [784, 483] width 180 height 34
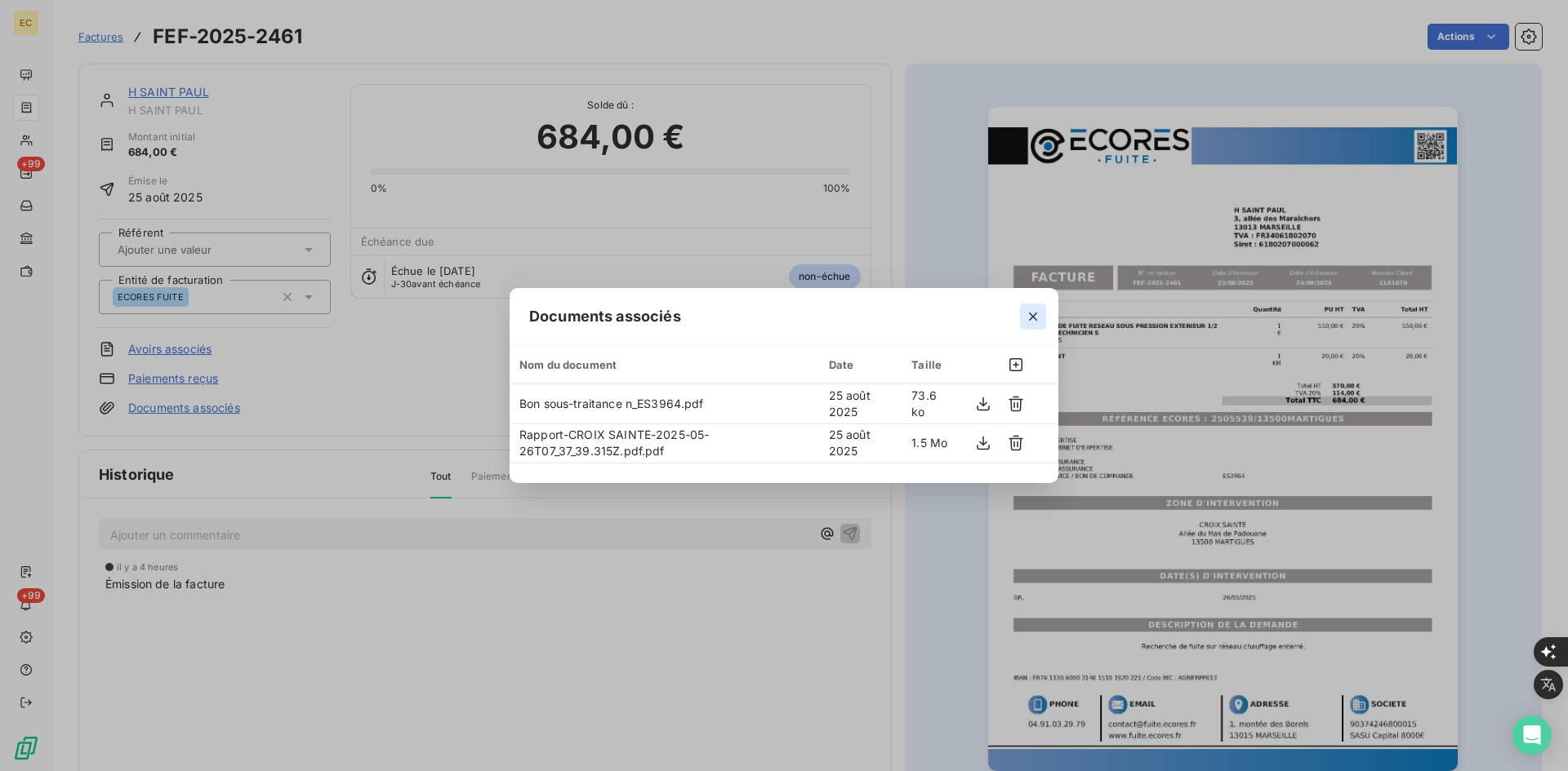
click at [1032, 309] on icon "button" at bounding box center [1033, 317] width 16 height 16
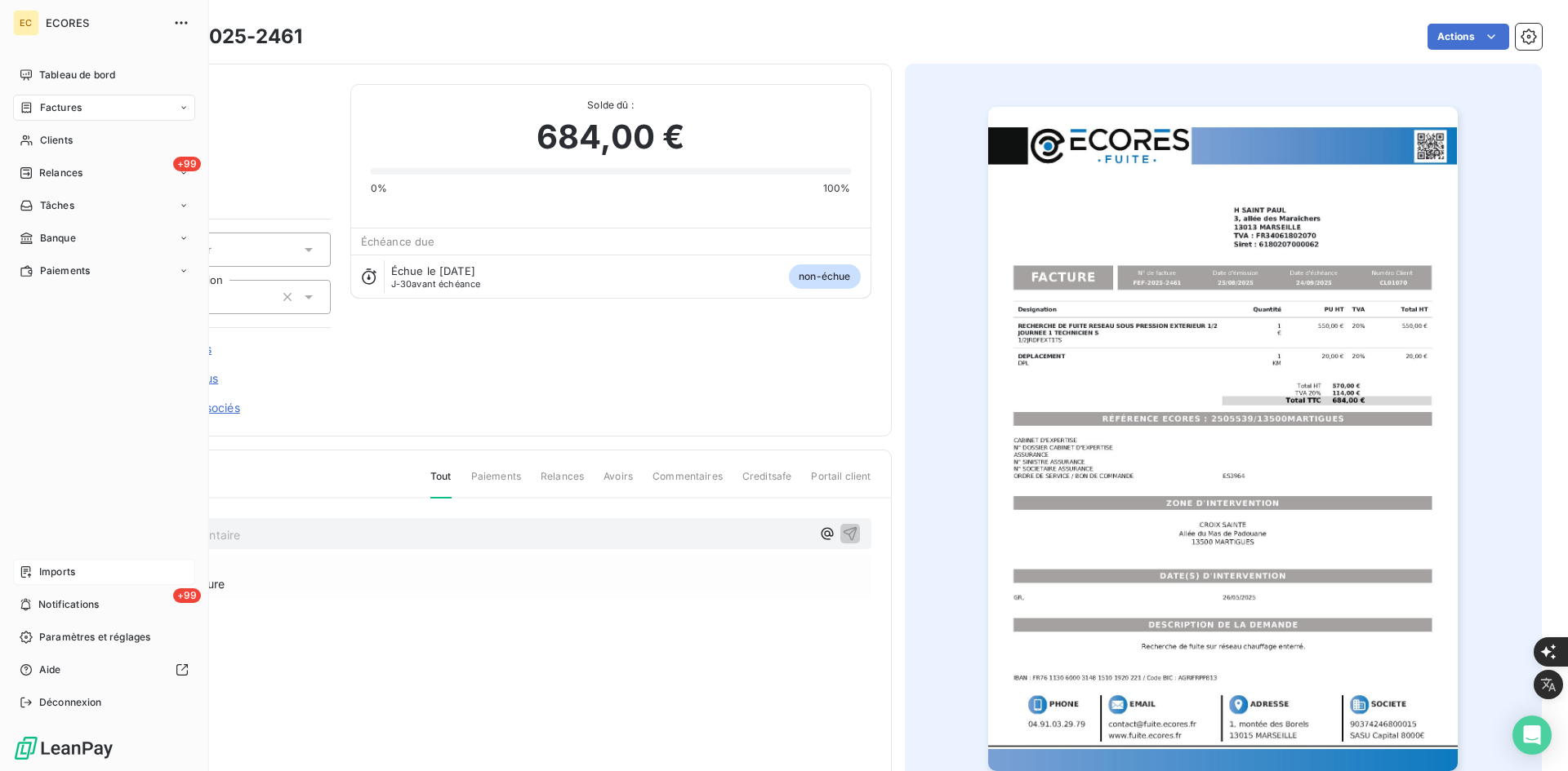
click at [64, 574] on span "Imports" at bounding box center [56, 571] width 36 height 15
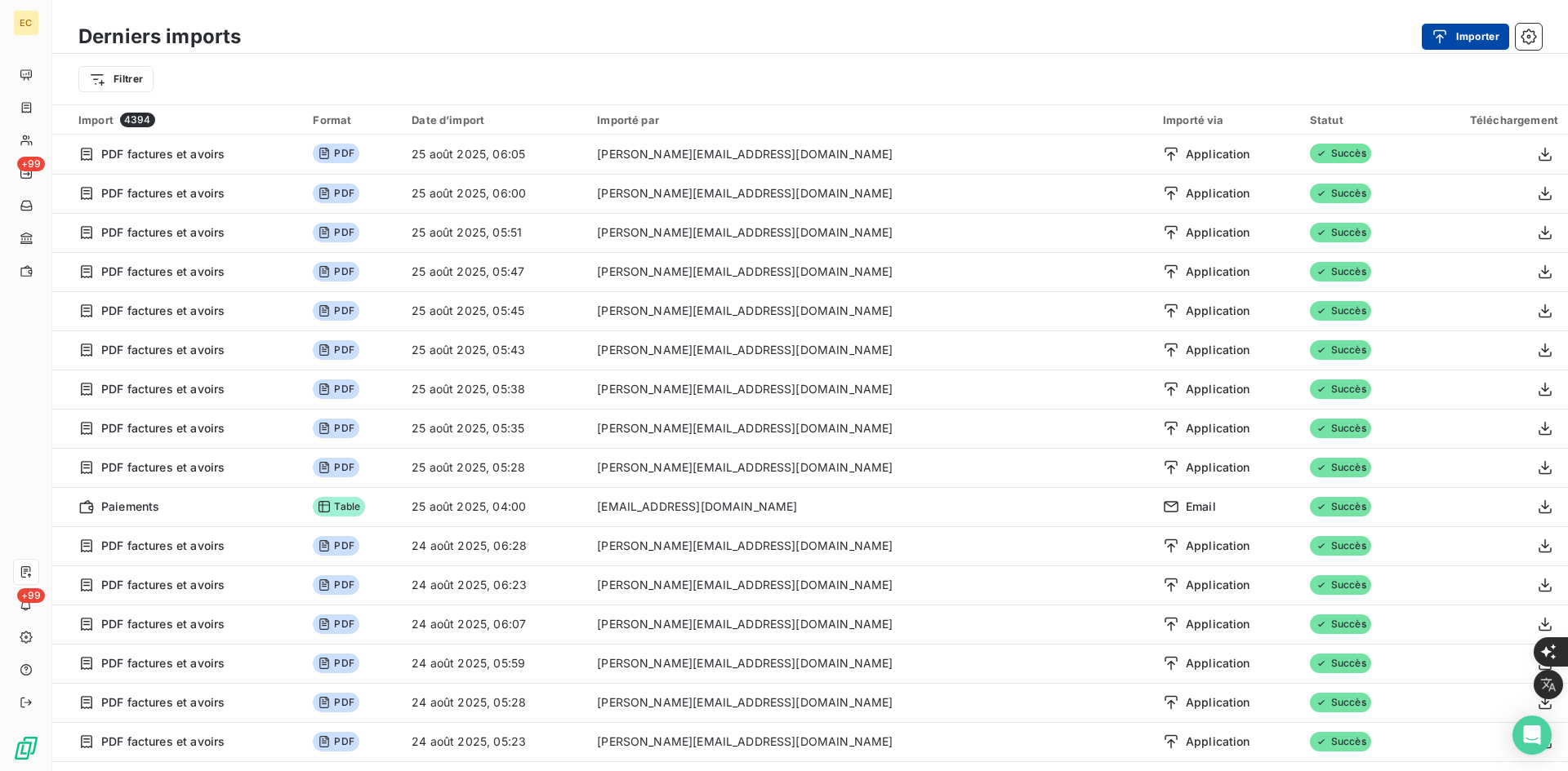
click at [1449, 34] on div "button" at bounding box center [1443, 36] width 24 height 16
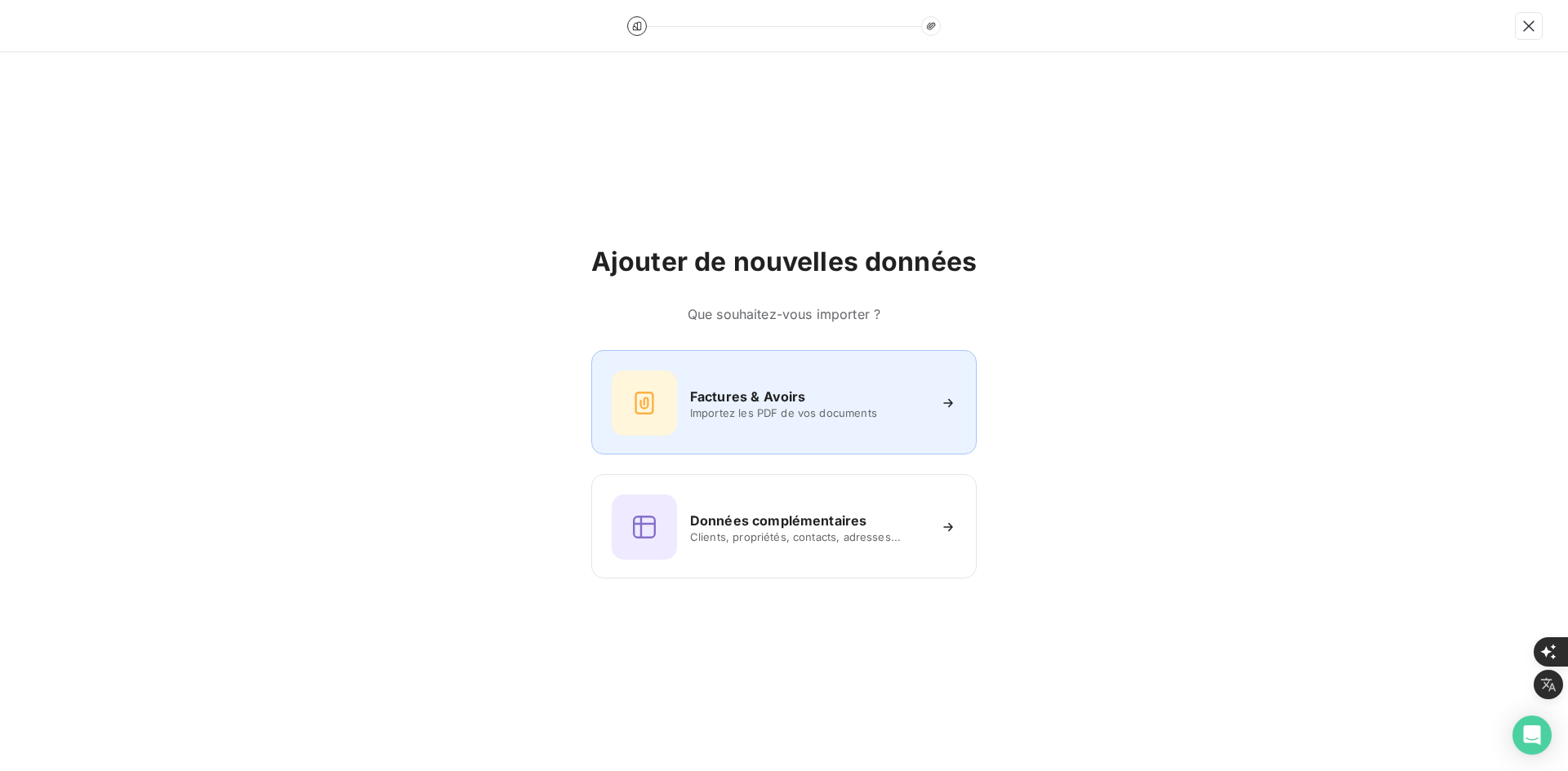
click at [745, 398] on h6 "Factures & Avoirs" at bounding box center [748, 396] width 116 height 19
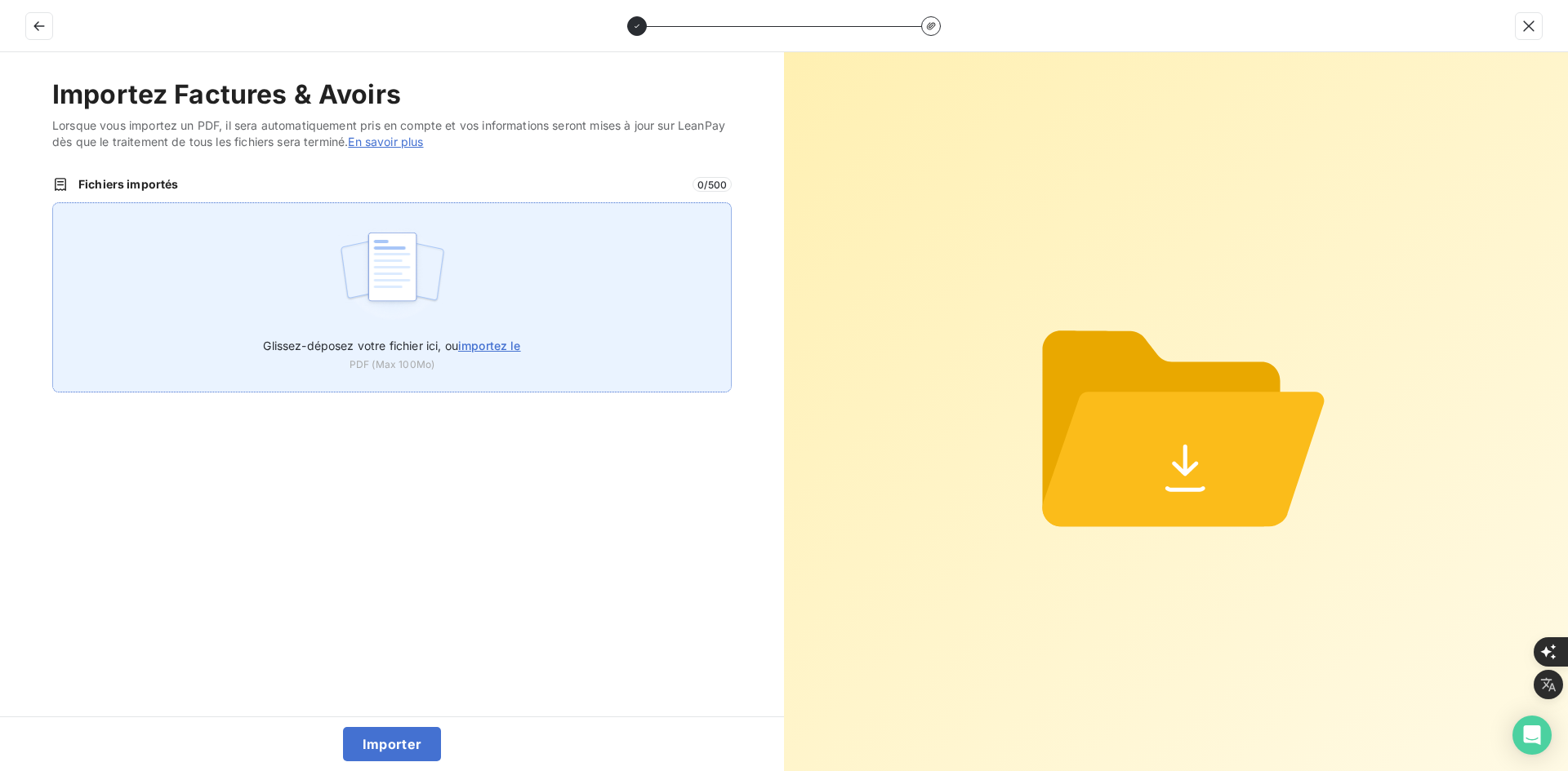
drag, startPoint x: 465, startPoint y: 192, endPoint x: 414, endPoint y: 244, distance: 72.8
click at [464, 192] on span "Fichiers importés" at bounding box center [381, 184] width 605 height 16
click at [411, 251] on img at bounding box center [392, 275] width 109 height 105
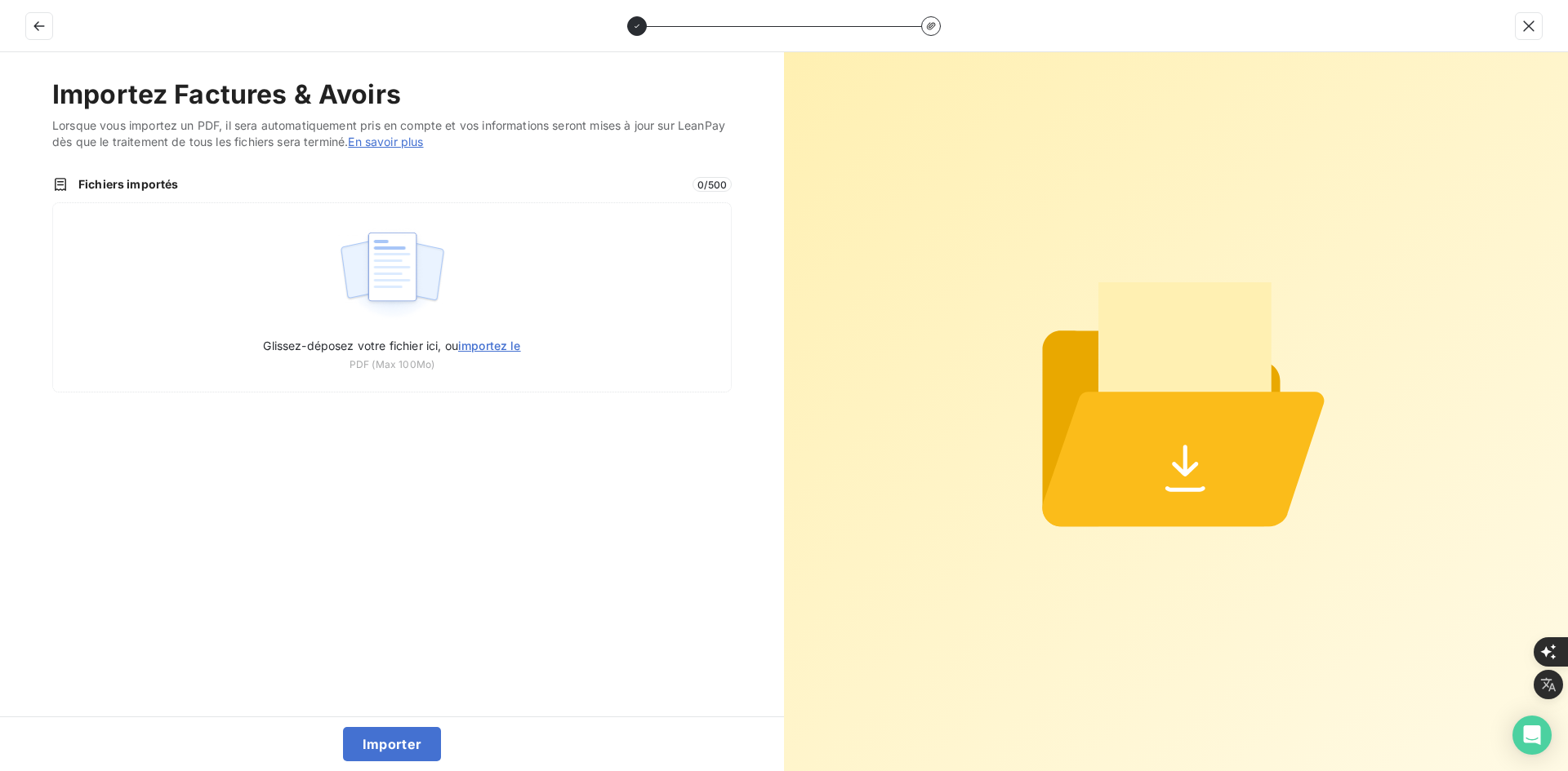
type input "C:\fakepath\FEF-2025-2462.pdf"
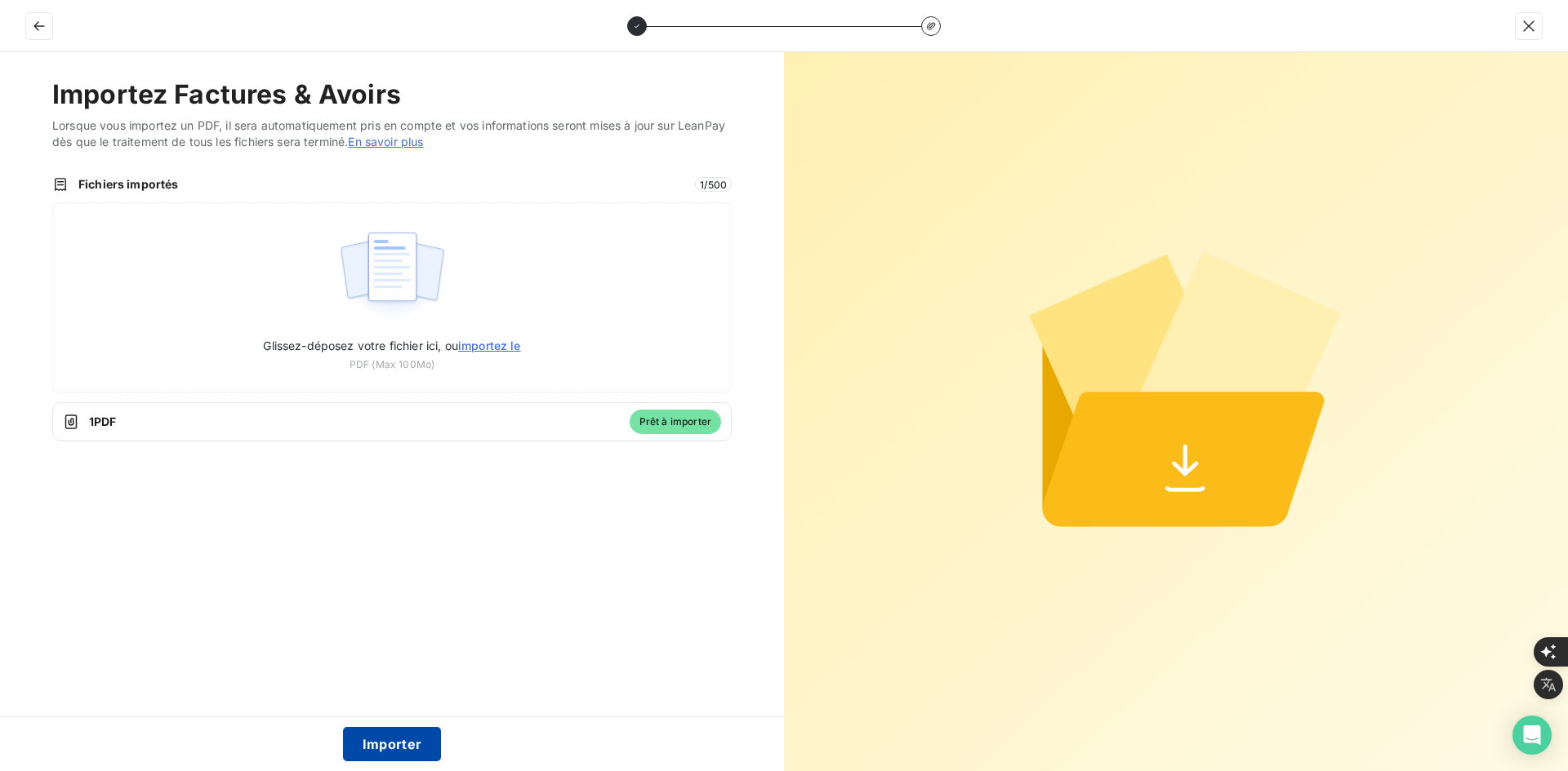
click at [382, 745] on button "Importer" at bounding box center [392, 744] width 99 height 34
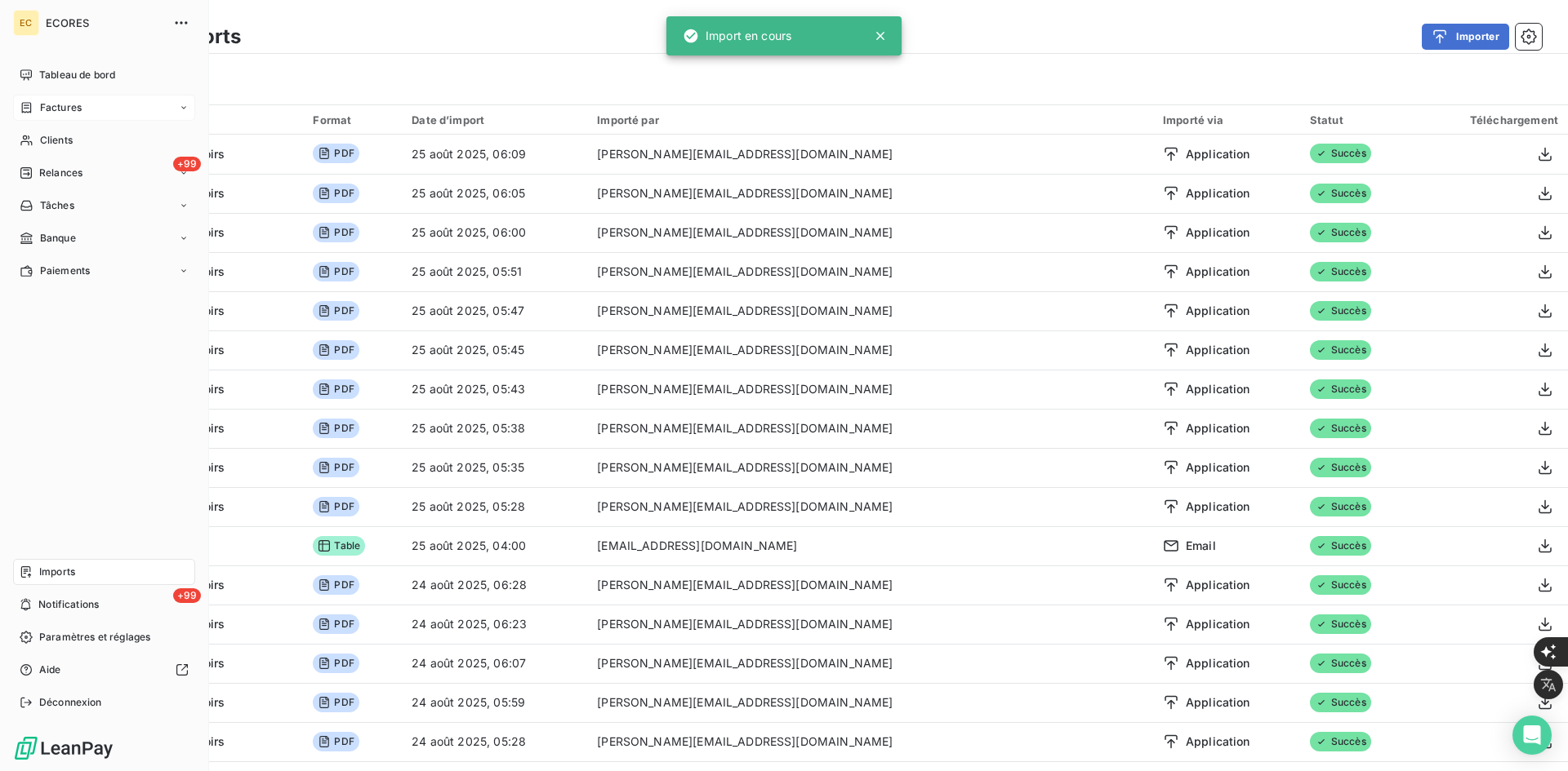
click at [40, 104] on span "Factures" at bounding box center [60, 108] width 42 height 15
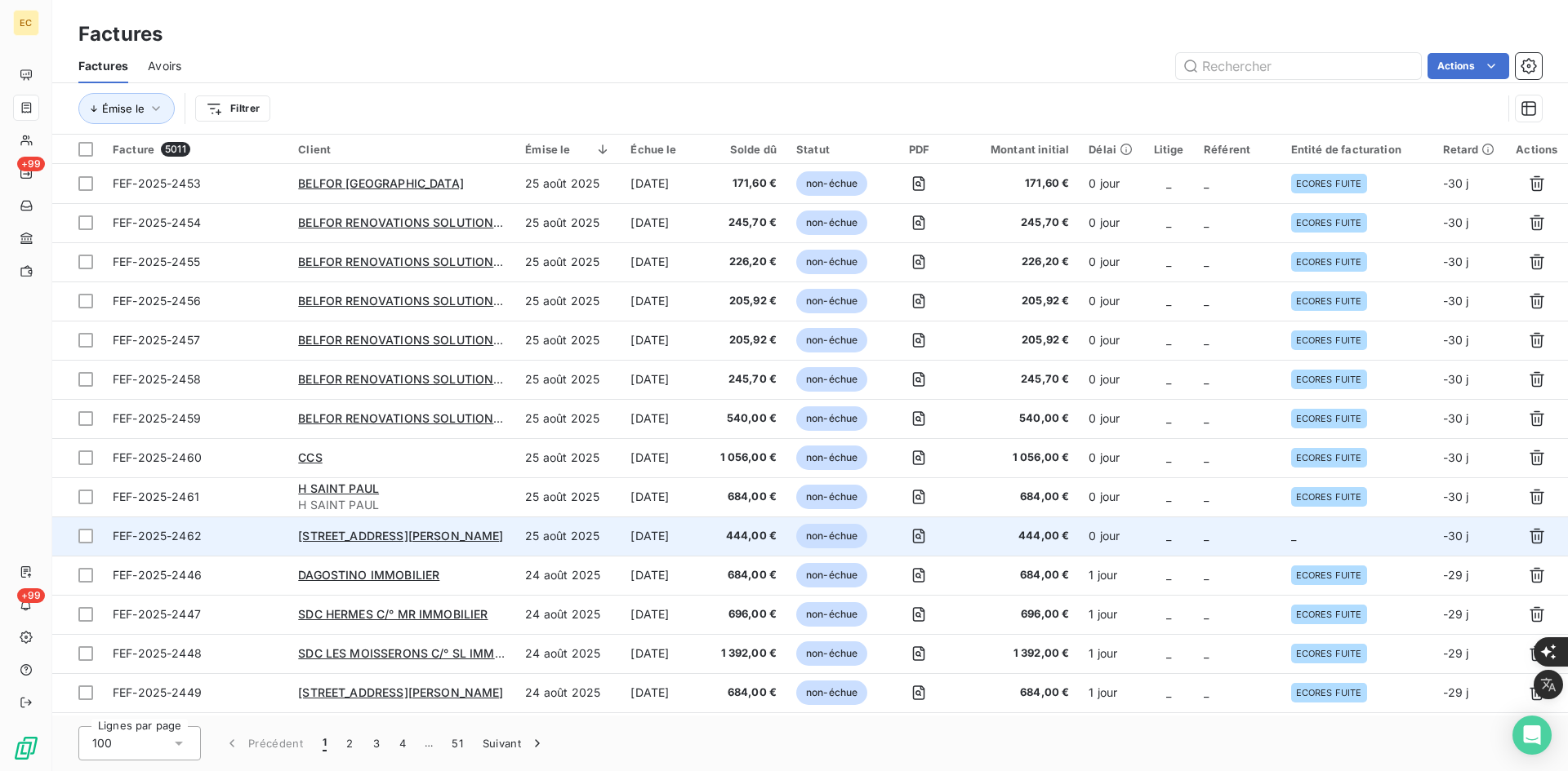
click at [1204, 541] on td "_" at bounding box center [1238, 536] width 87 height 39
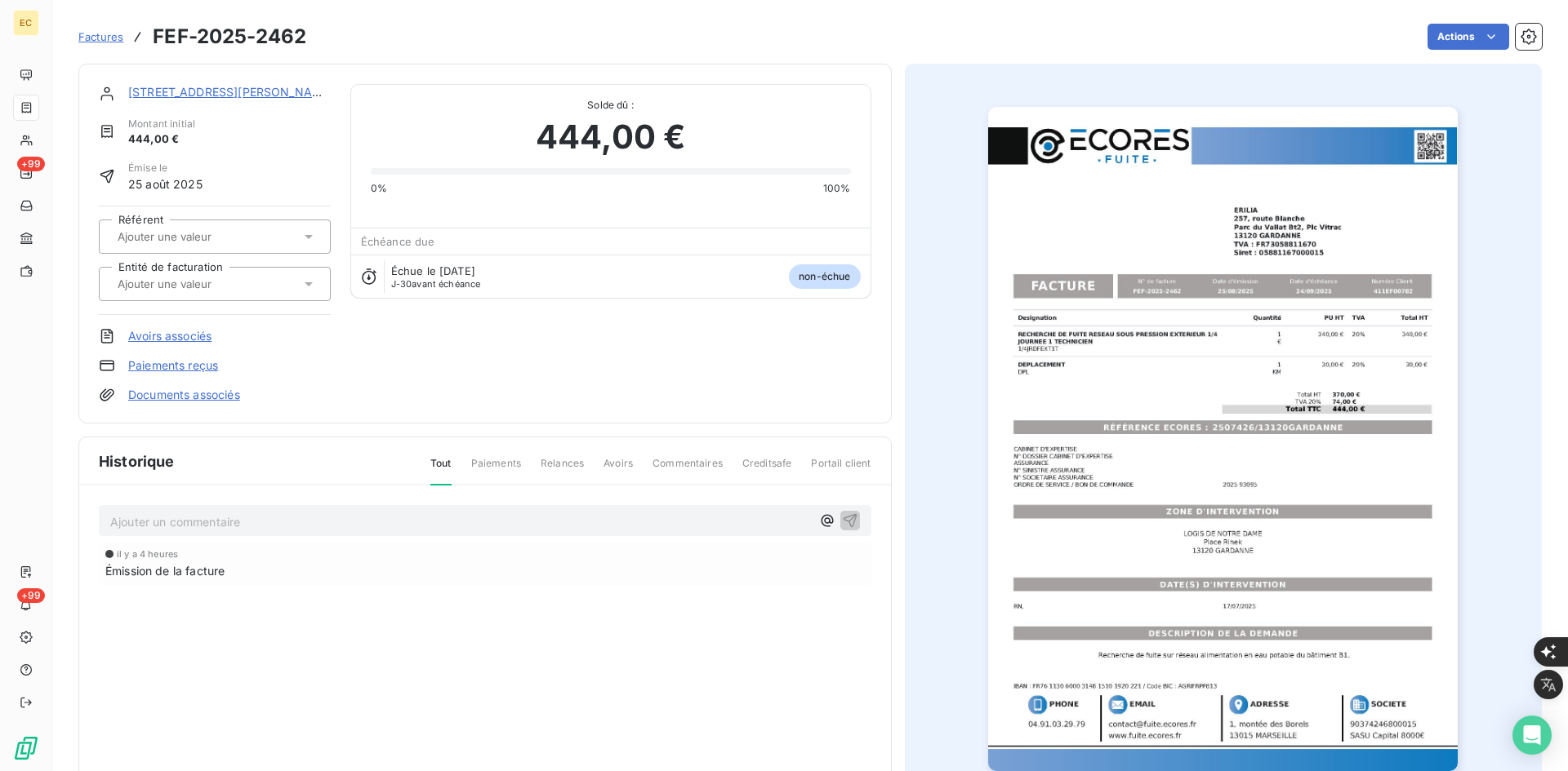
click at [287, 288] on div at bounding box center [206, 284] width 188 height 21
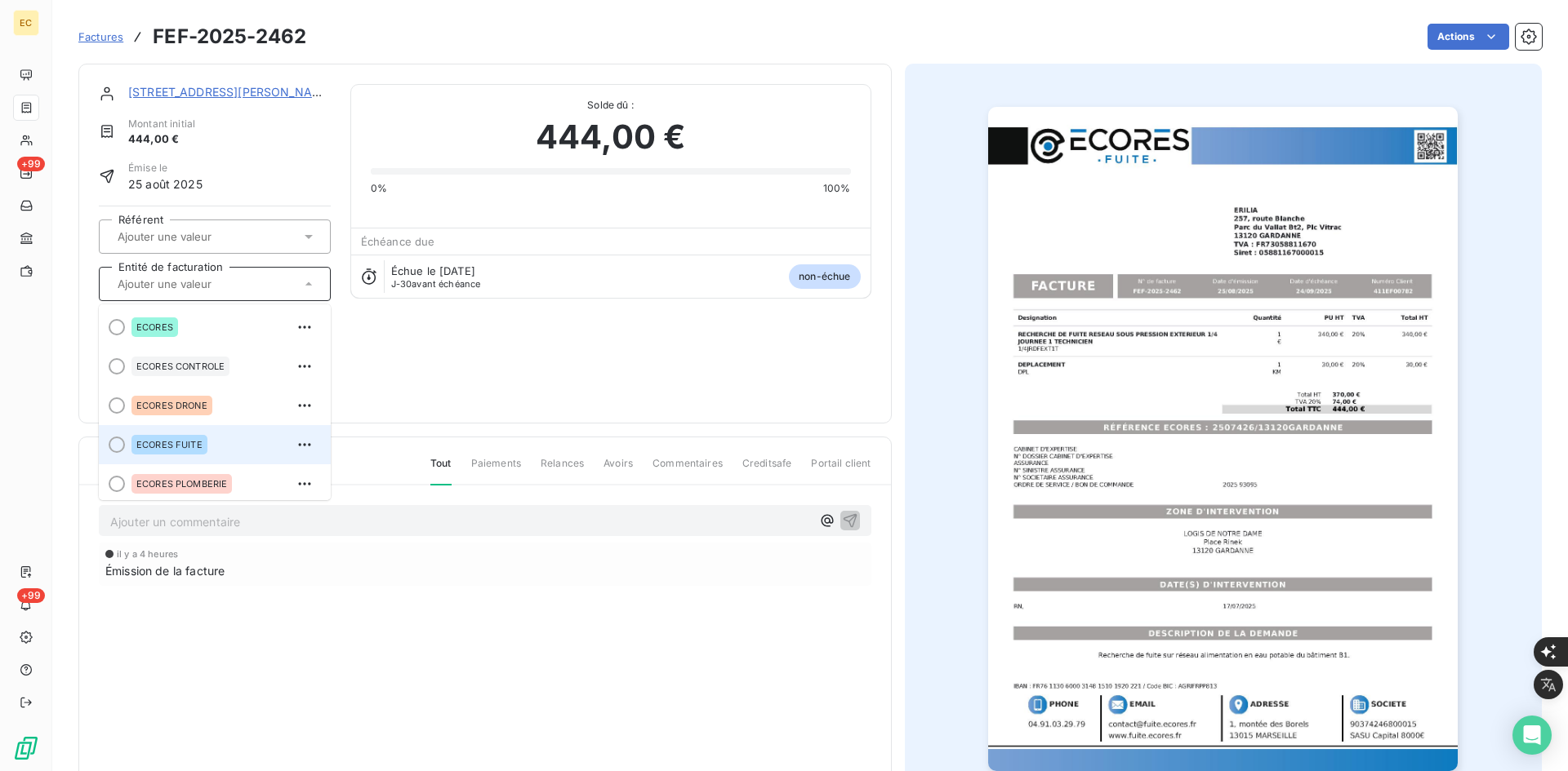
click at [202, 444] on span "ECORES FUITE" at bounding box center [170, 445] width 66 height 10
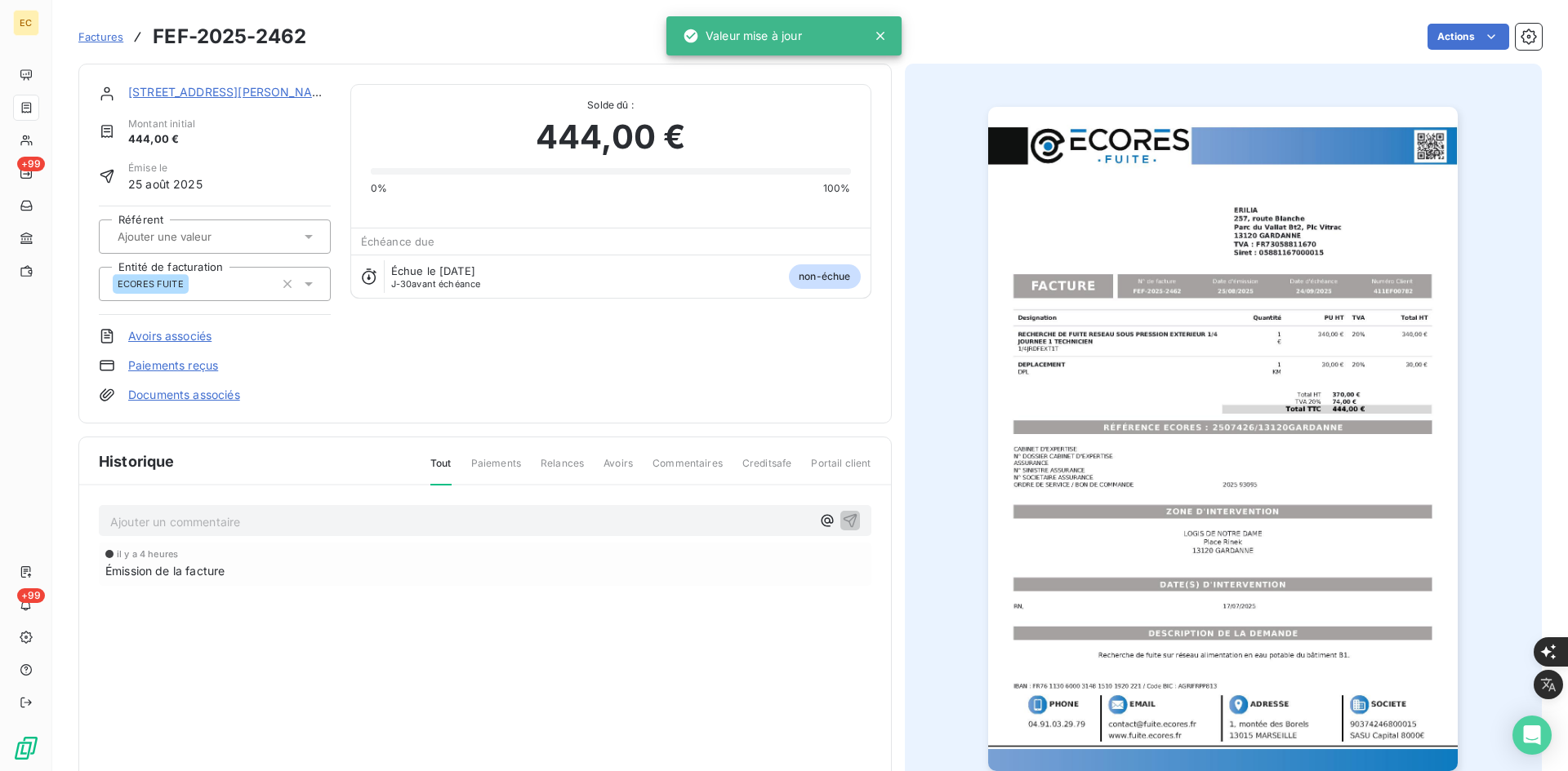
click at [203, 402] on link "Documents associés" at bounding box center [183, 394] width 111 height 16
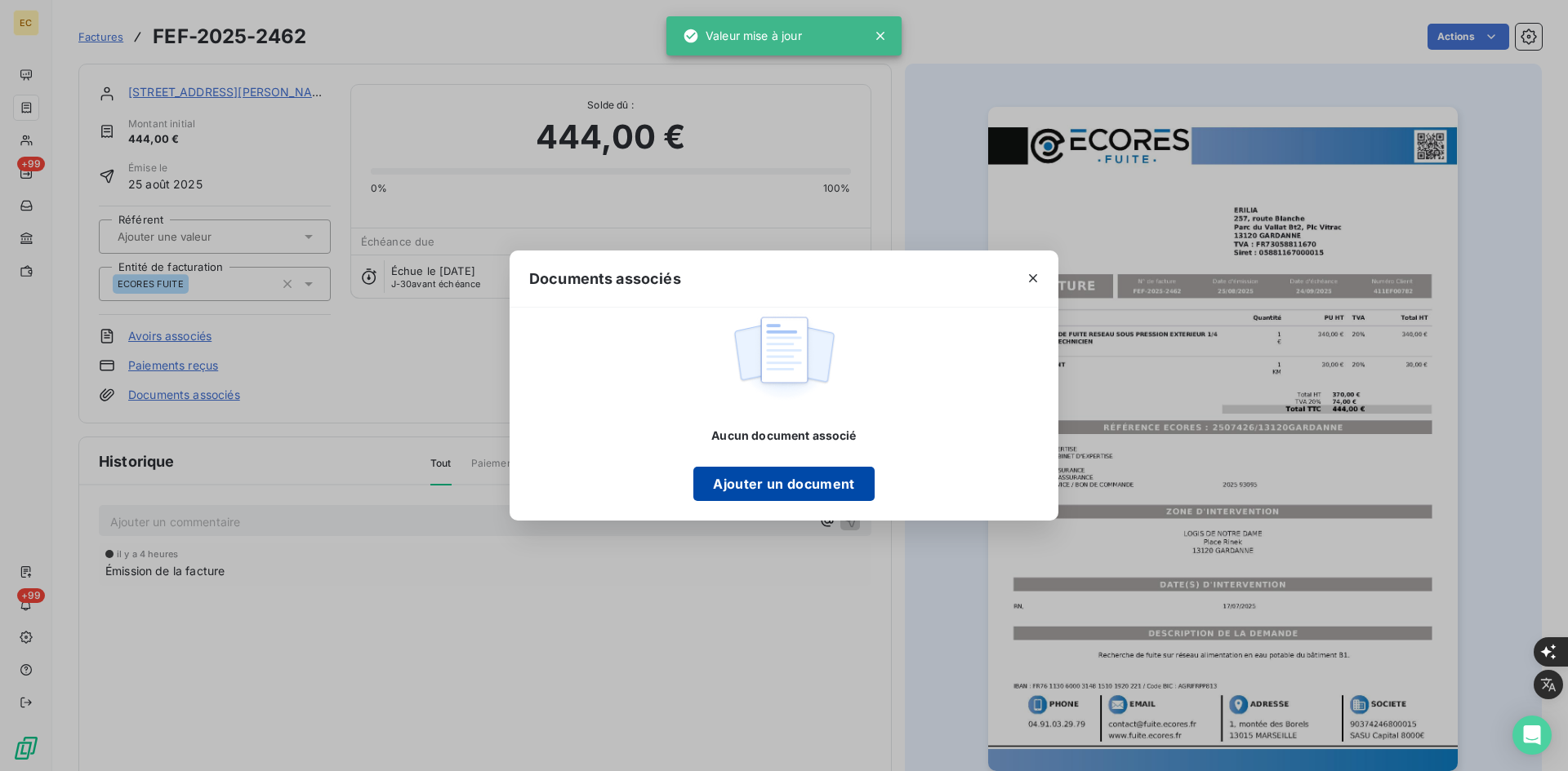
click at [779, 478] on button "Ajouter un document" at bounding box center [784, 483] width 180 height 34
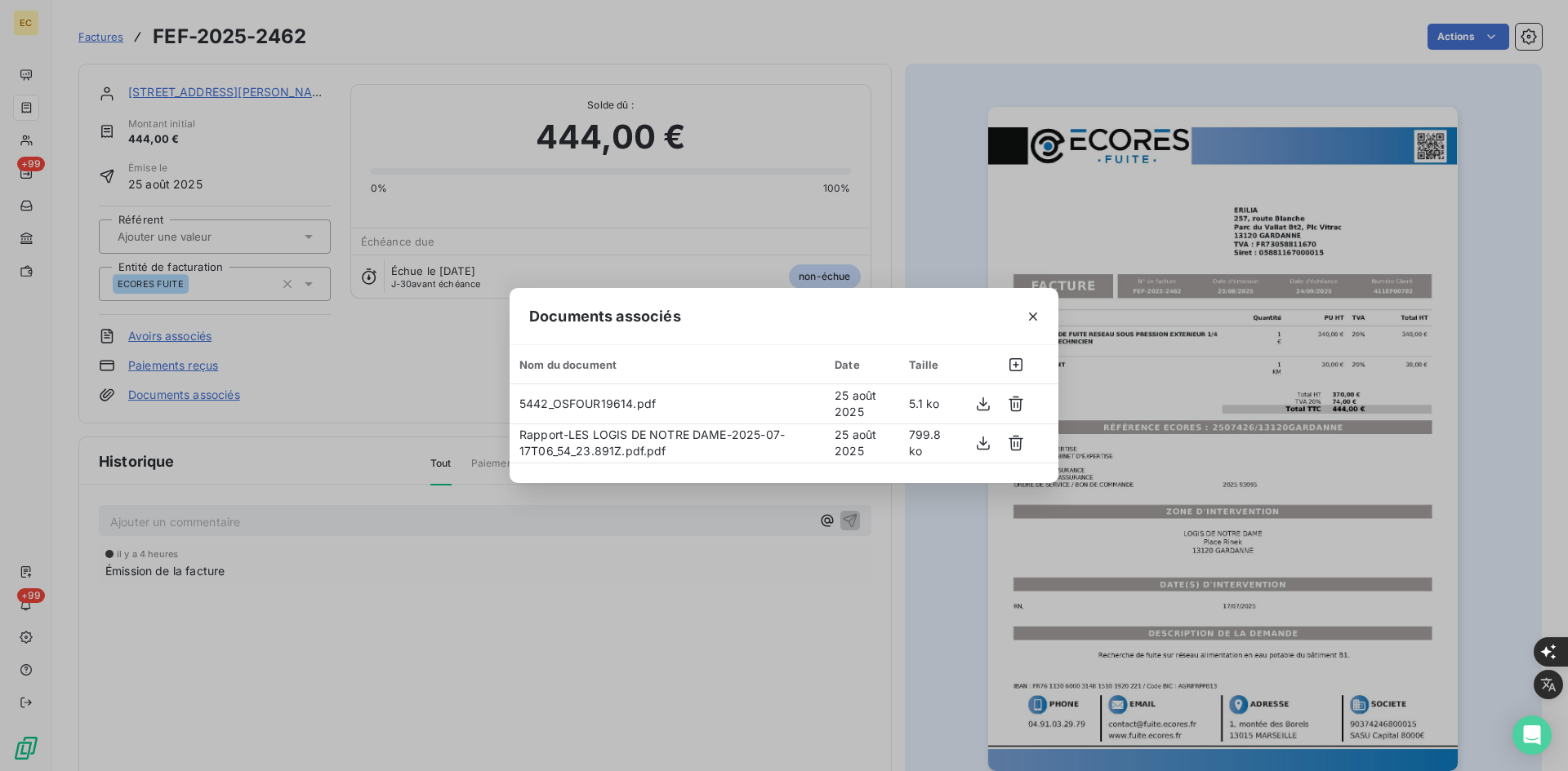
click at [1042, 321] on button "button" at bounding box center [1033, 317] width 26 height 26
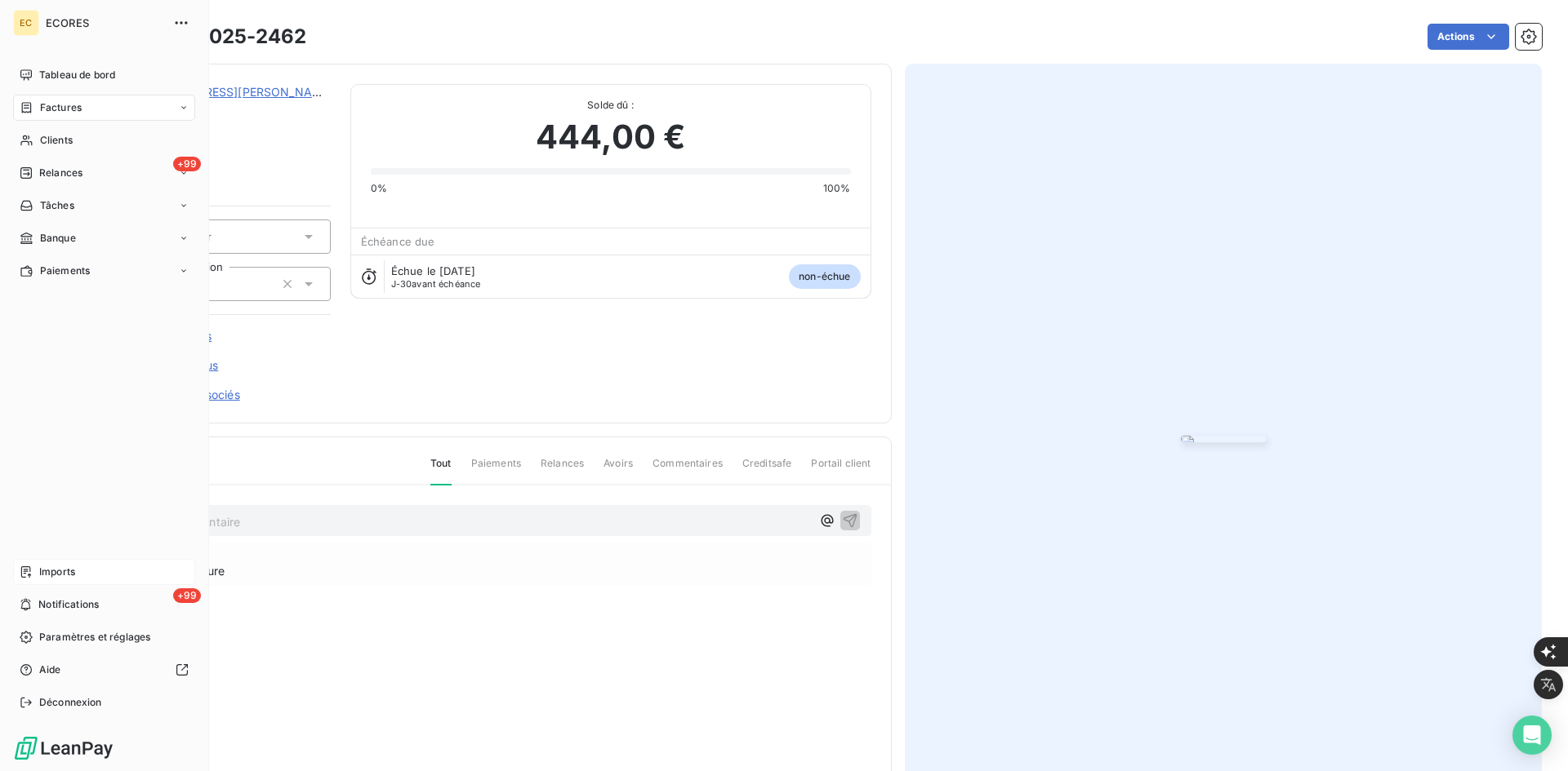
click at [28, 579] on div "Imports" at bounding box center [104, 571] width 182 height 26
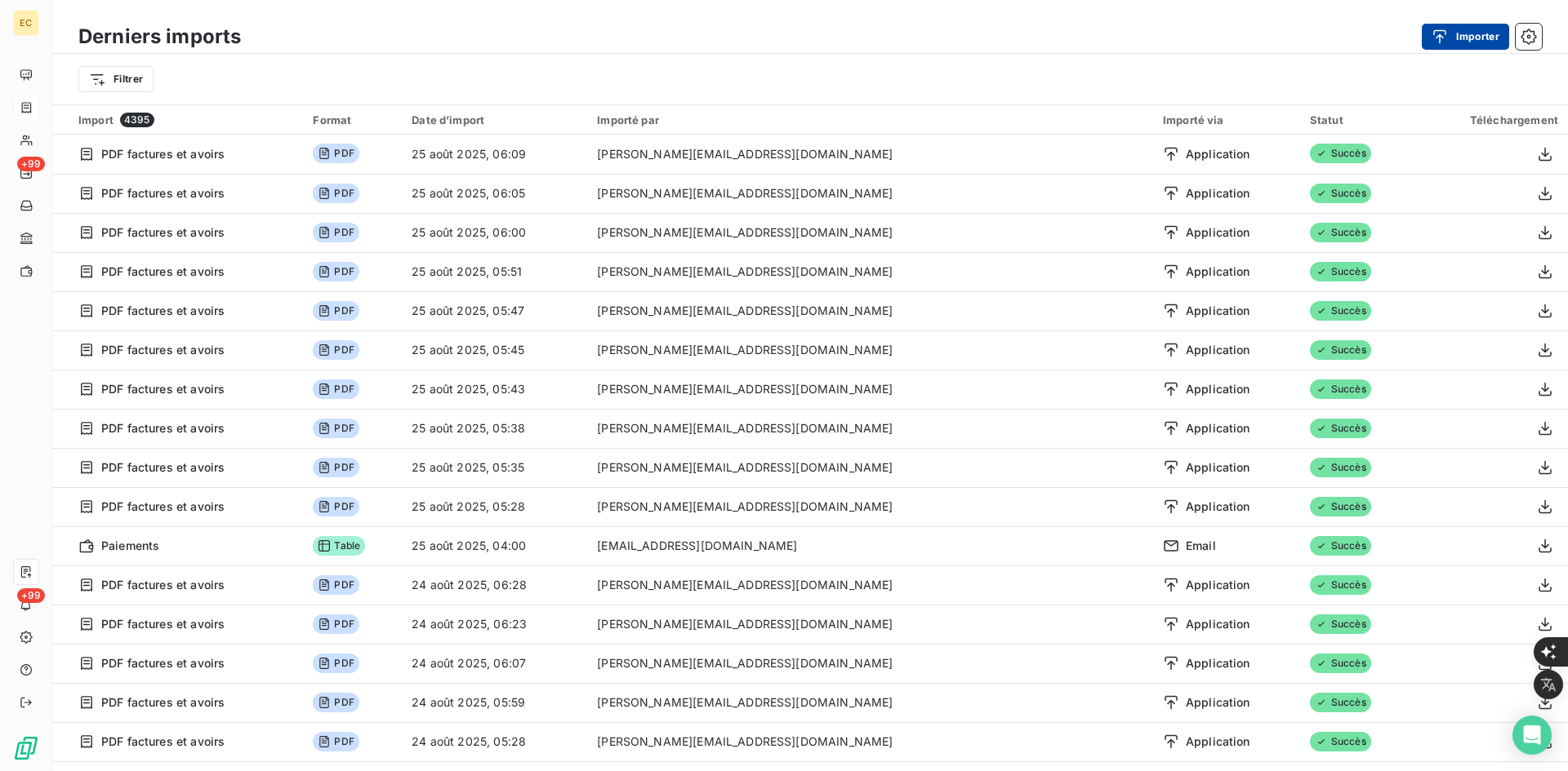
click at [1454, 50] on div "Derniers imports Importer" at bounding box center [810, 36] width 1516 height 34
click at [1450, 44] on div "button" at bounding box center [1443, 36] width 24 height 16
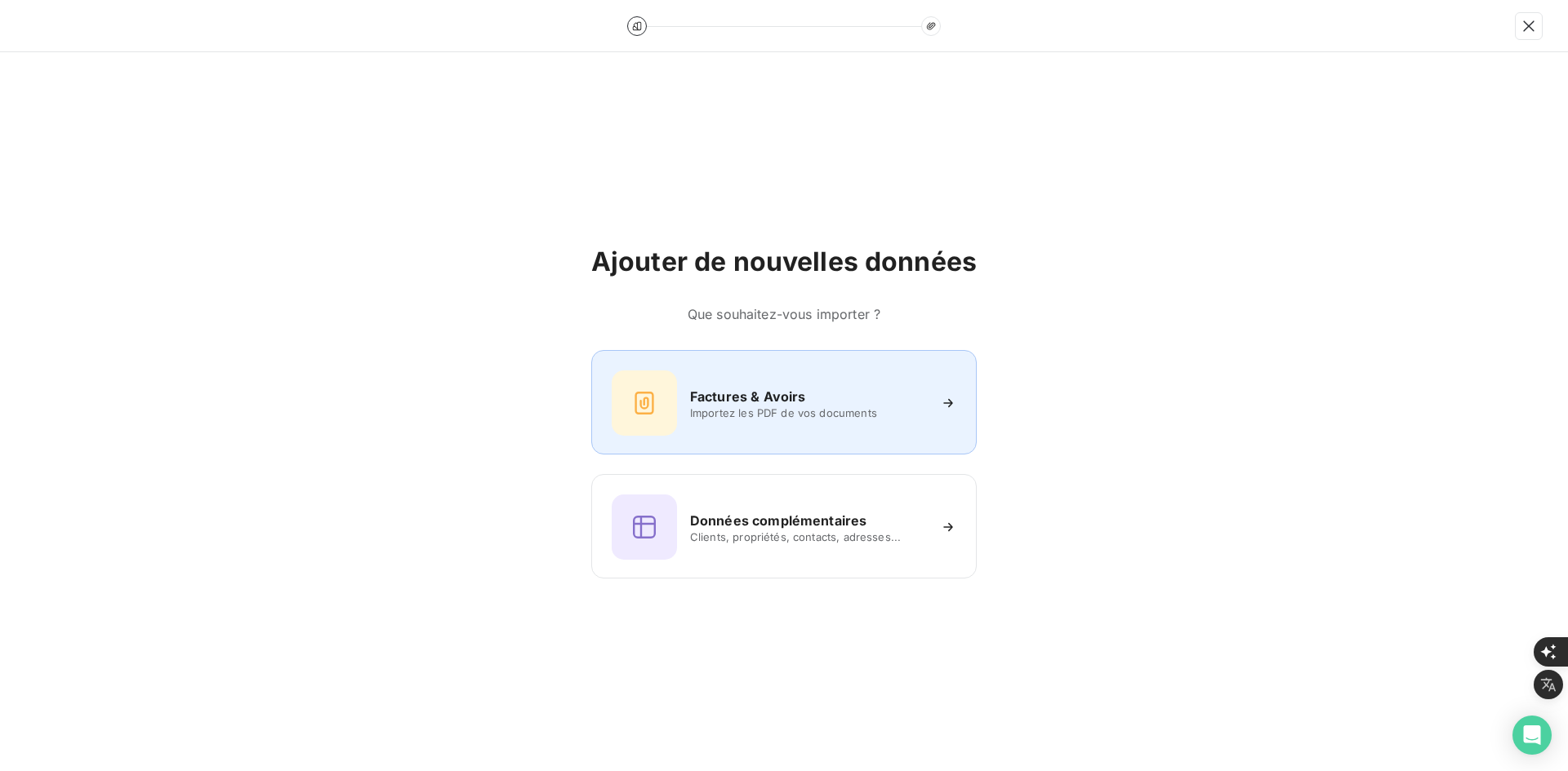
click at [704, 407] on span "Importez les PDF de vos documents" at bounding box center [808, 413] width 236 height 13
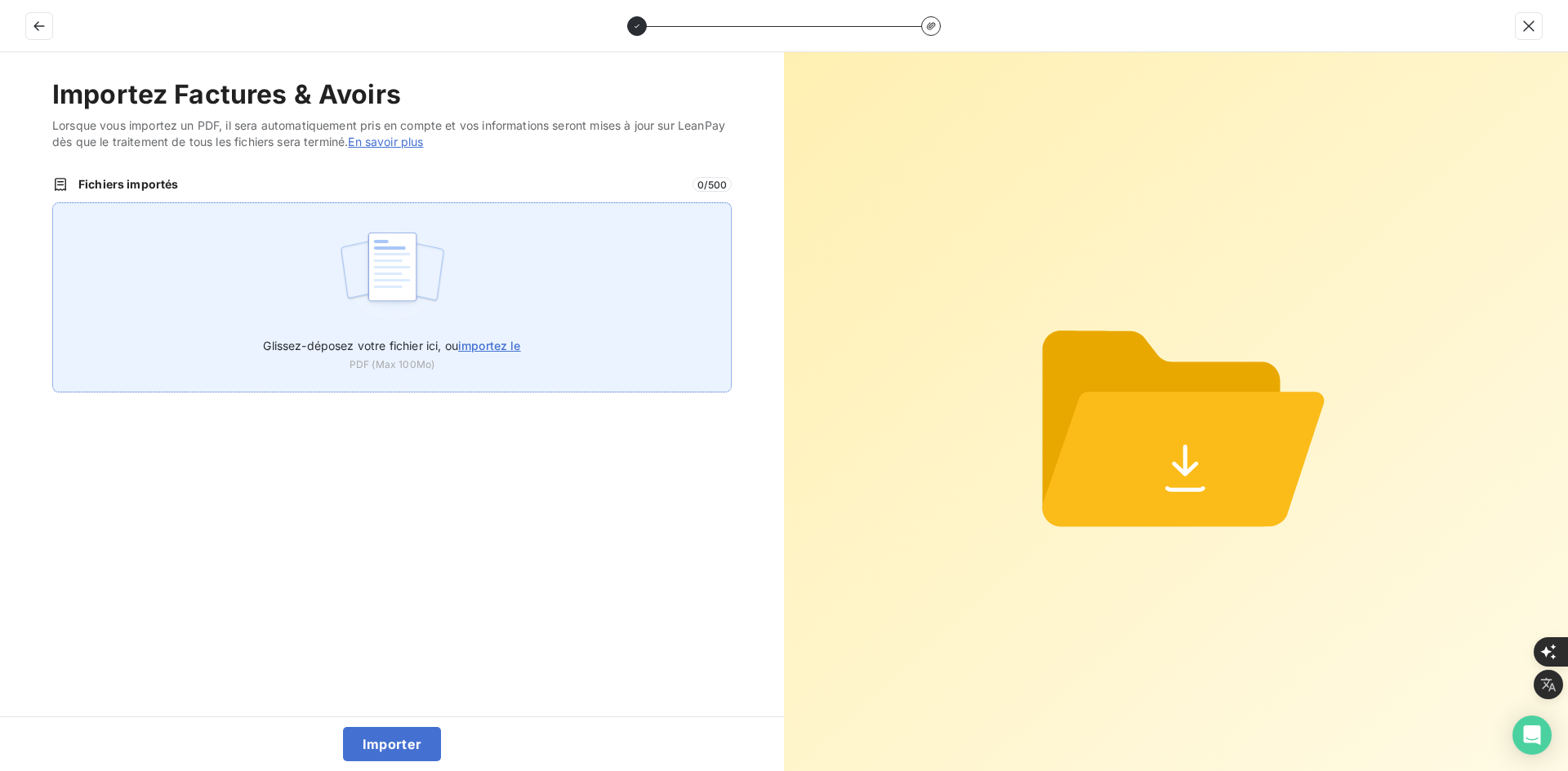
click at [364, 257] on img at bounding box center [392, 275] width 109 height 105
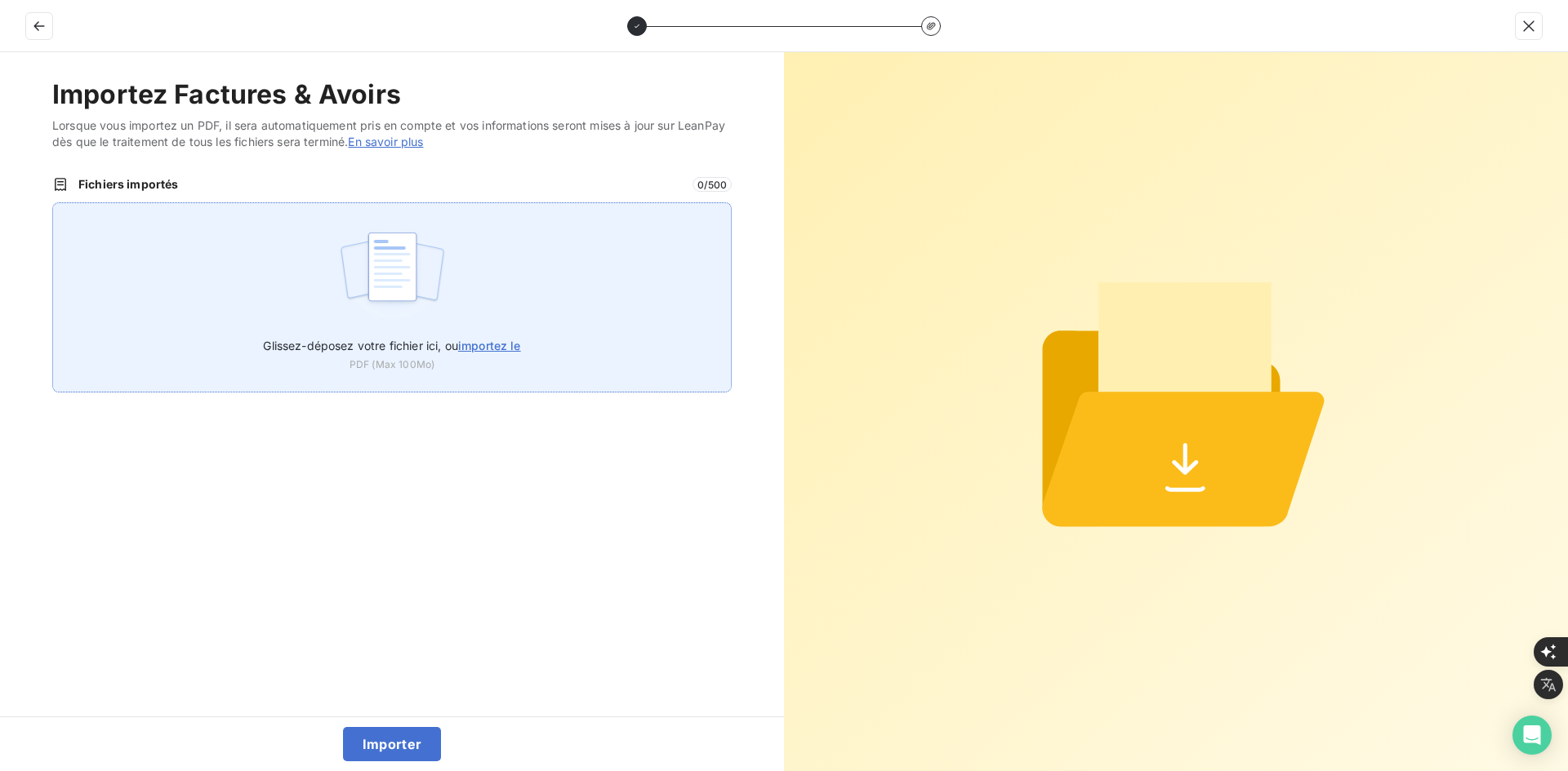
type input "C:\fakepath\FEF-2025-2463.pdf"
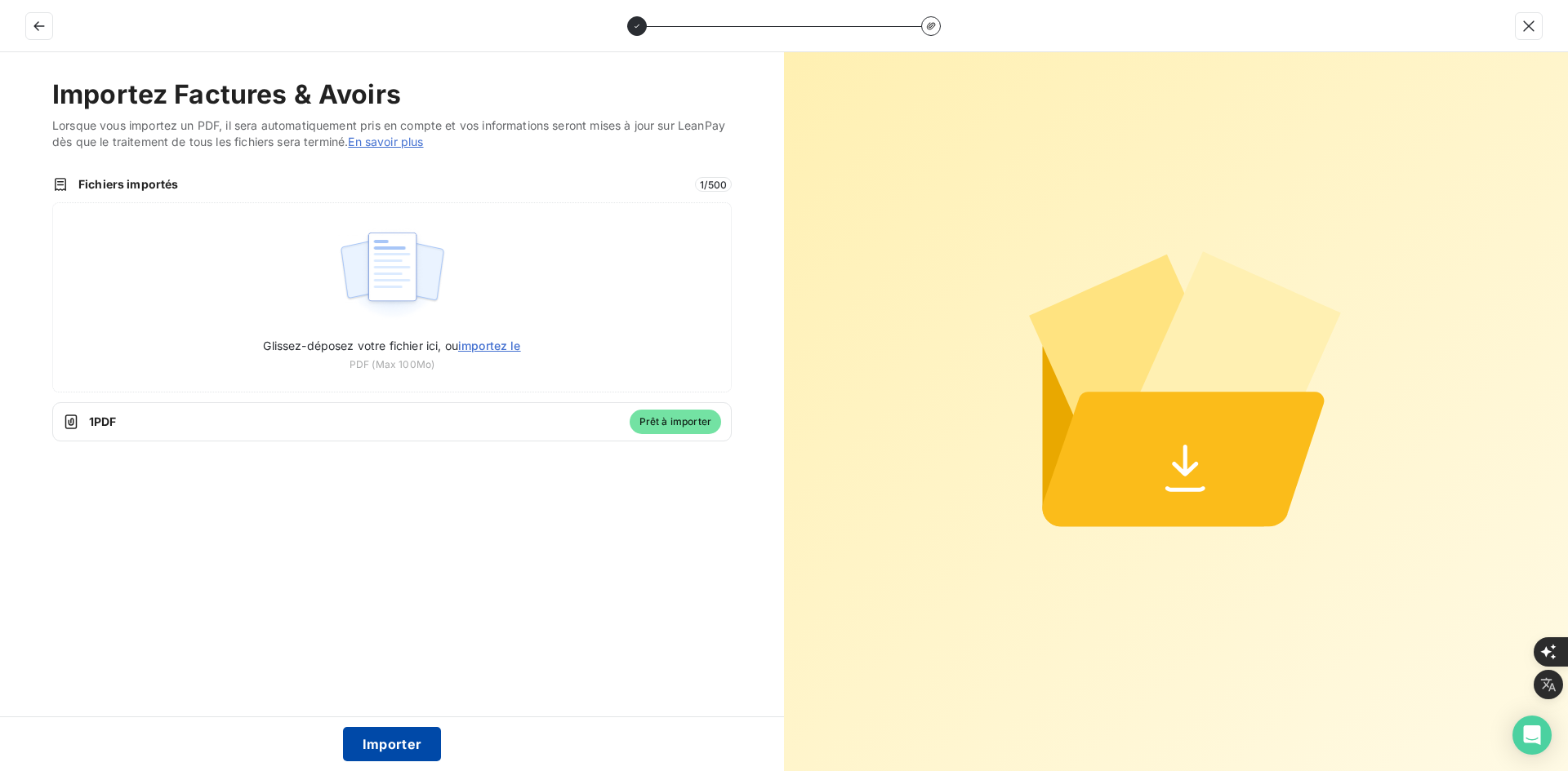
click at [407, 756] on button "Importer" at bounding box center [392, 744] width 99 height 34
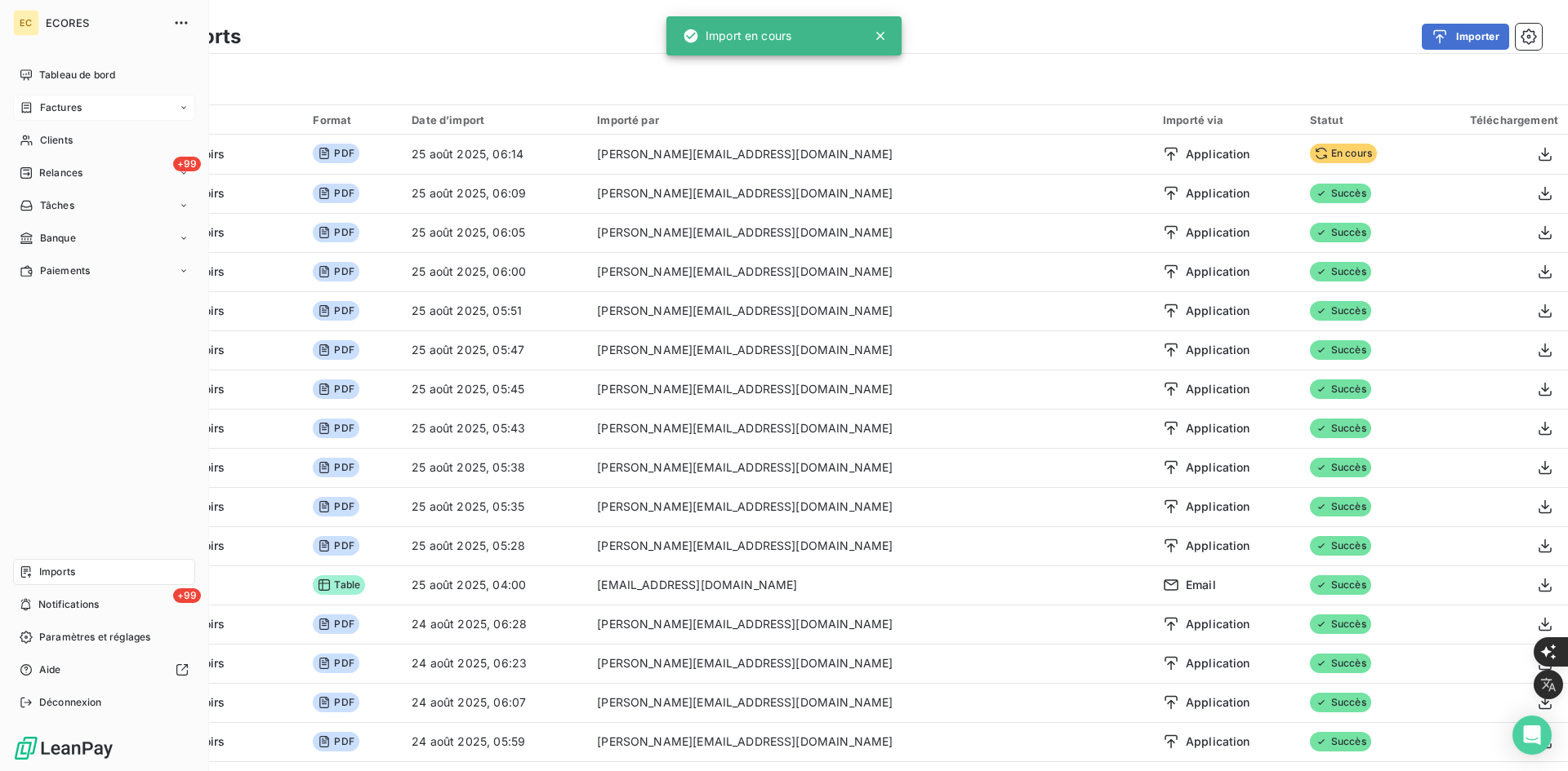
click at [43, 108] on span "Factures" at bounding box center [60, 108] width 42 height 15
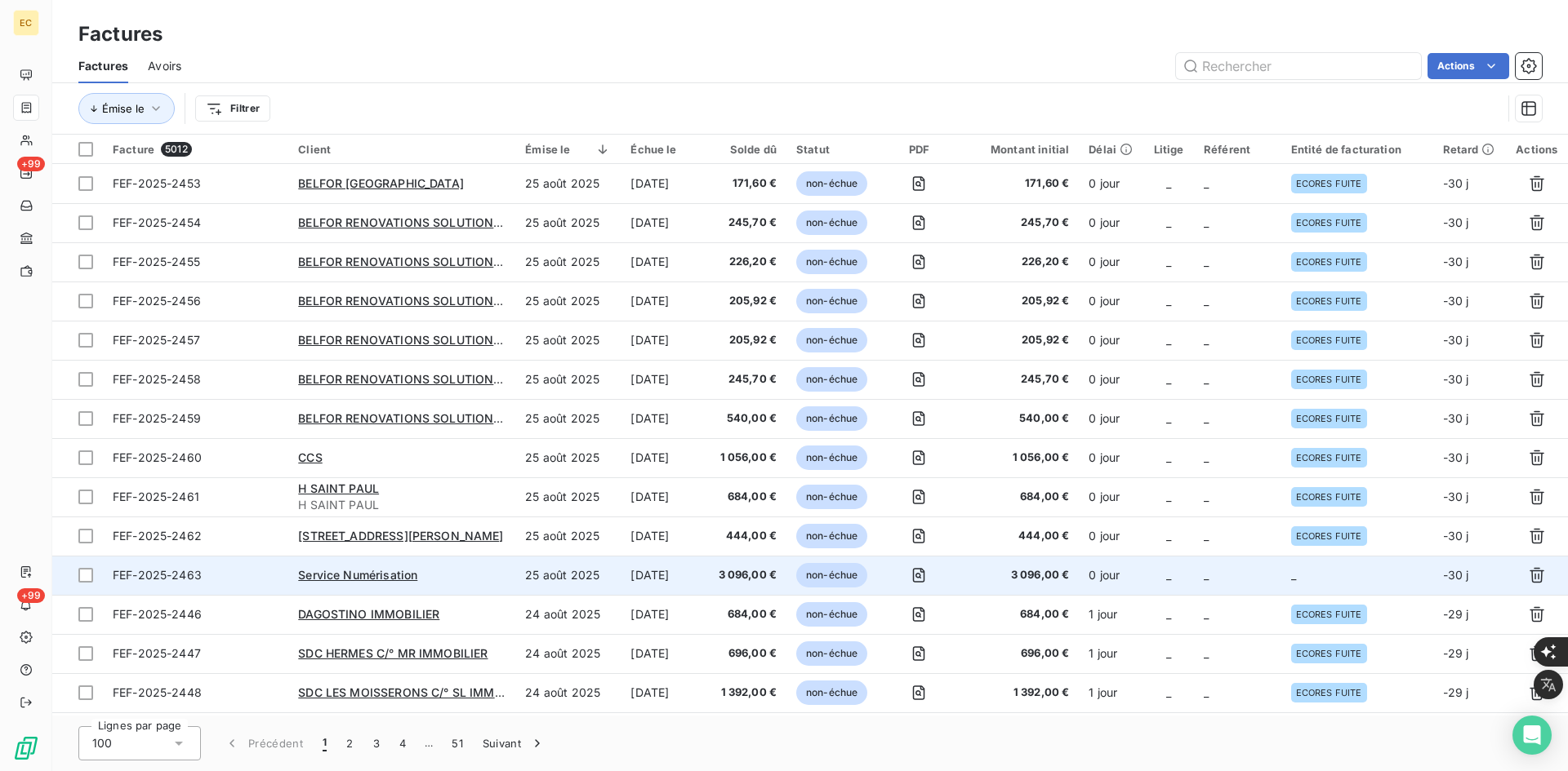
click at [1330, 589] on td "_" at bounding box center [1357, 575] width 152 height 39
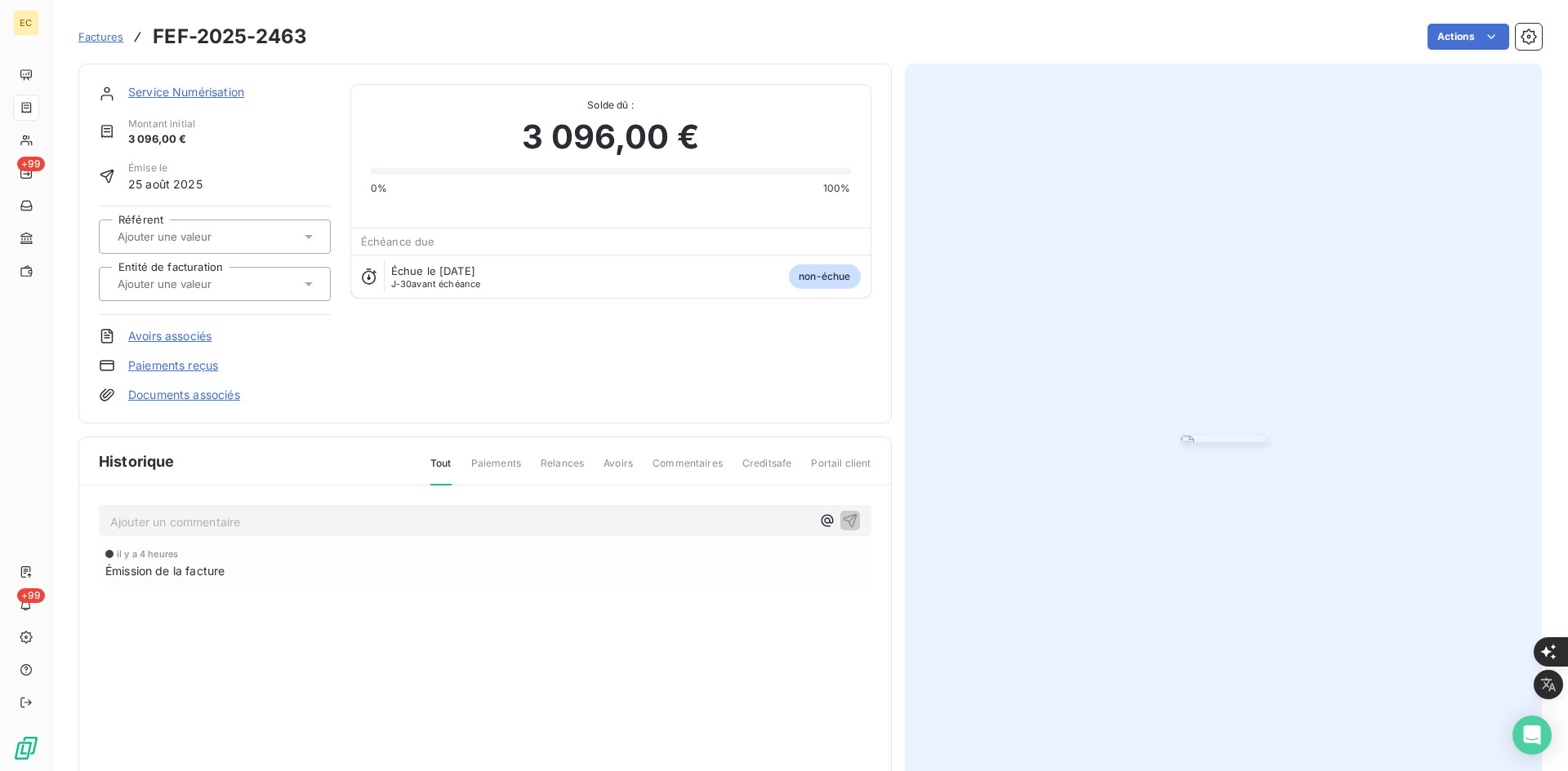
click at [246, 281] on input "text" at bounding box center [198, 284] width 164 height 15
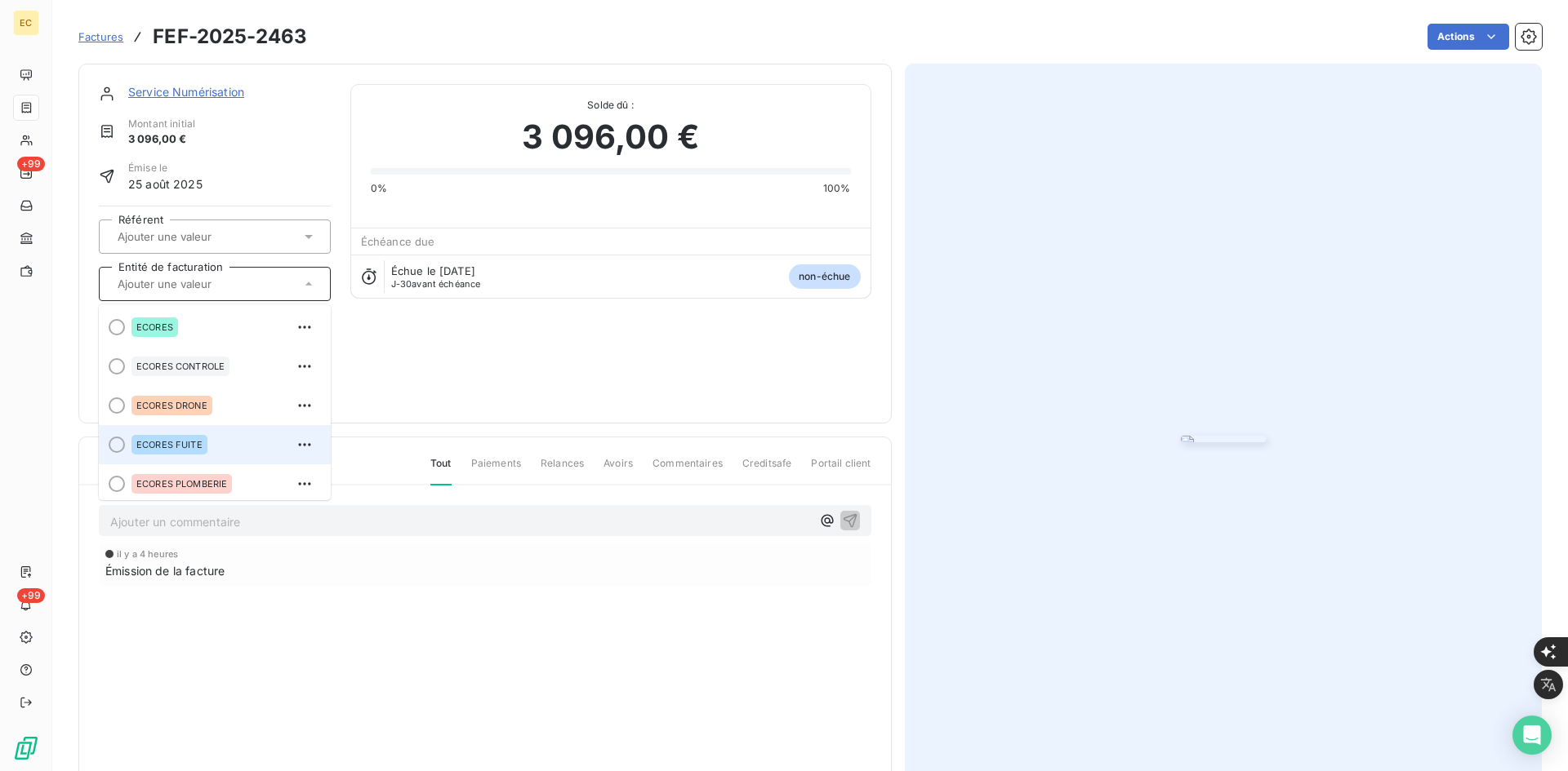
click at [175, 440] on span "ECORES FUITE" at bounding box center [170, 445] width 66 height 10
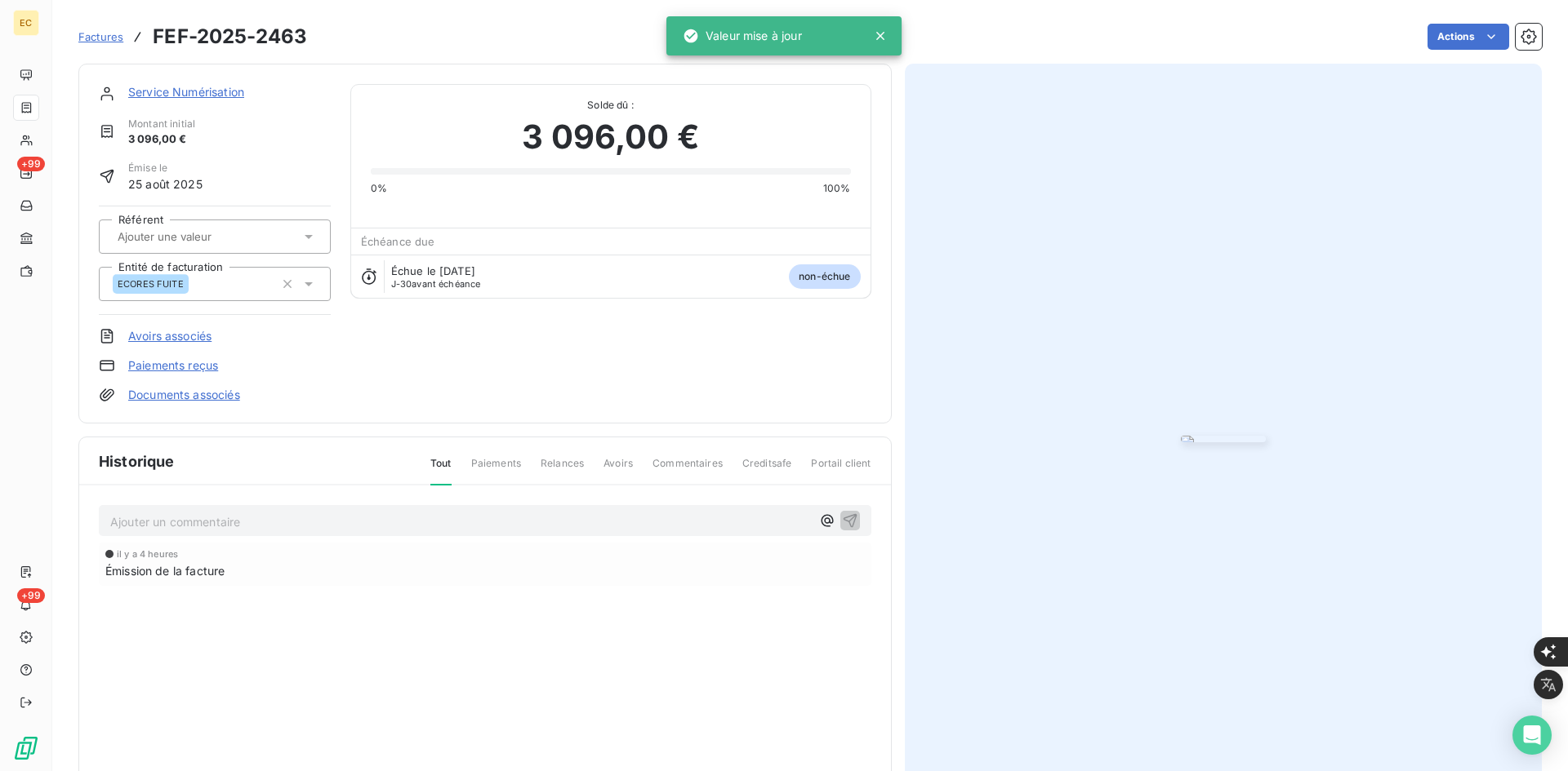
click at [189, 401] on link "Documents associés" at bounding box center [183, 394] width 111 height 16
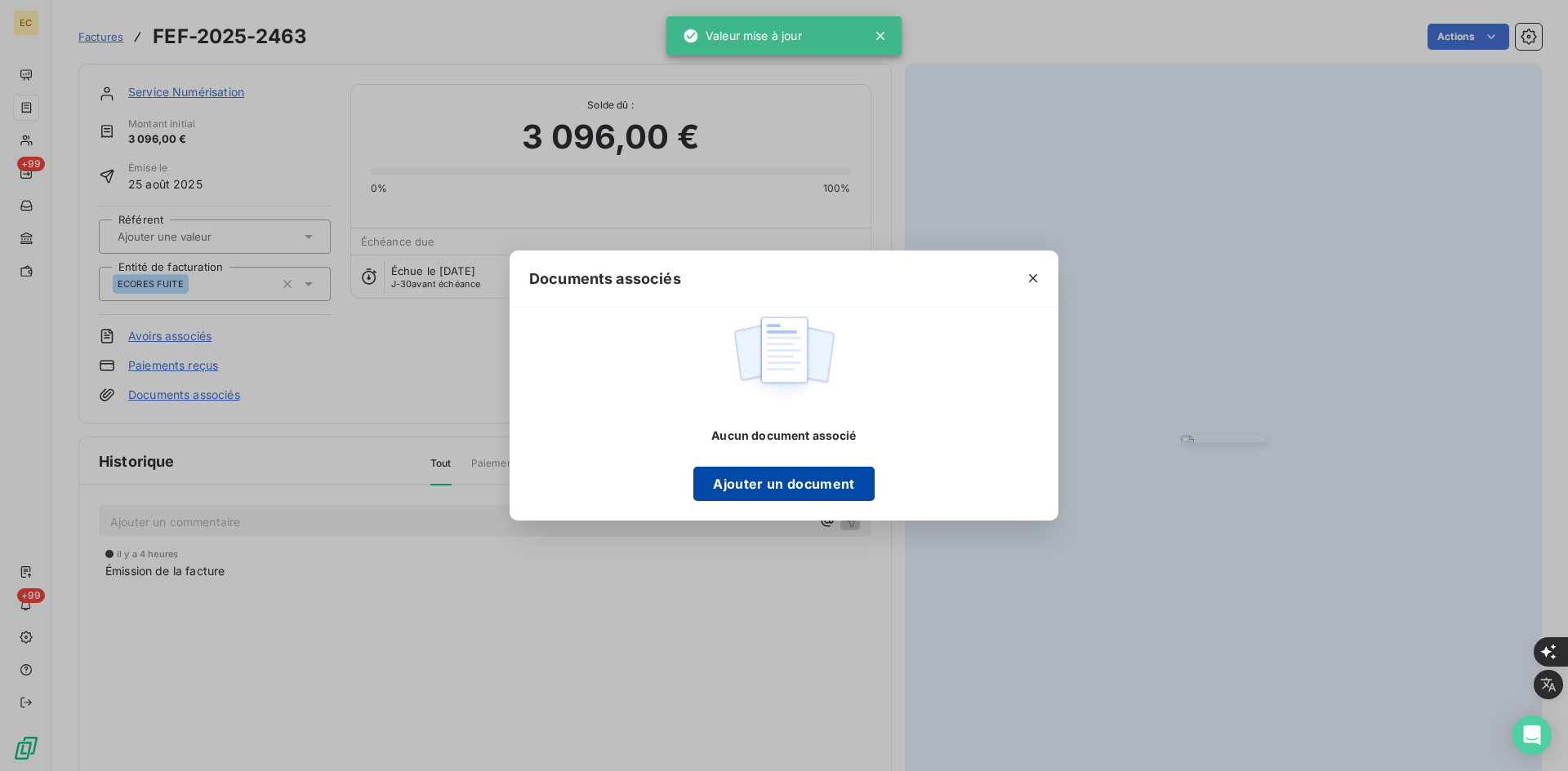
click at [804, 467] on button "Ajouter un document" at bounding box center [784, 483] width 180 height 34
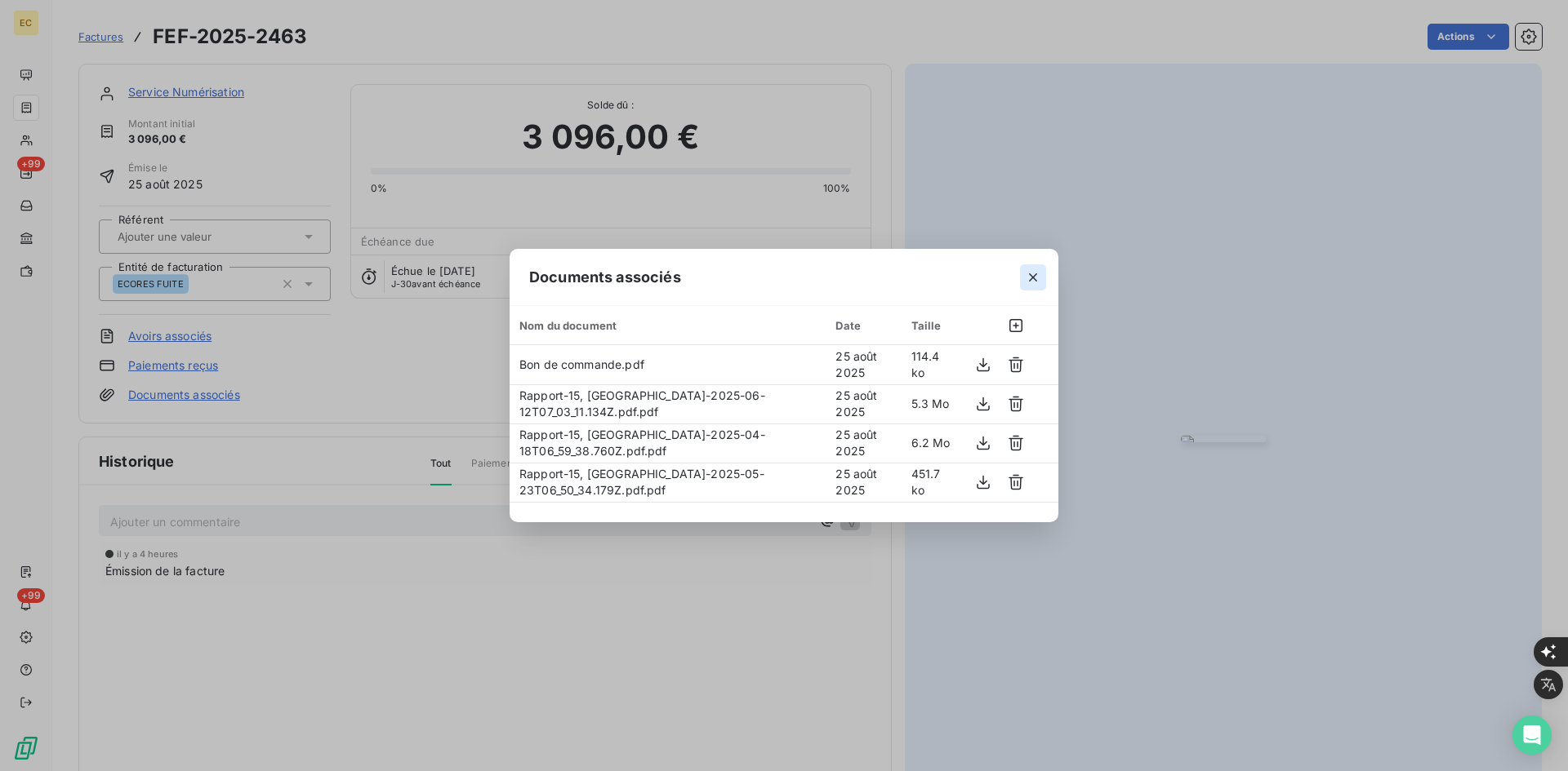
click at [1028, 277] on icon "button" at bounding box center [1033, 277] width 16 height 16
